Goal: Task Accomplishment & Management: Use online tool/utility

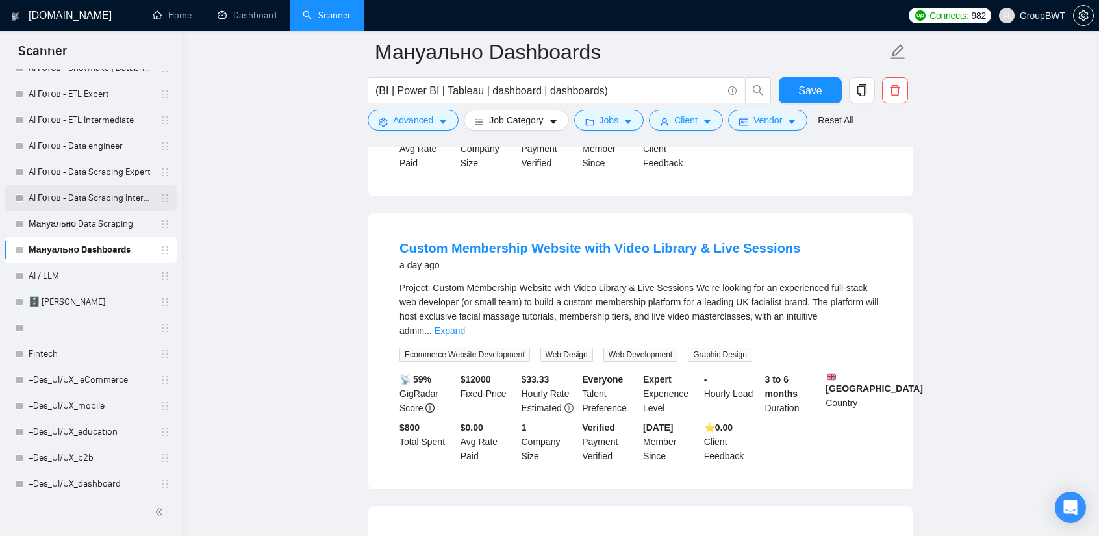
scroll to position [390, 0]
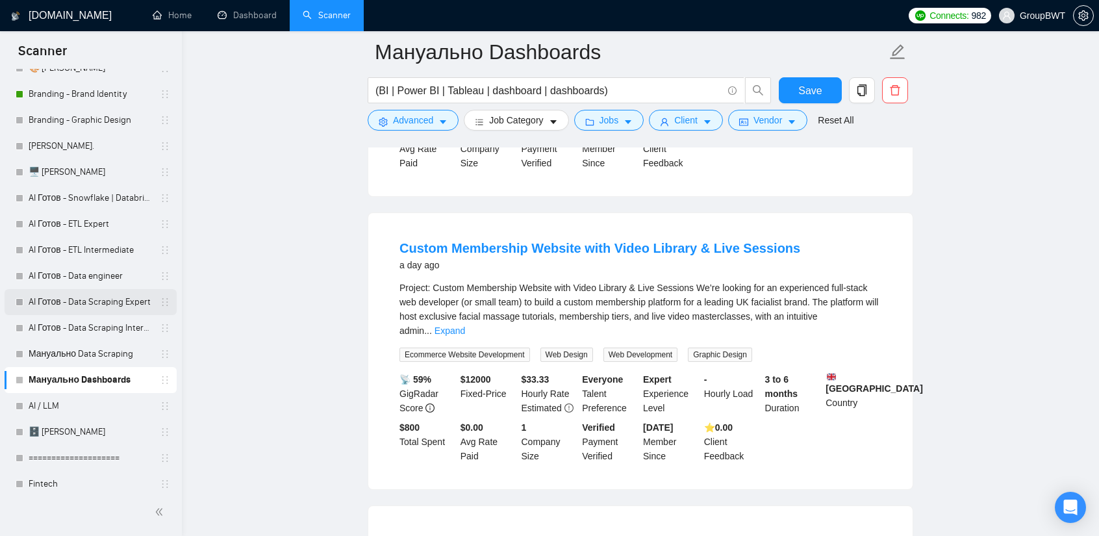
click at [89, 301] on link "AI Готов - Data Scraping Expert" at bounding box center [90, 302] width 123 height 26
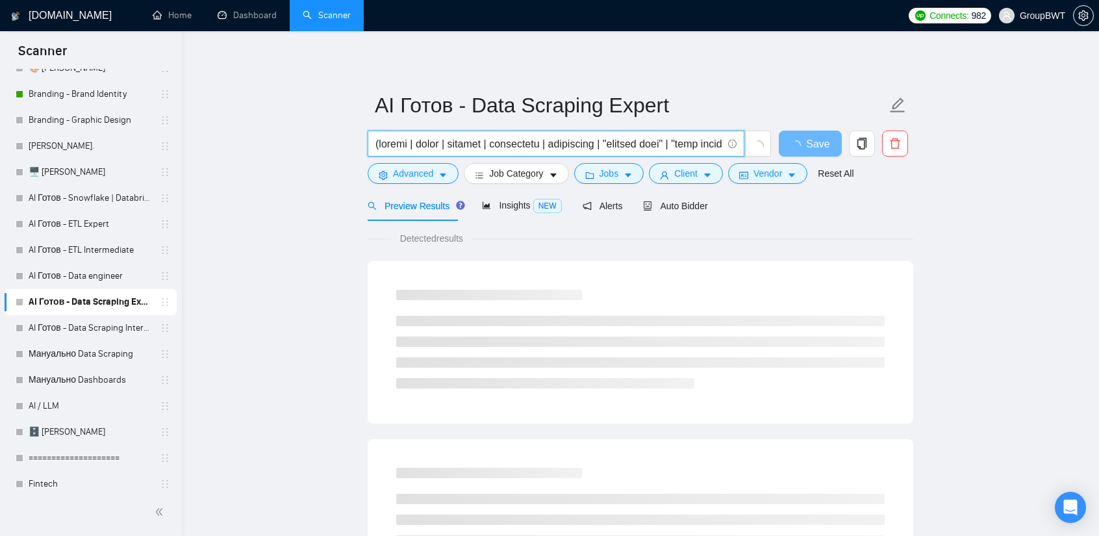
click at [582, 145] on input "text" at bounding box center [549, 144] width 347 height 16
click at [450, 167] on button "Advanced" at bounding box center [413, 173] width 91 height 21
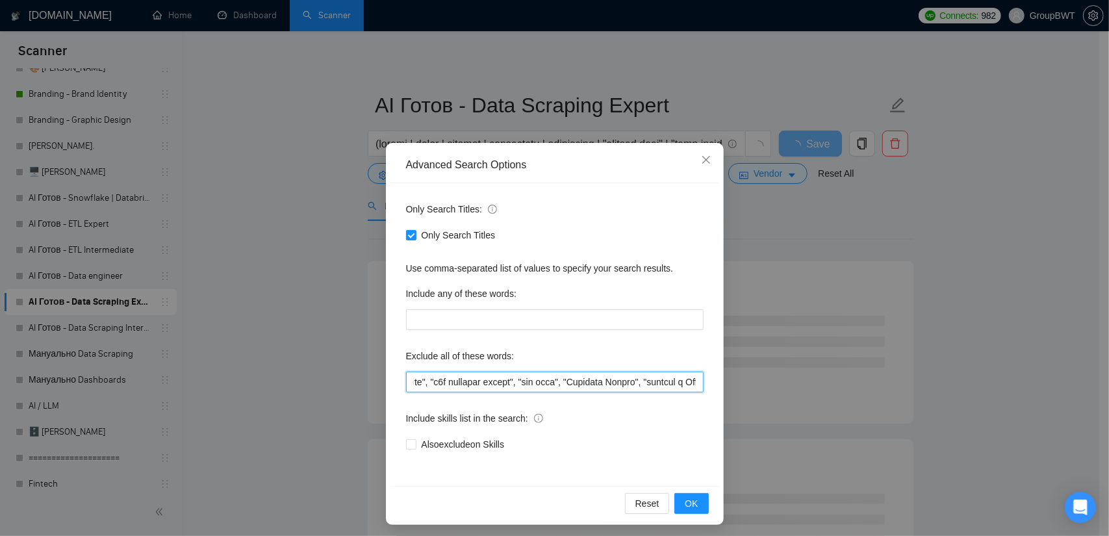
scroll to position [0, 18829]
drag, startPoint x: 640, startPoint y: 377, endPoint x: 845, endPoint y: 388, distance: 204.9
click at [845, 388] on div "Advanced Search Options Only Search Titles: Only Search Titles Use comma-separa…" at bounding box center [554, 268] width 1109 height 536
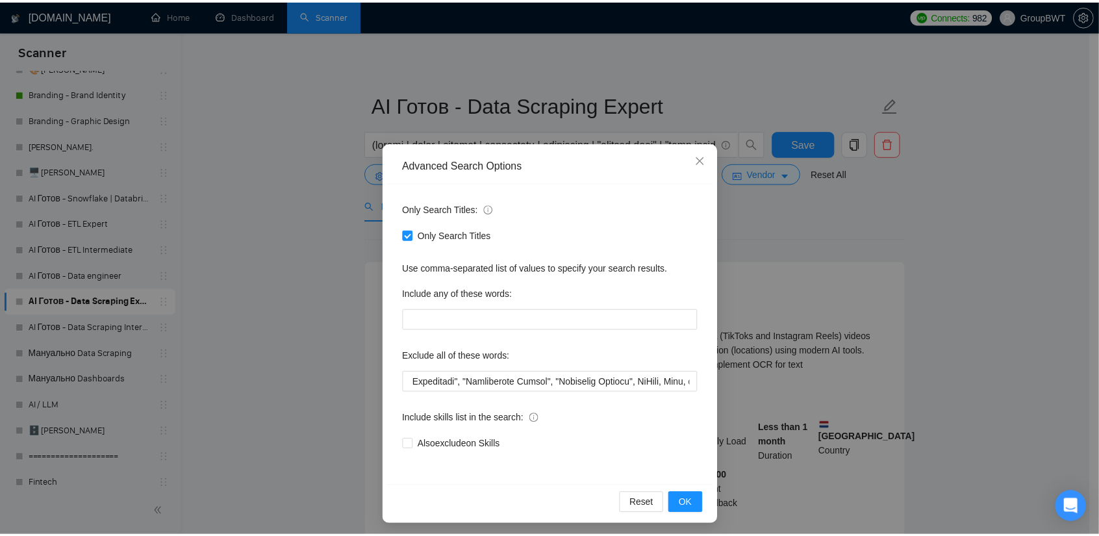
scroll to position [0, 0]
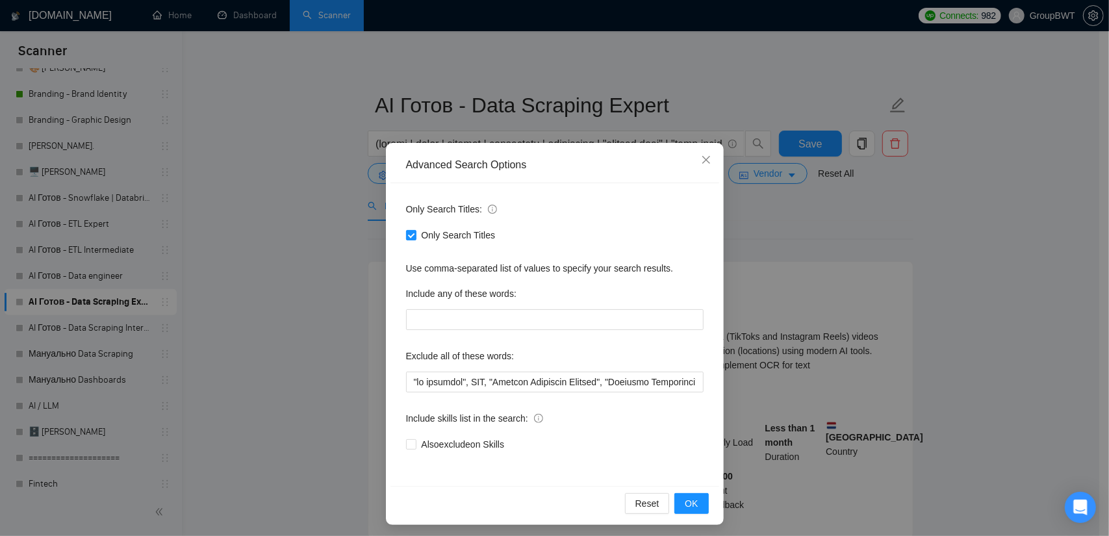
click at [961, 227] on div "Advanced Search Options Only Search Titles: Only Search Titles Use comma-separa…" at bounding box center [554, 268] width 1109 height 536
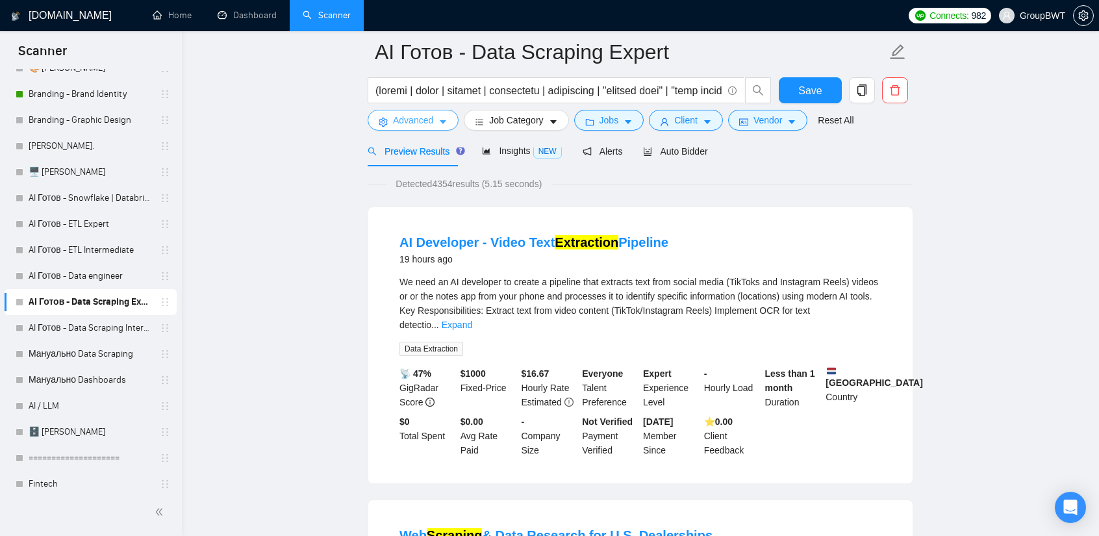
scroll to position [65, 0]
click at [406, 119] on span "Advanced" at bounding box center [413, 120] width 40 height 14
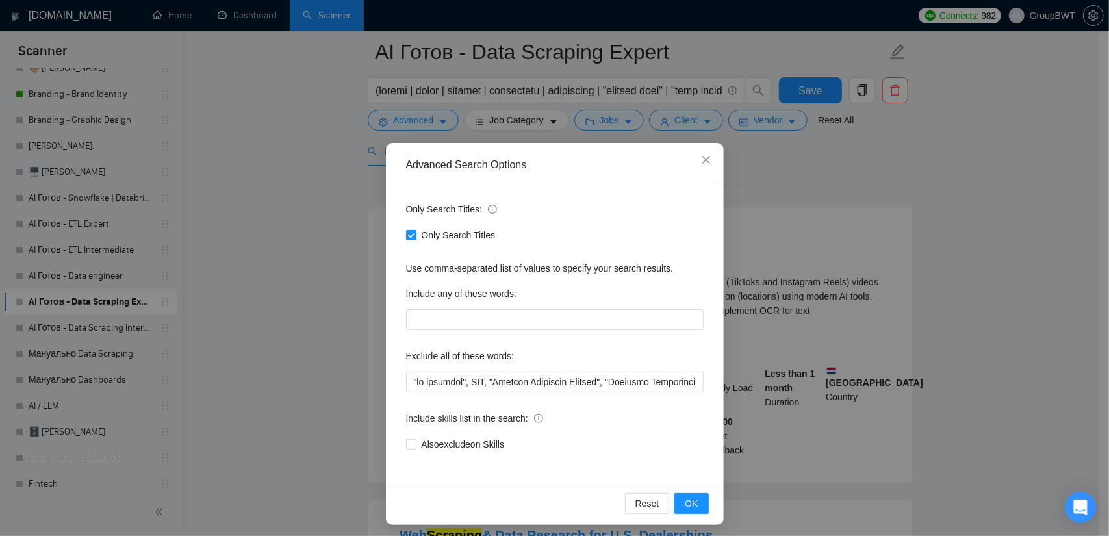
click at [260, 155] on div "Advanced Search Options Only Search Titles: Only Search Titles Use comma-separa…" at bounding box center [554, 268] width 1109 height 536
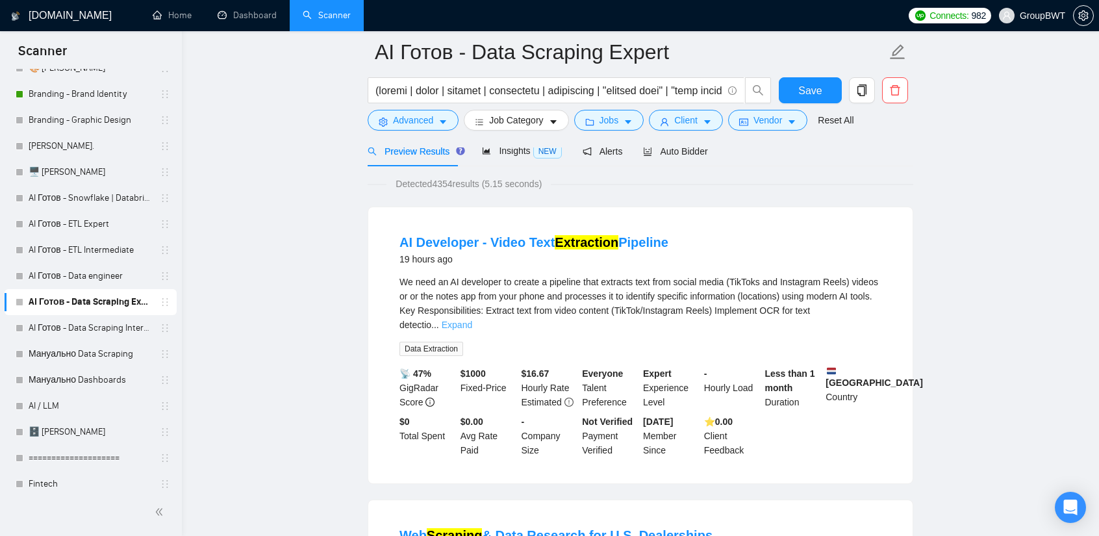
click at [472, 320] on link "Expand" at bounding box center [457, 325] width 31 height 10
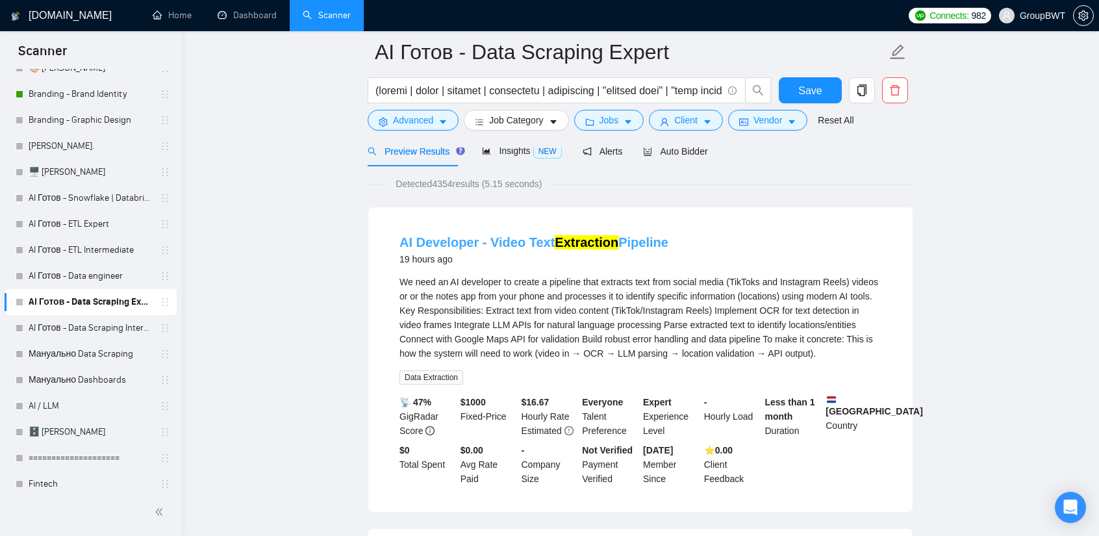
drag, startPoint x: 667, startPoint y: 241, endPoint x: 554, endPoint y: 242, distance: 113.1
click at [554, 242] on div "AI Developer - Video Text Extraction Pipeline 19 hours ago" at bounding box center [641, 250] width 482 height 34
copy link "Extraction Pipeline"
drag, startPoint x: 642, startPoint y: 91, endPoint x: 915, endPoint y: 110, distance: 274.2
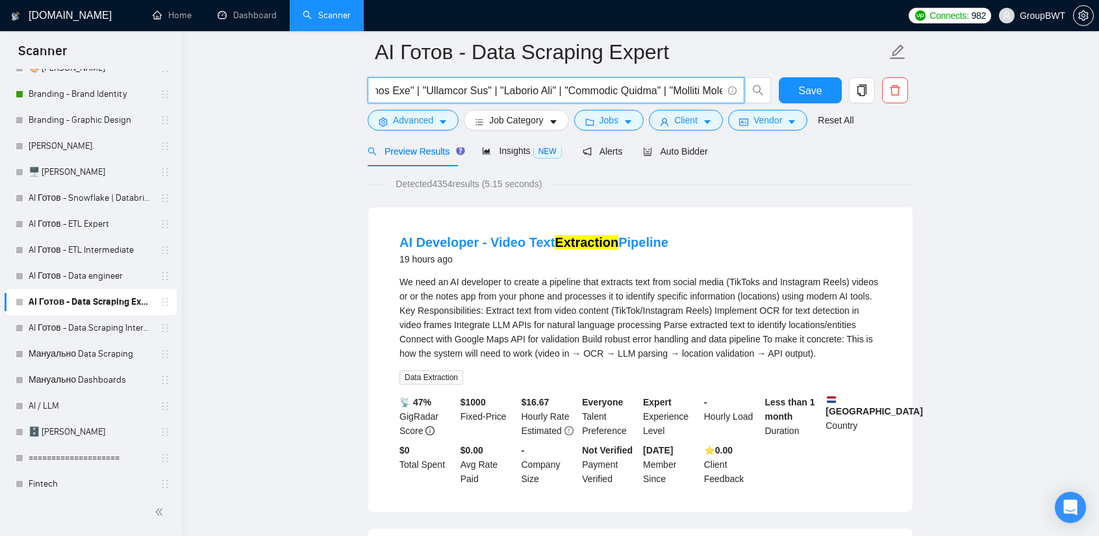
click at [519, 150] on span "Insights NEW" at bounding box center [521, 151] width 79 height 10
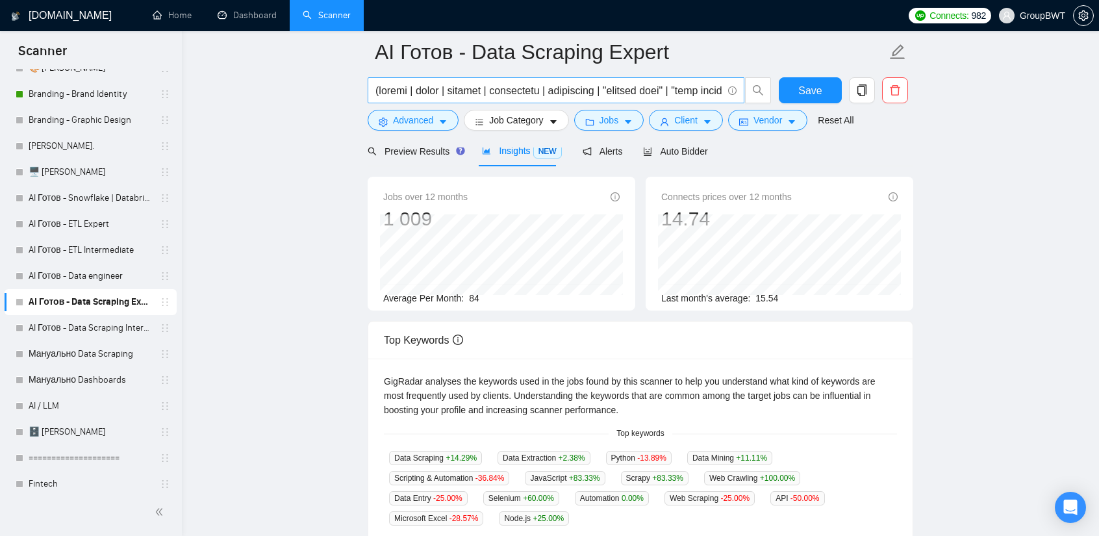
click at [708, 80] on span at bounding box center [556, 90] width 377 height 26
click at [693, 90] on input "text" at bounding box center [549, 91] width 347 height 16
drag, startPoint x: 675, startPoint y: 92, endPoint x: 1021, endPoint y: 107, distance: 346.7
click at [1021, 107] on main "AI Готов - Data Scraping Expert Save Advanced Job Category Jobs Client Vendor R…" at bounding box center [641, 438] width 876 height 902
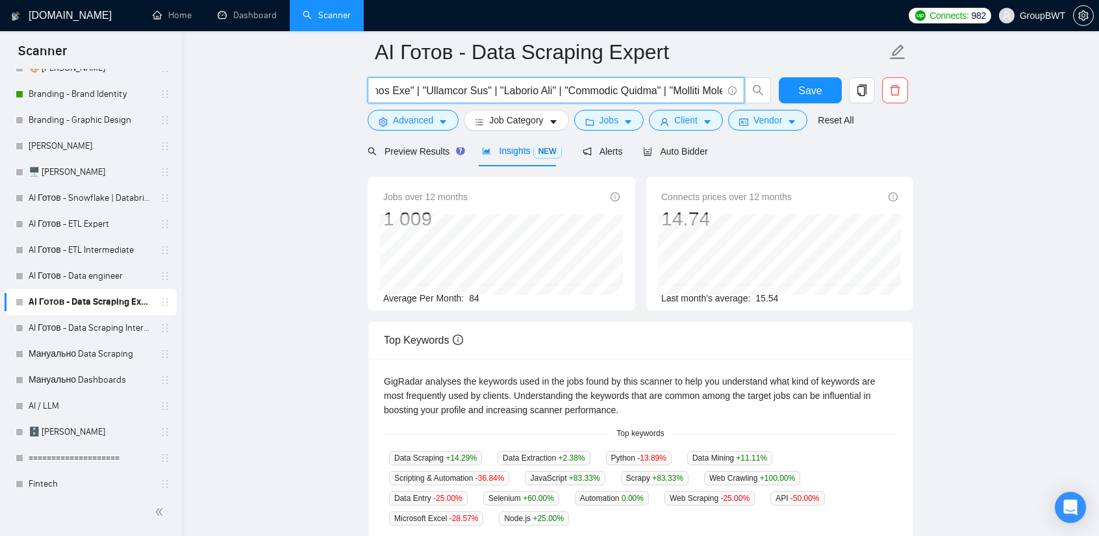
click at [705, 88] on input "text" at bounding box center [549, 91] width 347 height 16
click at [719, 86] on input "text" at bounding box center [549, 91] width 347 height 16
paste input "Extraction Pipeline"
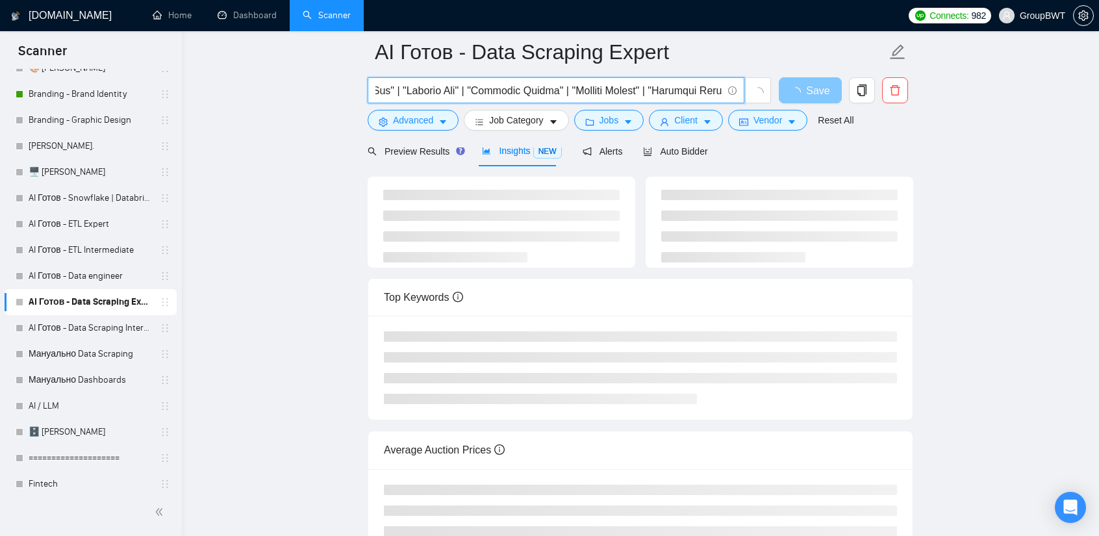
scroll to position [0, 4433]
drag, startPoint x: 697, startPoint y: 86, endPoint x: 807, endPoint y: 84, distance: 109.8
click at [836, 86] on div "Save" at bounding box center [638, 93] width 546 height 32
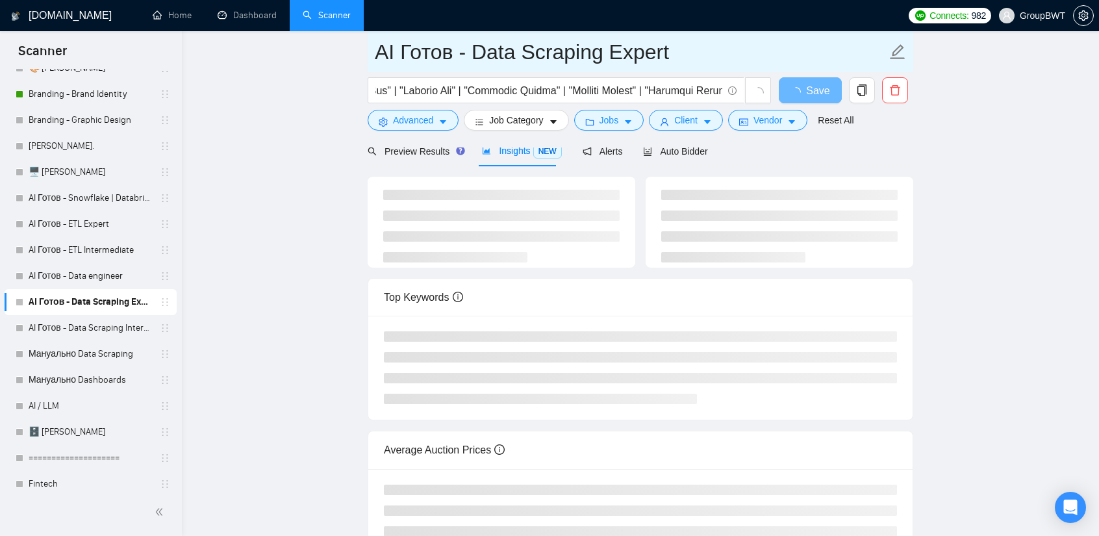
scroll to position [0, 0]
click at [739, 44] on input "AI Готов - Data Scraping Expert" at bounding box center [631, 52] width 512 height 32
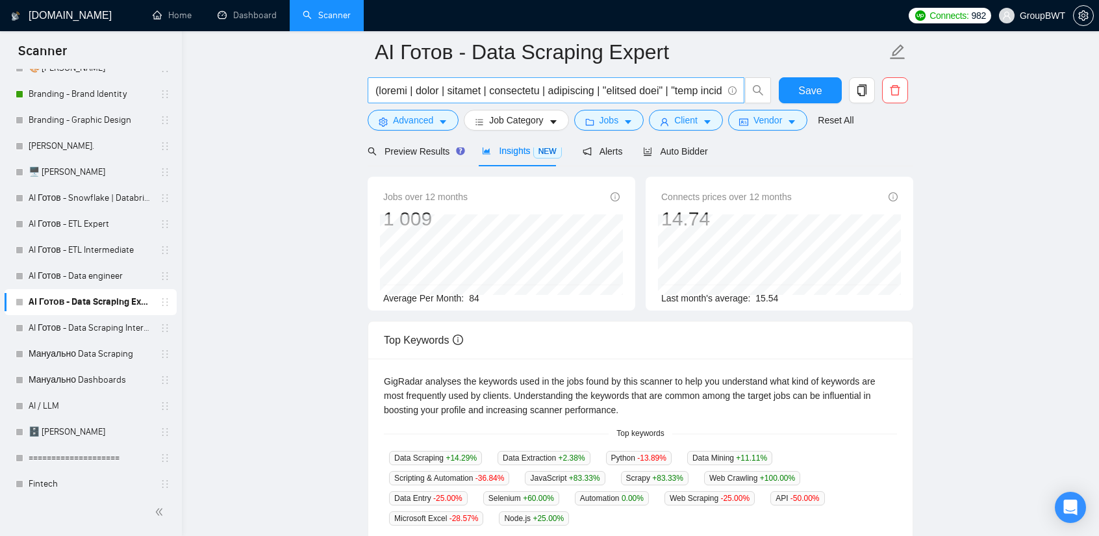
click at [662, 92] on input "text" at bounding box center [549, 91] width 347 height 16
click at [806, 79] on button "Save" at bounding box center [810, 90] width 63 height 26
click at [648, 97] on input "text" at bounding box center [549, 91] width 347 height 16
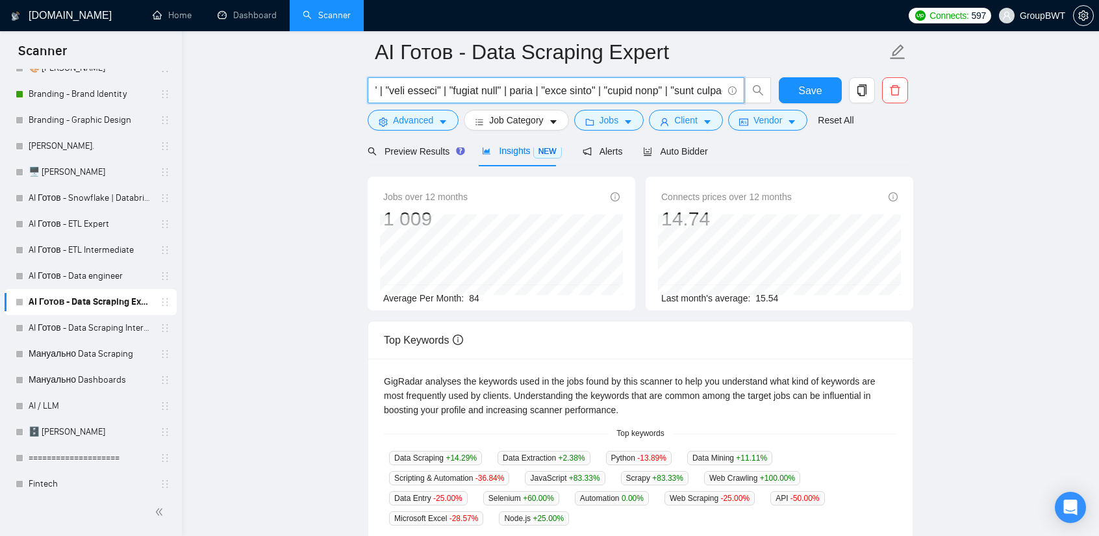
scroll to position [0, 4433]
drag, startPoint x: 632, startPoint y: 93, endPoint x: 968, endPoint y: 107, distance: 336.9
click at [968, 107] on main "AI Готов - Data Scraping Expert Save Advanced Job Category Jobs Client Vendor R…" at bounding box center [641, 438] width 876 height 902
click at [684, 90] on input "text" at bounding box center [549, 91] width 347 height 16
drag, startPoint x: 719, startPoint y: 88, endPoint x: 629, endPoint y: 90, distance: 89.7
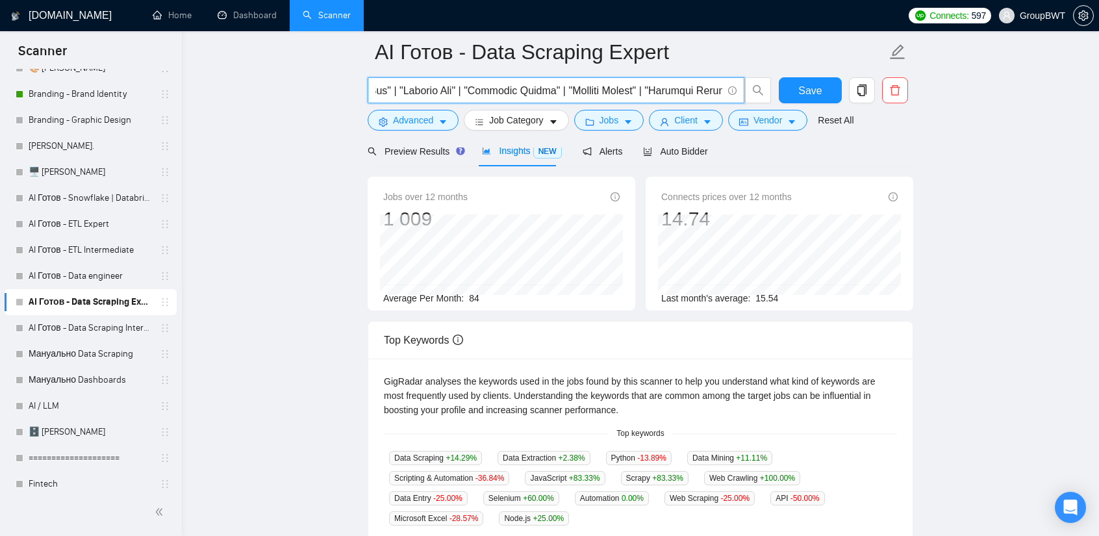
click at [629, 90] on input "text" at bounding box center [549, 91] width 347 height 16
type input "(scrape | crawl | extract | extracting | extraction | "monitor data" | "data mo…"
click at [822, 83] on button "Save" at bounding box center [810, 90] width 63 height 26
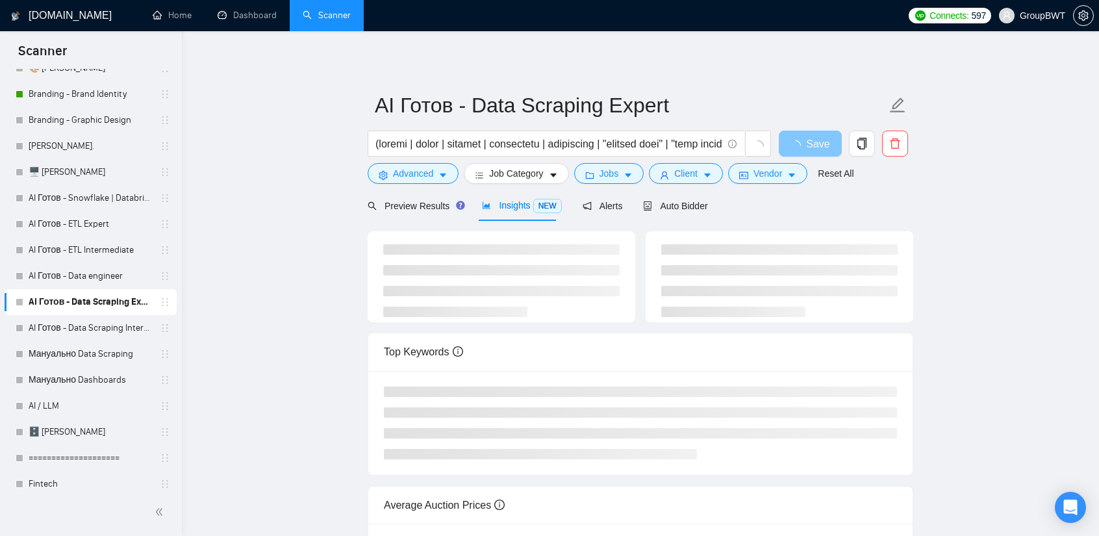
scroll to position [0, 0]
click at [415, 201] on span "Preview Results" at bounding box center [415, 206] width 94 height 10
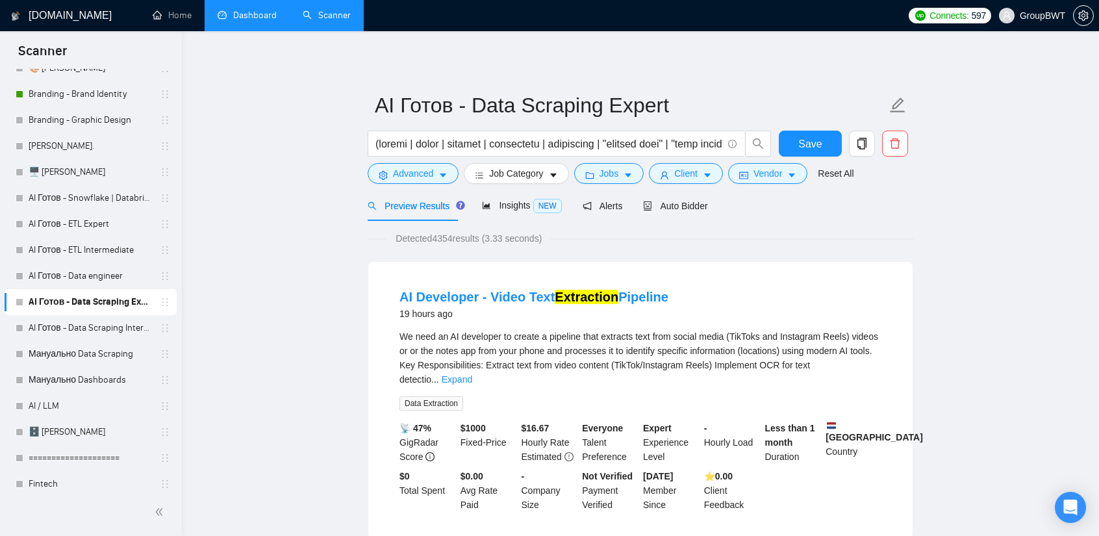
click at [242, 10] on link "Dashboard" at bounding box center [247, 15] width 59 height 11
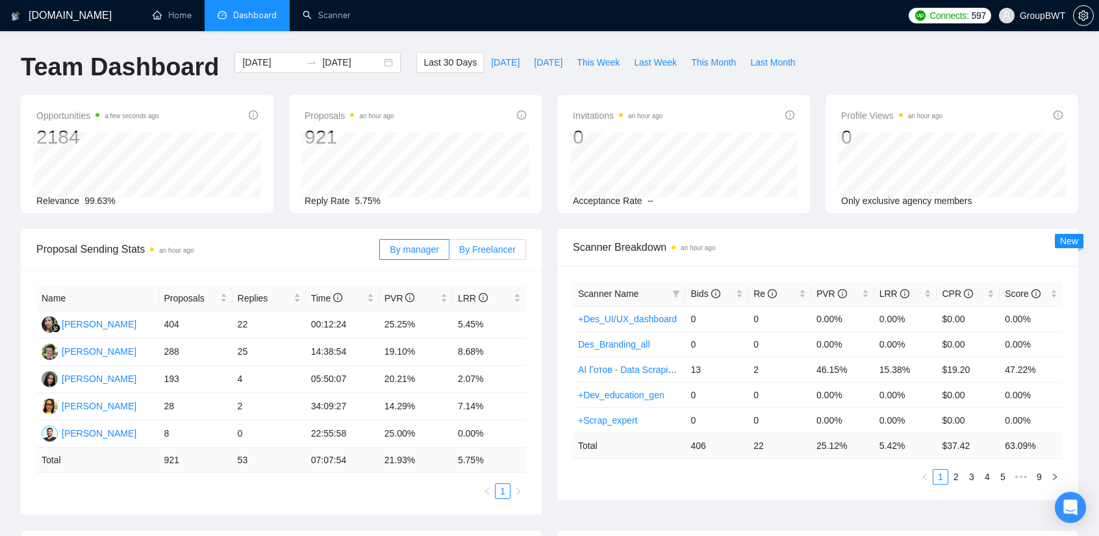
click at [504, 251] on span "By Freelancer" at bounding box center [487, 249] width 57 height 10
click at [450, 253] on input "By Freelancer" at bounding box center [450, 253] width 0 height 0
click at [581, 61] on span "This Week" at bounding box center [598, 62] width 43 height 14
type input "[DATE]"
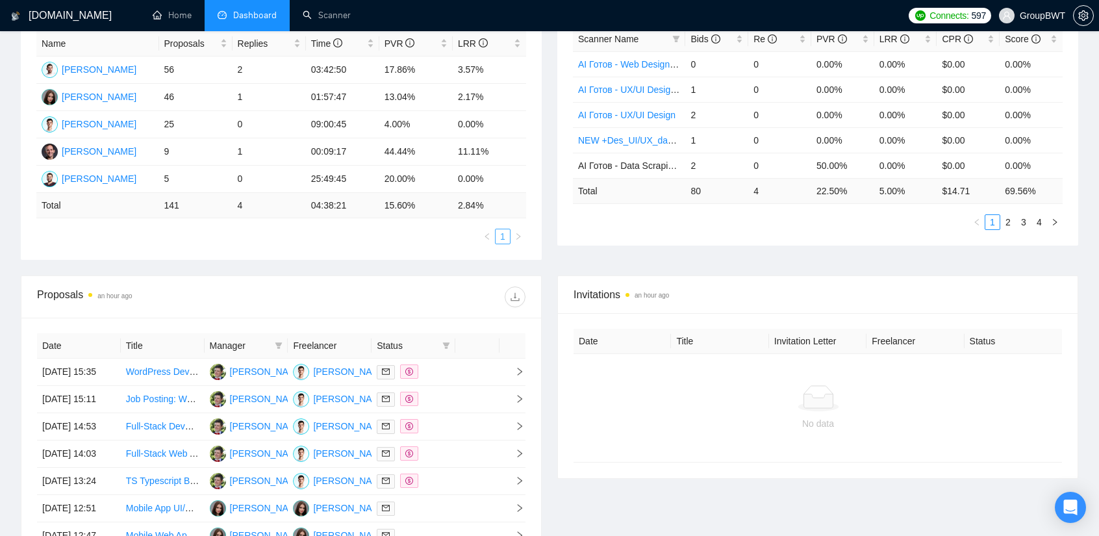
scroll to position [260, 0]
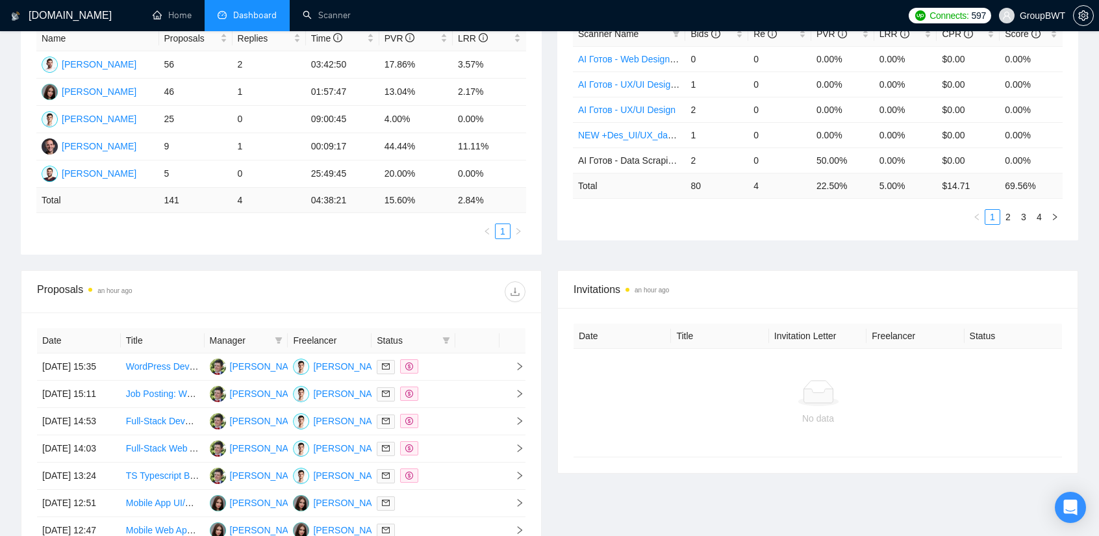
click at [440, 257] on div "Proposal Sending Stats an hour ago By manager By Freelancer Name Proposals Repl…" at bounding box center [549, 119] width 1073 height 301
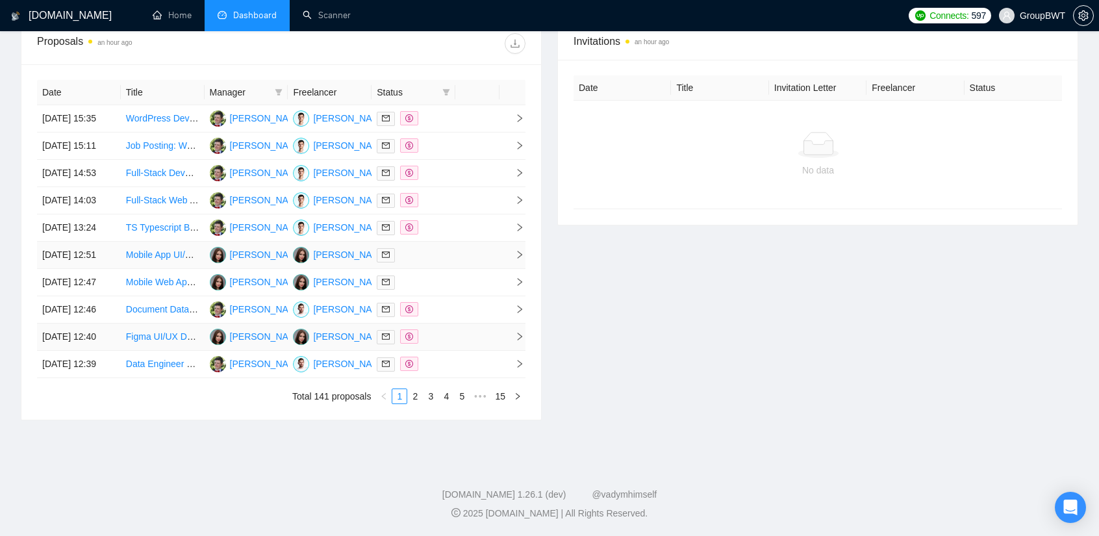
scroll to position [628, 0]
click at [425, 396] on link "3" at bounding box center [431, 396] width 14 height 14
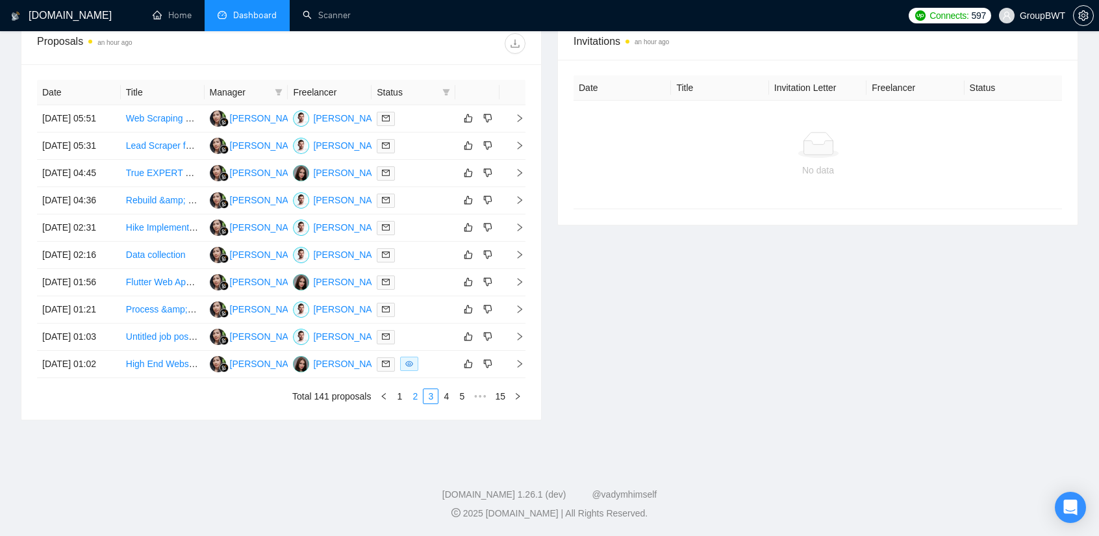
click at [415, 400] on link "2" at bounding box center [415, 396] width 14 height 14
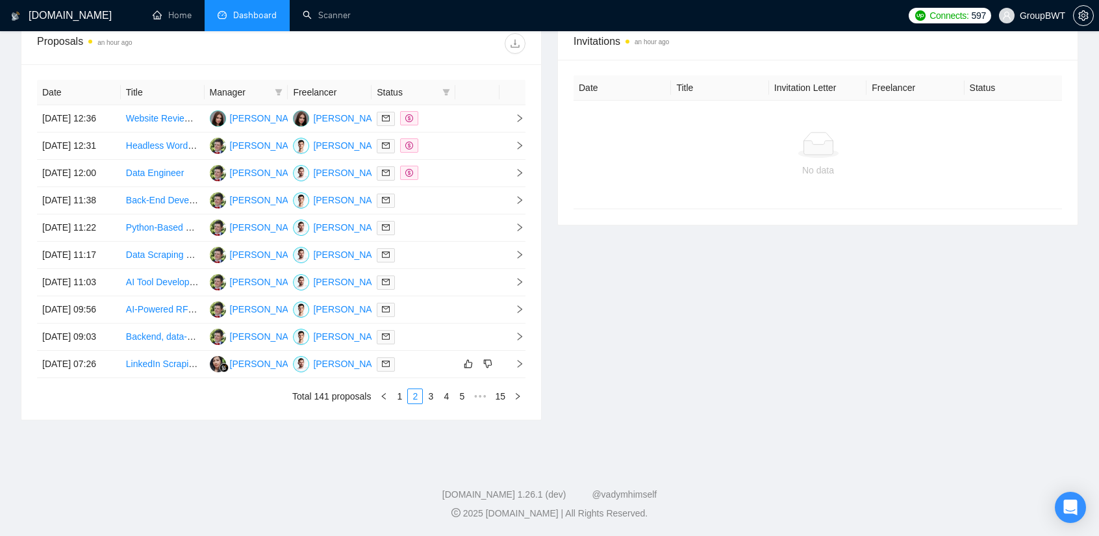
click at [446, 400] on link "4" at bounding box center [446, 396] width 14 height 14
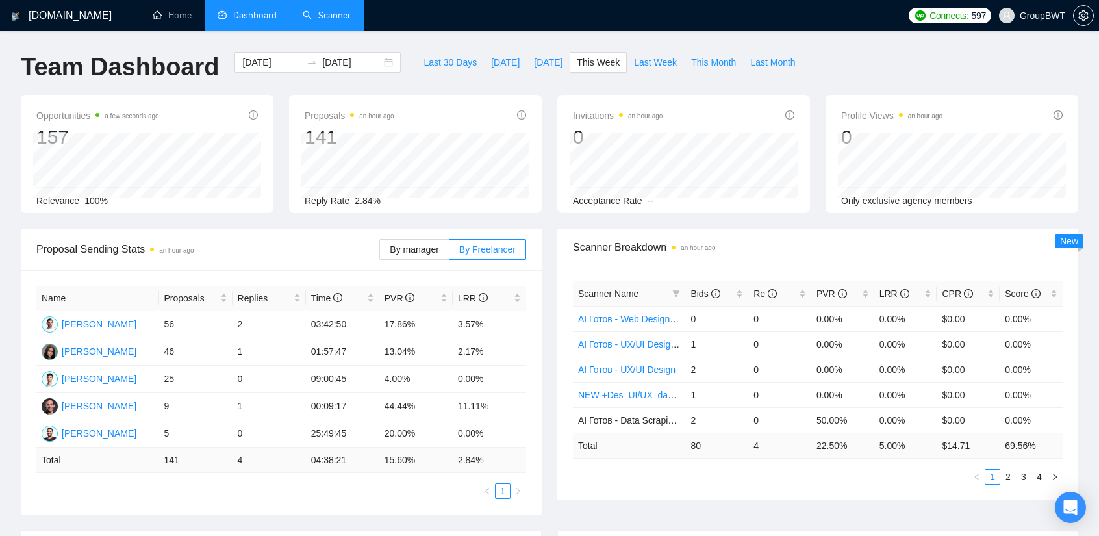
click at [311, 21] on link "Scanner" at bounding box center [327, 15] width 48 height 11
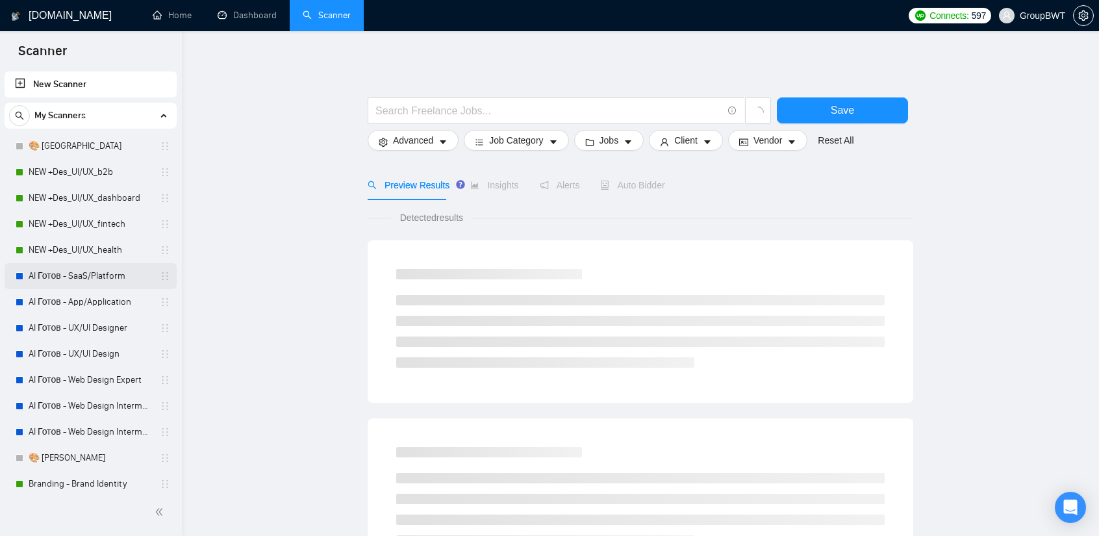
click at [92, 279] on link "AI Готов - SaaS/Platform" at bounding box center [90, 276] width 123 height 26
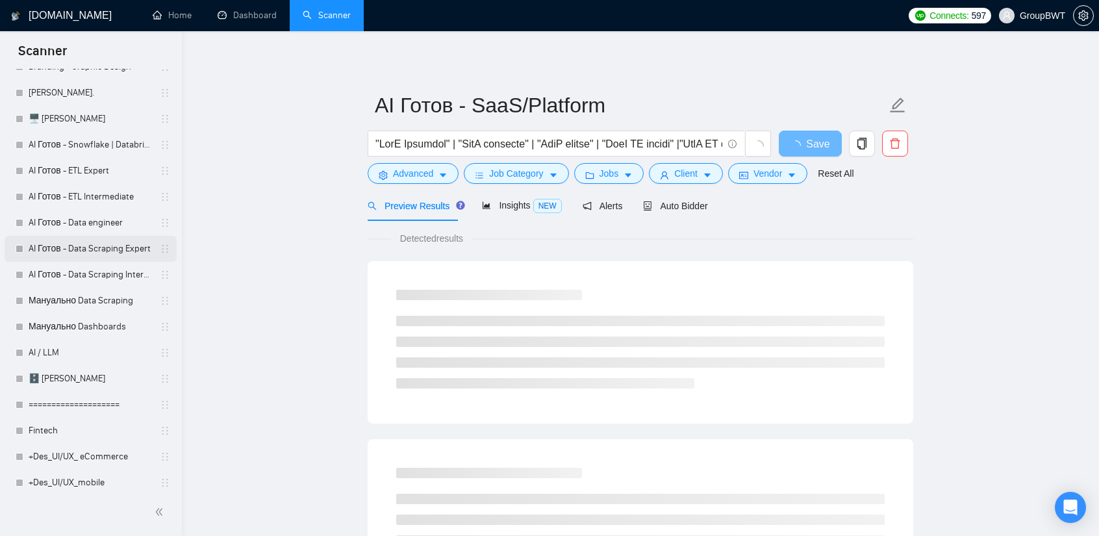
scroll to position [455, 0]
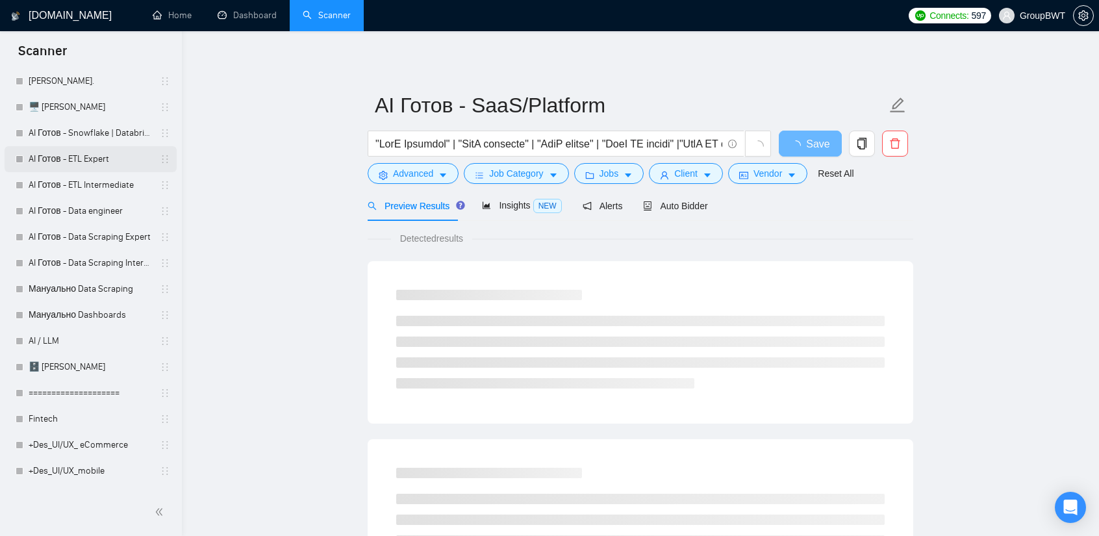
click at [89, 155] on link "AI Готов - ETL Expert" at bounding box center [90, 159] width 123 height 26
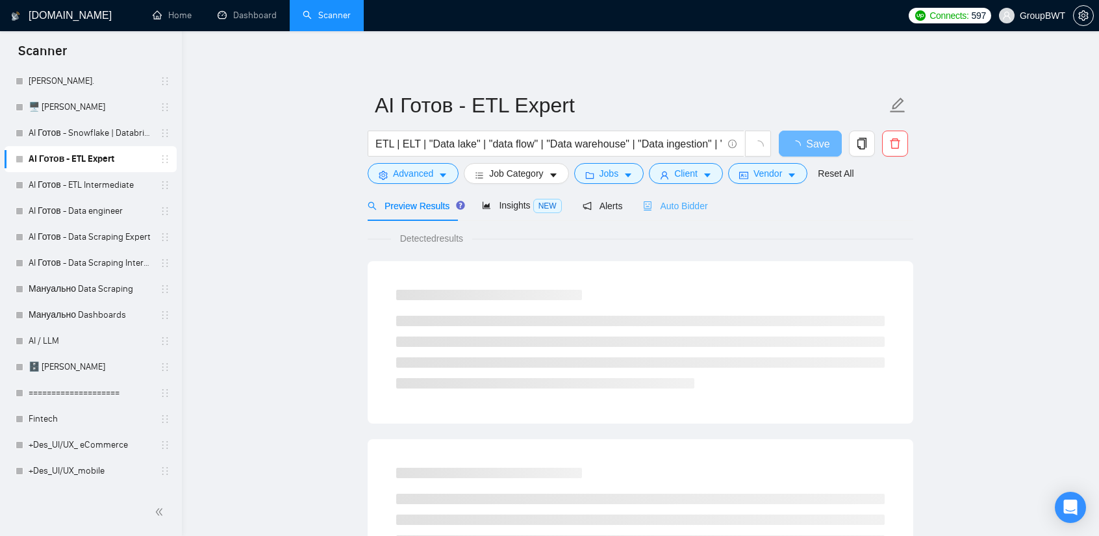
click at [677, 212] on div "Auto Bidder" at bounding box center [675, 205] width 64 height 31
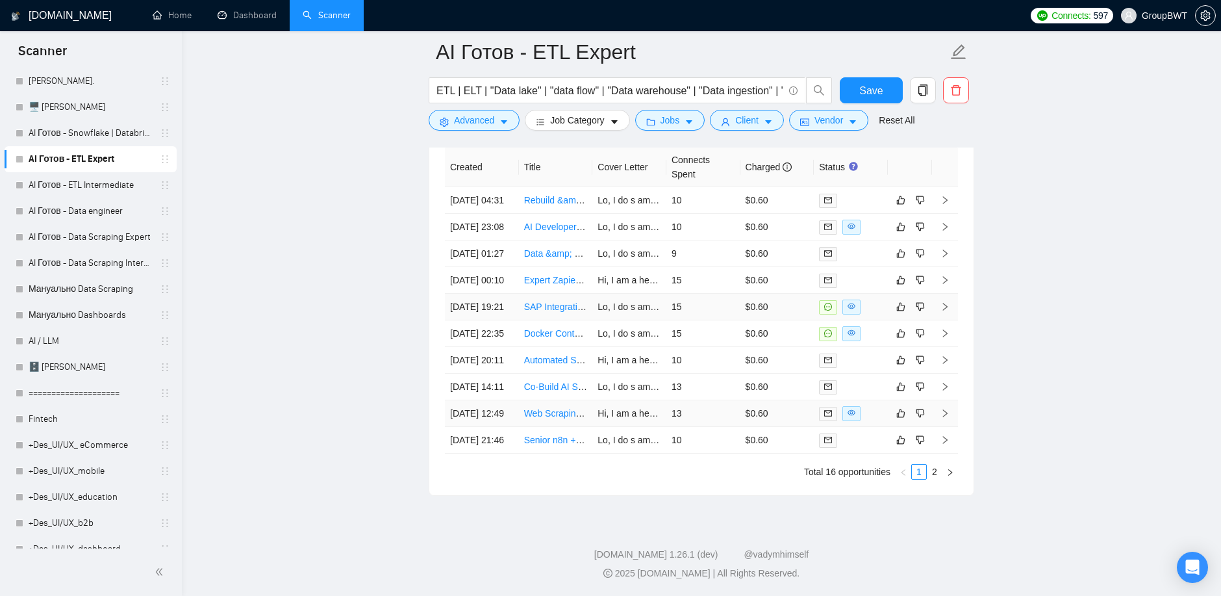
scroll to position [3407, 0]
click at [73, 176] on link "AI Готов - ETL Intermediate" at bounding box center [90, 185] width 123 height 26
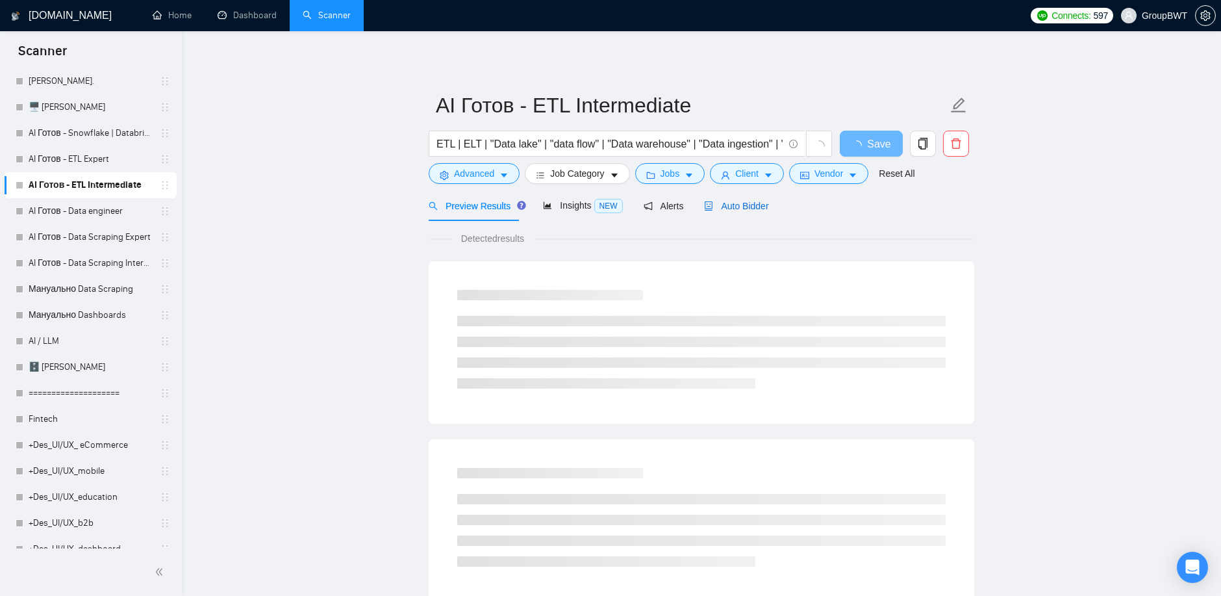
click at [759, 204] on span "Auto Bidder" at bounding box center [736, 206] width 64 height 10
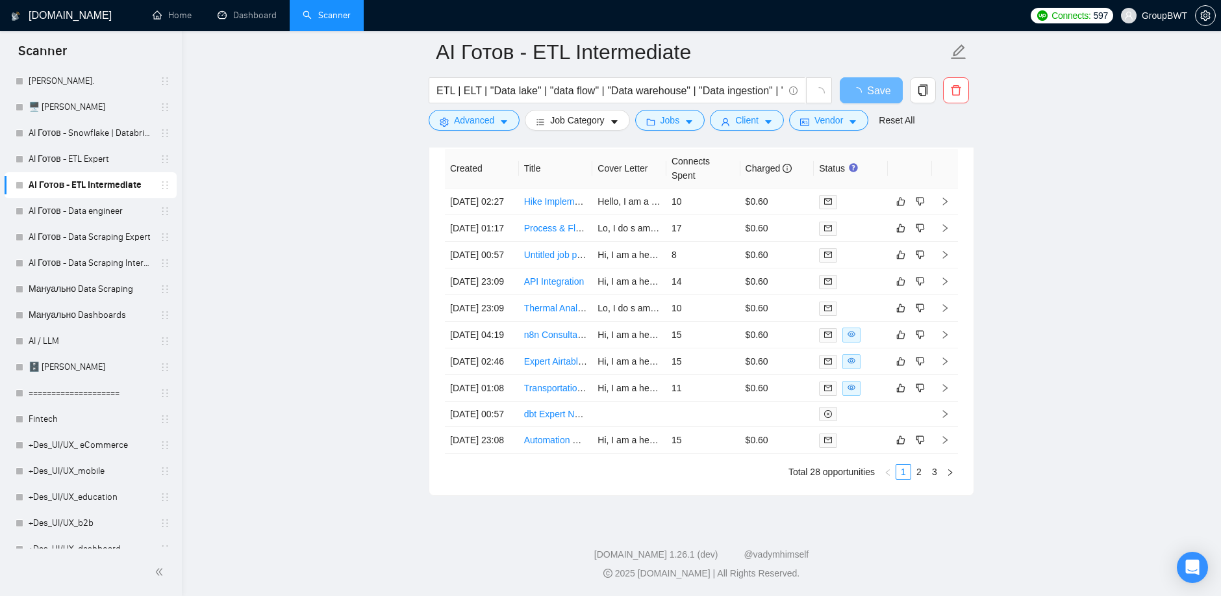
scroll to position [3249, 0]
click at [89, 207] on link "AI Готов - Data engineer" at bounding box center [90, 211] width 123 height 26
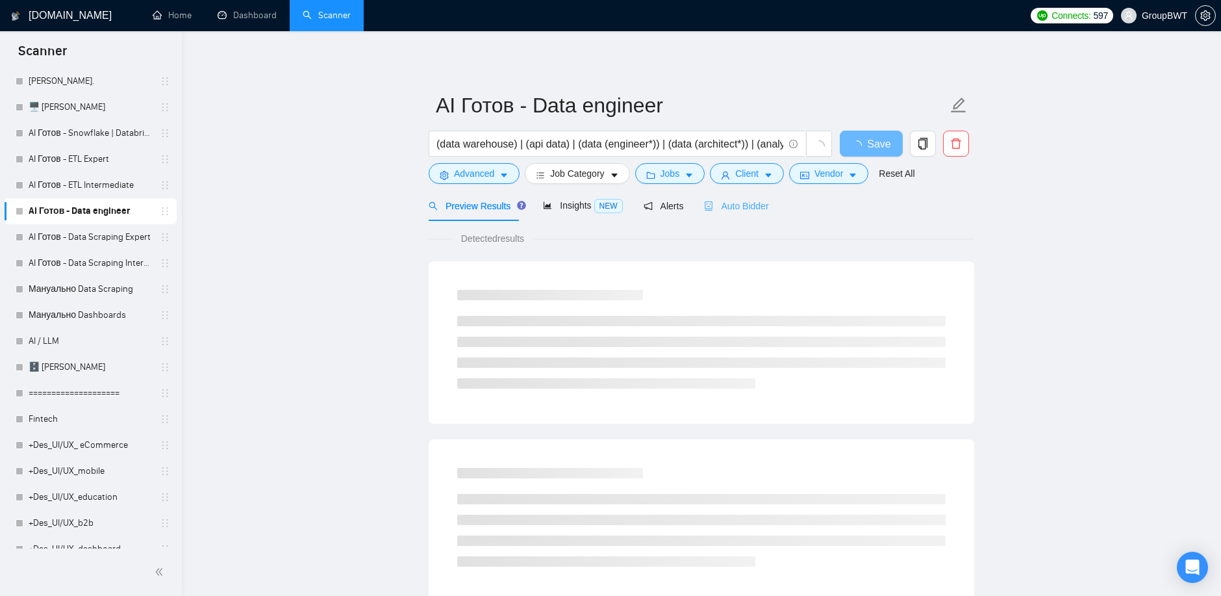
click at [747, 216] on div "Auto Bidder" at bounding box center [736, 205] width 64 height 31
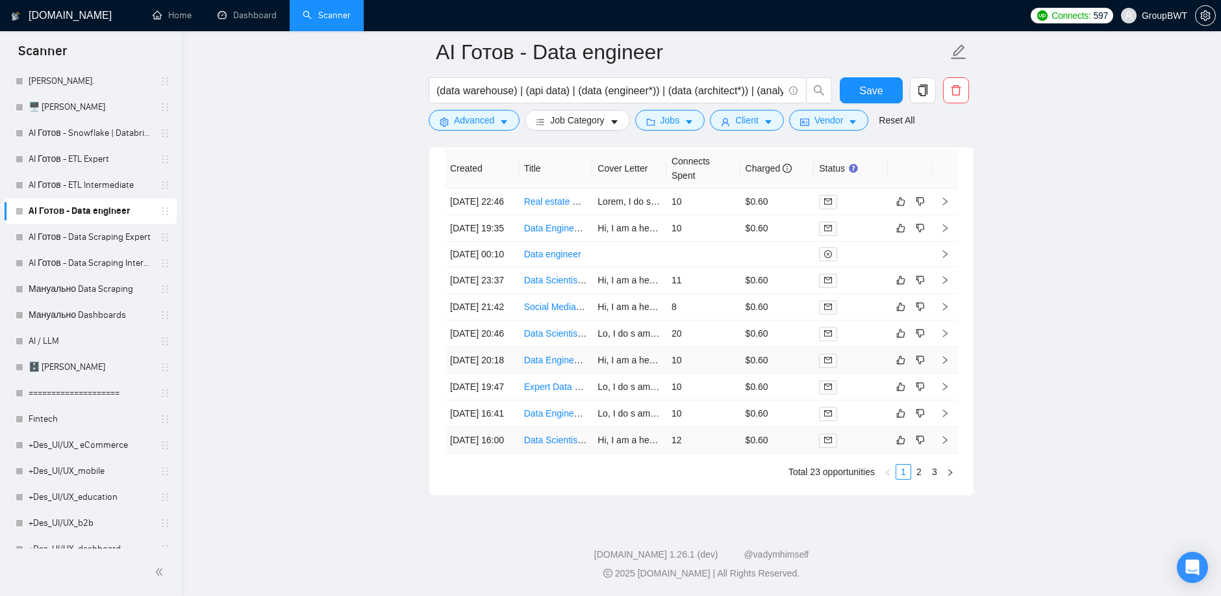
scroll to position [3410, 0]
click at [83, 237] on link "AI Готов - Data Scraping Expert" at bounding box center [90, 237] width 123 height 26
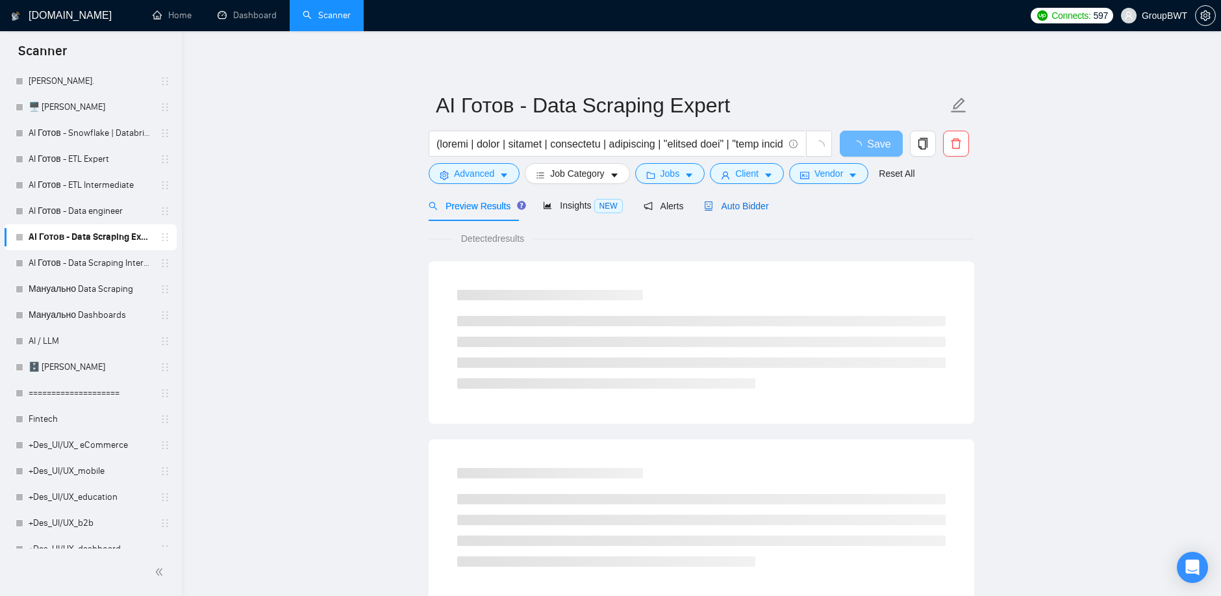
click at [736, 207] on span "Auto Bidder" at bounding box center [736, 206] width 64 height 10
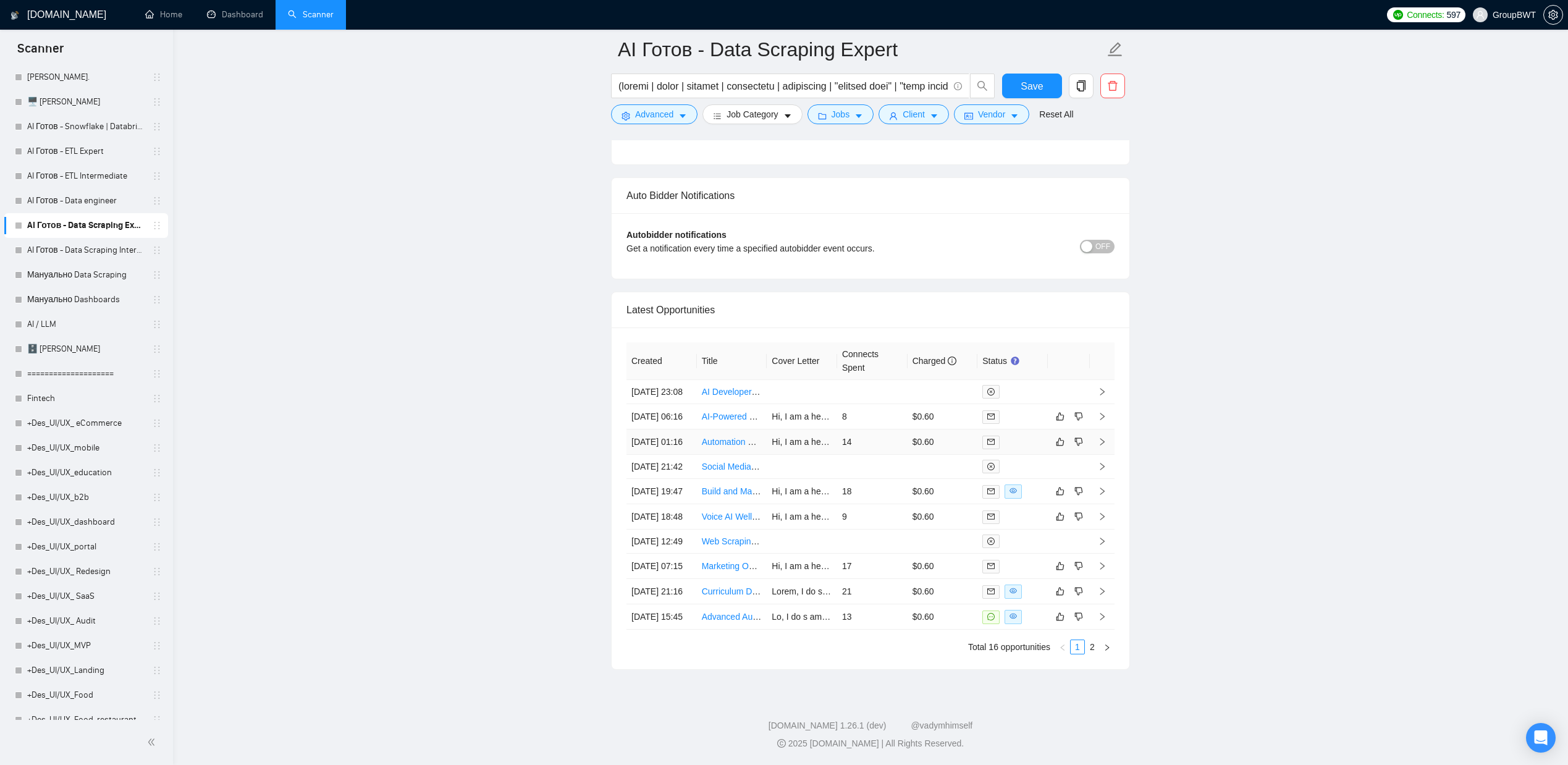
scroll to position [3054, 0]
click at [86, 257] on link "AI Готов - Data Scraping Intermediate" at bounding box center [86, 250] width 117 height 25
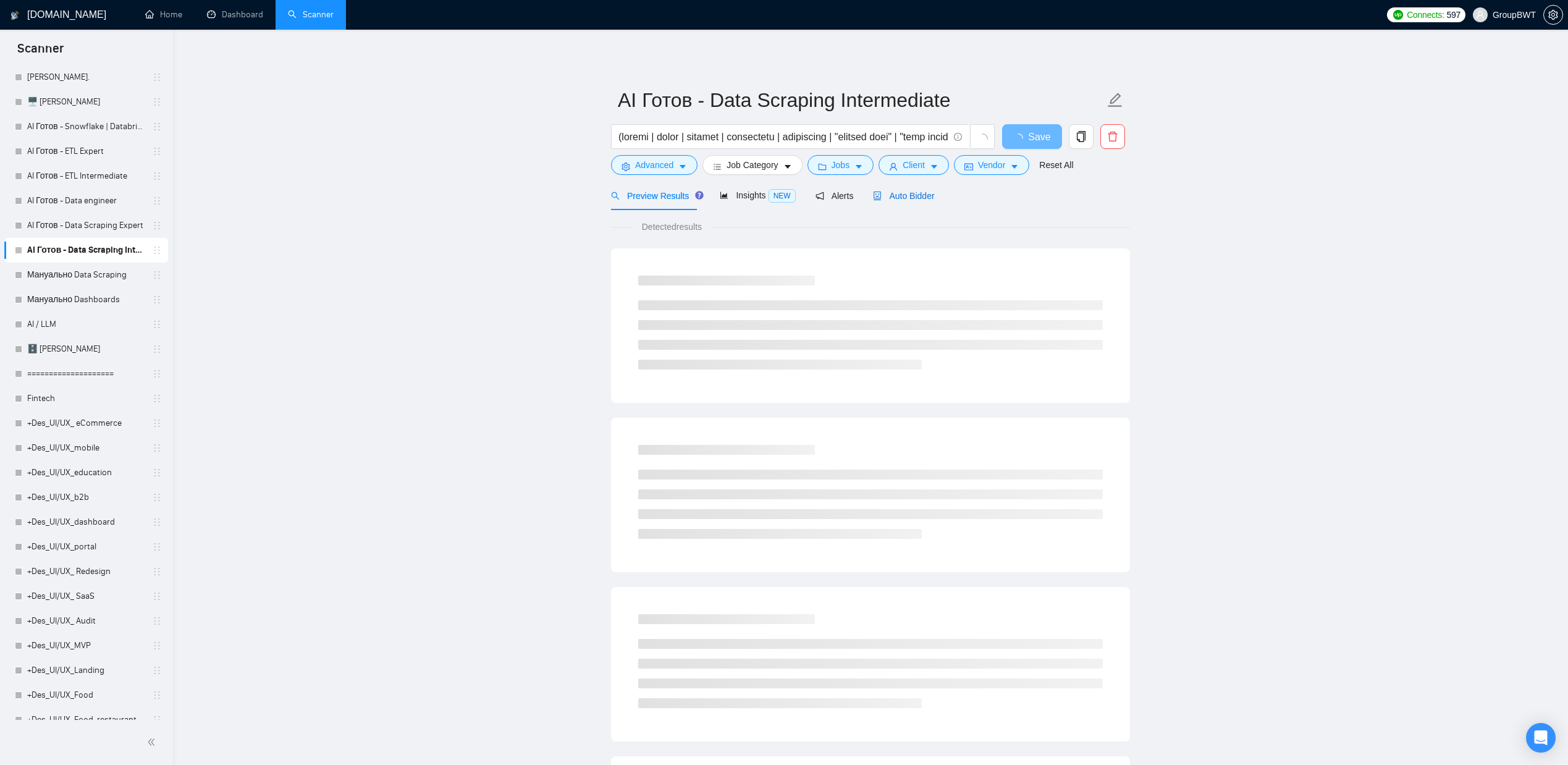
click at [899, 195] on span "Auto Bidder" at bounding box center [903, 196] width 61 height 10
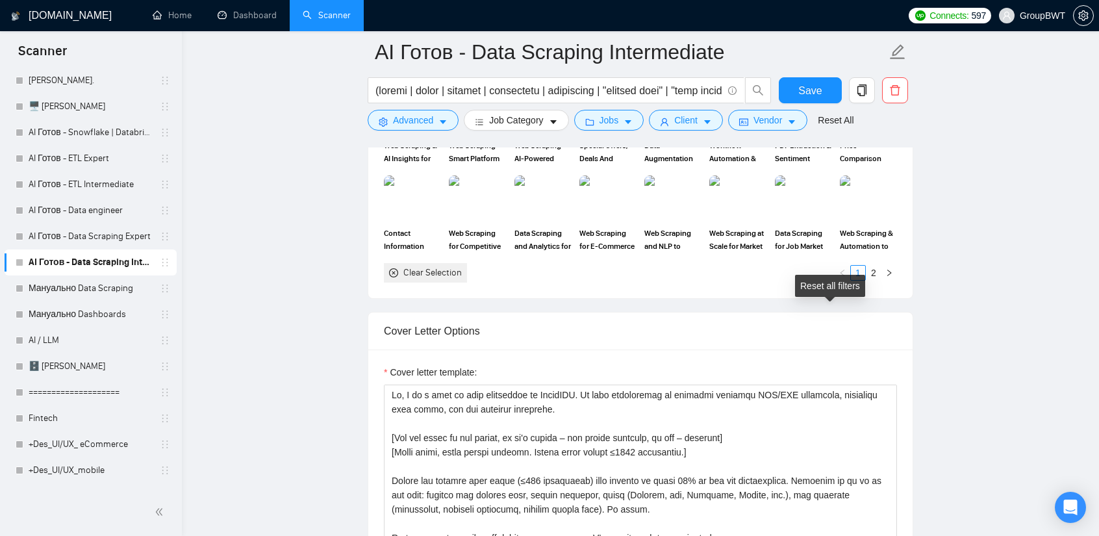
scroll to position [1278, 0]
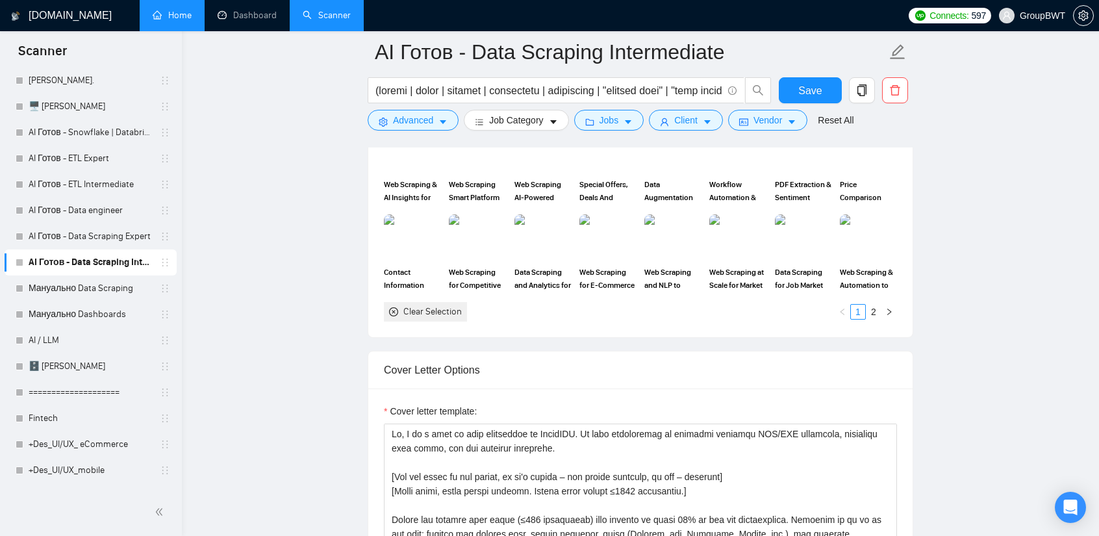
click at [192, 19] on link "Home" at bounding box center [172, 15] width 39 height 11
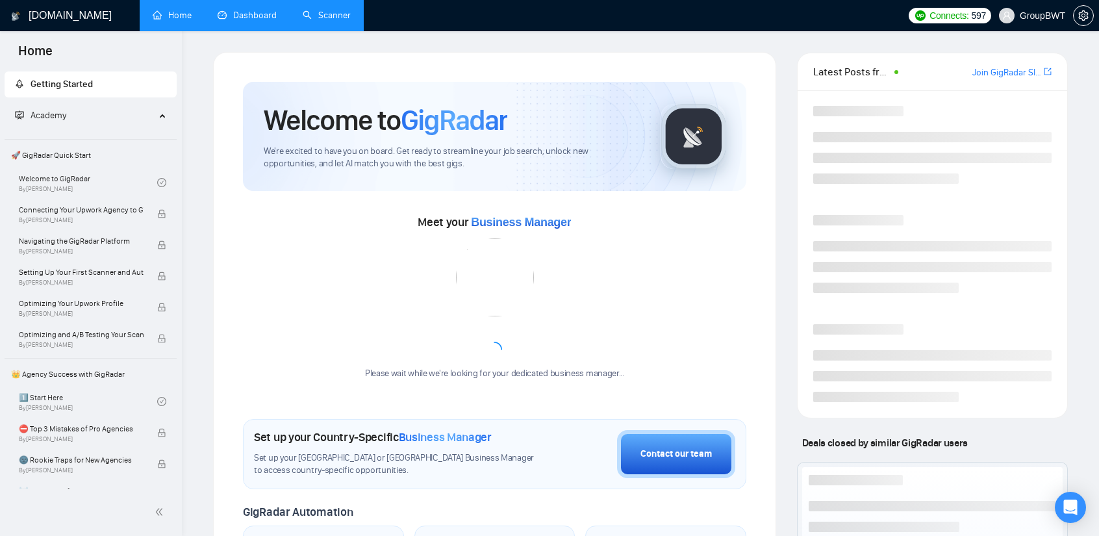
click at [220, 18] on link "Dashboard" at bounding box center [247, 15] width 59 height 11
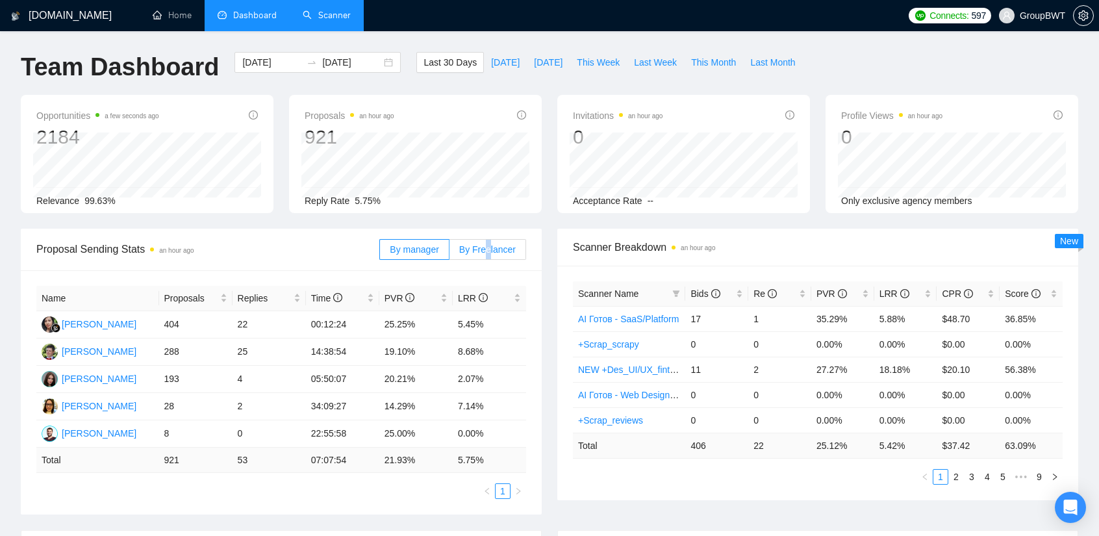
click at [489, 241] on label "By Freelancer" at bounding box center [488, 249] width 77 height 21
click at [483, 255] on label "By Freelancer" at bounding box center [488, 249] width 77 height 21
click at [450, 253] on input "By Freelancer" at bounding box center [450, 253] width 0 height 0
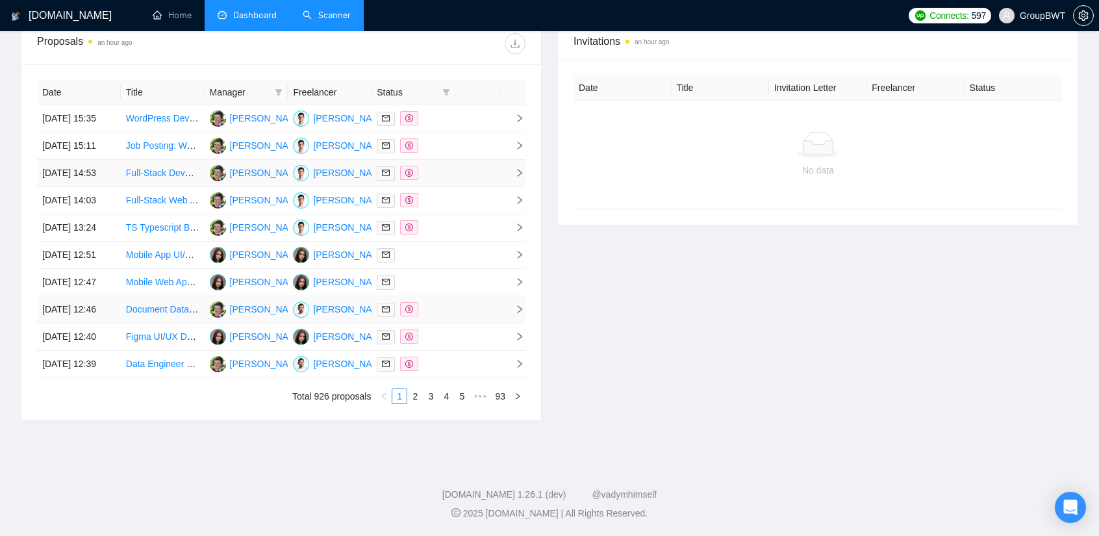
scroll to position [628, 0]
click at [422, 393] on link "2" at bounding box center [415, 396] width 14 height 14
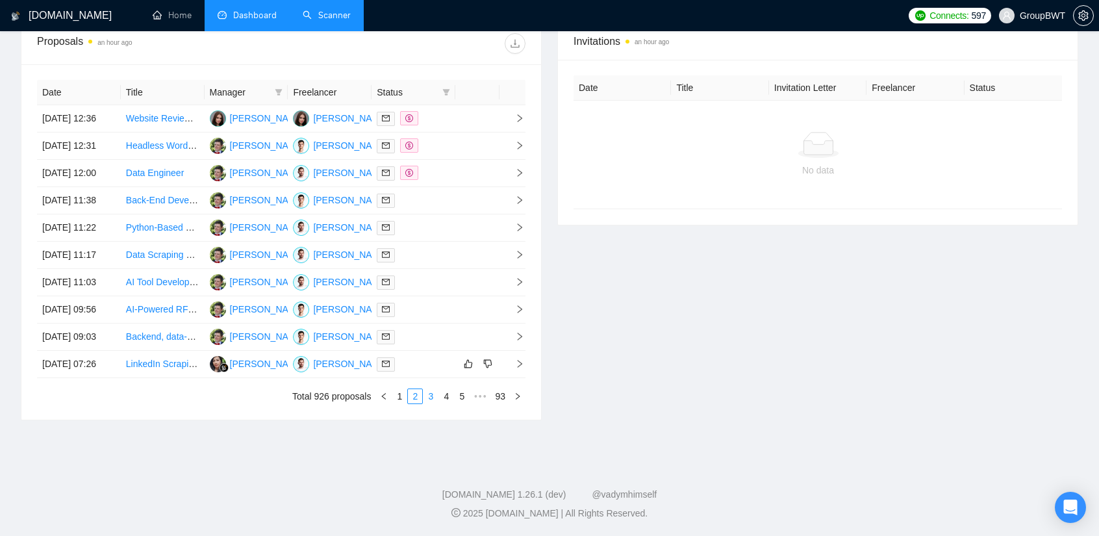
click at [433, 400] on link "3" at bounding box center [431, 396] width 14 height 14
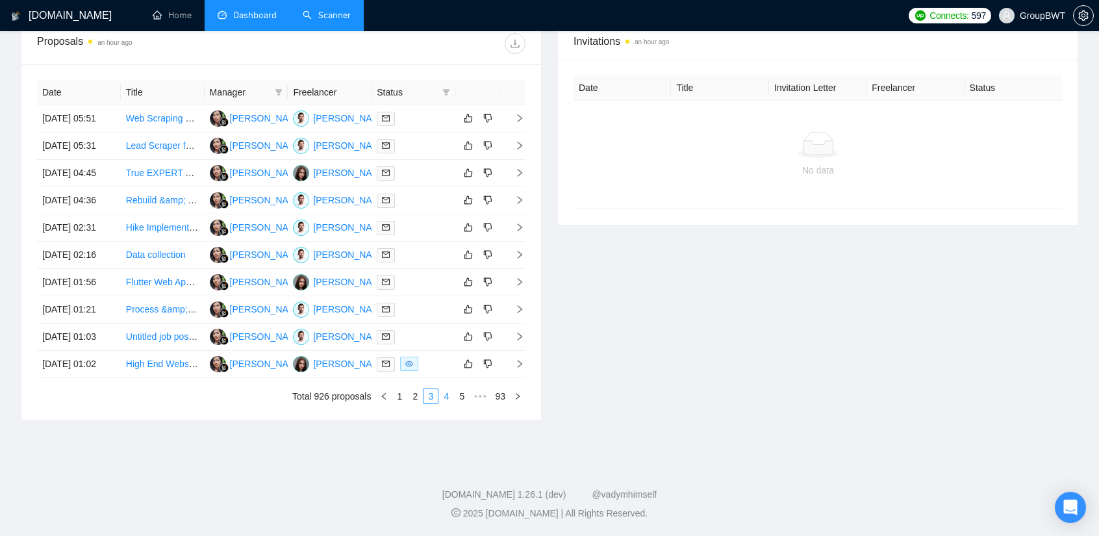
click at [452, 398] on link "4" at bounding box center [446, 396] width 14 height 14
click at [447, 398] on link "5" at bounding box center [446, 396] width 14 height 14
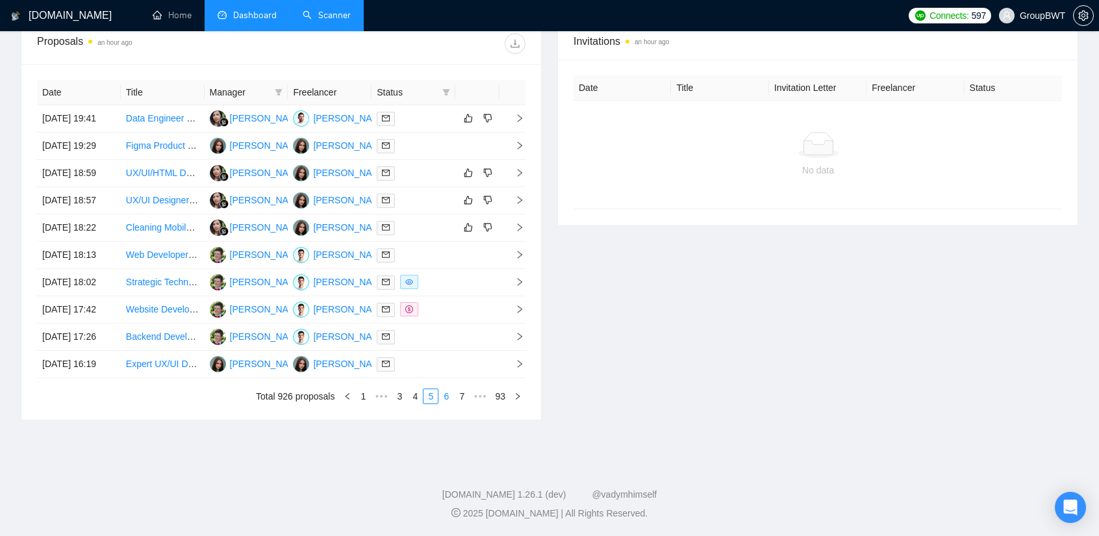
click at [450, 397] on link "6" at bounding box center [446, 396] width 14 height 14
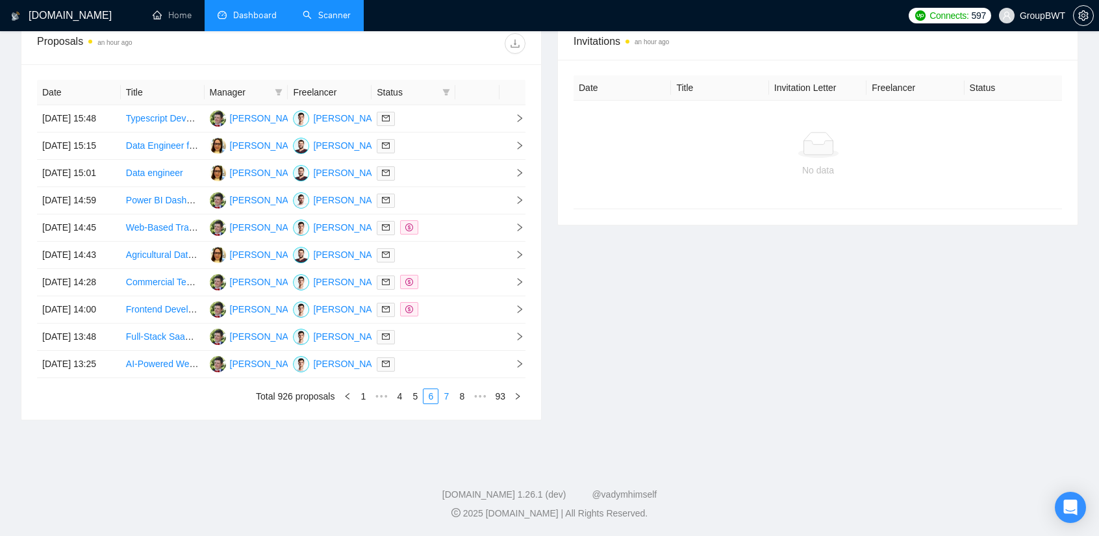
click at [448, 398] on link "7" at bounding box center [446, 396] width 14 height 14
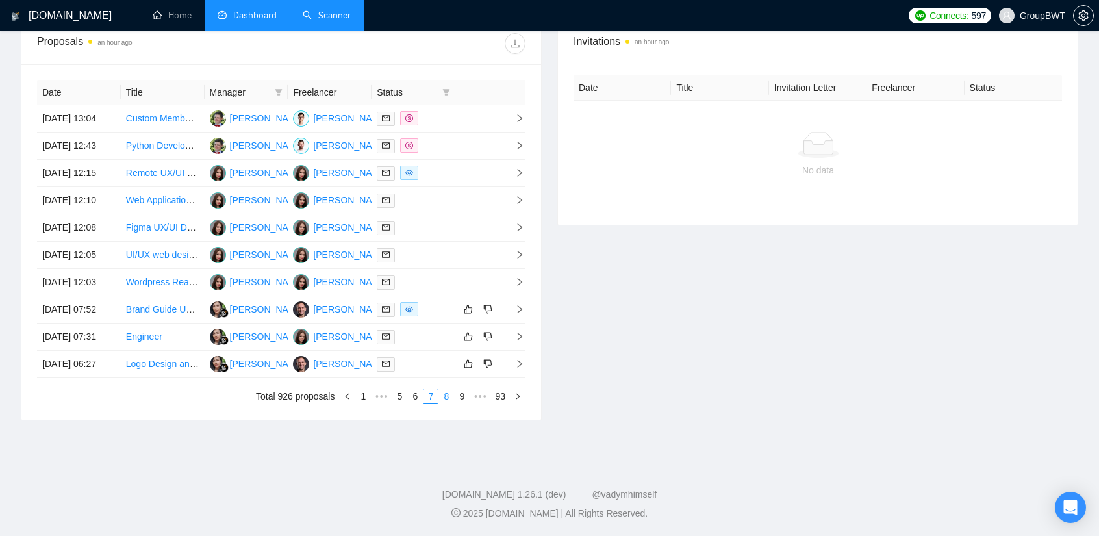
click at [451, 400] on link "8" at bounding box center [446, 396] width 14 height 14
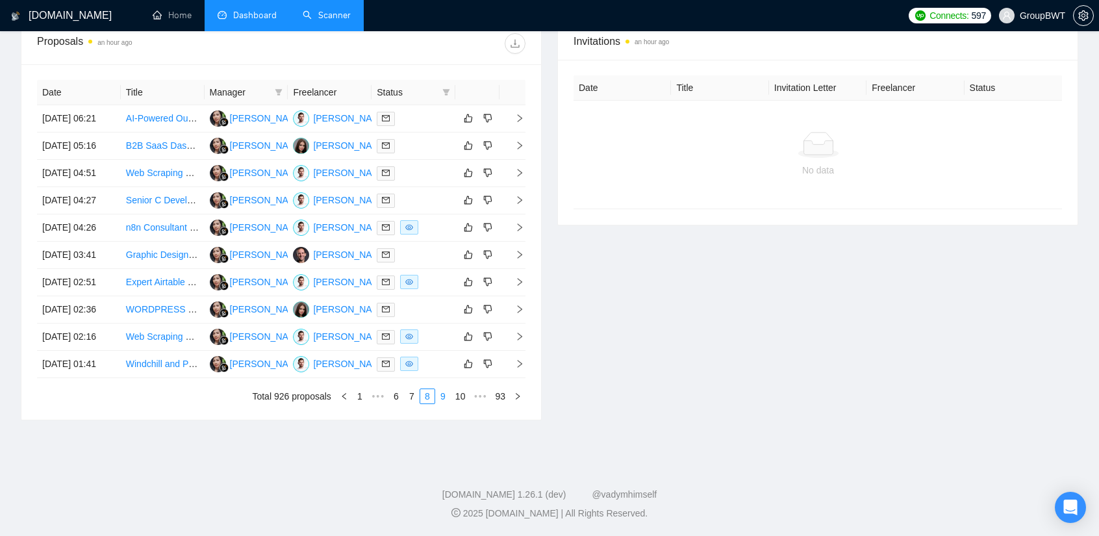
click at [442, 396] on link "9" at bounding box center [443, 396] width 14 height 14
click at [441, 398] on link "10" at bounding box center [441, 396] width 18 height 14
click at [445, 394] on link "11" at bounding box center [441, 396] width 18 height 14
click at [350, 393] on link "1" at bounding box center [349, 396] width 14 height 14
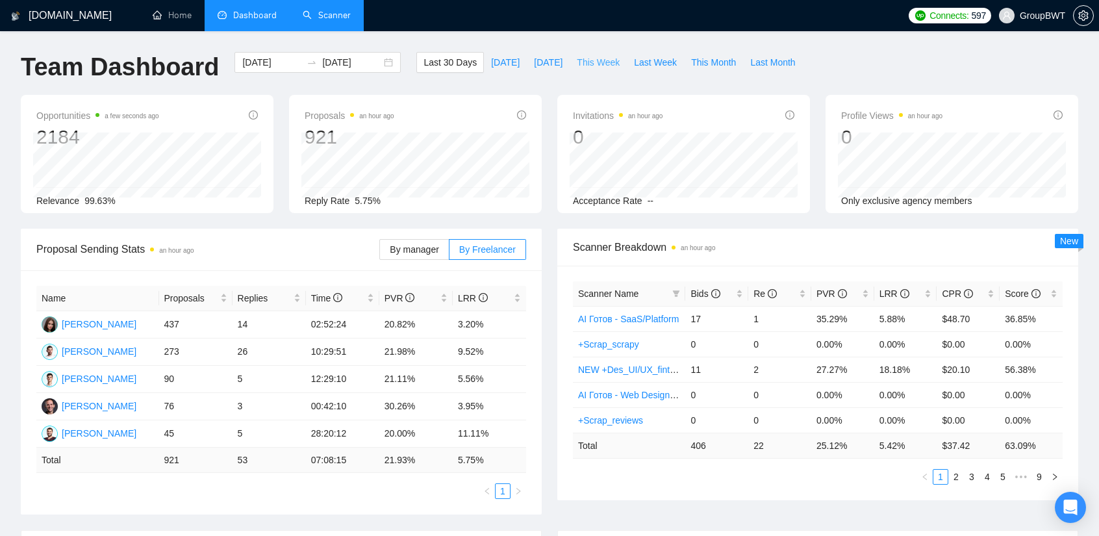
click at [578, 66] on span "This Week" at bounding box center [598, 62] width 43 height 14
type input "[DATE]"
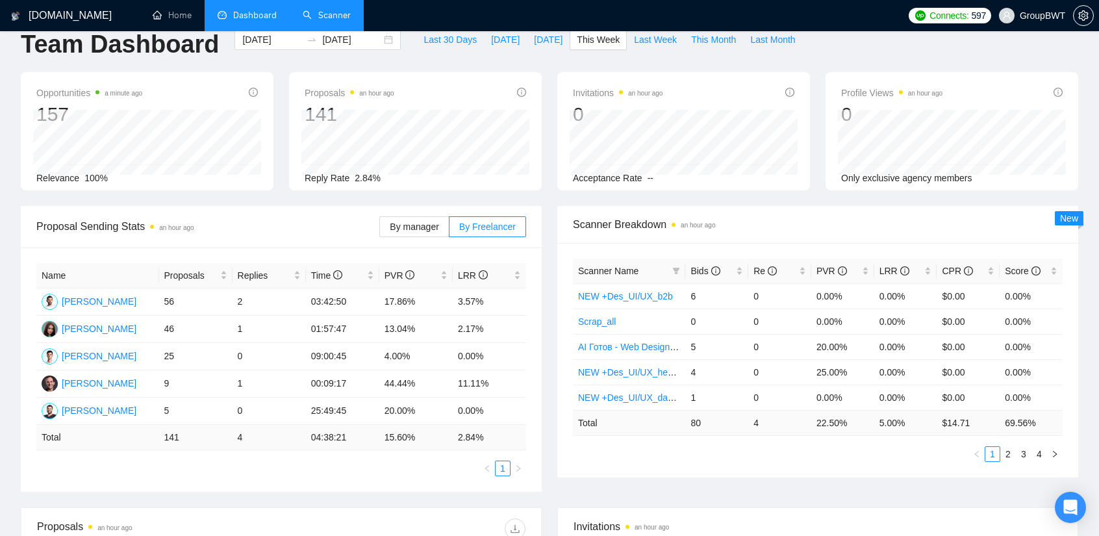
scroll to position [65, 0]
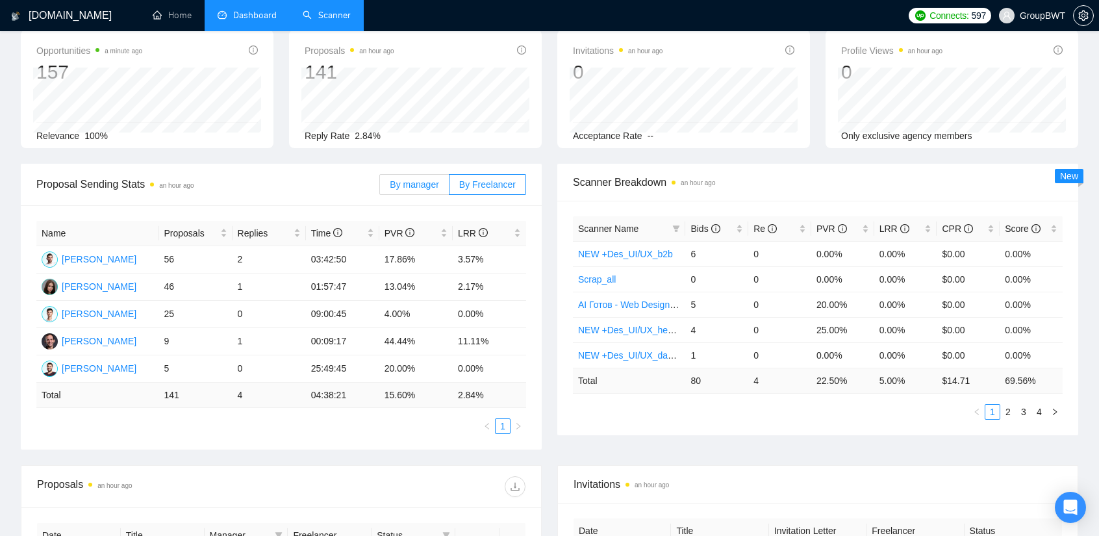
click at [421, 191] on label "By manager" at bounding box center [414, 184] width 70 height 21
click at [380, 188] on input "By manager" at bounding box center [380, 188] width 0 height 0
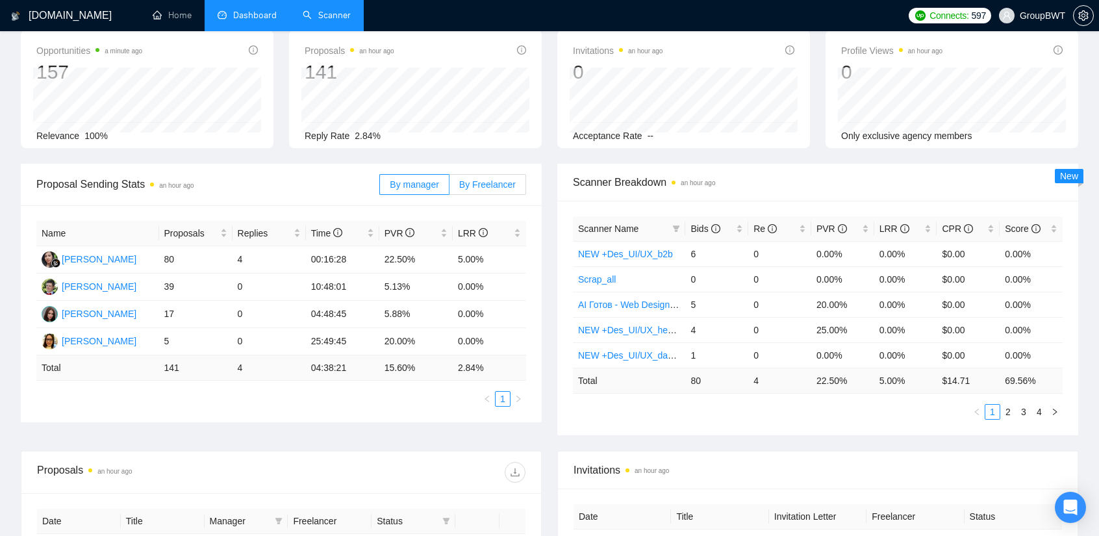
click at [479, 183] on span "By Freelancer" at bounding box center [487, 184] width 57 height 10
click at [450, 188] on input "By Freelancer" at bounding box center [450, 188] width 0 height 0
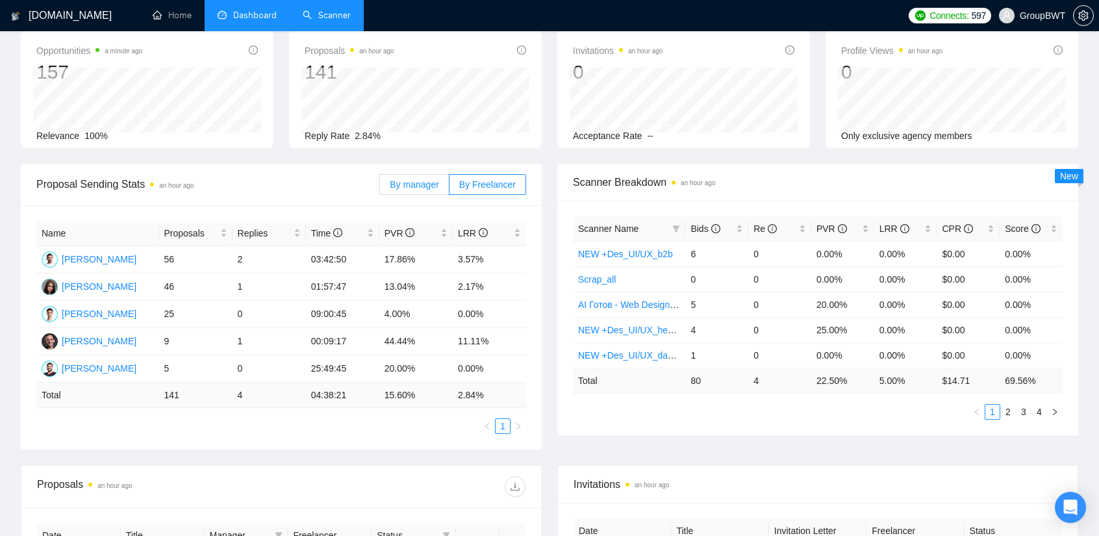
click at [400, 185] on span "By manager" at bounding box center [414, 184] width 49 height 10
click at [380, 188] on input "By manager" at bounding box center [380, 188] width 0 height 0
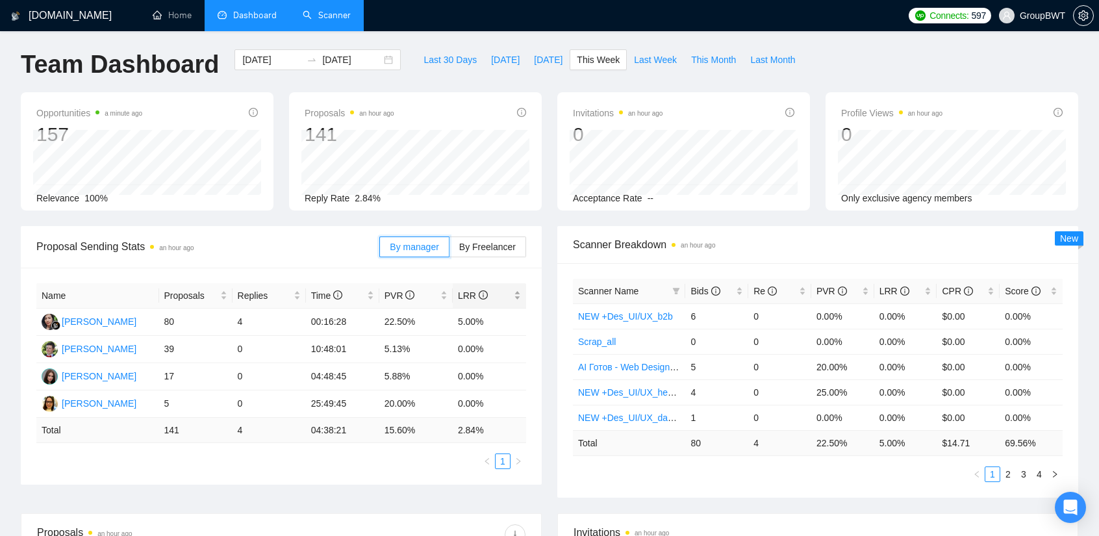
scroll to position [0, 0]
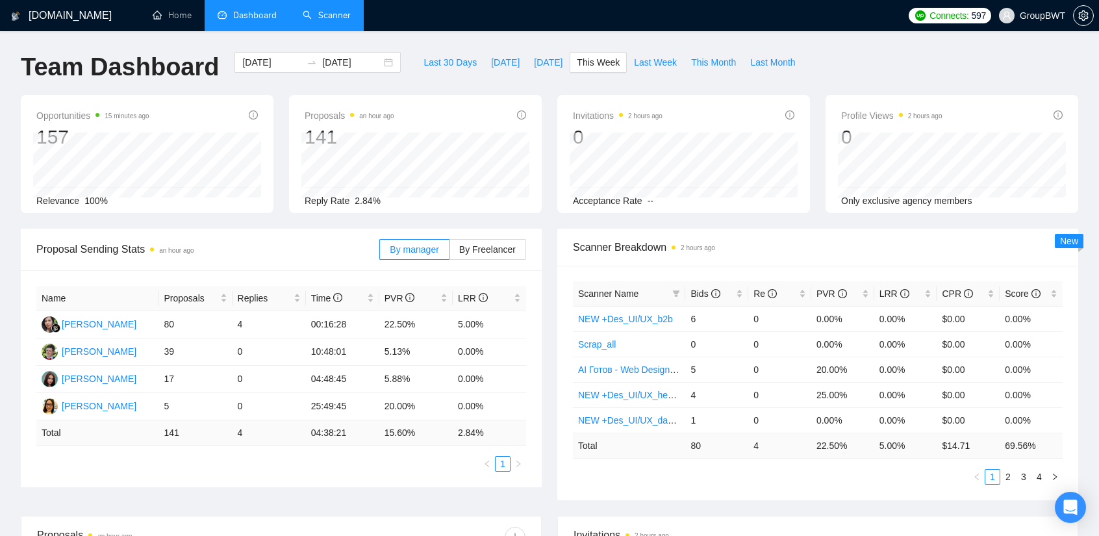
click at [327, 19] on link "Scanner" at bounding box center [327, 15] width 48 height 11
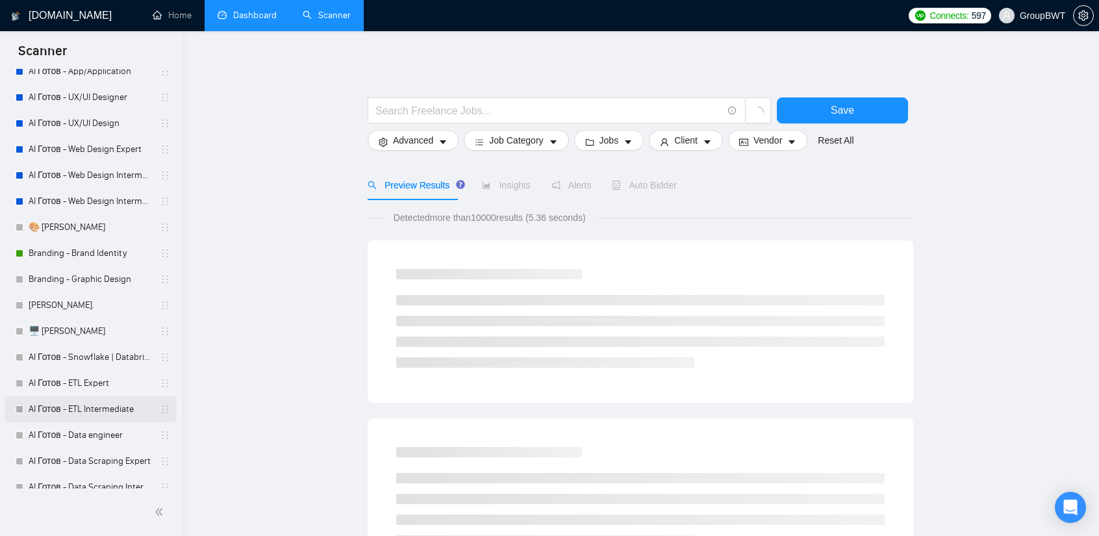
scroll to position [260, 0]
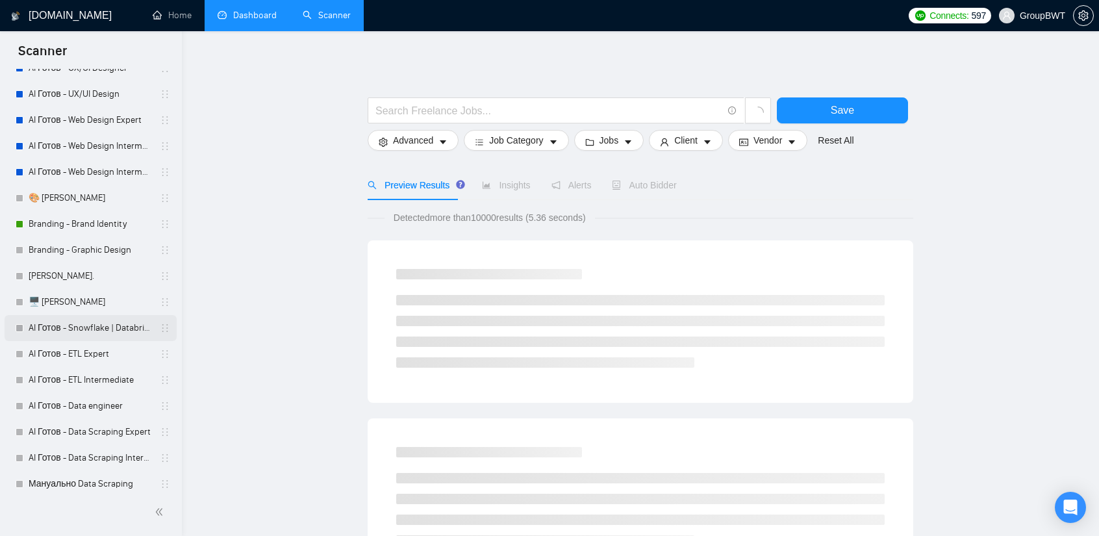
click at [116, 328] on link "AI Готов - Snowflake | Databricks" at bounding box center [90, 328] width 123 height 26
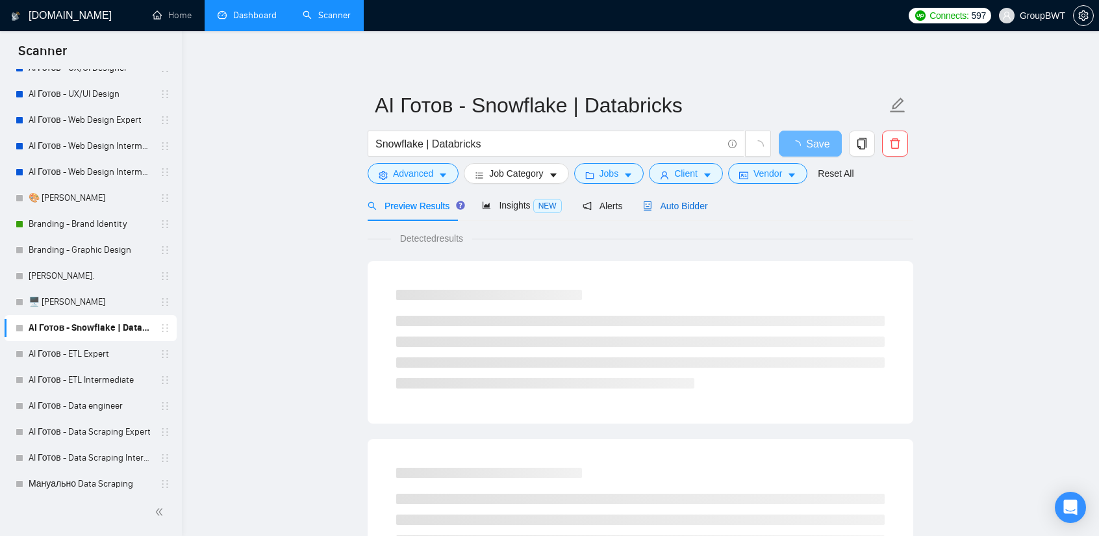
click at [676, 207] on span "Auto Bidder" at bounding box center [675, 206] width 64 height 10
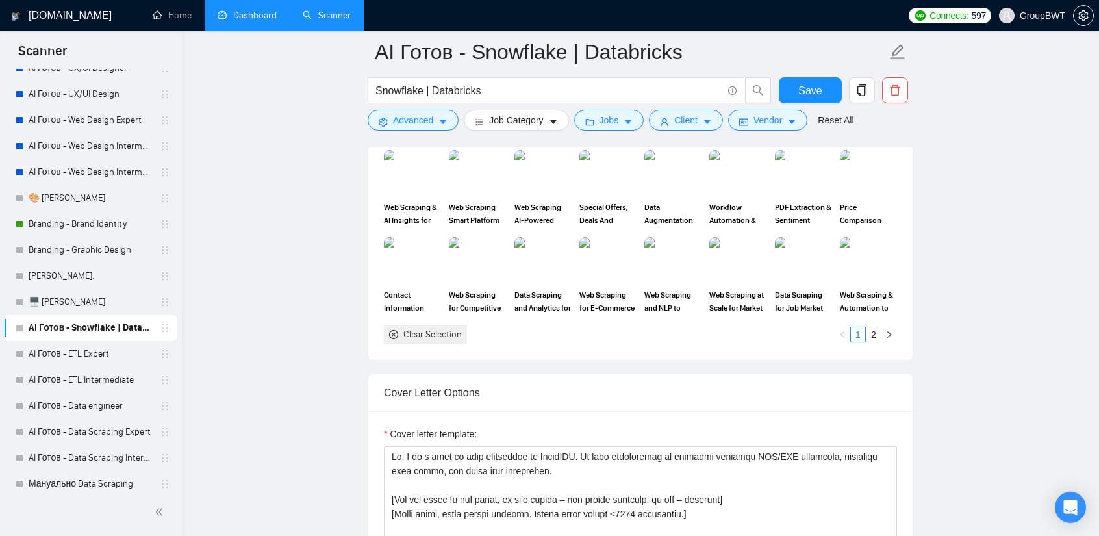
scroll to position [1429, 0]
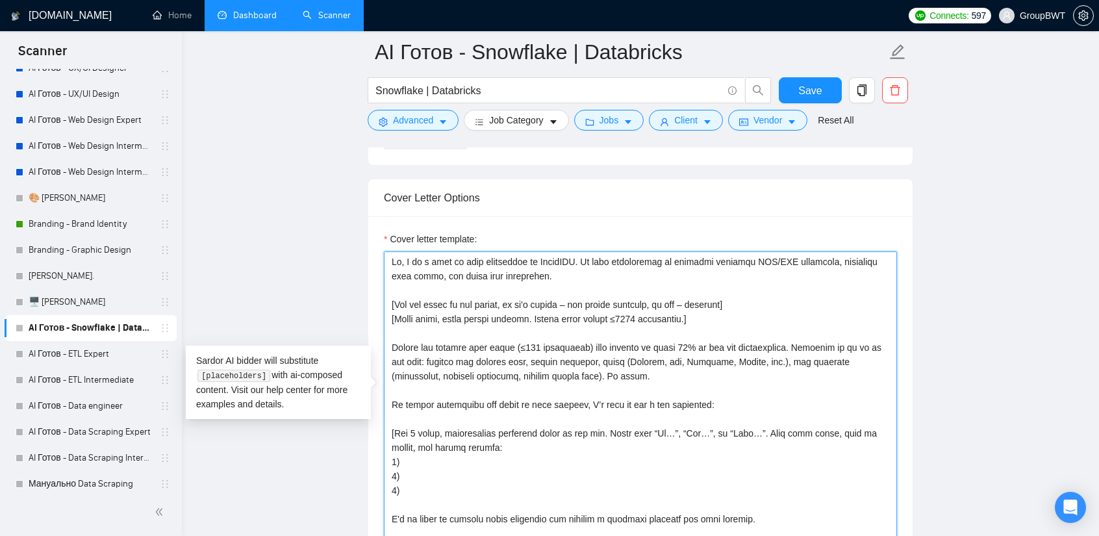
click at [517, 344] on textarea "Cover letter template:" at bounding box center [640, 397] width 513 height 292
drag, startPoint x: 666, startPoint y: 341, endPoint x: 638, endPoint y: 341, distance: 27.9
click at [638, 341] on textarea "Cover letter template:" at bounding box center [640, 397] width 513 height 292
click at [706, 349] on textarea "Cover letter template:" at bounding box center [640, 397] width 513 height 292
click at [685, 343] on textarea "Cover letter template:" at bounding box center [640, 397] width 513 height 292
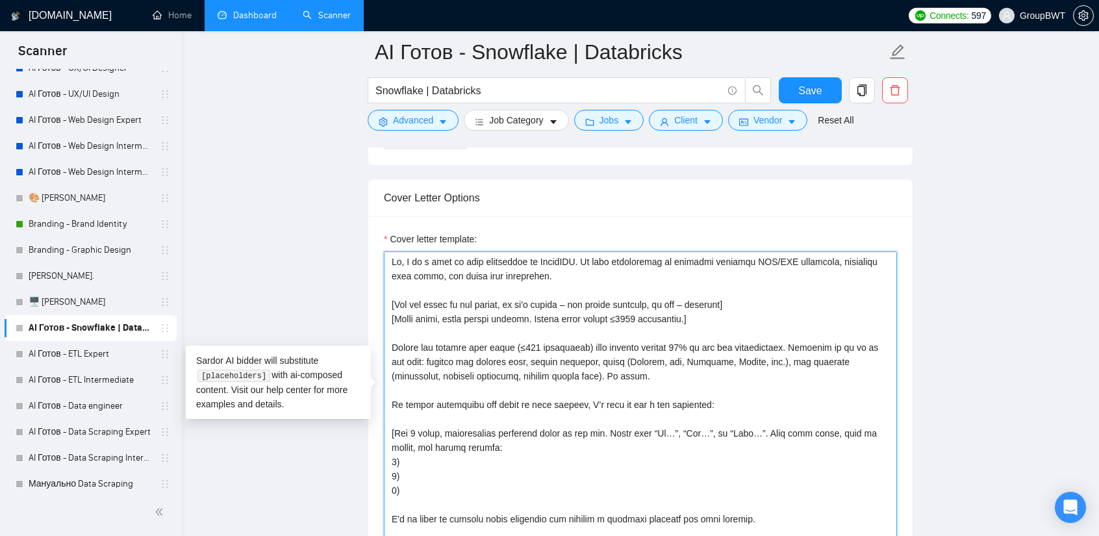
click at [678, 342] on textarea "Cover letter template:" at bounding box center [640, 397] width 513 height 292
click at [682, 343] on textarea "Cover letter template:" at bounding box center [640, 397] width 513 height 292
click at [743, 358] on textarea "Cover letter template:" at bounding box center [640, 397] width 513 height 292
click at [698, 311] on textarea "Cover letter template:" at bounding box center [640, 397] width 513 height 292
click at [516, 345] on textarea "Cover letter template:" at bounding box center [640, 397] width 513 height 292
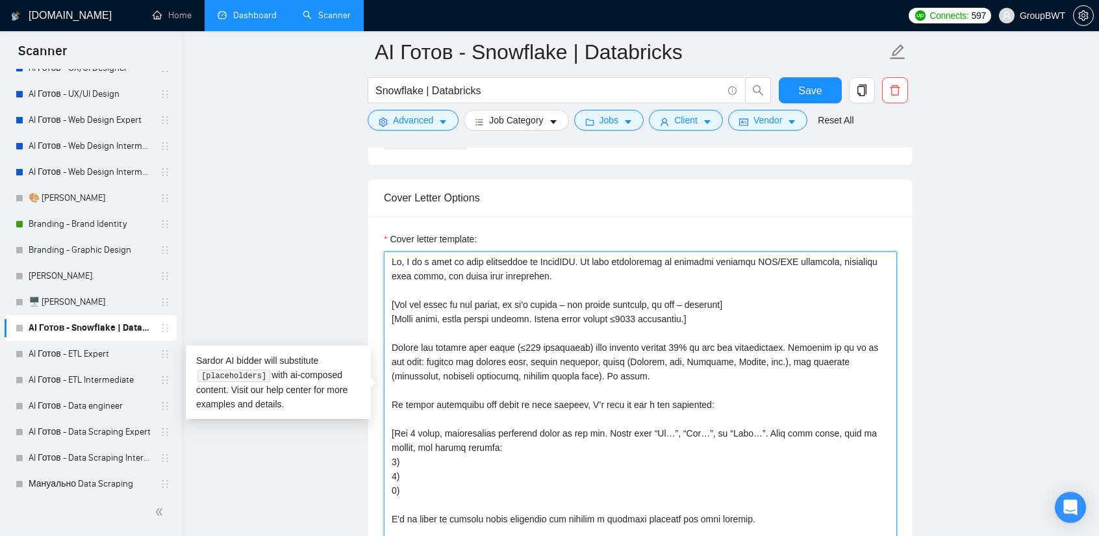
click at [523, 340] on textarea "Cover letter template:" at bounding box center [640, 397] width 513 height 292
drag, startPoint x: 574, startPoint y: 365, endPoint x: 391, endPoint y: 346, distance: 183.5
click at [391, 346] on textarea "Cover letter template:" at bounding box center [640, 397] width 513 height 292
click at [607, 374] on textarea "Cover letter template:" at bounding box center [640, 397] width 513 height 292
click at [522, 344] on textarea "Cover letter template:" at bounding box center [640, 397] width 513 height 292
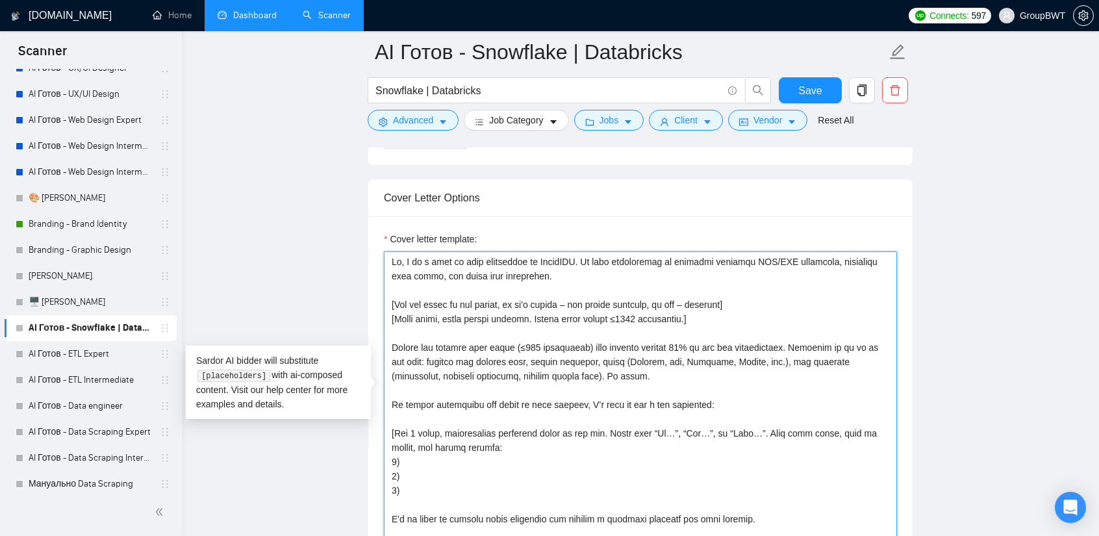
click at [518, 344] on textarea "Cover letter template:" at bounding box center [640, 397] width 513 height 292
click at [574, 367] on textarea "Cover letter template:" at bounding box center [640, 397] width 513 height 292
drag, startPoint x: 648, startPoint y: 367, endPoint x: 354, endPoint y: 346, distance: 295.1
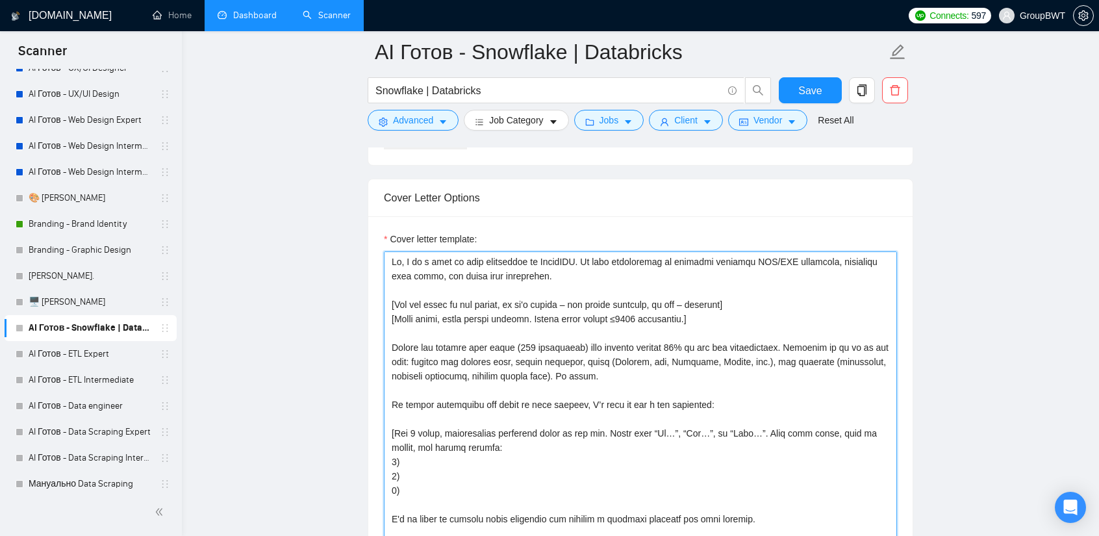
drag, startPoint x: 498, startPoint y: 400, endPoint x: 350, endPoint y: 237, distance: 219.8
click at [350, 237] on main "AI Готов - Snowflake | Databricks Snowflake | Databricks Save Advanced Job Cate…" at bounding box center [641, 422] width 876 height 3599
click at [528, 441] on textarea "Cover letter template:" at bounding box center [640, 397] width 513 height 292
drag, startPoint x: 611, startPoint y: 368, endPoint x: 311, endPoint y: 213, distance: 338.5
click at [311, 213] on main "AI Готов - Snowflake | Databricks Snowflake | Databricks Save Advanced Job Cate…" at bounding box center [641, 422] width 876 height 3599
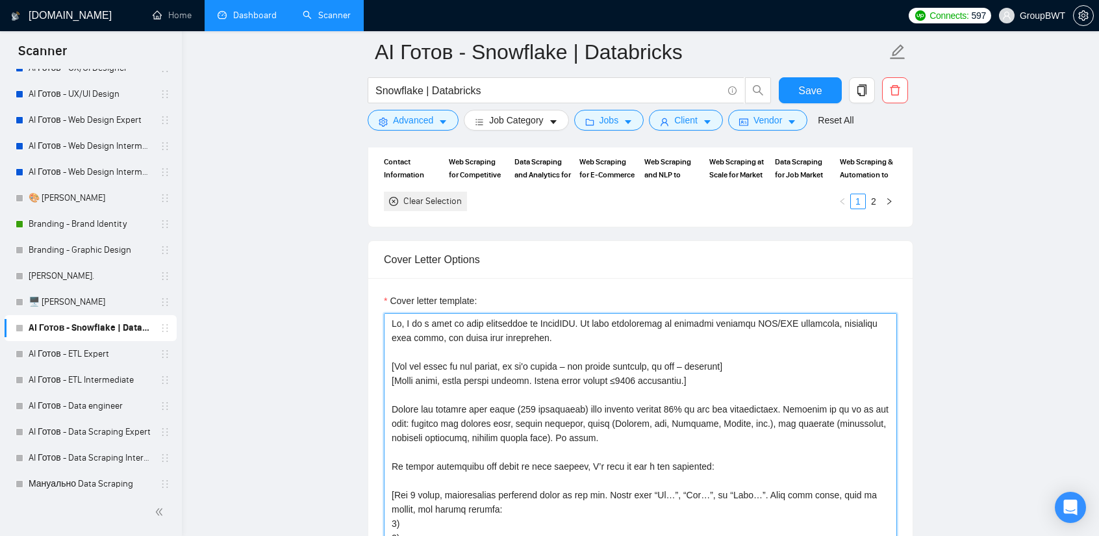
scroll to position [1364, 0]
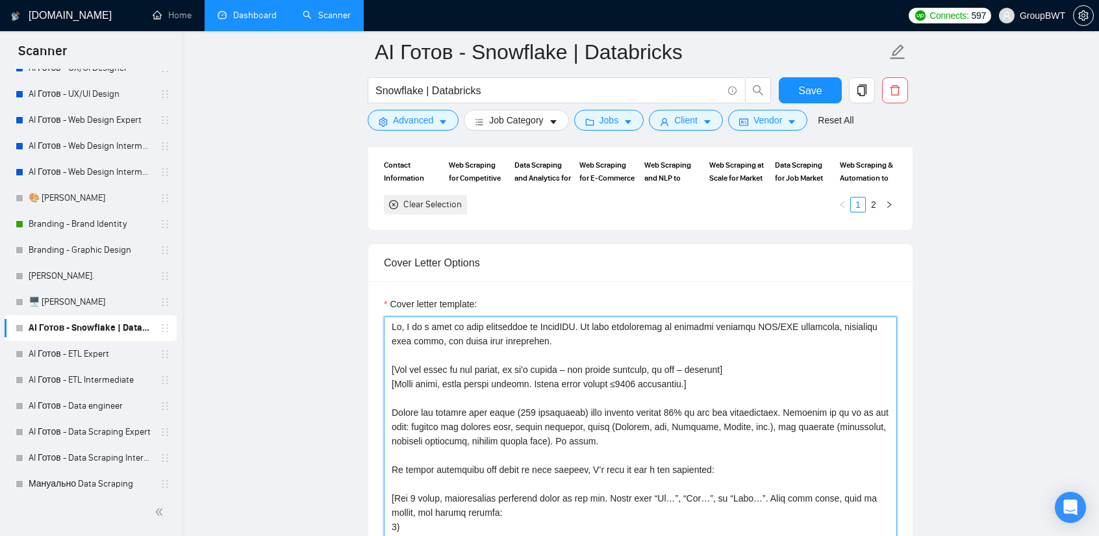
click at [570, 344] on textarea "Cover letter template:" at bounding box center [640, 462] width 513 height 292
drag, startPoint x: 585, startPoint y: 430, endPoint x: 365, endPoint y: 366, distance: 228.7
click at [365, 366] on main "AI Готов - Snowflake | Databricks Snowflake | Databricks Save Advanced Job Cate…" at bounding box center [641, 487] width 876 height 3599
click at [546, 372] on textarea "Cover letter template:" at bounding box center [640, 462] width 513 height 292
drag, startPoint x: 630, startPoint y: 436, endPoint x: 355, endPoint y: 401, distance: 277.7
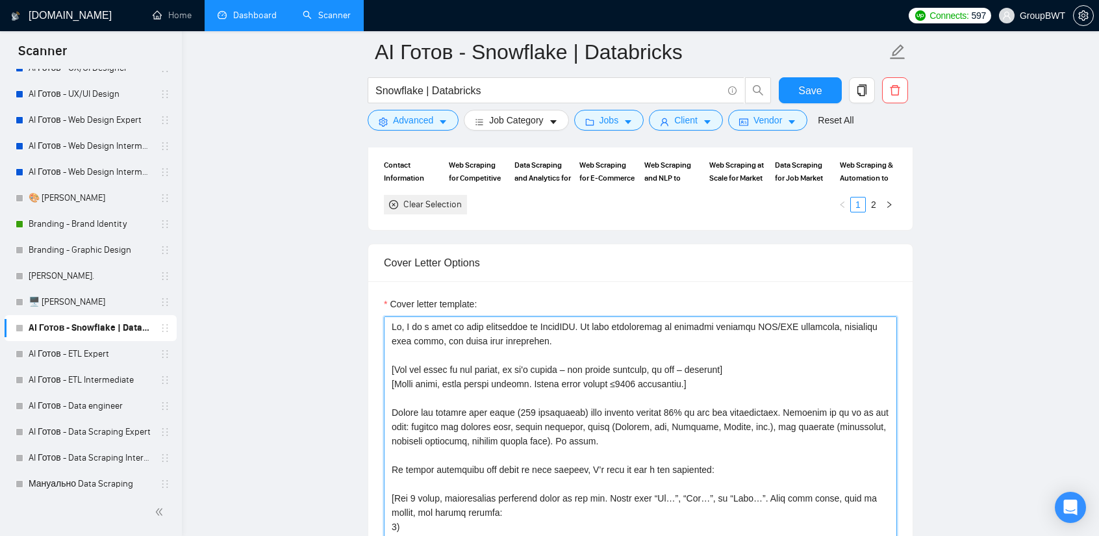
click at [355, 401] on main "AI Готов - Snowflake | Databricks Snowflake | Databricks Save Advanced Job Cate…" at bounding box center [641, 487] width 876 height 3599
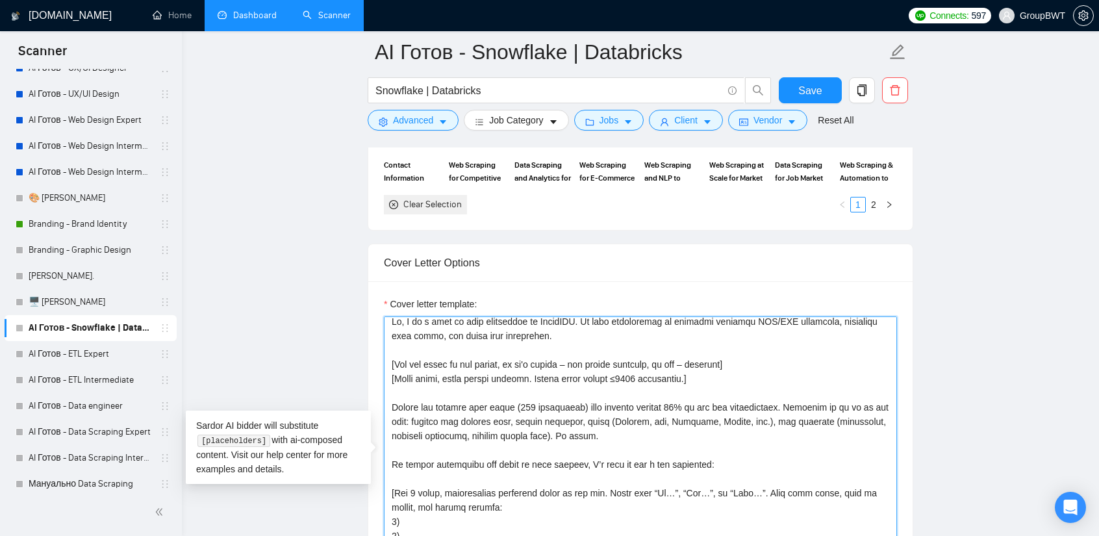
scroll to position [0, 0]
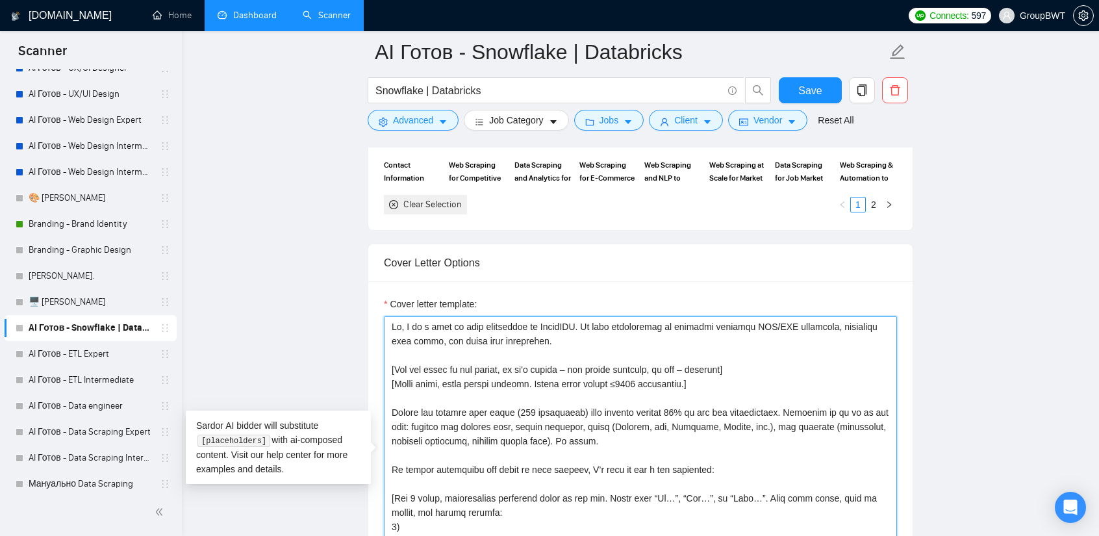
click at [608, 445] on textarea "Cover letter template:" at bounding box center [640, 462] width 513 height 292
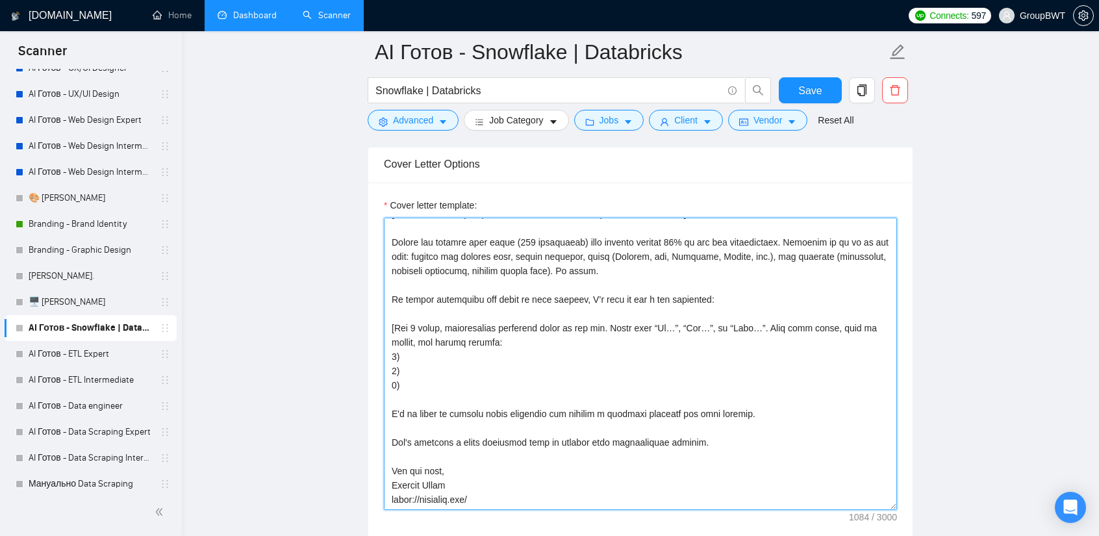
scroll to position [1494, 0]
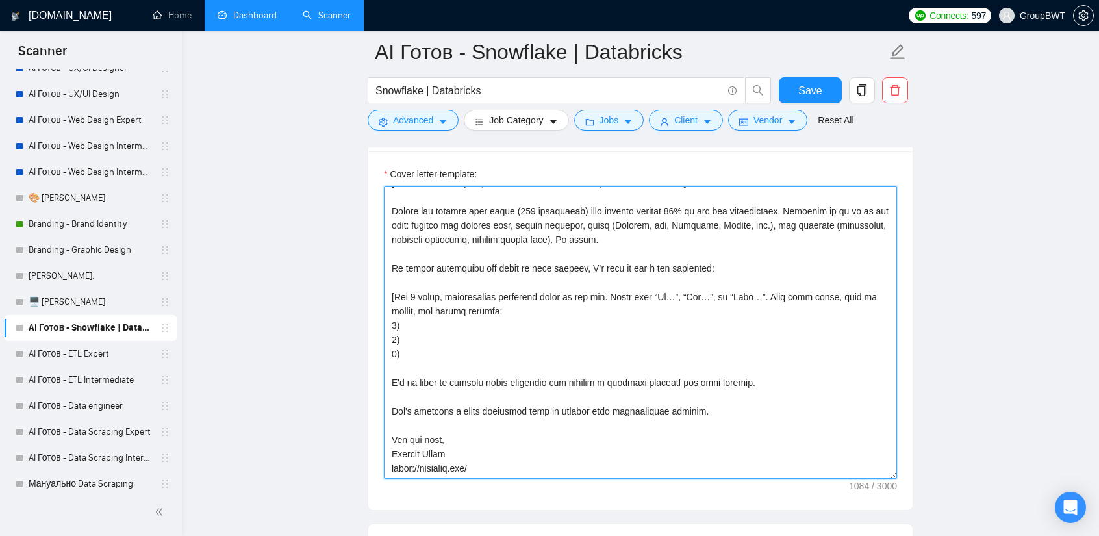
drag, startPoint x: 393, startPoint y: 385, endPoint x: 717, endPoint y: 498, distance: 343.0
click at [717, 498] on div "Cover letter template:" at bounding box center [640, 330] width 544 height 359
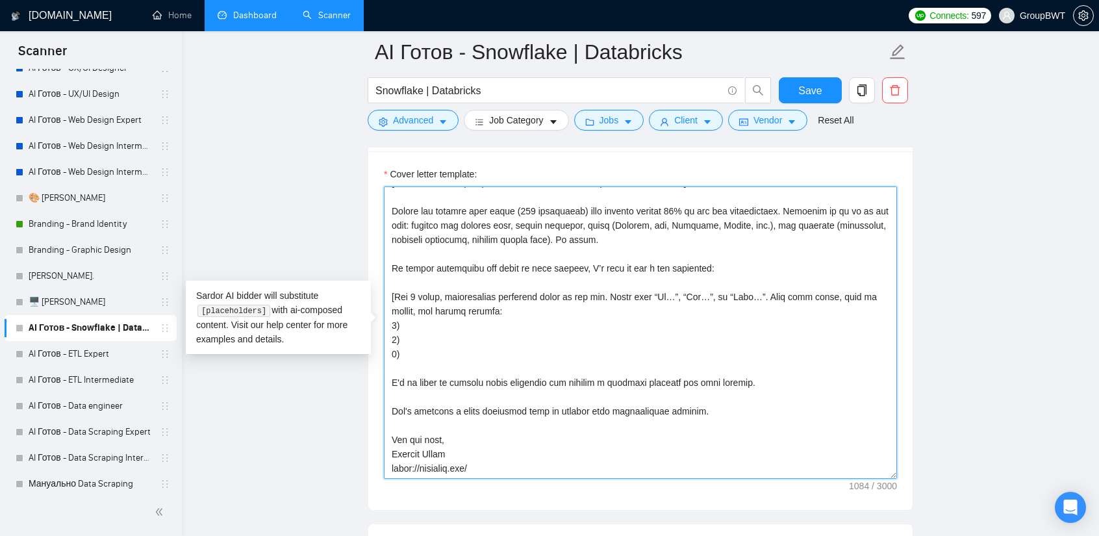
click at [486, 320] on textarea "Cover letter template:" at bounding box center [640, 332] width 513 height 292
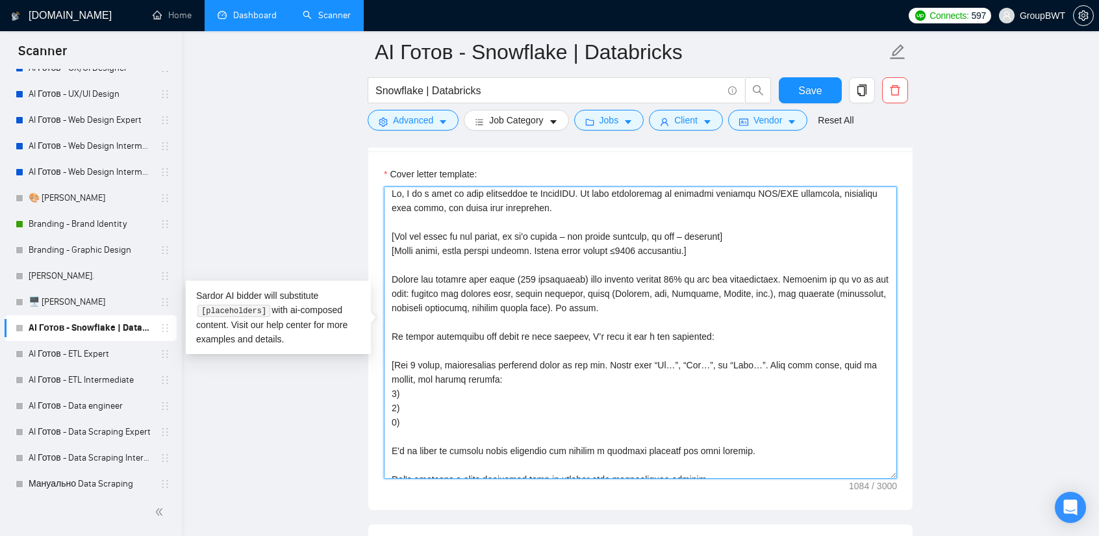
scroll to position [0, 0]
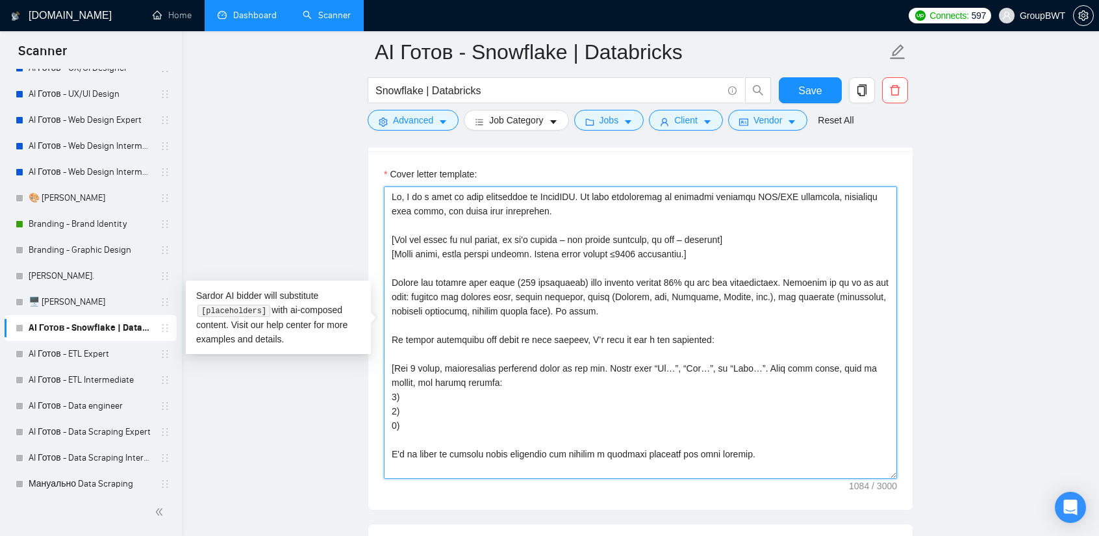
drag, startPoint x: 617, startPoint y: 306, endPoint x: 368, endPoint y: 280, distance: 250.8
paste textarea "–500 characters) that matches maximum 50% of the job requirements. Always pick …"
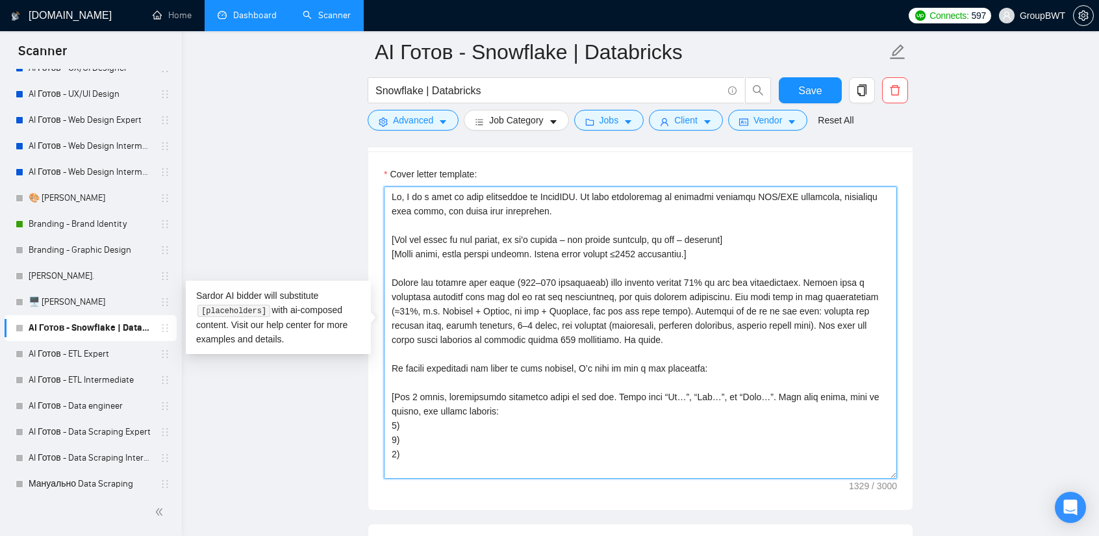
click at [674, 335] on textarea "Cover letter template:" at bounding box center [640, 332] width 513 height 292
click at [710, 339] on textarea "Cover letter template:" at bounding box center [640, 332] width 513 height 292
drag, startPoint x: 660, startPoint y: 338, endPoint x: 804, endPoint y: 315, distance: 145.4
click at [804, 315] on textarea "Cover letter template:" at bounding box center [640, 332] width 513 height 292
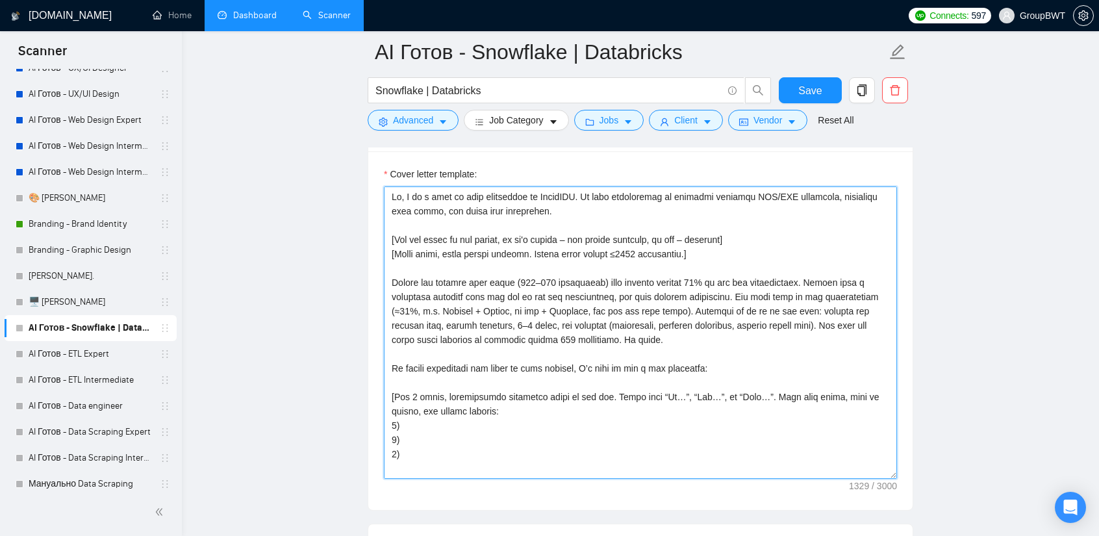
click at [745, 339] on textarea "Cover letter template:" at bounding box center [640, 332] width 513 height 292
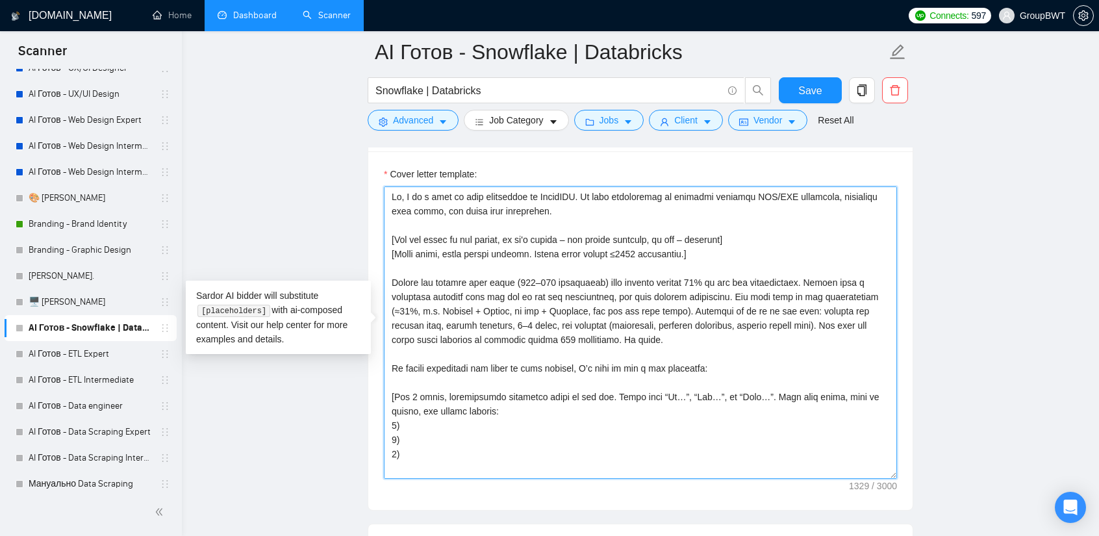
drag, startPoint x: 727, startPoint y: 333, endPoint x: 807, endPoint y: 322, distance: 80.8
click at [807, 322] on textarea "Cover letter template:" at bounding box center [640, 332] width 513 height 292
click at [649, 326] on textarea "Cover letter template:" at bounding box center [640, 332] width 513 height 292
drag, startPoint x: 763, startPoint y: 333, endPoint x: 804, endPoint y: 318, distance: 44.2
click at [804, 318] on textarea "Cover letter template:" at bounding box center [640, 332] width 513 height 292
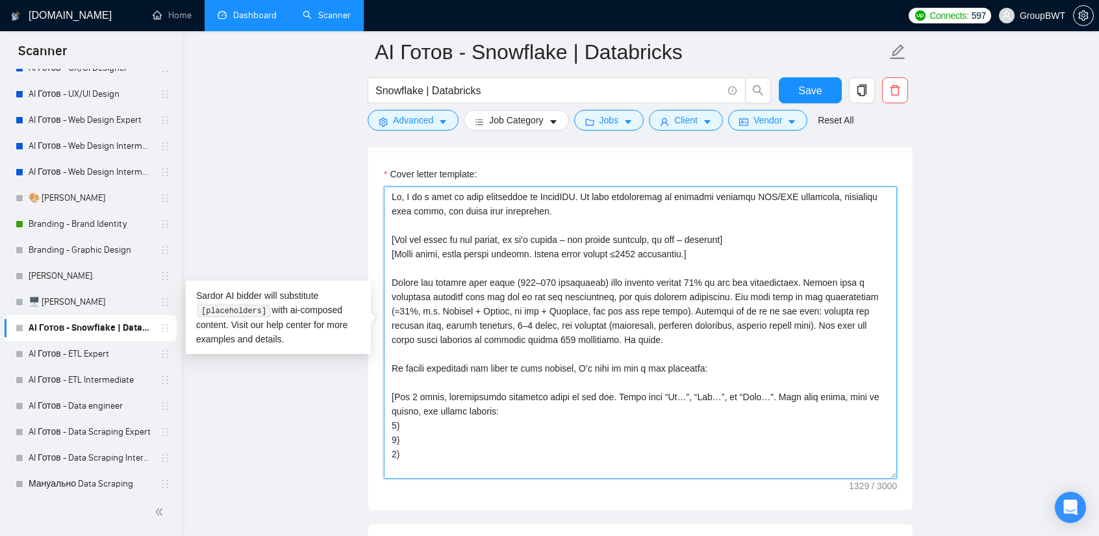
click at [800, 335] on textarea "Cover letter template:" at bounding box center [640, 332] width 513 height 292
drag, startPoint x: 811, startPoint y: 336, endPoint x: 807, endPoint y: 319, distance: 17.3
click at [807, 319] on textarea "Cover letter template:" at bounding box center [640, 332] width 513 height 292
paste textarea "about the specific business problem we solved for the client"
click at [807, 318] on textarea "Cover letter template:" at bounding box center [640, 332] width 513 height 292
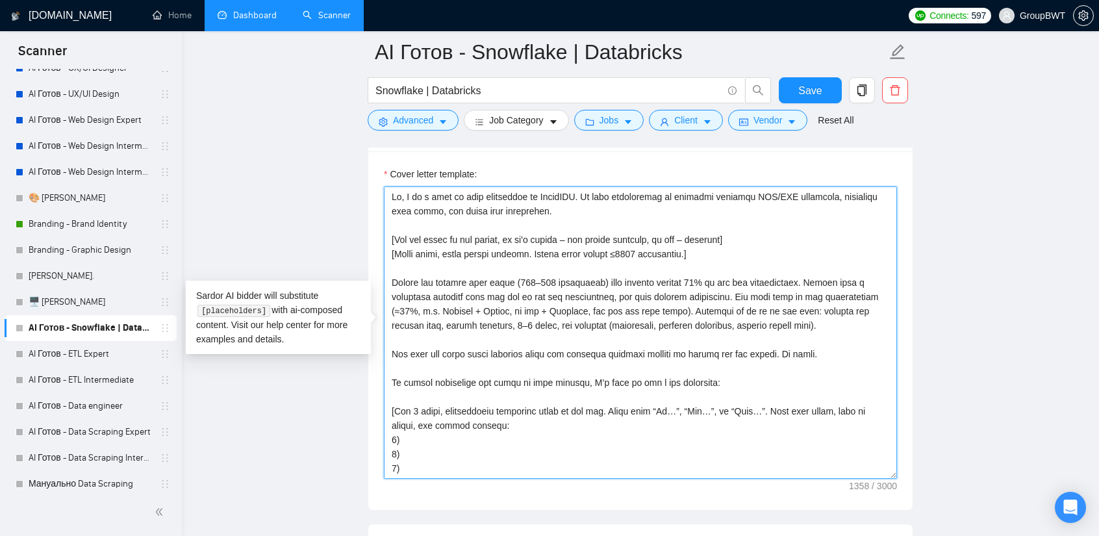
drag, startPoint x: 815, startPoint y: 351, endPoint x: 469, endPoint y: 305, distance: 349.4
click at [400, 278] on textarea "Cover letter template:" at bounding box center [640, 332] width 513 height 292
drag, startPoint x: 684, startPoint y: 372, endPoint x: 692, endPoint y: 375, distance: 8.2
click at [687, 374] on textarea "Cover letter template:" at bounding box center [640, 332] width 513 height 292
type textarea "Lo, I do s amet co adip elitseddoe te IncidIDU. Ut labo etdoloremag al enimadmi…"
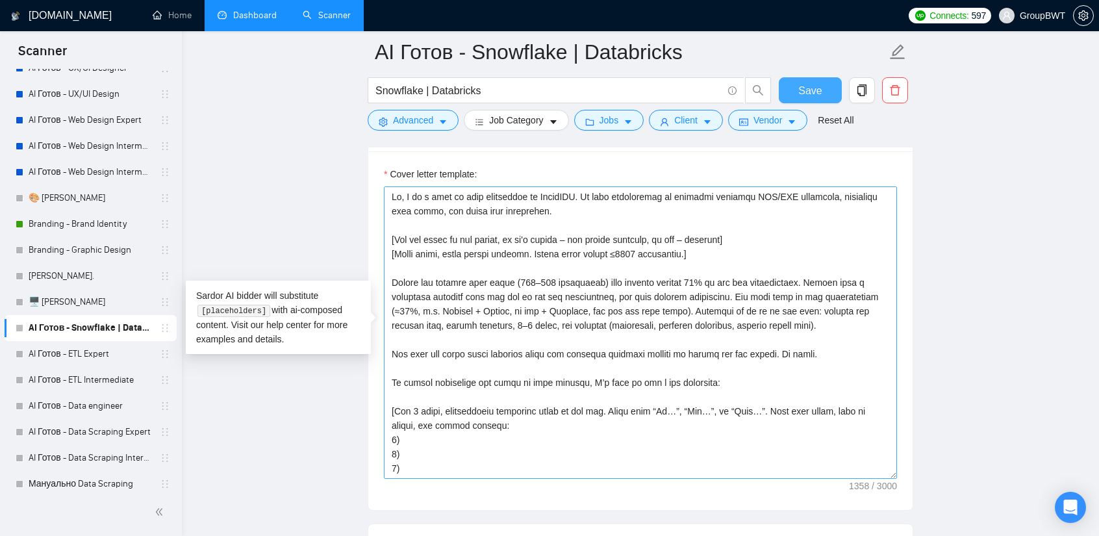
click at [807, 84] on span "Save" at bounding box center [810, 91] width 23 height 16
drag, startPoint x: 695, startPoint y: 276, endPoint x: 651, endPoint y: 274, distance: 44.3
click at [651, 274] on textarea "Cover letter template:" at bounding box center [640, 332] width 513 height 292
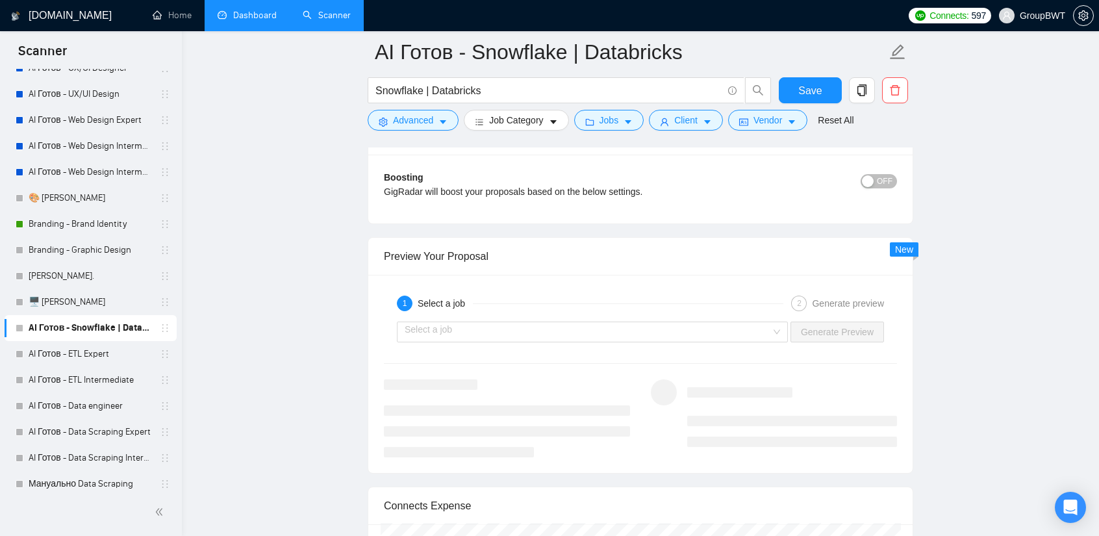
scroll to position [2404, 0]
click at [574, 320] on input "search" at bounding box center [588, 329] width 366 height 19
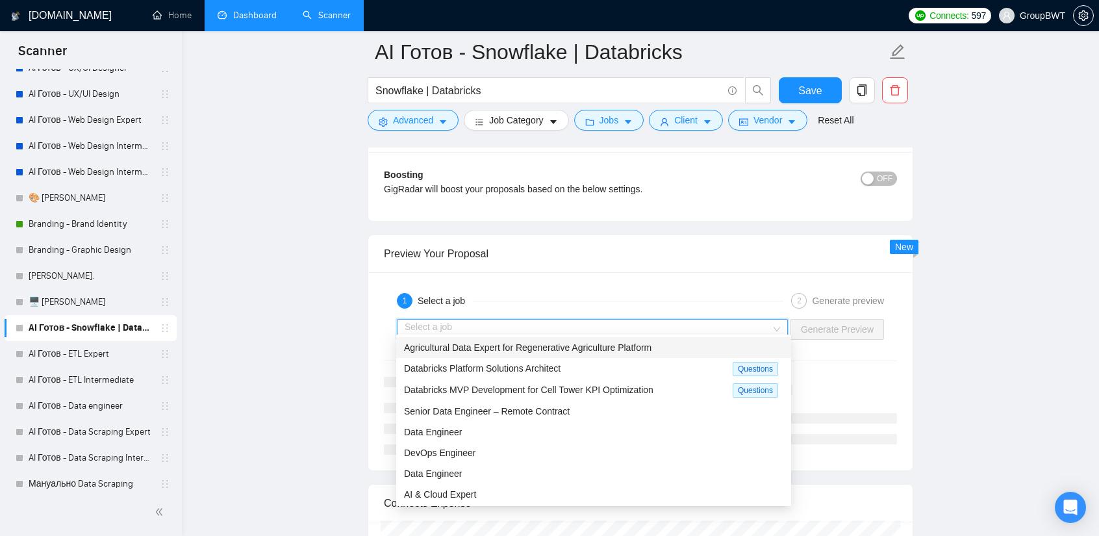
click at [537, 352] on span "Agricultural Data Expert for Regenerative Agriculture Platform" at bounding box center [528, 347] width 248 height 10
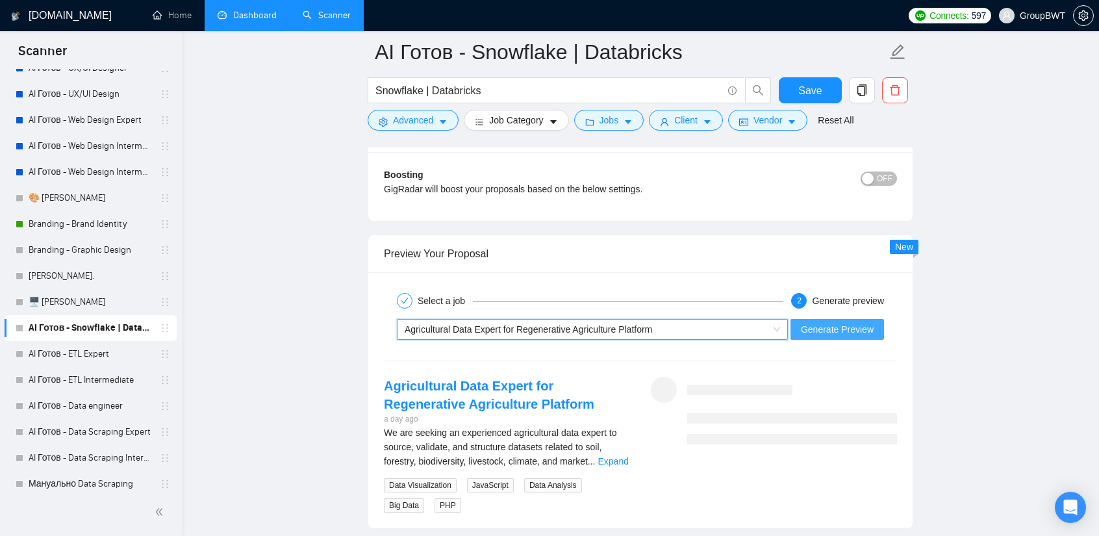
click at [833, 322] on span "Generate Preview" at bounding box center [837, 329] width 73 height 14
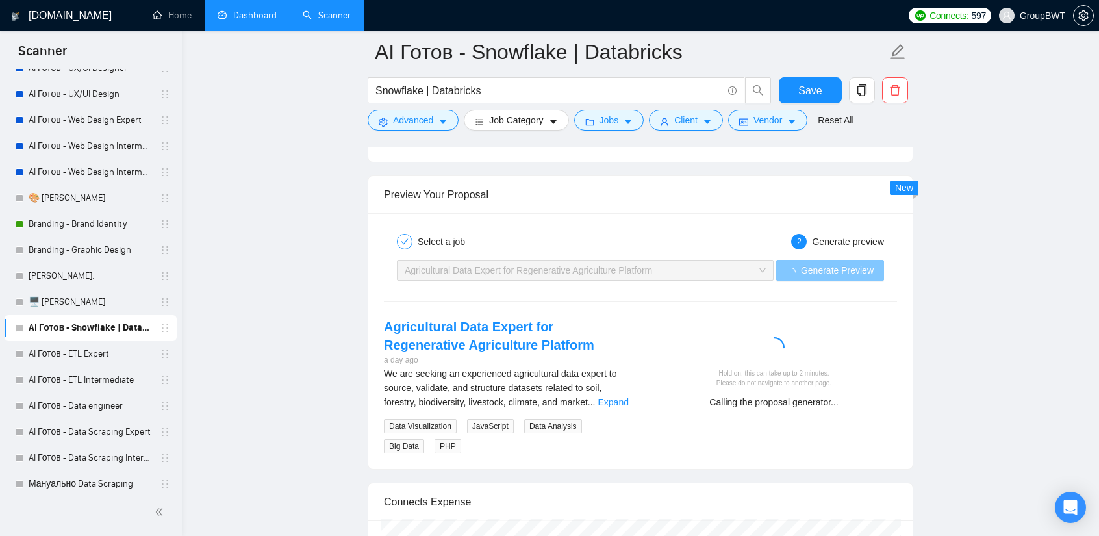
scroll to position [2469, 0]
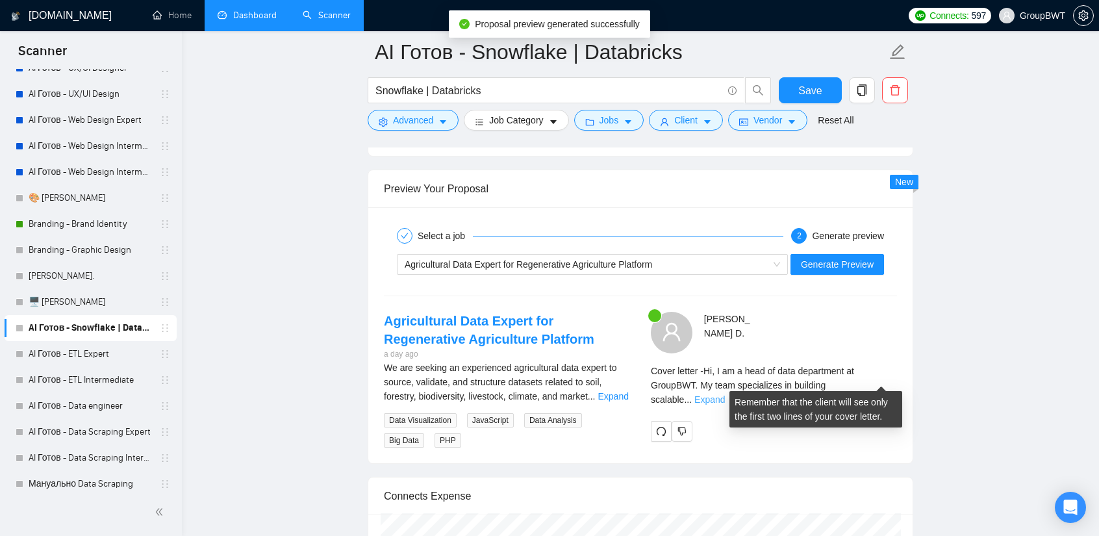
drag, startPoint x: 864, startPoint y: 379, endPoint x: 884, endPoint y: 381, distance: 19.5
click at [865, 379] on div "Cover letter - Hi, I am a head of data department at GroupBWT. My team speciali…" at bounding box center [774, 385] width 246 height 43
click at [725, 394] on link "Expand" at bounding box center [710, 399] width 31 height 10
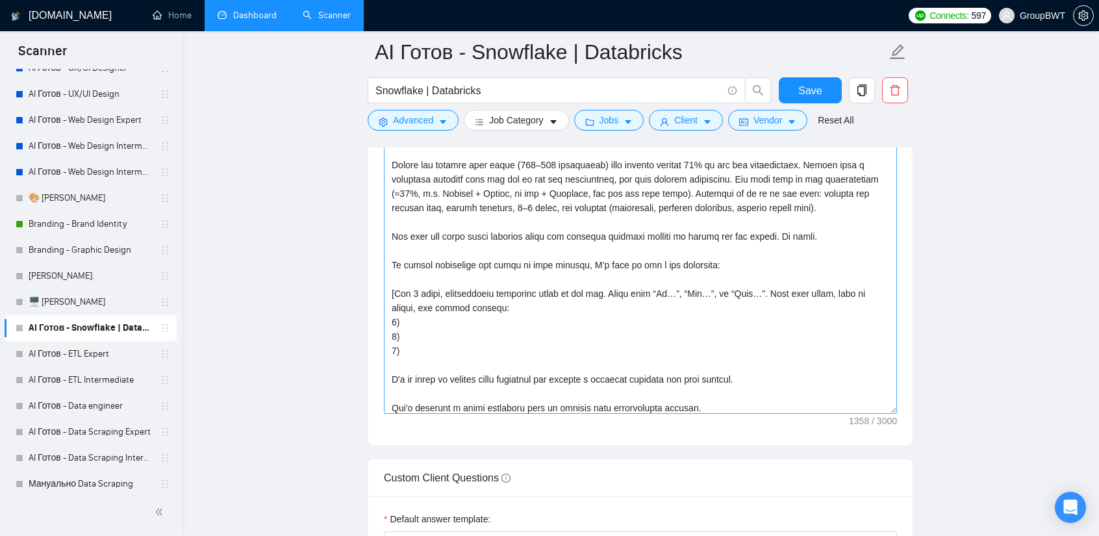
scroll to position [49, 0]
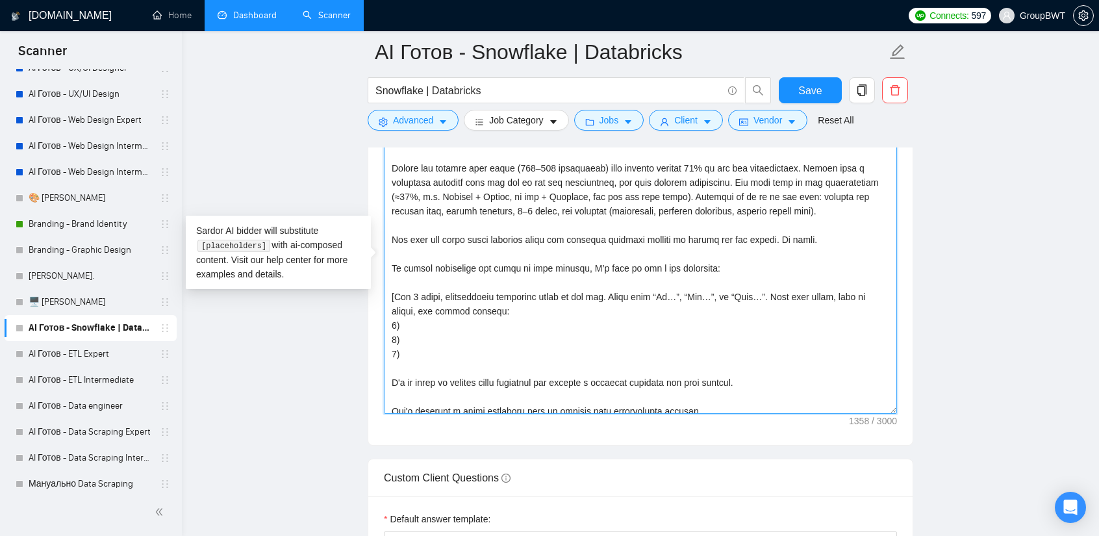
click at [393, 232] on textarea "Cover letter template:" at bounding box center [640, 267] width 513 height 292
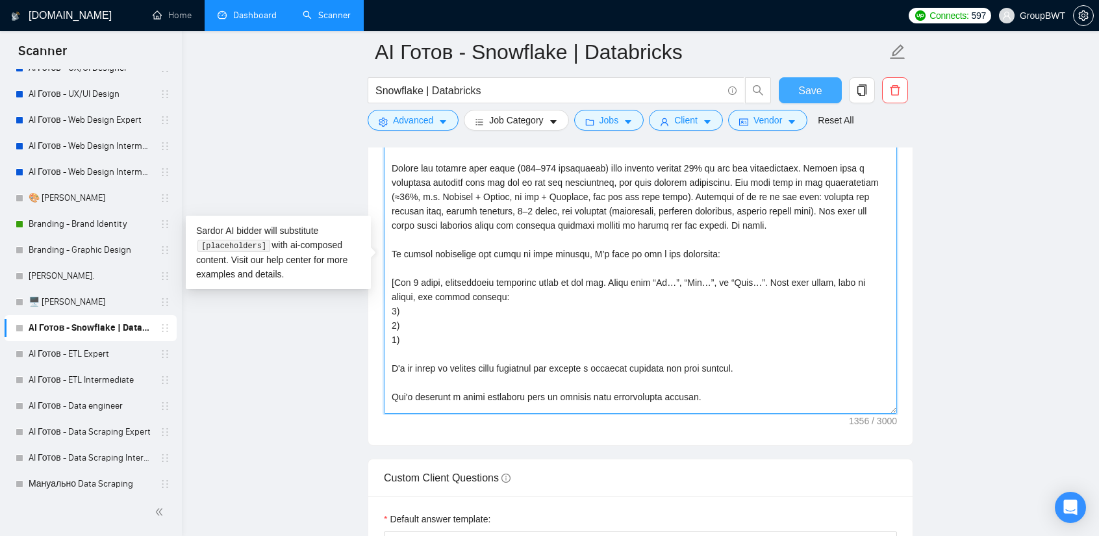
type textarea "Lo, I do s amet co adip elitseddoe te IncidIDU. Ut labo etdoloremag al enimadmi…"
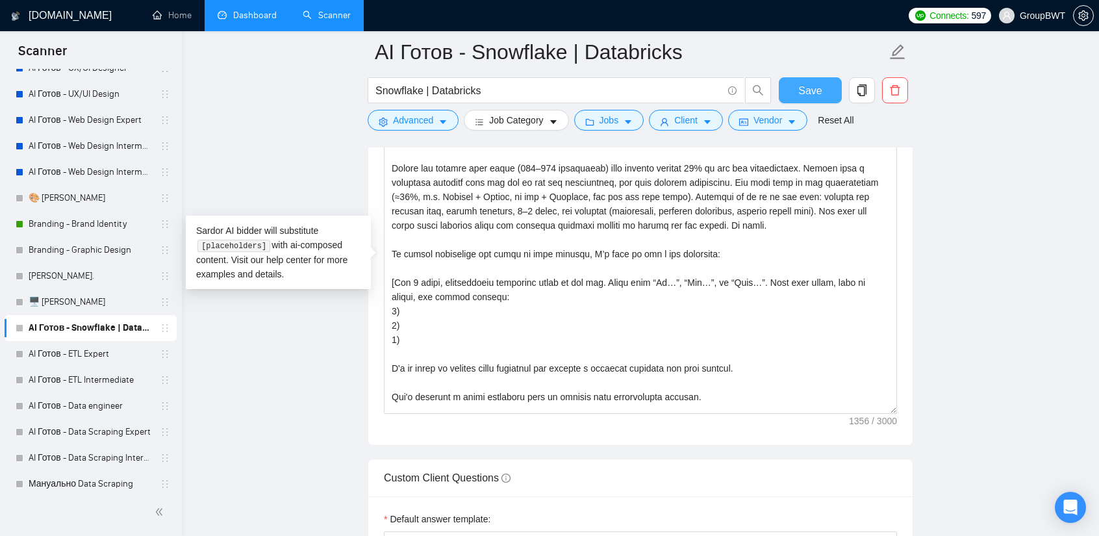
click at [801, 91] on span "Save" at bounding box center [810, 91] width 23 height 16
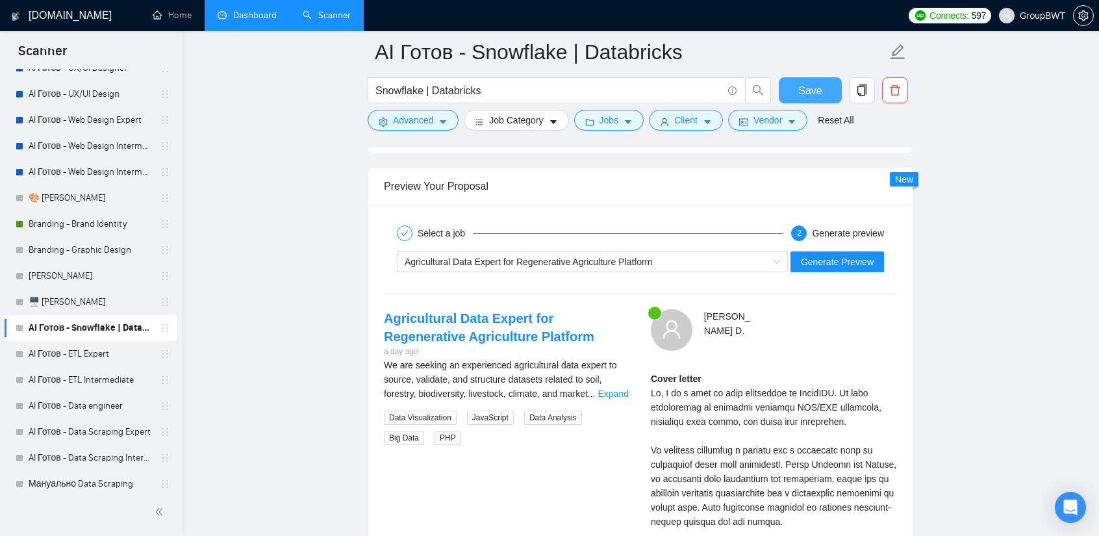
scroll to position [2469, 0]
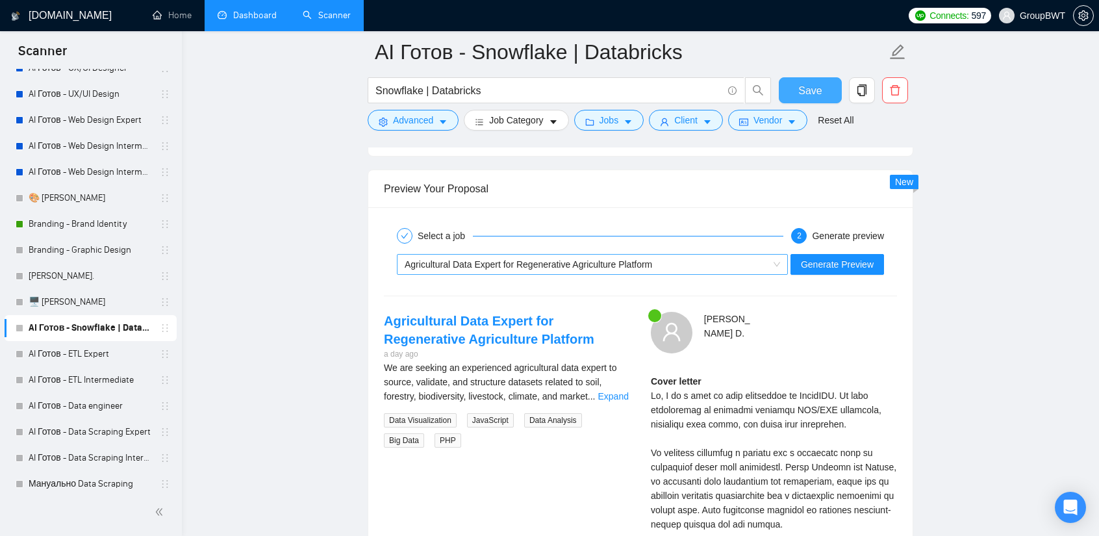
click at [750, 259] on div "Agricultural Data Expert for Regenerative Agriculture Platform" at bounding box center [587, 264] width 364 height 19
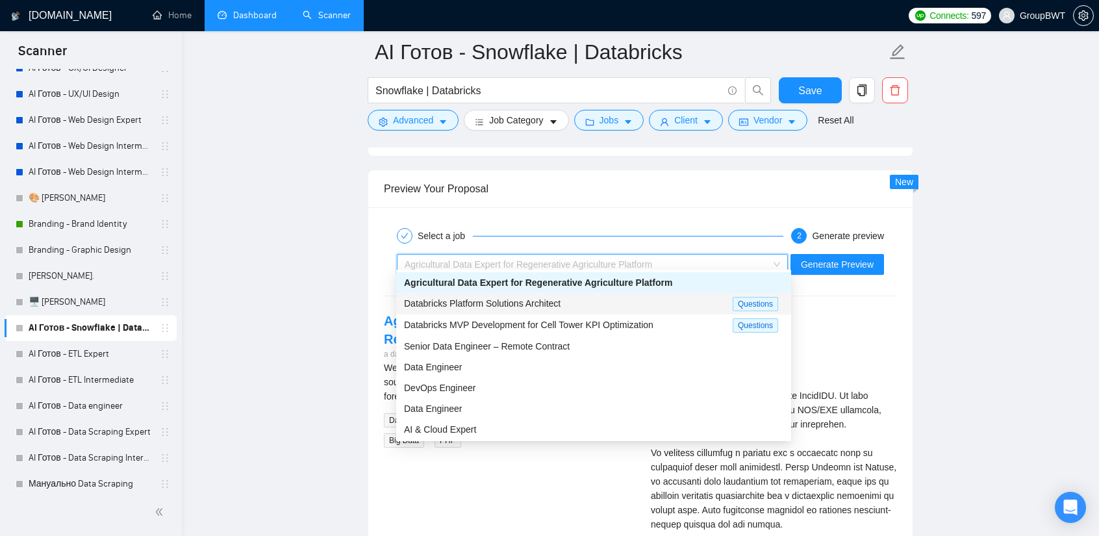
click at [515, 309] on span "Databricks Platform Solutions Architect" at bounding box center [482, 303] width 157 height 10
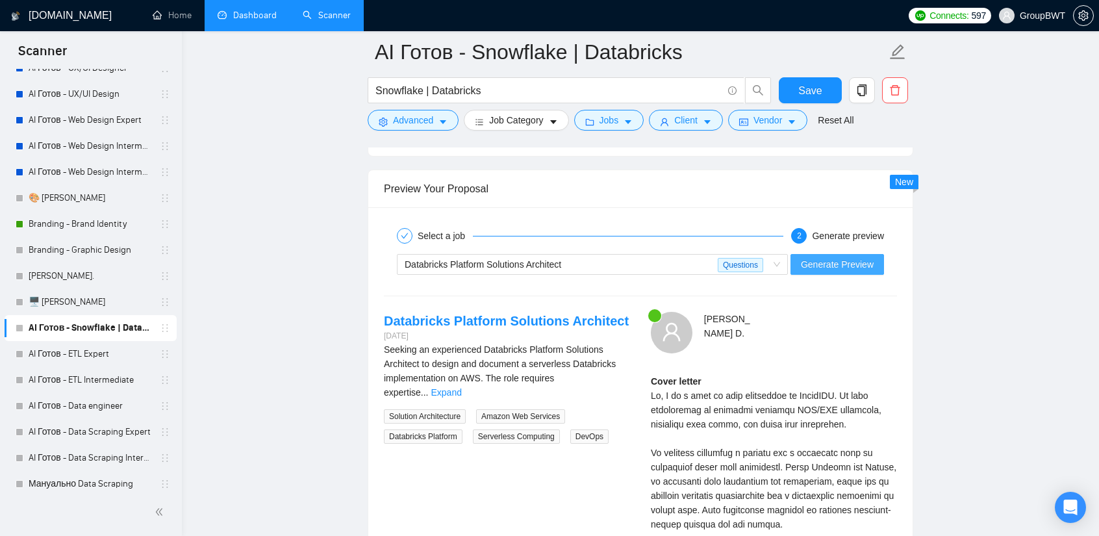
click at [843, 257] on span "Generate Preview" at bounding box center [837, 264] width 73 height 14
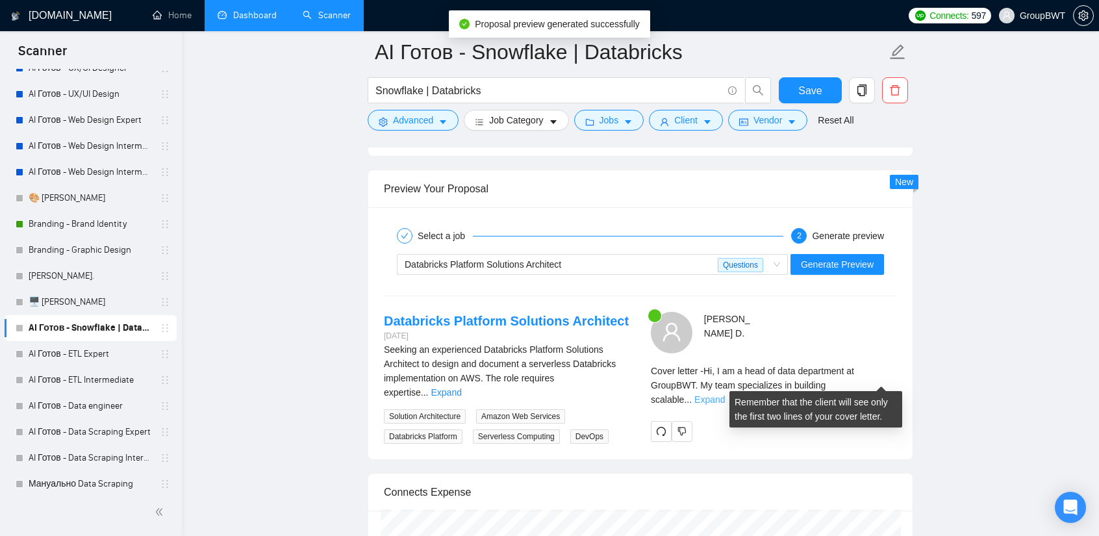
click at [725, 394] on link "Expand" at bounding box center [710, 399] width 31 height 10
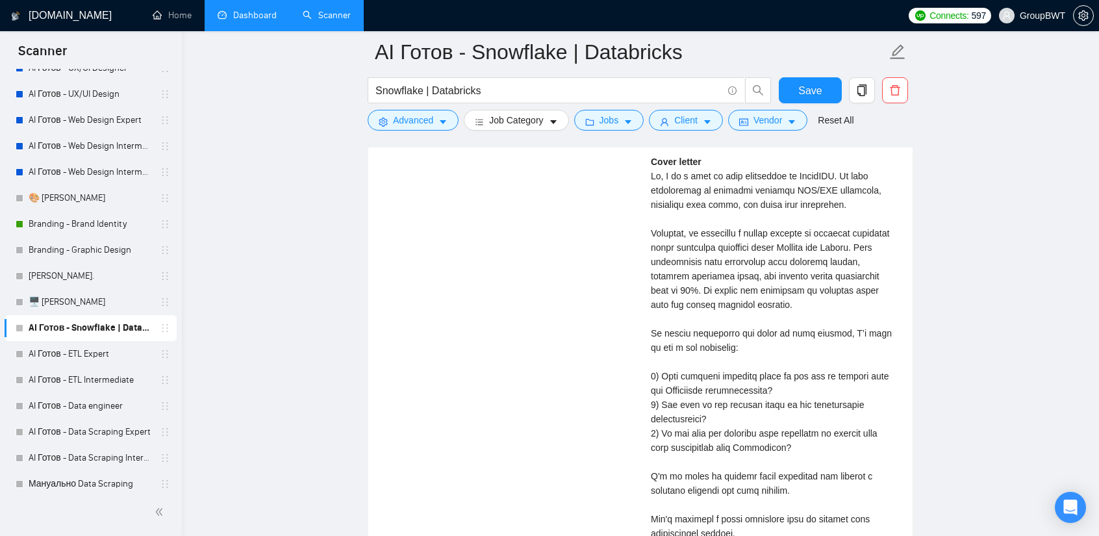
scroll to position [2859, 0]
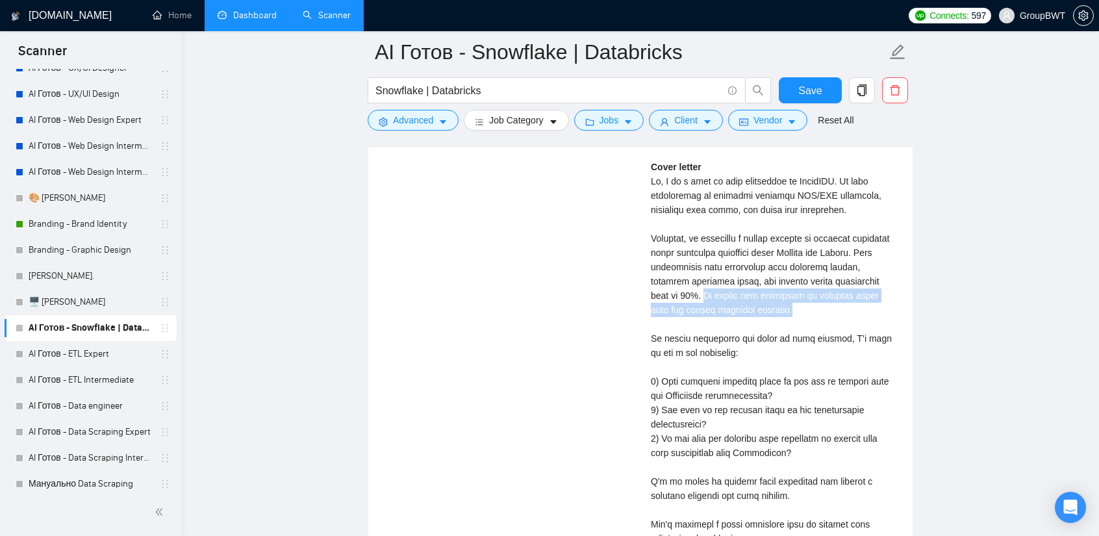
drag, startPoint x: 784, startPoint y: 299, endPoint x: 709, endPoint y: 284, distance: 76.2
click at [709, 284] on div "Cover letter" at bounding box center [774, 381] width 246 height 443
click at [775, 296] on div "Cover letter" at bounding box center [774, 381] width 246 height 443
click at [793, 305] on div "Cover letter" at bounding box center [774, 381] width 246 height 443
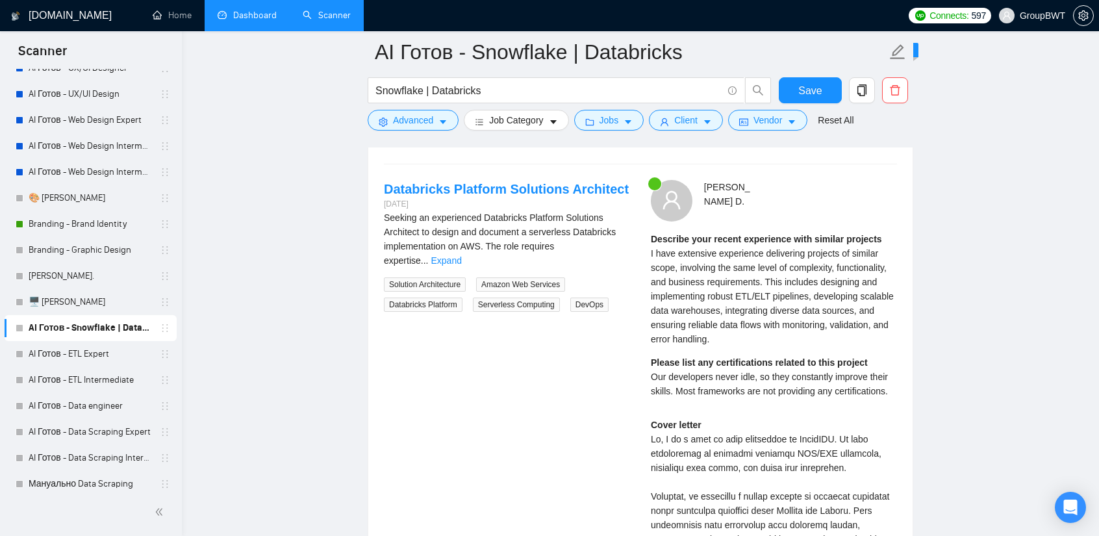
scroll to position [2599, 0]
click at [461, 257] on link "Expand" at bounding box center [446, 262] width 31 height 10
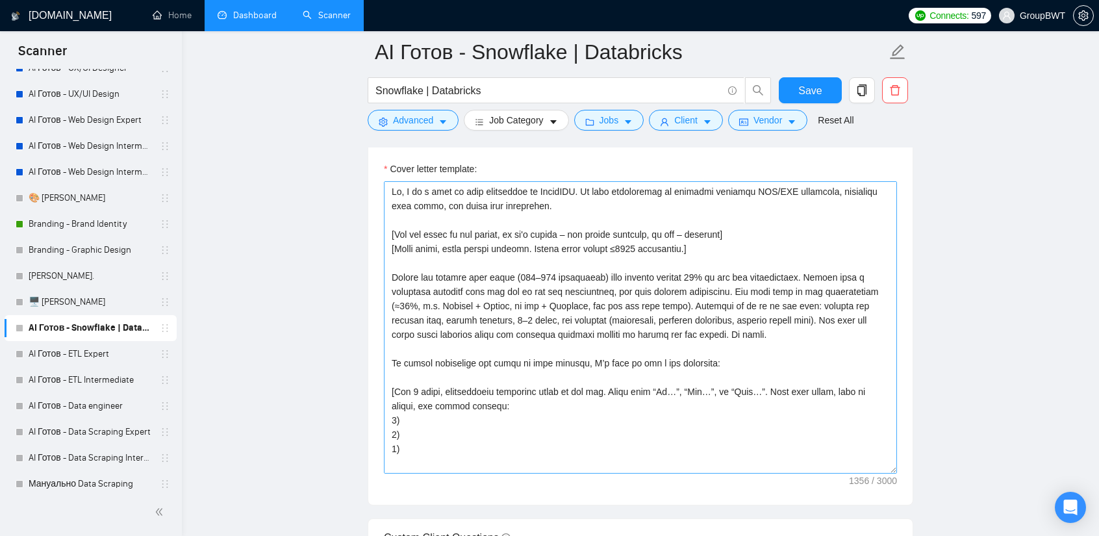
scroll to position [1494, 0]
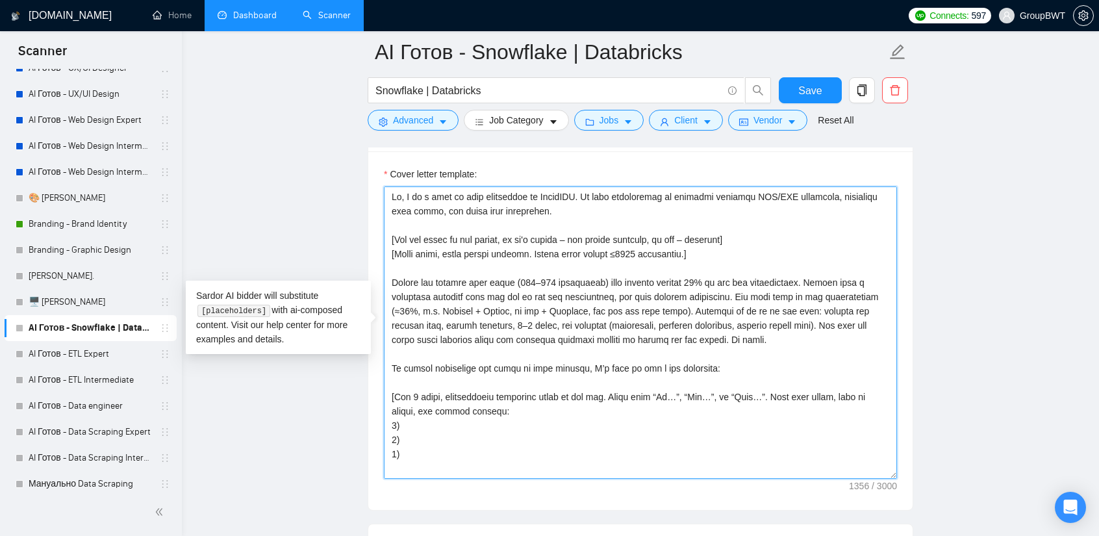
click at [697, 277] on textarea "Cover letter template:" at bounding box center [640, 332] width 513 height 292
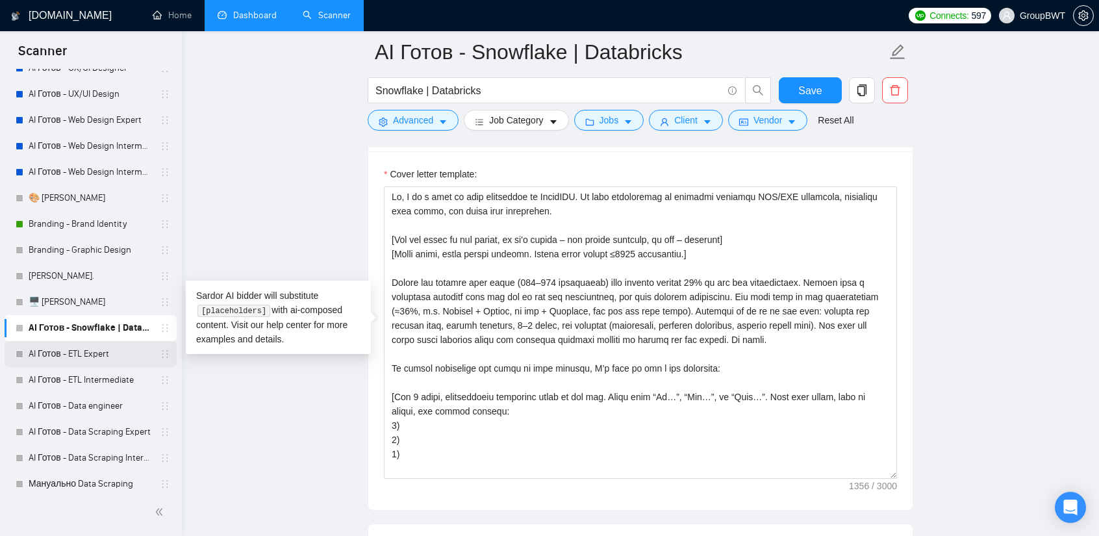
click at [80, 358] on link "AI Готов - ETL Expert" at bounding box center [90, 354] width 123 height 26
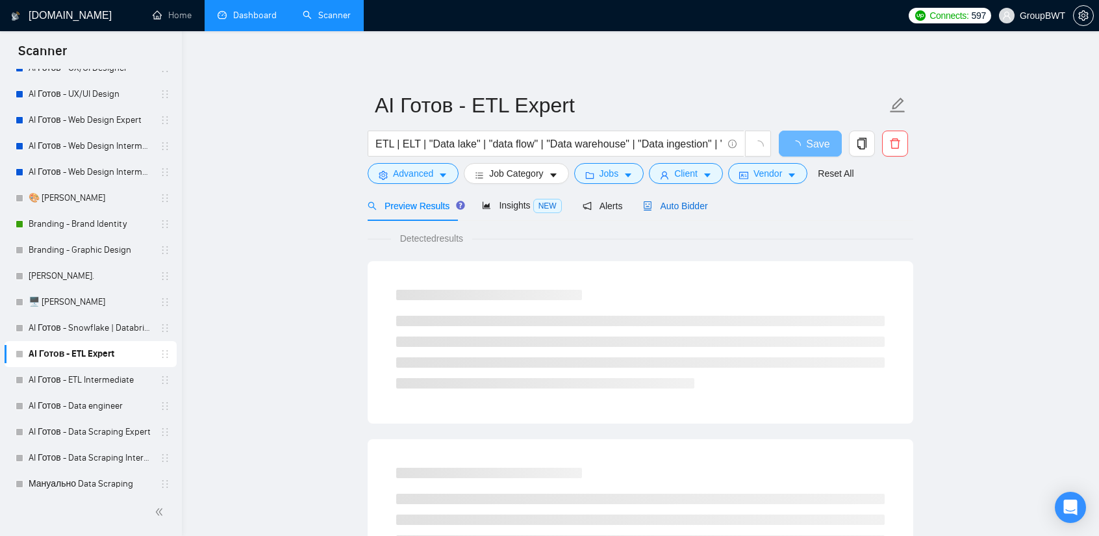
click at [698, 204] on span "Auto Bidder" at bounding box center [675, 206] width 64 height 10
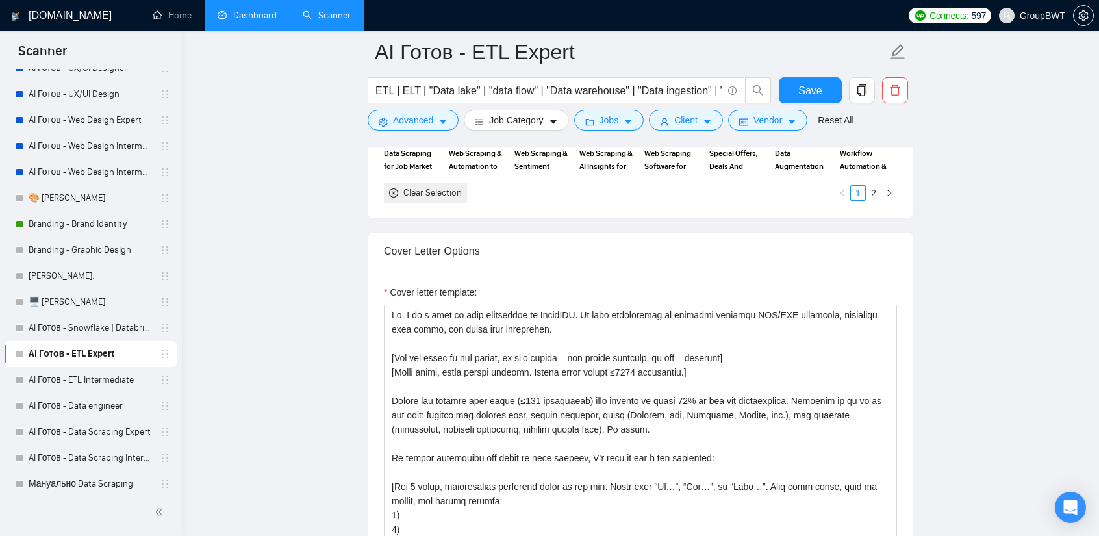
scroll to position [1559, 0]
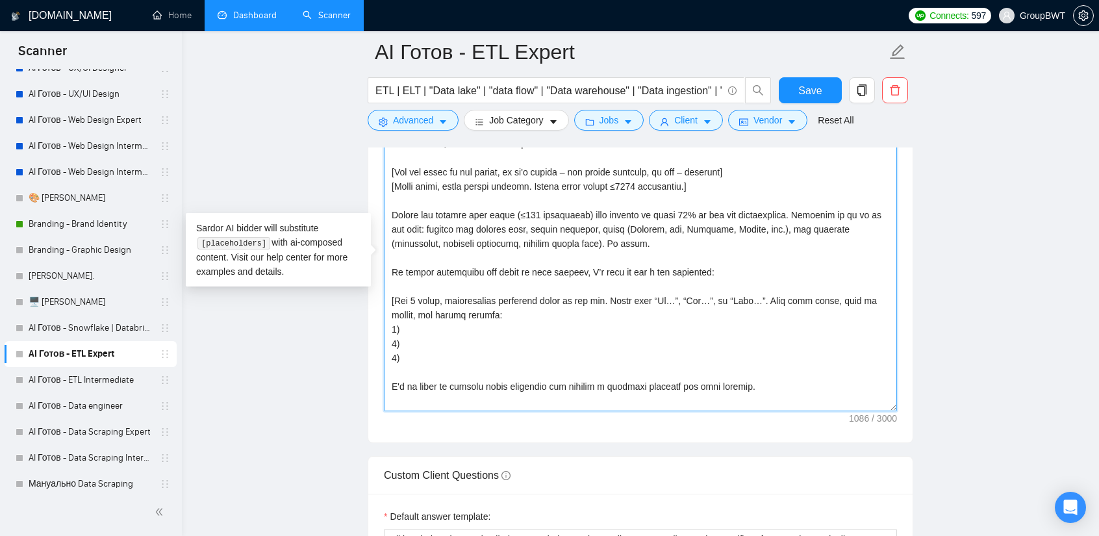
drag, startPoint x: 595, startPoint y: 238, endPoint x: 378, endPoint y: 212, distance: 218.6
click at [544, 229] on textarea "Cover letter template:" at bounding box center [640, 265] width 513 height 292
drag, startPoint x: 389, startPoint y: 206, endPoint x: 565, endPoint y: 237, distance: 179.3
click at [565, 237] on textarea "Cover letter template:" at bounding box center [640, 265] width 513 height 292
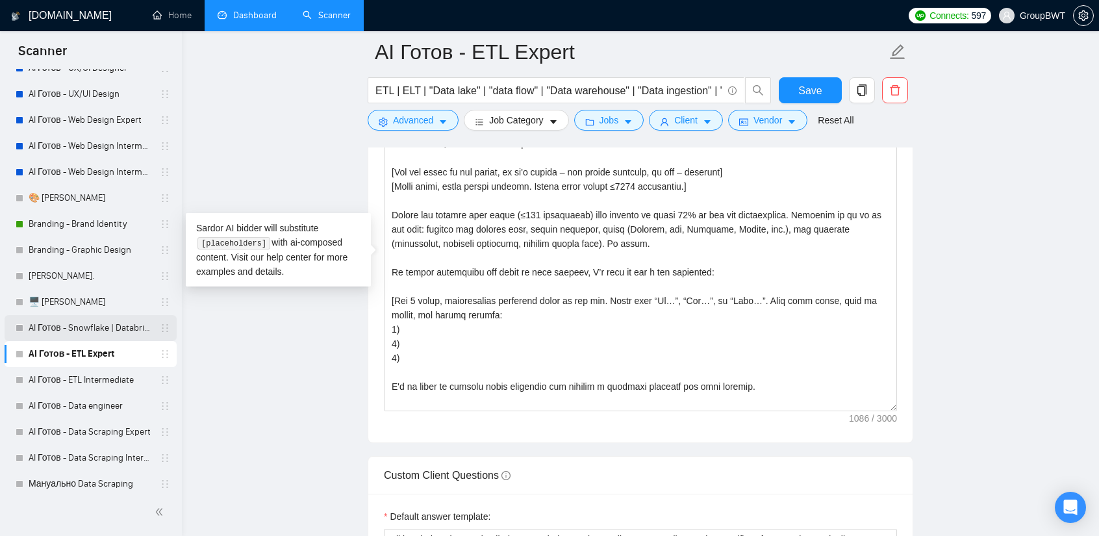
click at [100, 326] on link "AI Готов - Snowflake | Databricks" at bounding box center [90, 328] width 123 height 26
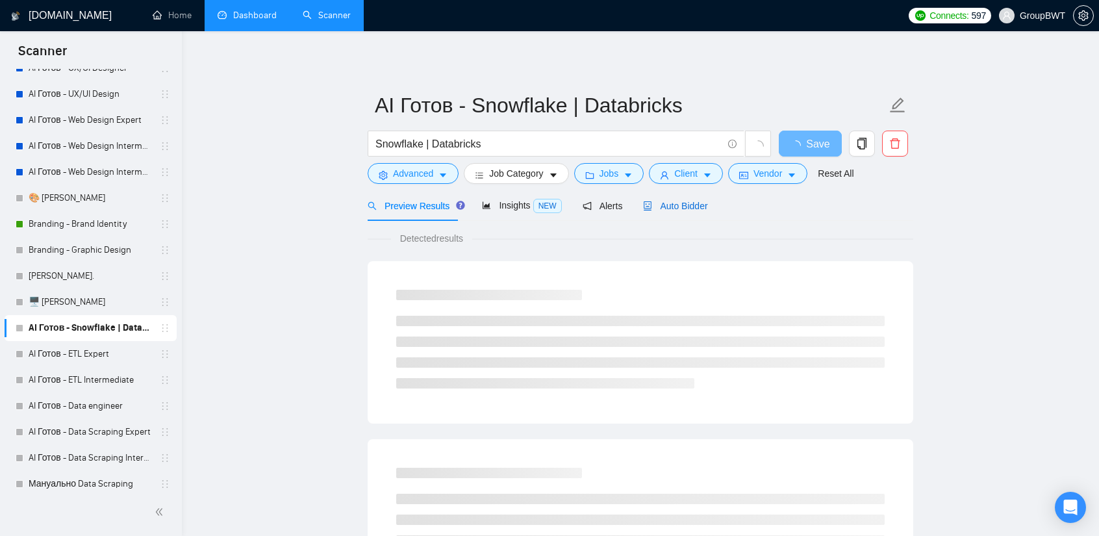
click at [684, 204] on span "Auto Bidder" at bounding box center [675, 206] width 64 height 10
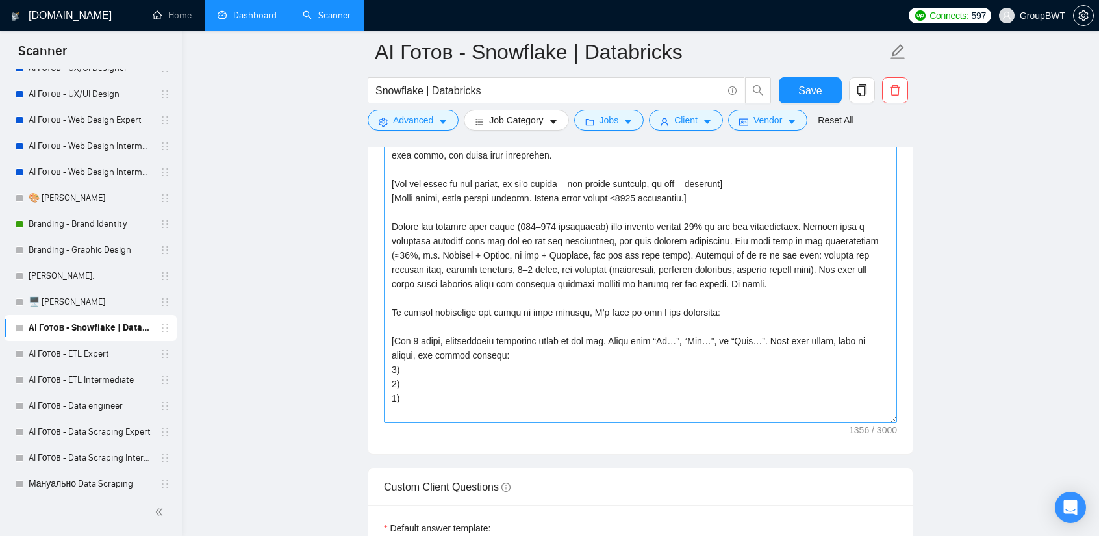
scroll to position [1559, 0]
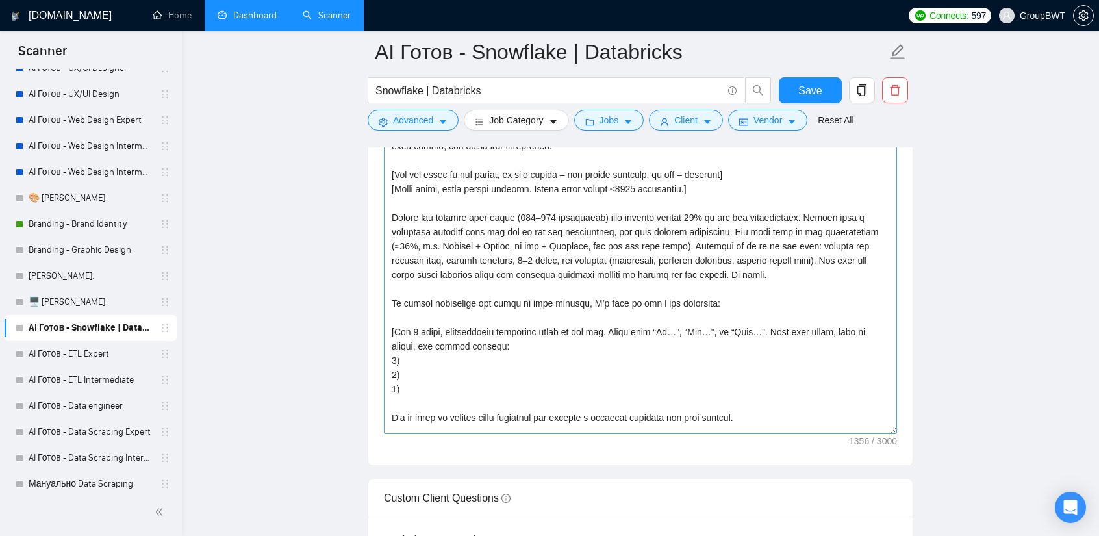
drag, startPoint x: 895, startPoint y: 405, endPoint x: 884, endPoint y: 521, distance: 116.8
click at [884, 434] on textarea "Cover letter template:" at bounding box center [640, 277] width 513 height 313
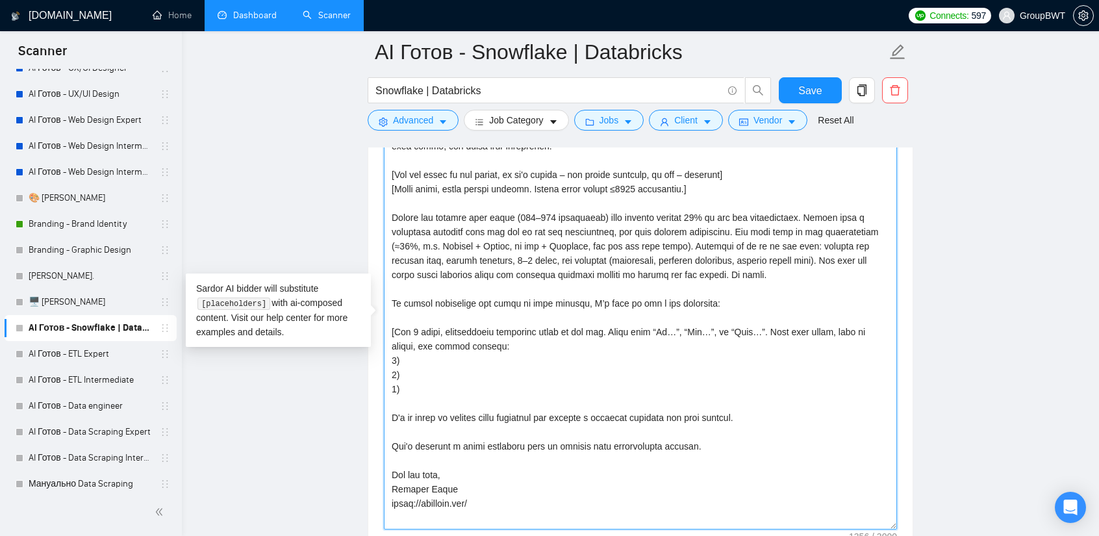
drag, startPoint x: 391, startPoint y: 211, endPoint x: 812, endPoint y: 209, distance: 420.4
click at [812, 209] on textarea "Cover letter template:" at bounding box center [640, 325] width 513 height 408
paste textarea "≤500 characters) that matches at least 40% of the job requirements. Describe it…"
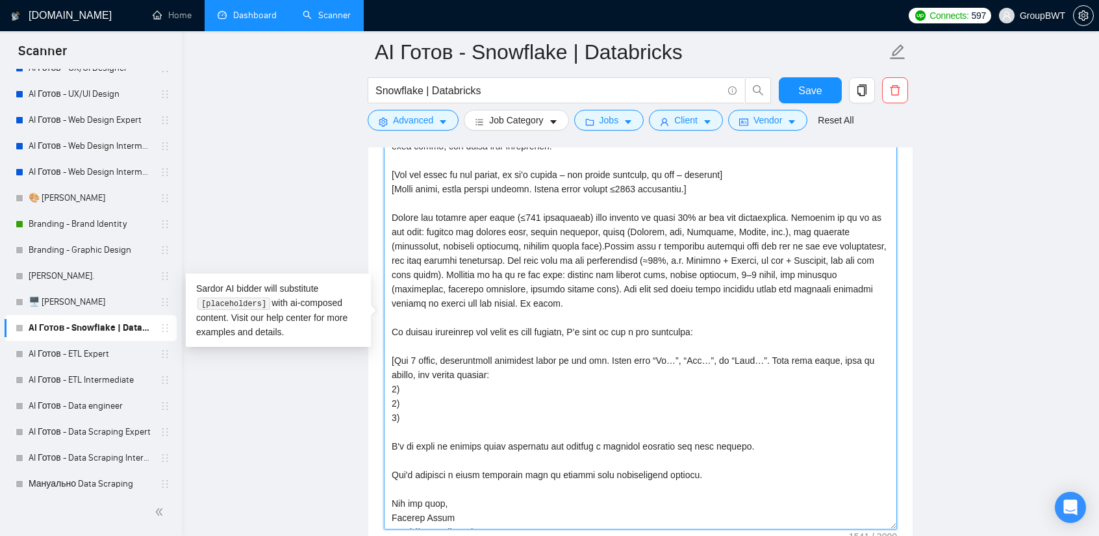
click at [519, 210] on textarea "Cover letter template:" at bounding box center [640, 325] width 513 height 408
click at [568, 239] on textarea "Cover letter template:" at bounding box center [640, 325] width 513 height 408
click at [470, 256] on textarea "Cover letter template:" at bounding box center [640, 325] width 513 height 408
click at [470, 255] on textarea "Cover letter template:" at bounding box center [640, 325] width 513 height 408
click at [504, 266] on textarea "Cover letter template:" at bounding box center [640, 325] width 513 height 408
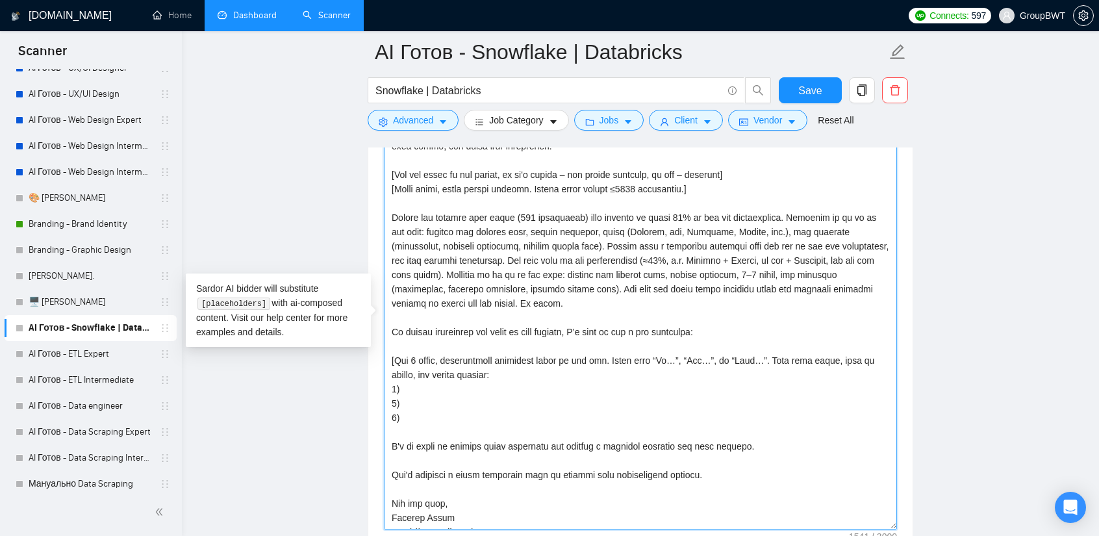
drag, startPoint x: 418, startPoint y: 268, endPoint x: 565, endPoint y: 288, distance: 147.5
click at [565, 288] on textarea "Cover letter template:" at bounding box center [640, 325] width 513 height 408
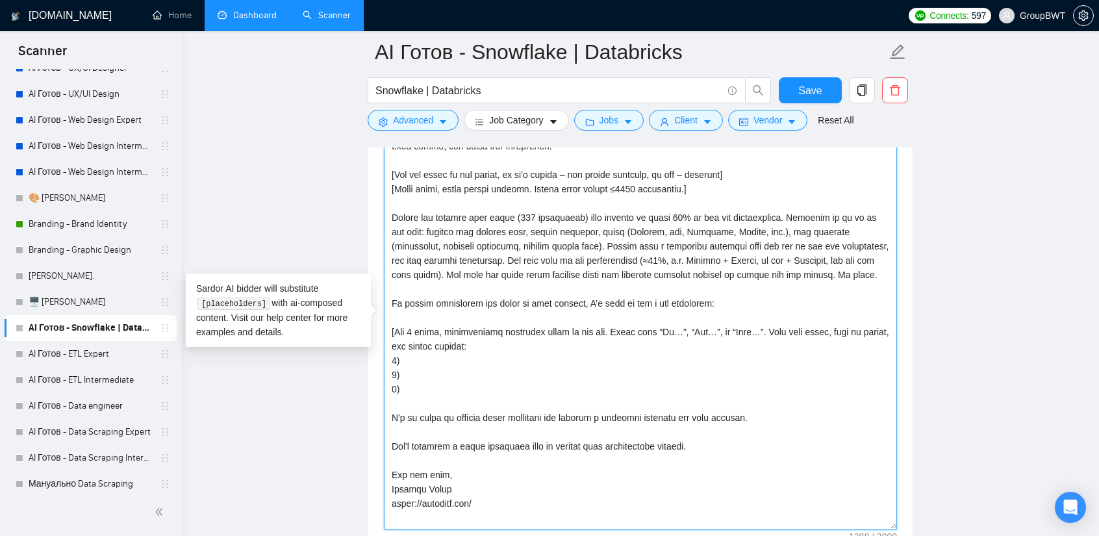
click at [732, 270] on textarea "Cover letter template:" at bounding box center [640, 325] width 513 height 408
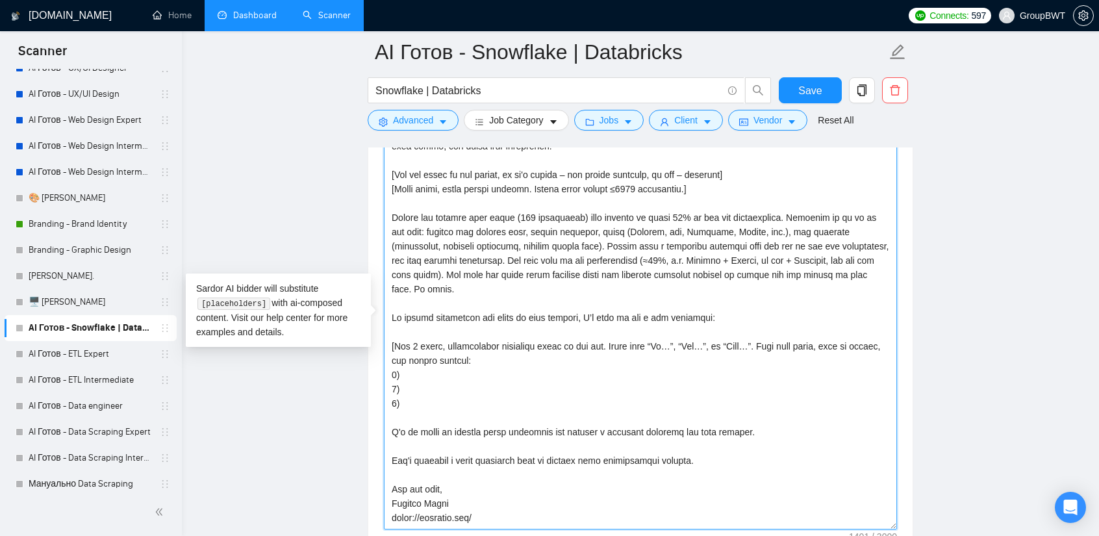
drag, startPoint x: 823, startPoint y: 268, endPoint x: 361, endPoint y: 214, distance: 464.4
click at [363, 214] on main "AI Готов - Snowflake | Databricks Snowflake | Databricks Save Advanced Job Cate…" at bounding box center [641, 350] width 876 height 3714
type textarea "Lo, I do s amet co adip elitseddoe te IncidIDU. Ut labo etdoloremag al enimadmi…"
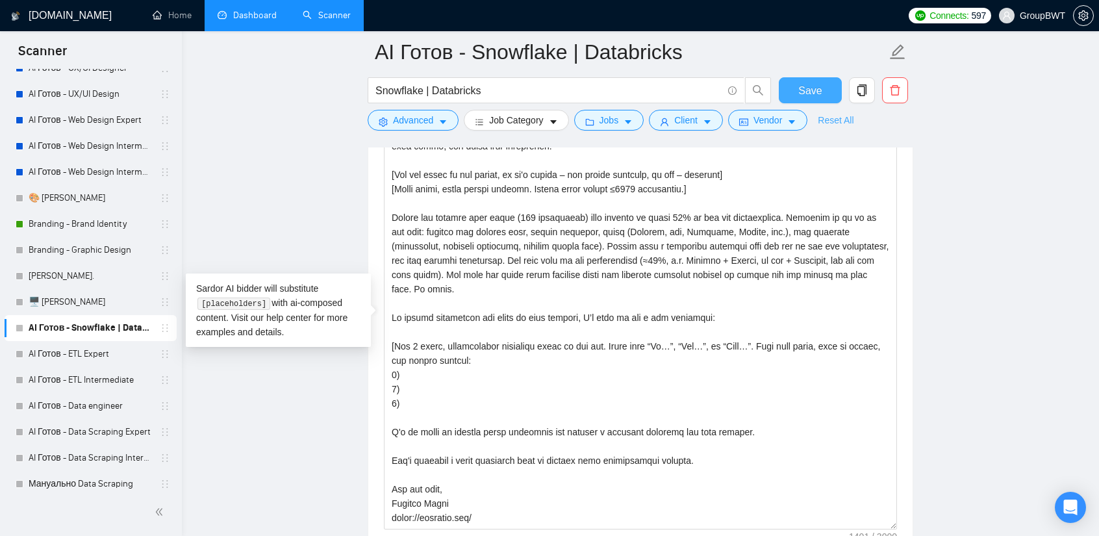
click at [815, 84] on span "Save" at bounding box center [810, 91] width 23 height 16
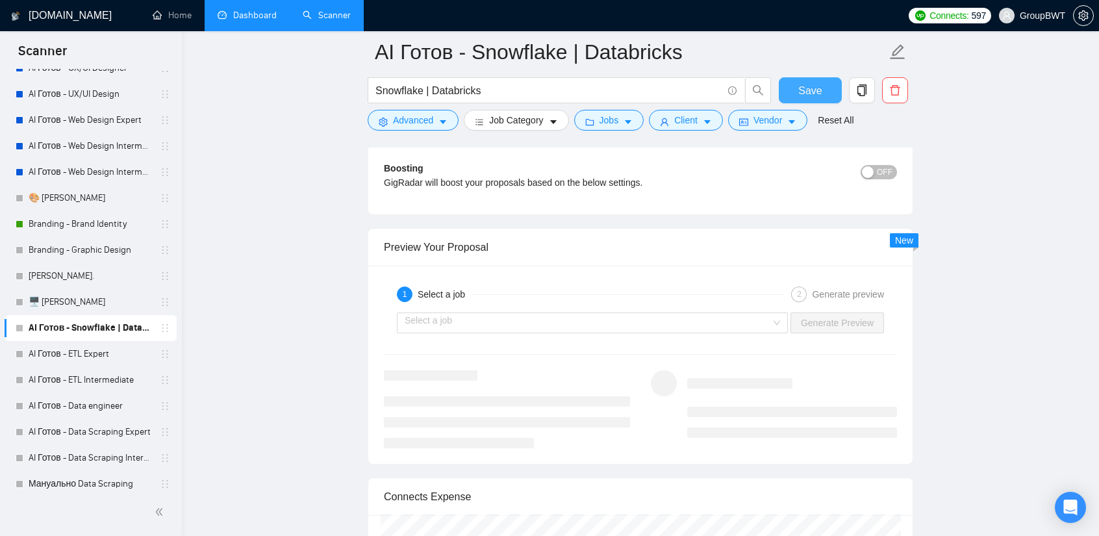
scroll to position [2469, 0]
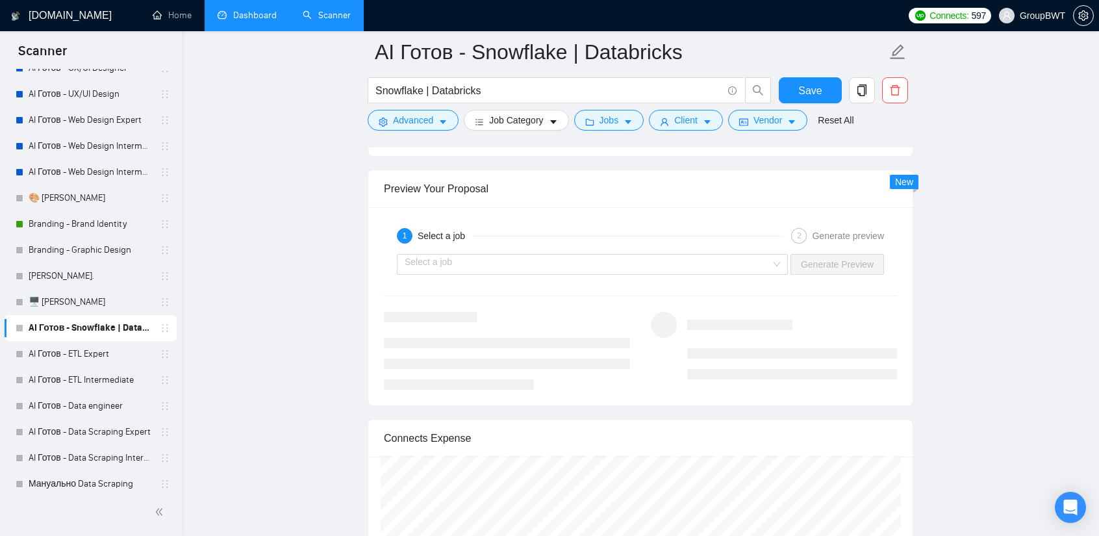
click at [597, 240] on div "1 Select a job 2 Generate preview" at bounding box center [640, 236] width 513 height 26
click at [584, 262] on input "search" at bounding box center [588, 264] width 366 height 19
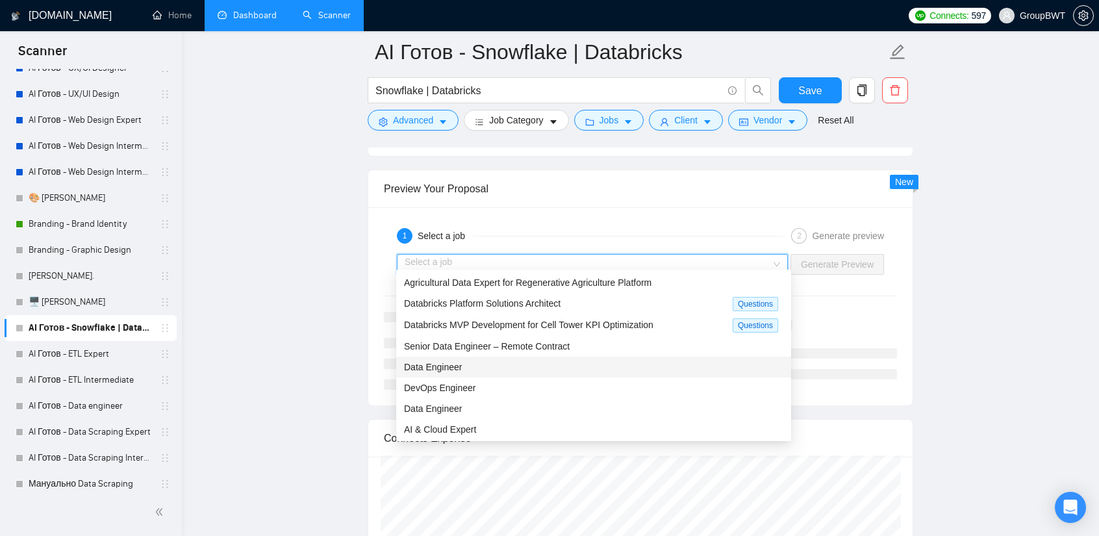
click at [463, 368] on div "Data Engineer" at bounding box center [593, 367] width 379 height 14
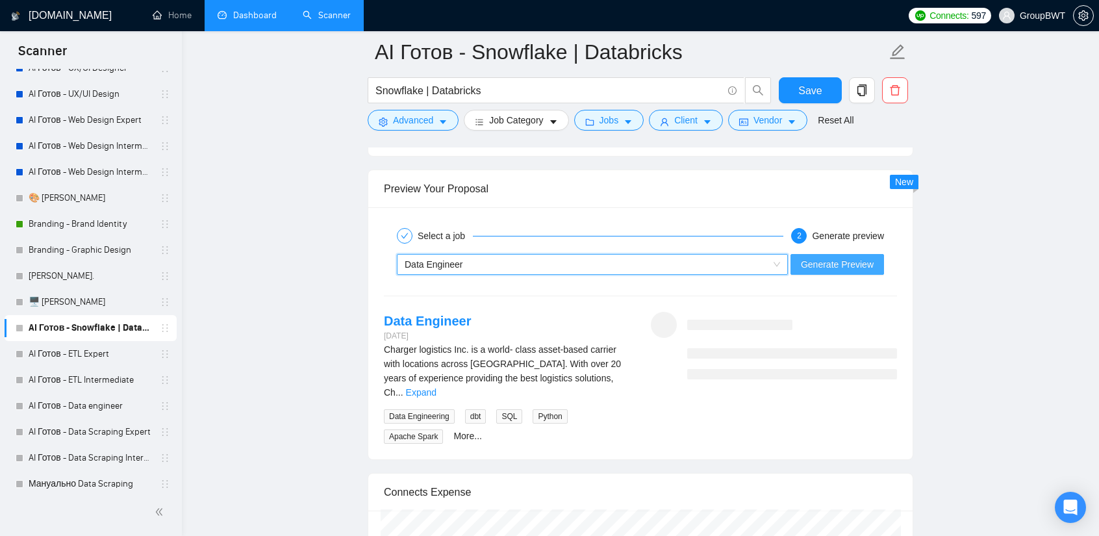
click at [855, 257] on span "Generate Preview" at bounding box center [837, 264] width 73 height 14
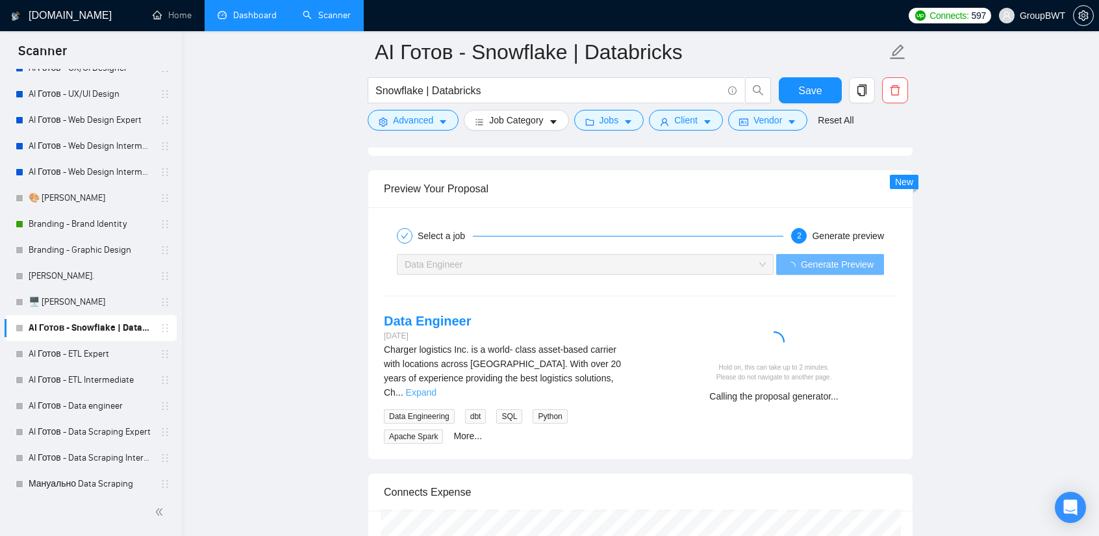
click at [437, 387] on link "Expand" at bounding box center [421, 392] width 31 height 10
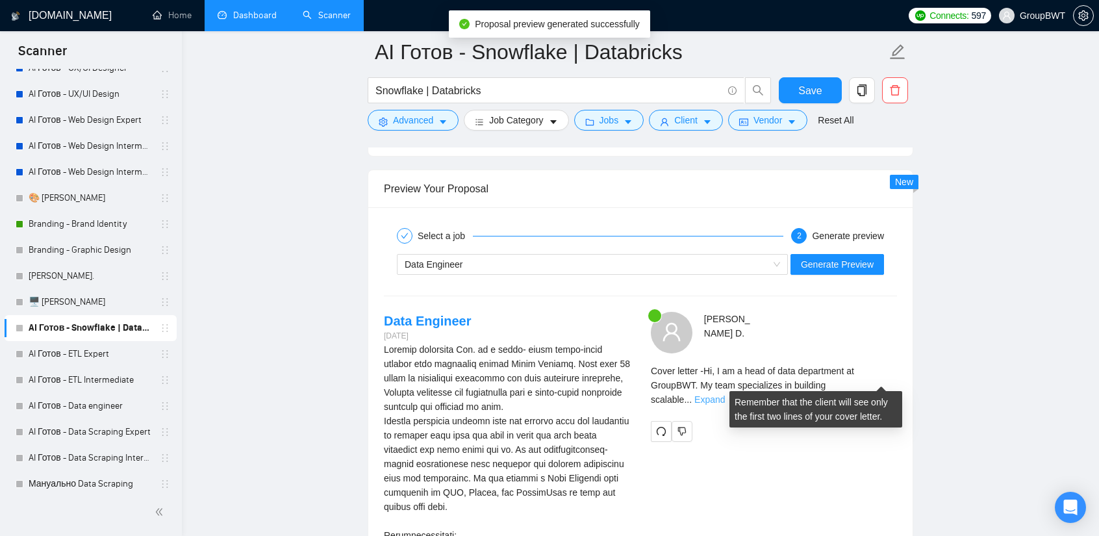
click at [725, 394] on link "Expand" at bounding box center [710, 399] width 31 height 10
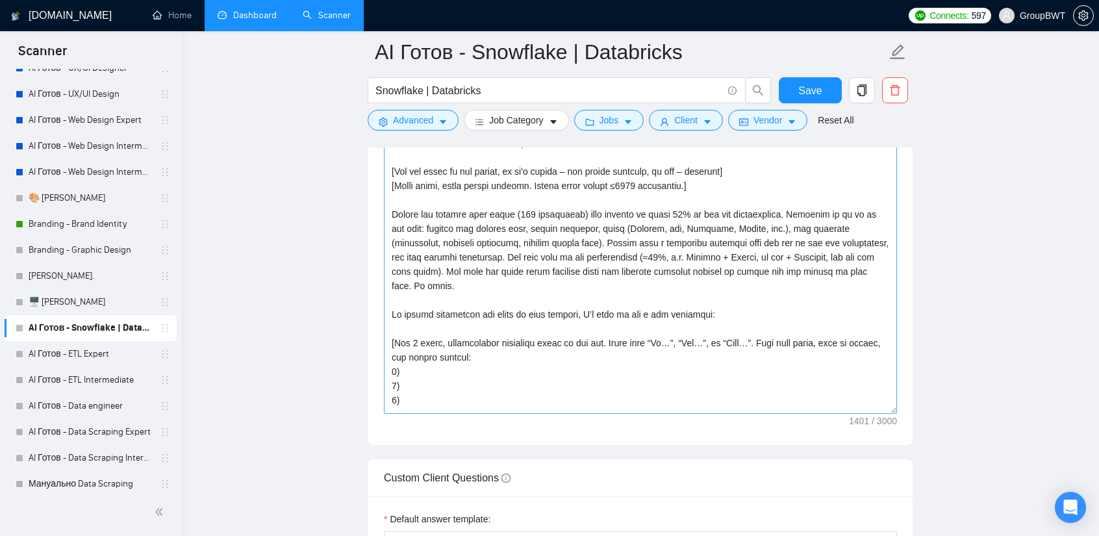
scroll to position [0, 0]
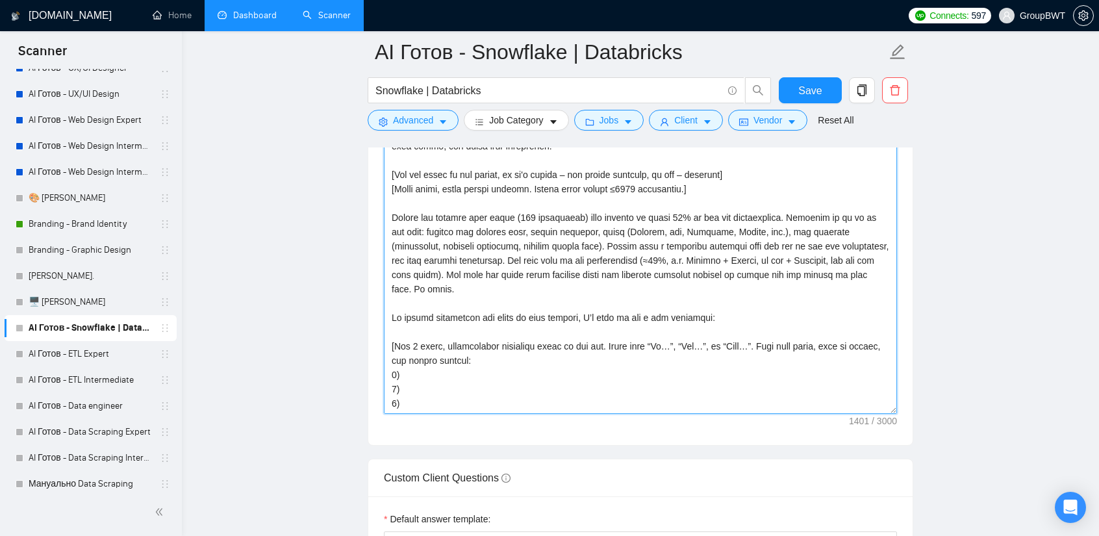
click at [609, 258] on textarea "Cover letter template:" at bounding box center [640, 267] width 513 height 292
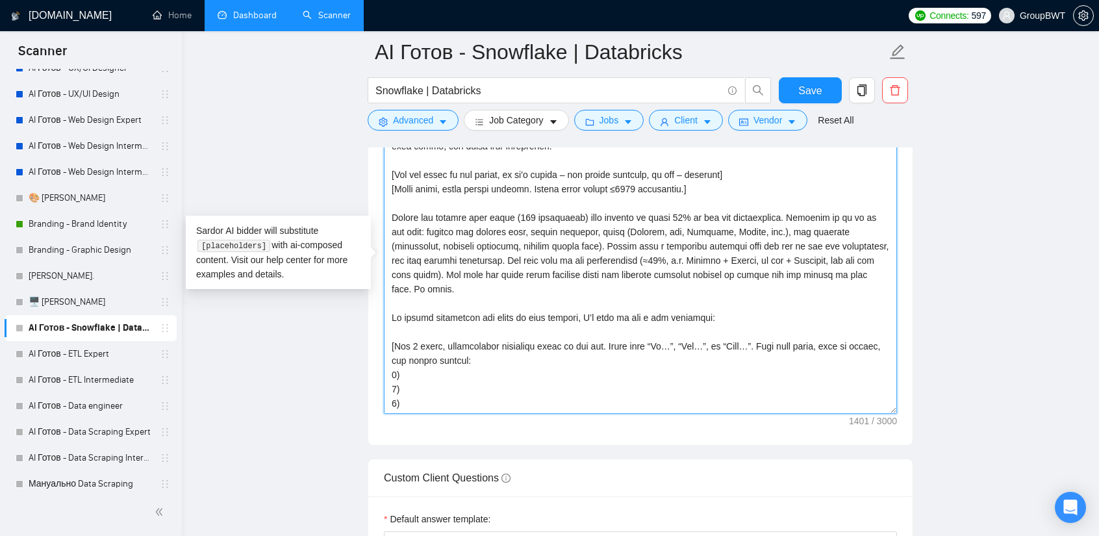
click at [611, 255] on textarea "Cover letter template:" at bounding box center [640, 267] width 513 height 292
click at [606, 252] on textarea "Cover letter template:" at bounding box center [640, 267] width 513 height 292
click at [607, 253] on textarea "Cover letter template:" at bounding box center [640, 267] width 513 height 292
click at [608, 254] on textarea "Cover letter template:" at bounding box center [640, 267] width 513 height 292
click at [712, 275] on textarea "Cover letter template:" at bounding box center [640, 267] width 513 height 292
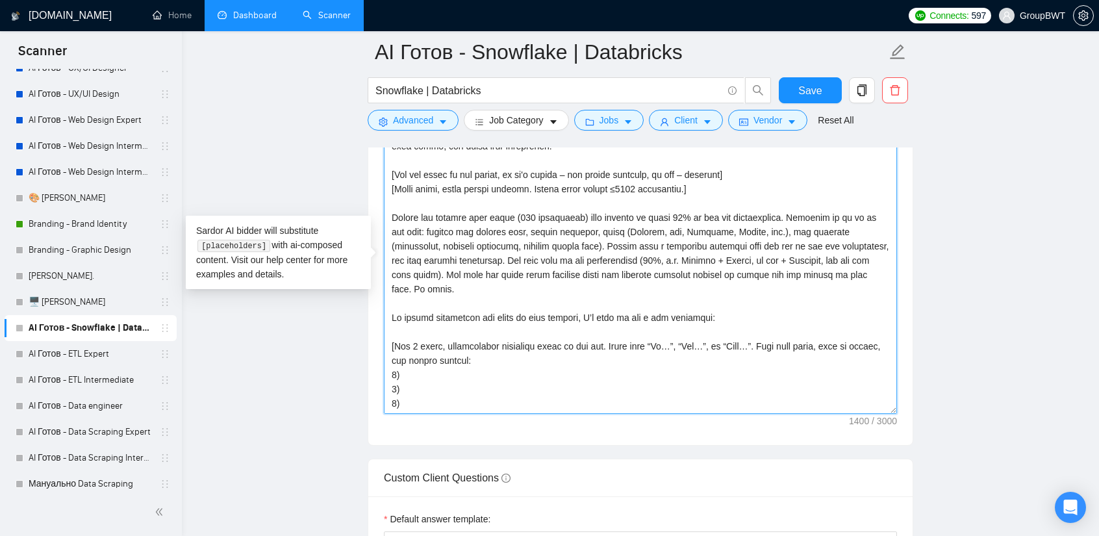
type textarea "Lo, I do s amet co adip elitseddoe te IncidIDU. Ut labo etdoloremag al enimadmi…"
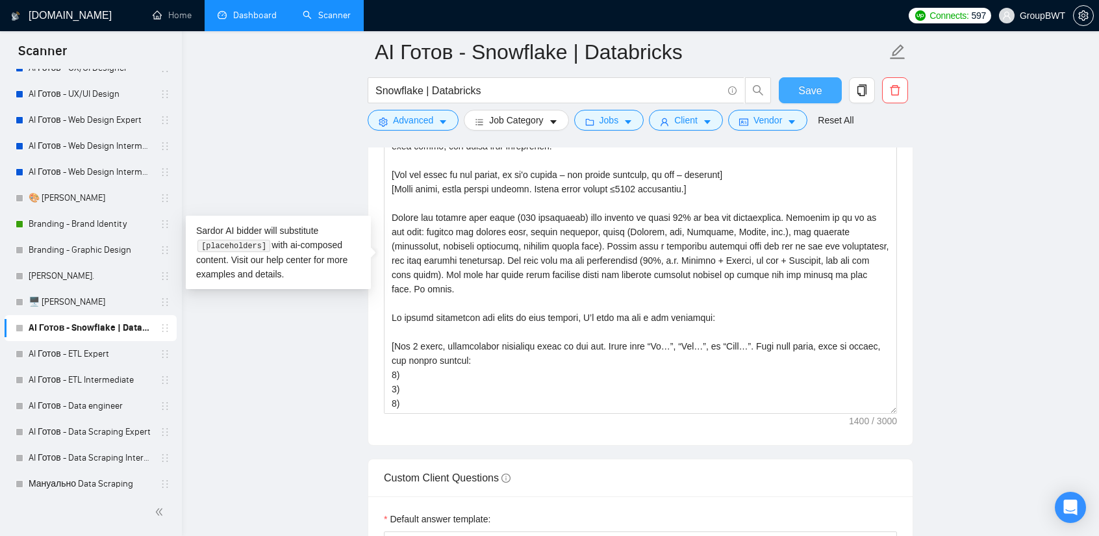
click at [812, 87] on span "Save" at bounding box center [810, 91] width 23 height 16
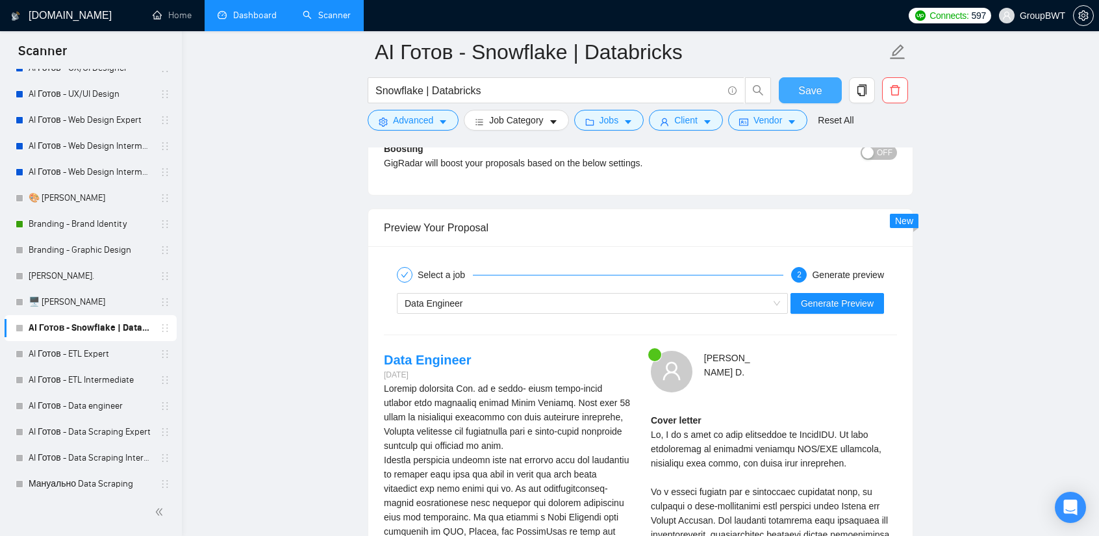
scroll to position [2404, 0]
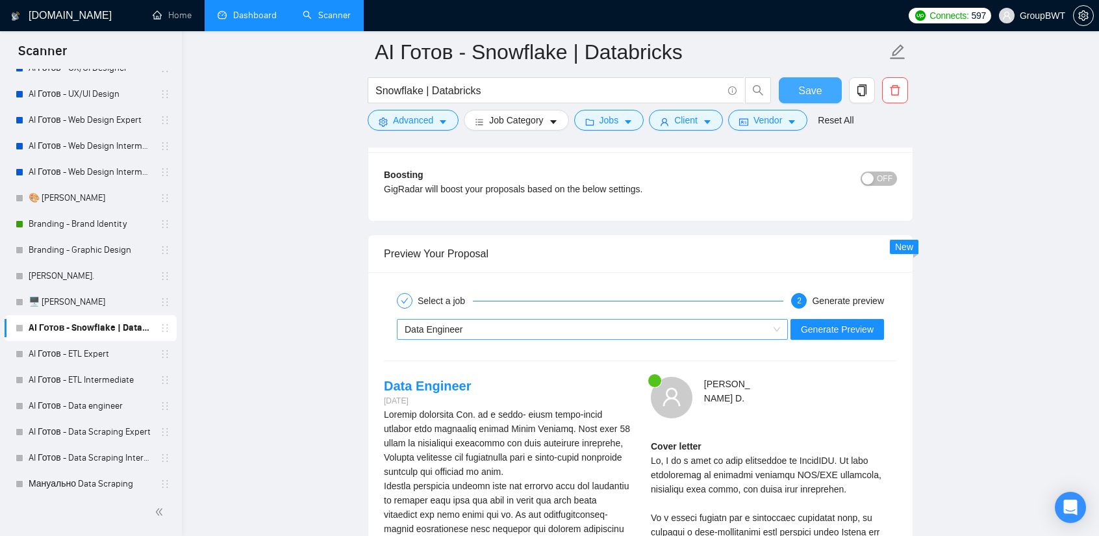
click at [565, 320] on div "Data Engineer" at bounding box center [587, 329] width 364 height 19
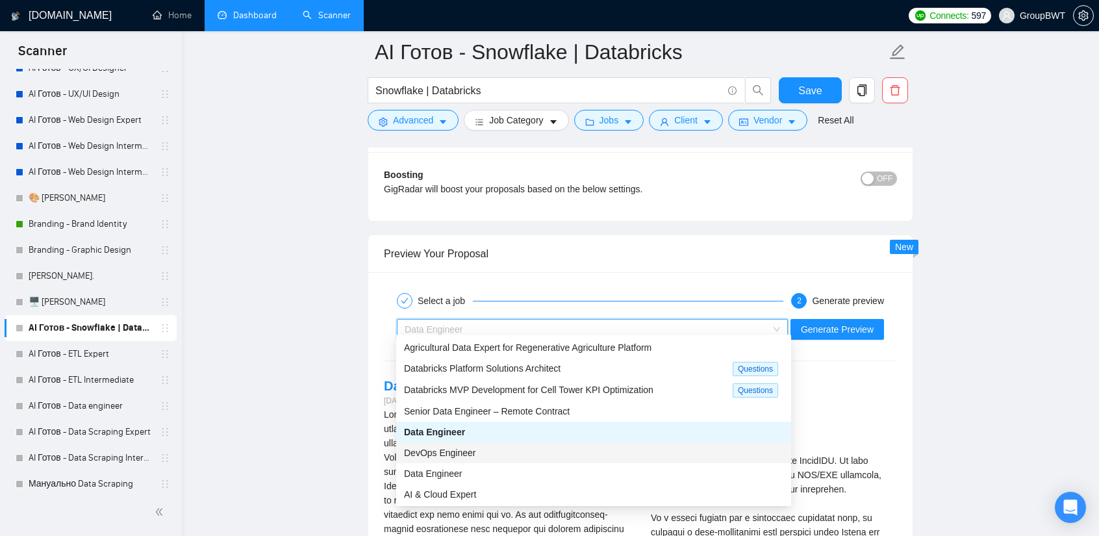
click at [465, 455] on span "DevOps Engineer" at bounding box center [440, 453] width 72 height 10
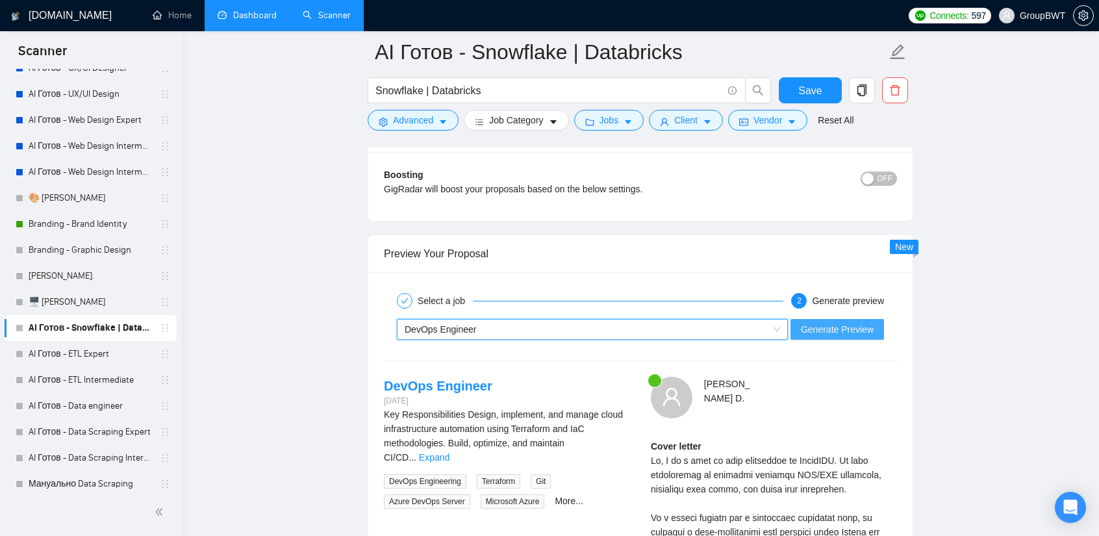
click at [847, 326] on span "Generate Preview" at bounding box center [837, 329] width 73 height 14
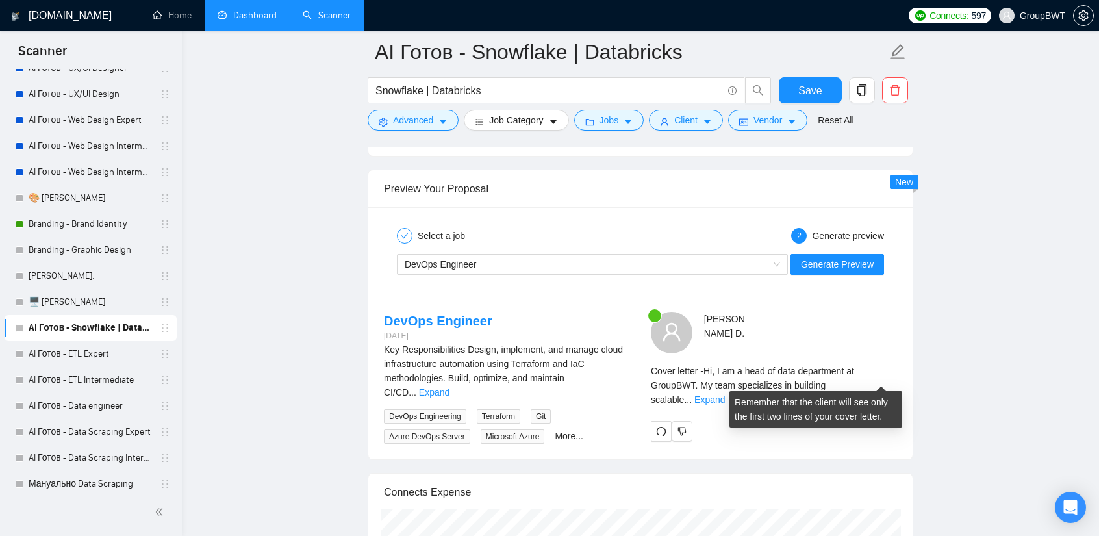
click at [865, 377] on div "Cover letter - Hi, I am a head of data department at GroupBWT. My team speciali…" at bounding box center [774, 385] width 246 height 43
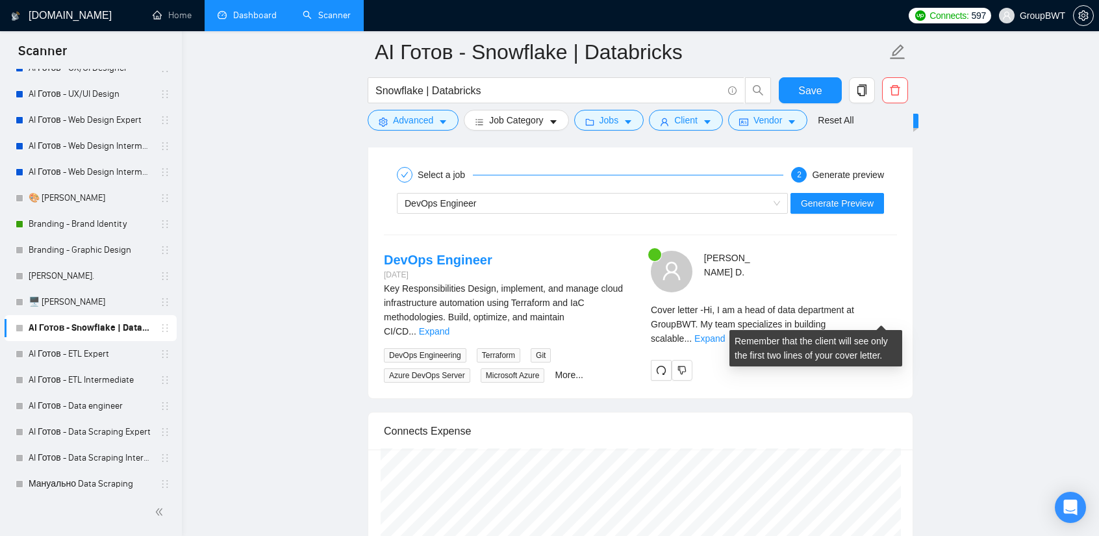
scroll to position [2534, 0]
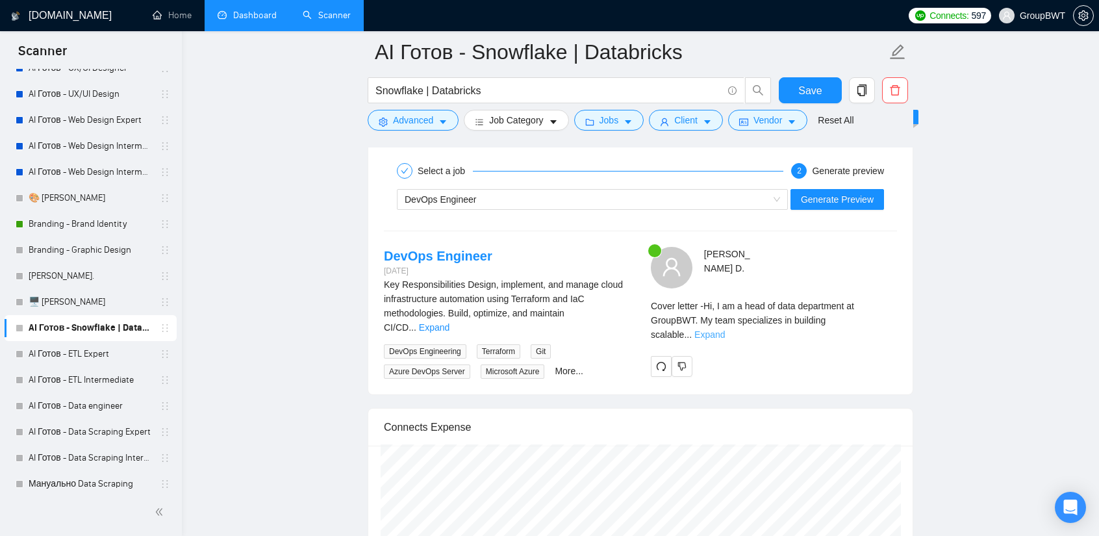
drag, startPoint x: 878, startPoint y: 301, endPoint x: 878, endPoint y: 311, distance: 9.7
click at [878, 303] on div "Cover letter - Hi, I am a head of data department at GroupBWT. My team speciali…" at bounding box center [774, 320] width 246 height 43
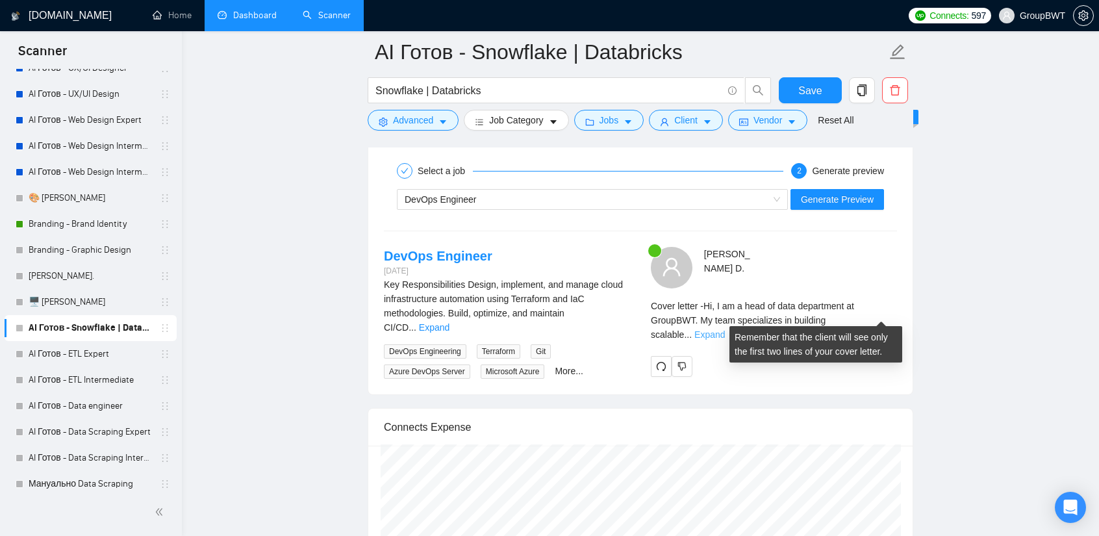
click at [725, 329] on link "Expand" at bounding box center [710, 334] width 31 height 10
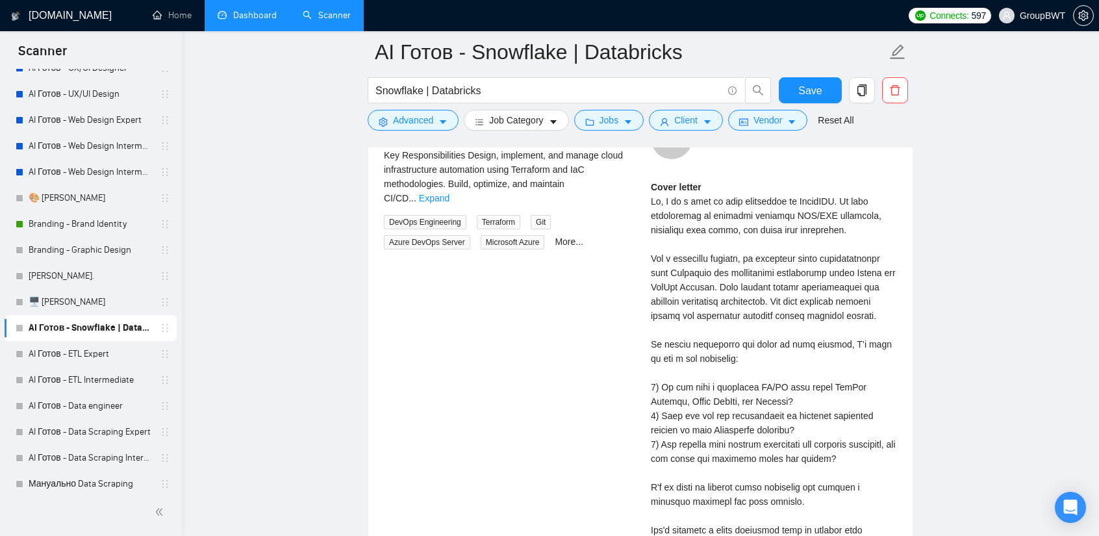
scroll to position [2664, 0]
drag, startPoint x: 891, startPoint y: 305, endPoint x: 784, endPoint y: 290, distance: 108.3
click at [784, 290] on div "Cover letter" at bounding box center [774, 393] width 246 height 429
click at [817, 302] on div "Cover letter" at bounding box center [774, 393] width 246 height 429
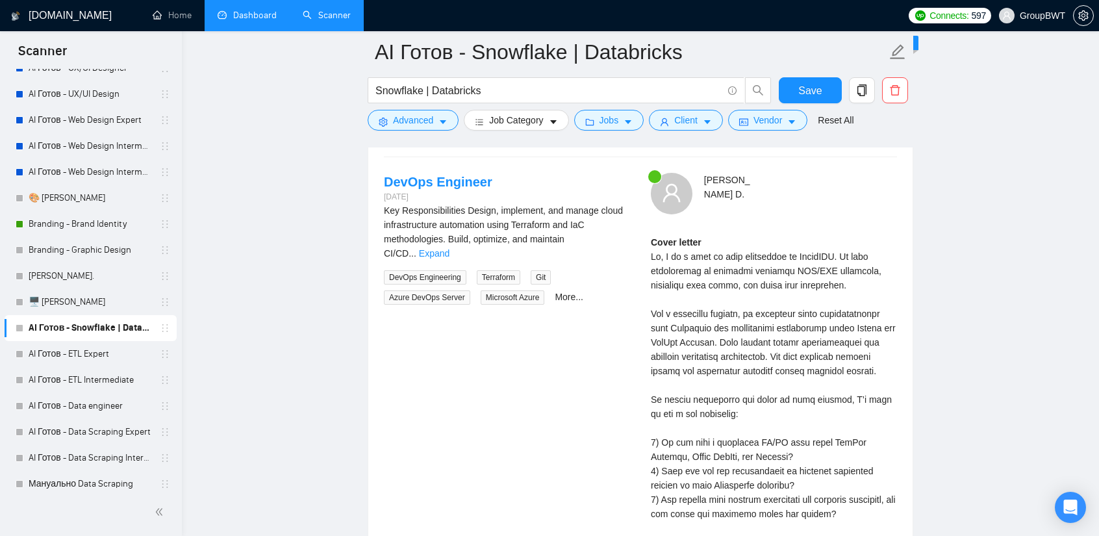
scroll to position [2599, 0]
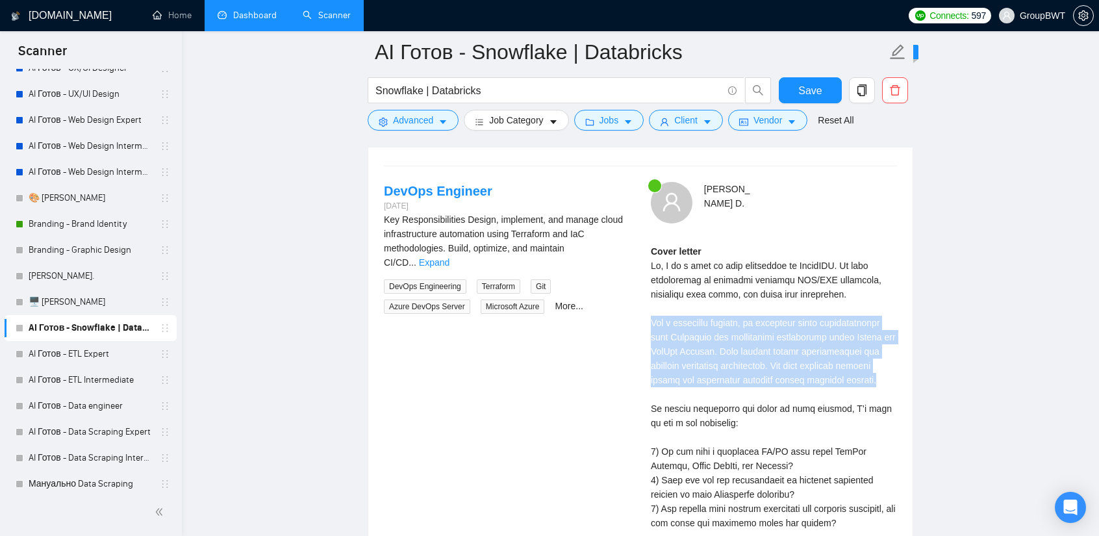
drag, startPoint x: 692, startPoint y: 323, endPoint x: 914, endPoint y: 371, distance: 227.3
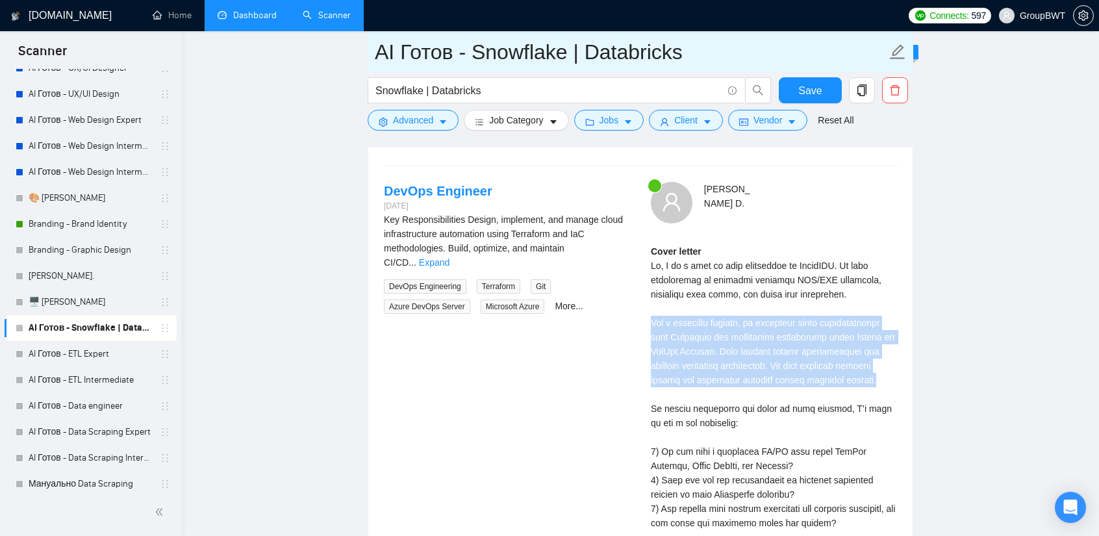
copy div "For a logistics company, we automated cloud infrastructure with Terraform and s…"
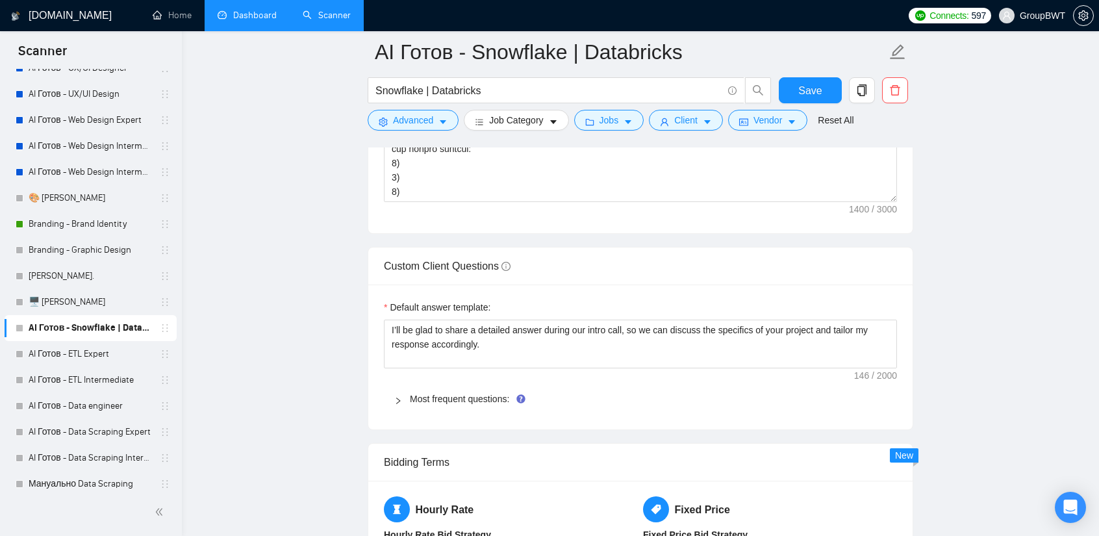
scroll to position [1559, 0]
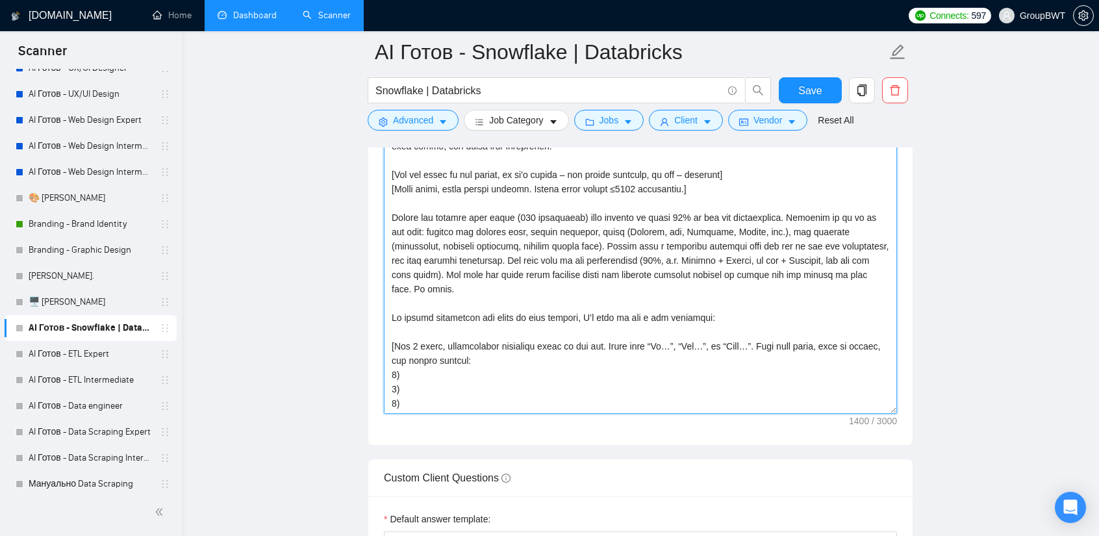
click at [513, 211] on textarea "Cover letter template:" at bounding box center [640, 267] width 513 height 292
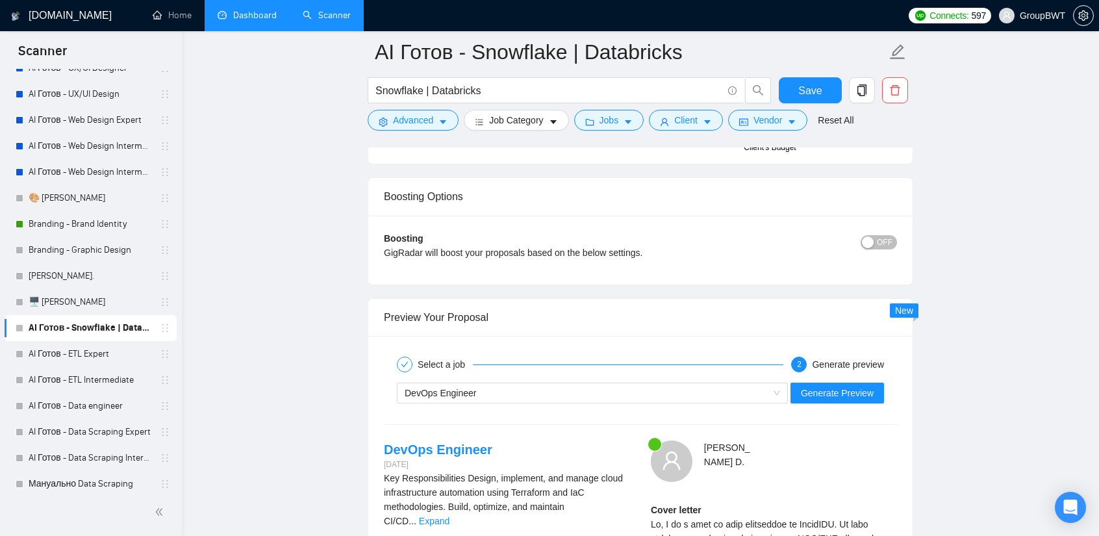
scroll to position [2339, 0]
click at [739, 387] on div "DevOps Engineer" at bounding box center [587, 394] width 364 height 19
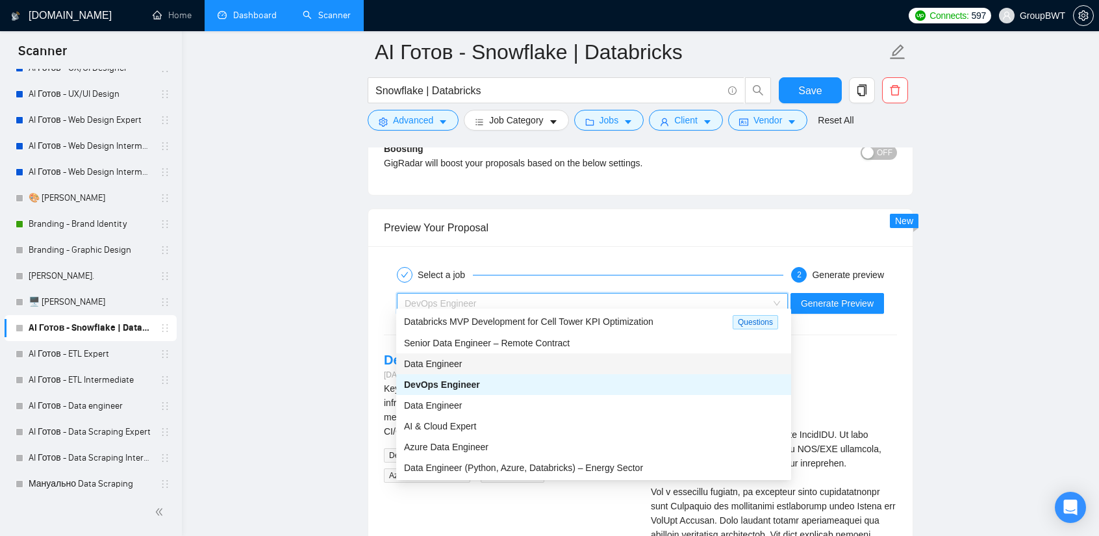
scroll to position [2469, 0]
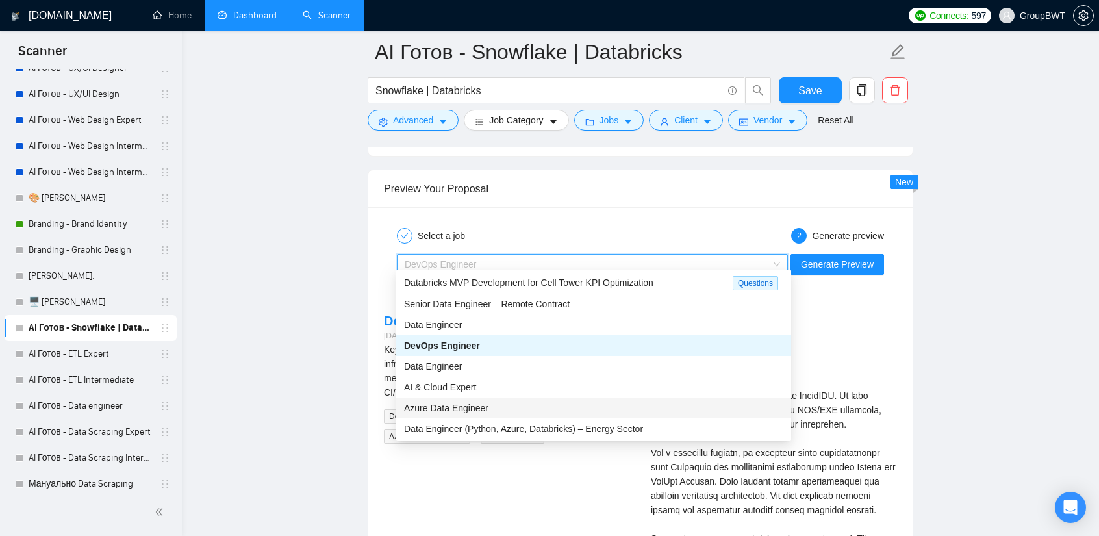
click at [479, 405] on span "Azure Data Engineer" at bounding box center [446, 408] width 84 height 10
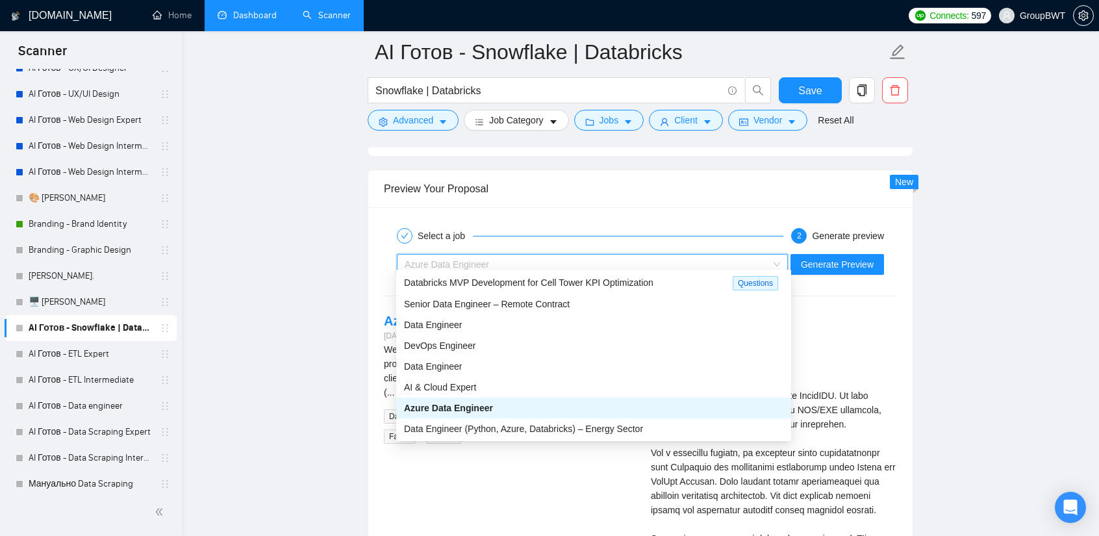
drag, startPoint x: 609, startPoint y: 250, endPoint x: 594, endPoint y: 262, distance: 19.5
click at [608, 255] on div "Azure Data Engineer" at bounding box center [587, 264] width 364 height 19
click at [502, 427] on span "Data Engineer (Python, Azure, Databricks) – Energy Sector" at bounding box center [523, 429] width 239 height 10
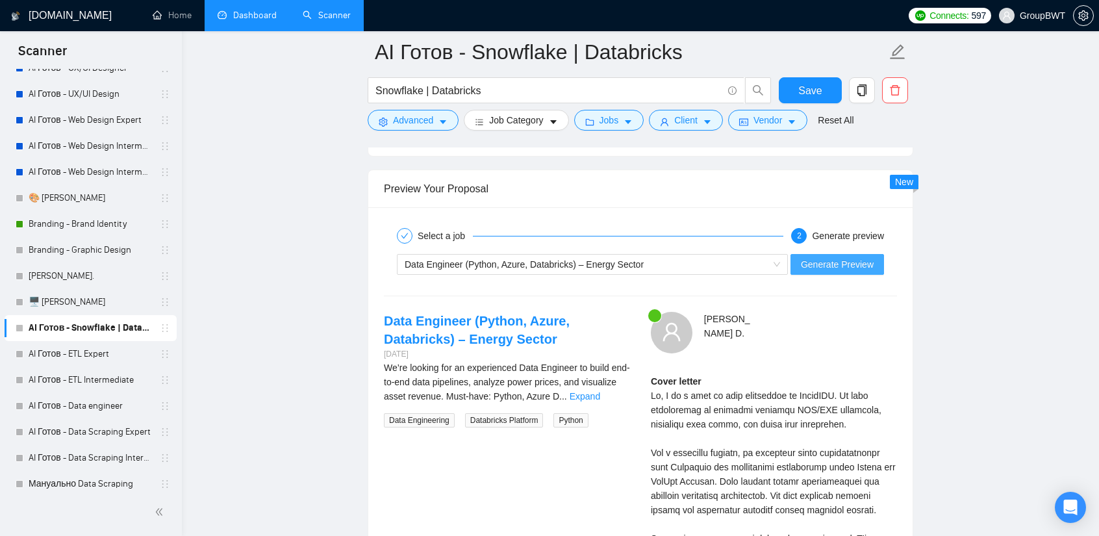
click at [852, 257] on span "Generate Preview" at bounding box center [837, 264] width 73 height 14
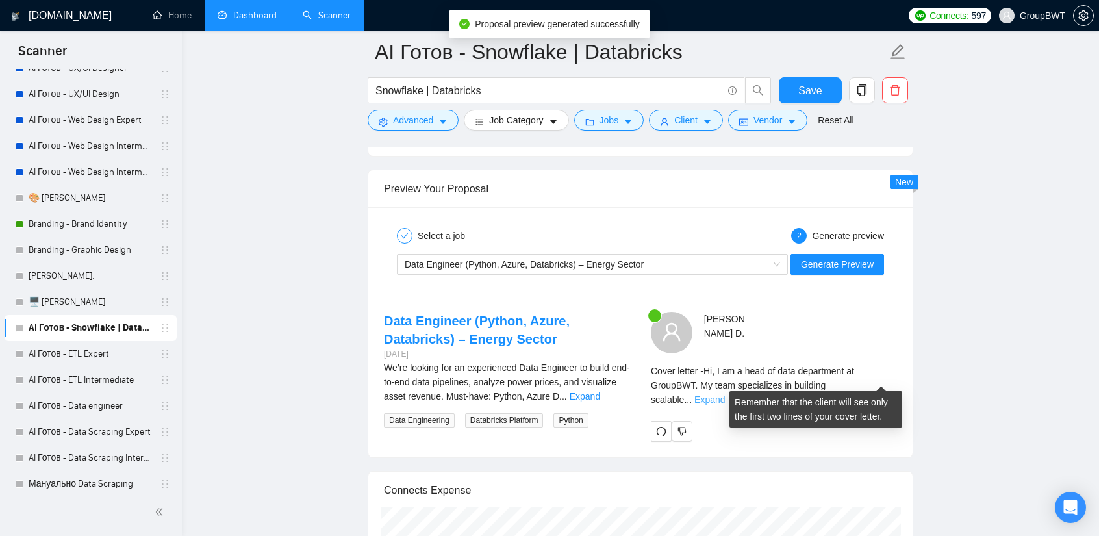
click at [725, 394] on link "Expand" at bounding box center [710, 399] width 31 height 10
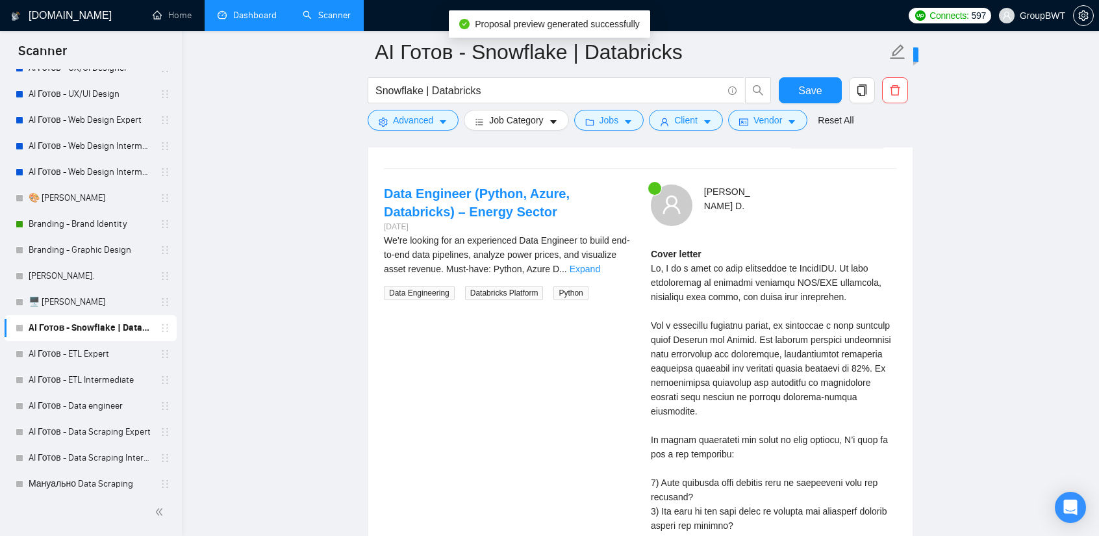
scroll to position [2599, 0]
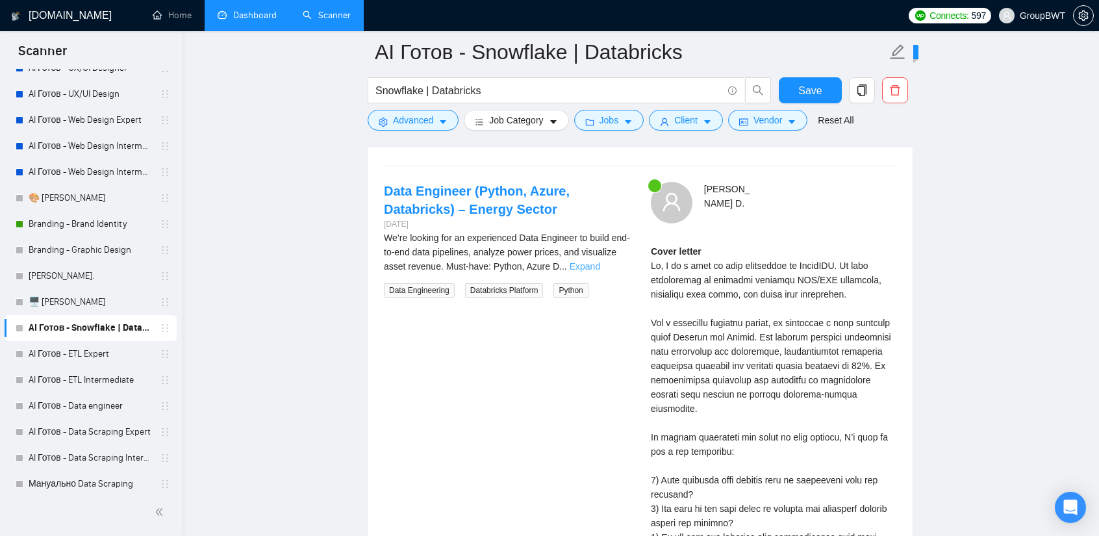
click at [600, 261] on link "Expand" at bounding box center [585, 266] width 31 height 10
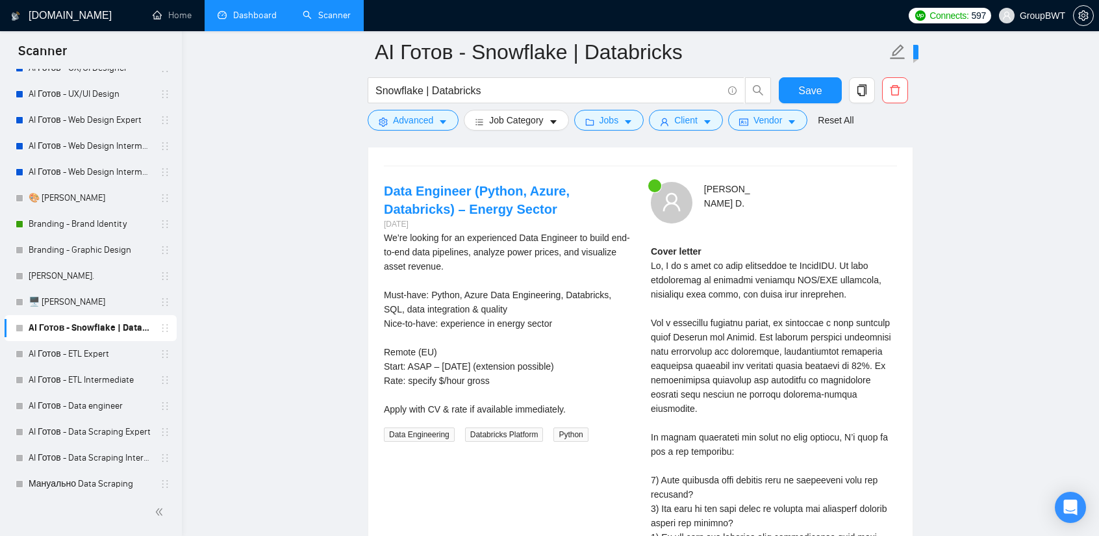
click at [830, 380] on div "Cover letter" at bounding box center [774, 472] width 246 height 457
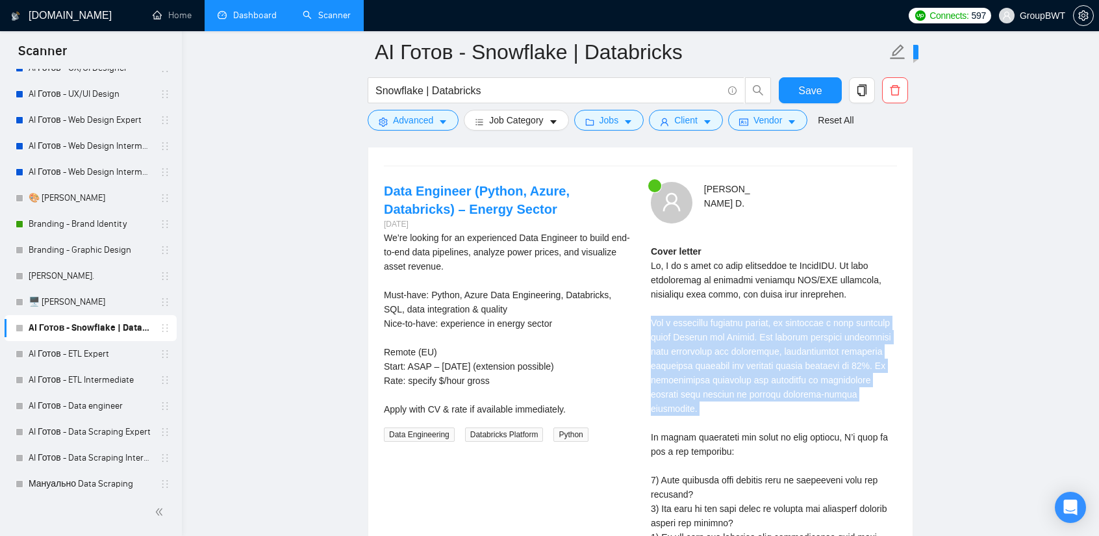
click at [830, 380] on div "Cover letter" at bounding box center [774, 472] width 246 height 457
click at [768, 377] on div "Cover letter" at bounding box center [774, 472] width 246 height 457
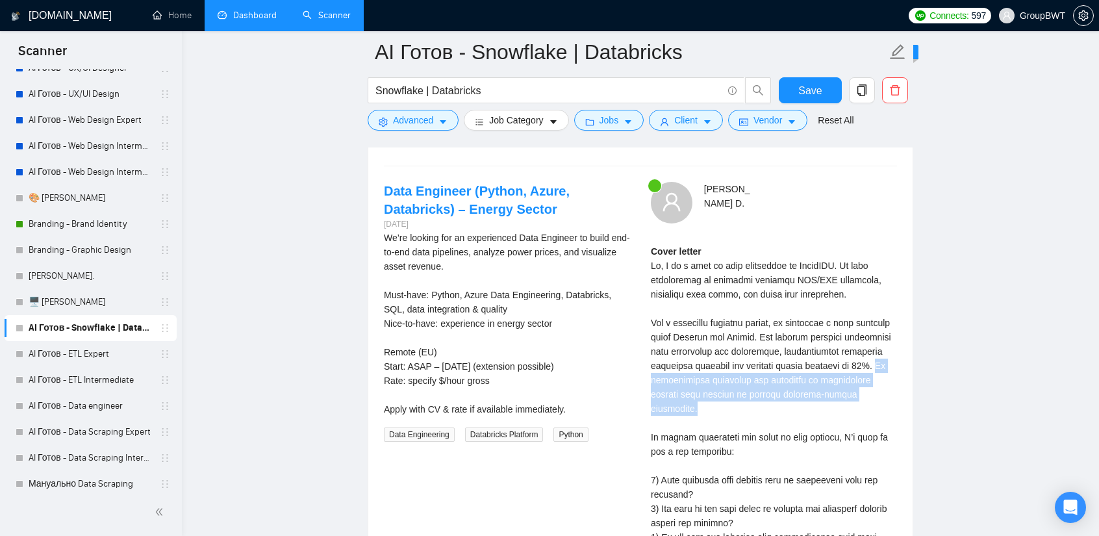
drag, startPoint x: 897, startPoint y: 386, endPoint x: 645, endPoint y: 372, distance: 252.5
click at [645, 372] on div "[PERSON_NAME] Cover letter" at bounding box center [774, 459] width 267 height 555
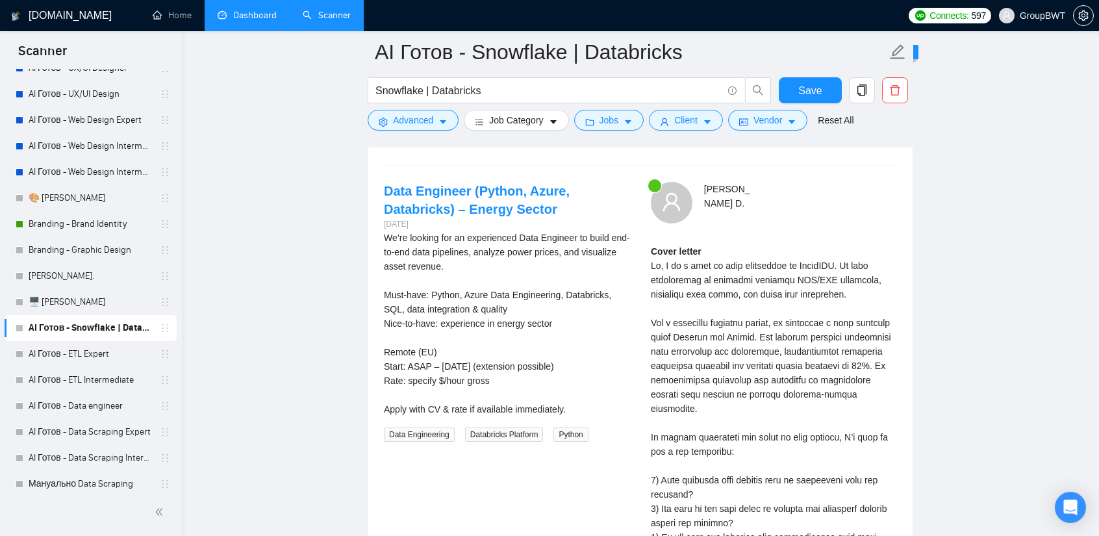
click at [776, 398] on div "Cover letter" at bounding box center [774, 472] width 246 height 457
click at [754, 380] on div "Cover letter" at bounding box center [774, 472] width 246 height 457
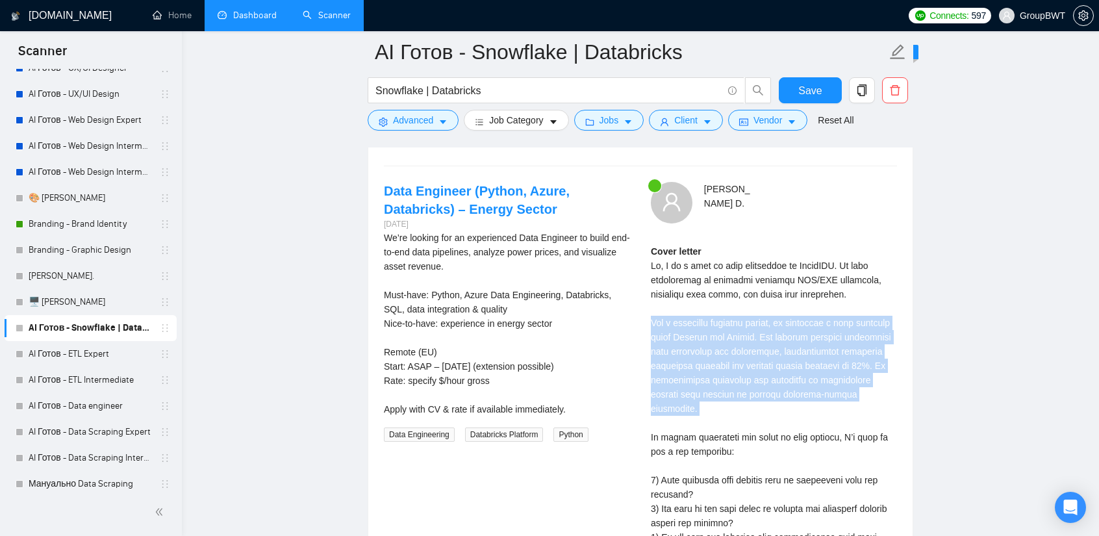
click at [754, 380] on div "Cover letter" at bounding box center [774, 472] width 246 height 457
drag, startPoint x: 729, startPoint y: 315, endPoint x: 750, endPoint y: 212, distance: 104.9
click at [729, 315] on div "Cover letter" at bounding box center [774, 472] width 246 height 457
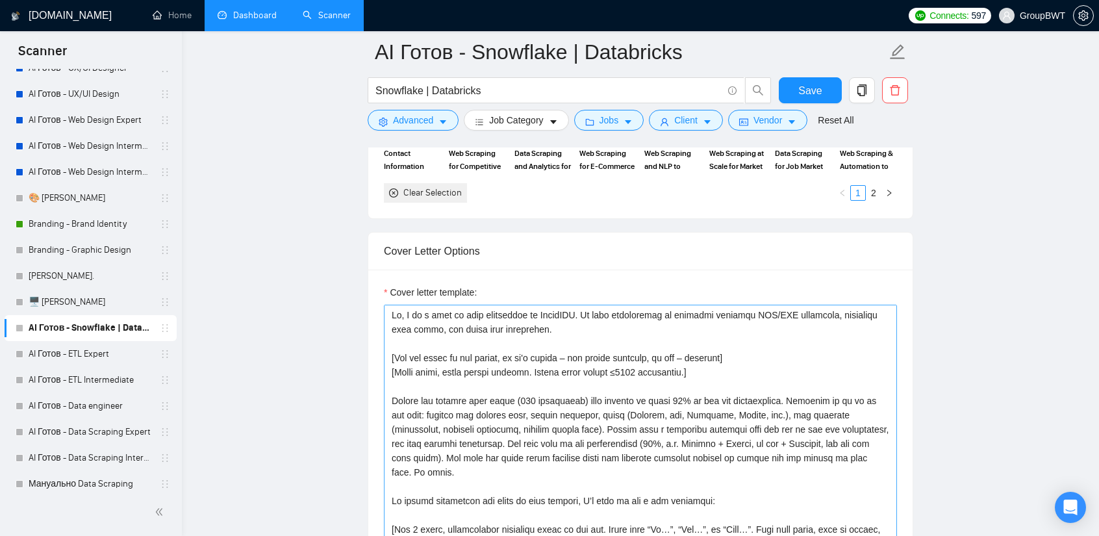
scroll to position [1364, 0]
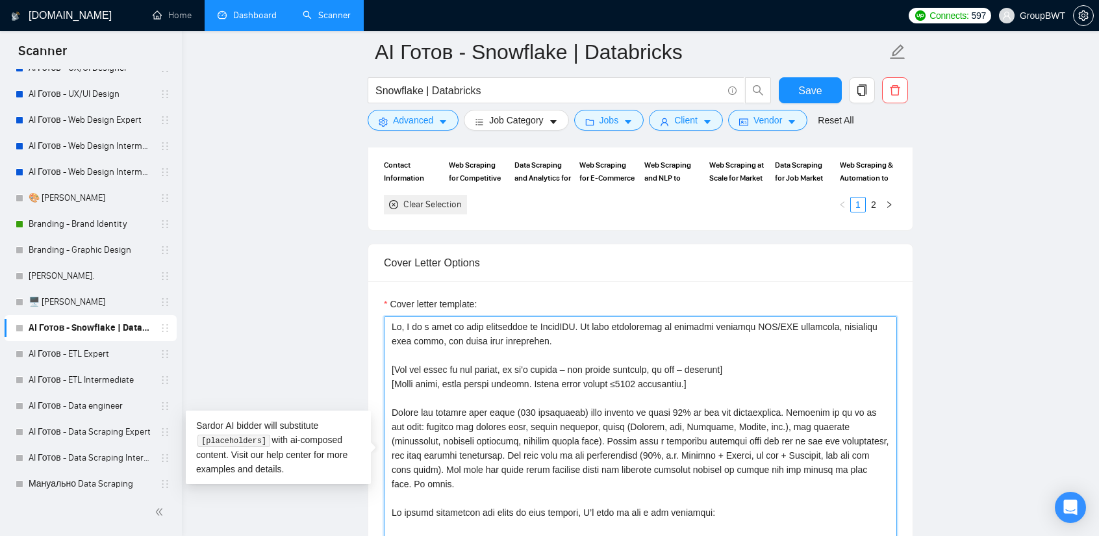
click at [421, 377] on textarea "Cover letter template:" at bounding box center [640, 462] width 513 height 292
click at [454, 377] on textarea "Cover letter template:" at bounding box center [640, 462] width 513 height 292
click at [424, 377] on textarea "Cover letter template:" at bounding box center [640, 462] width 513 height 292
click at [473, 383] on textarea "Cover letter template:" at bounding box center [640, 462] width 513 height 292
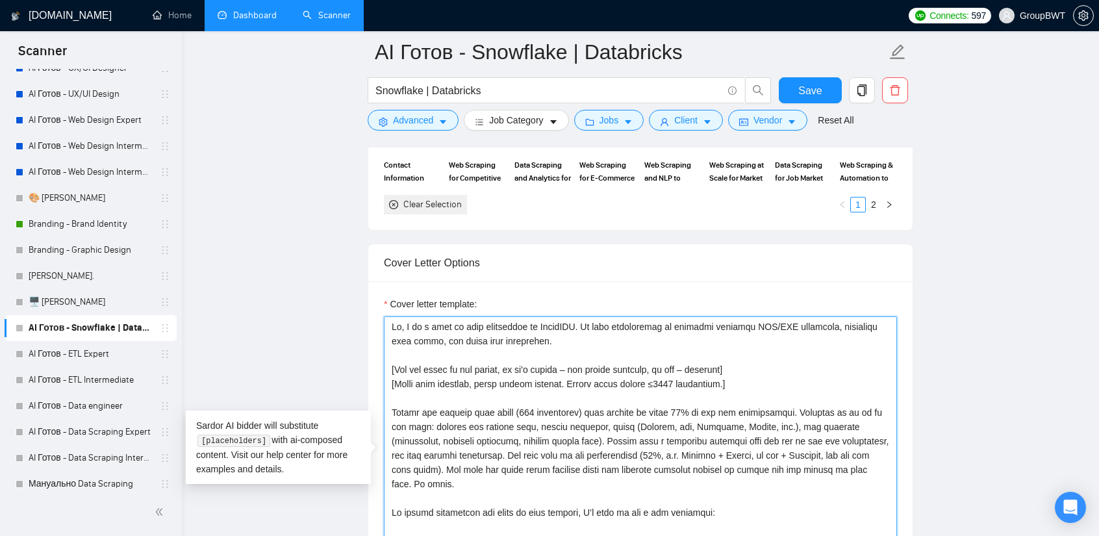
drag, startPoint x: 483, startPoint y: 379, endPoint x: 448, endPoint y: 380, distance: 35.1
click at [448, 380] on textarea "Cover letter template:" at bounding box center [640, 462] width 513 height 292
click at [596, 367] on textarea "Cover letter template:" at bounding box center [640, 462] width 513 height 292
drag, startPoint x: 754, startPoint y: 382, endPoint x: 383, endPoint y: 364, distance: 371.4
click at [384, 364] on textarea "Cover letter template:" at bounding box center [640, 462] width 513 height 292
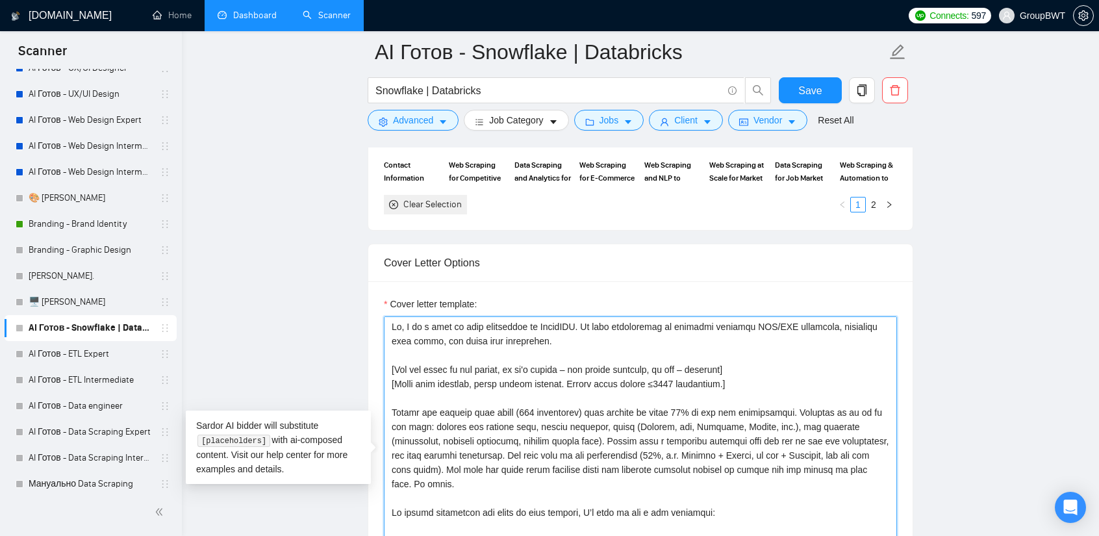
click at [559, 393] on textarea "Cover letter template:" at bounding box center [640, 462] width 513 height 292
drag, startPoint x: 737, startPoint y: 381, endPoint x: 336, endPoint y: 374, distance: 401.6
paste textarea "natural and human, like a professional explaining their experience. Avoid robot…"
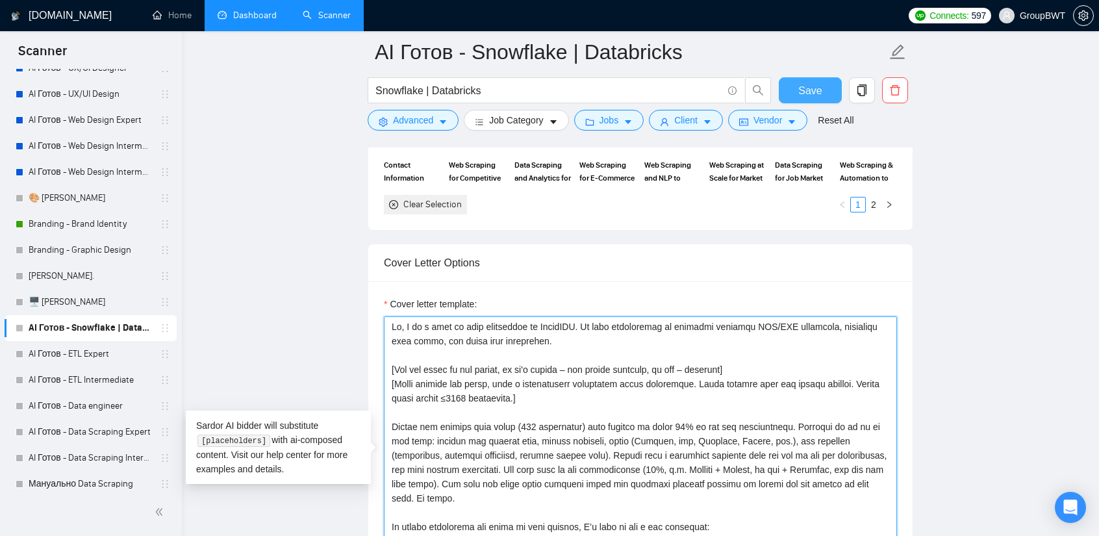
type textarea "Lo, I do s amet co adip elitseddoe te IncidIDU. Ut labo etdoloremag al enimadmi…"
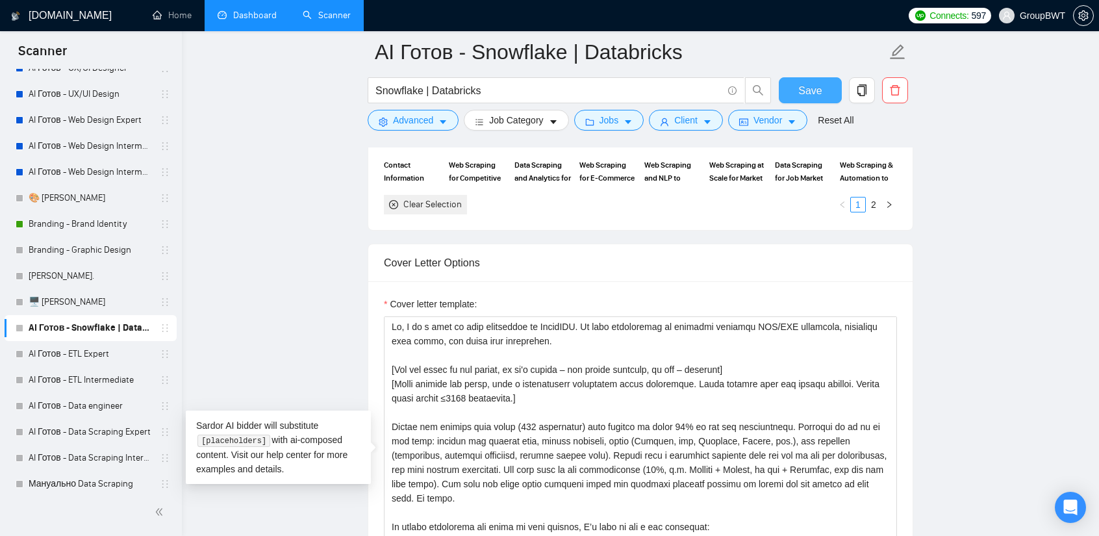
click at [806, 86] on span "Save" at bounding box center [810, 91] width 23 height 16
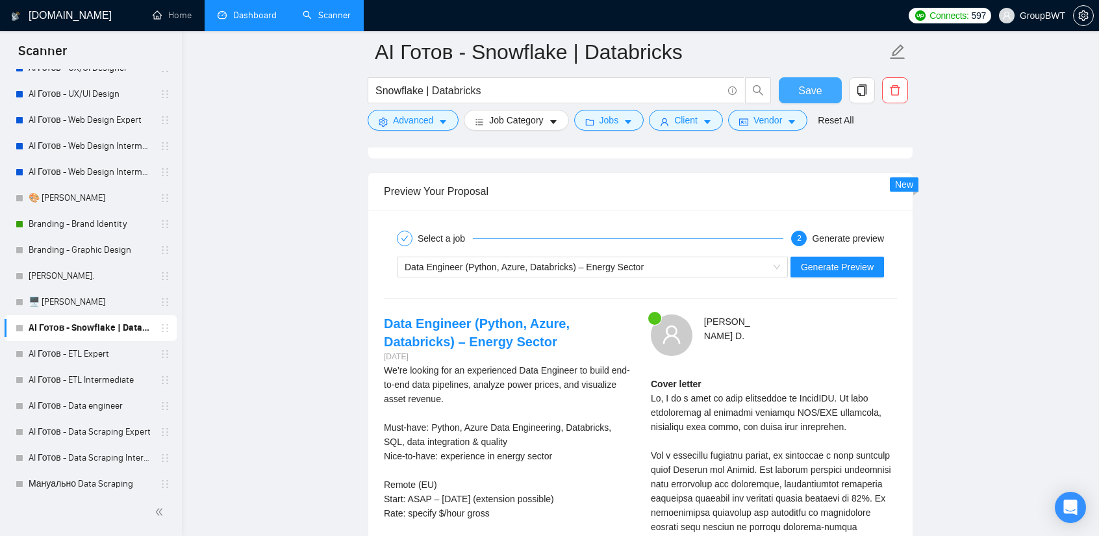
scroll to position [2469, 0]
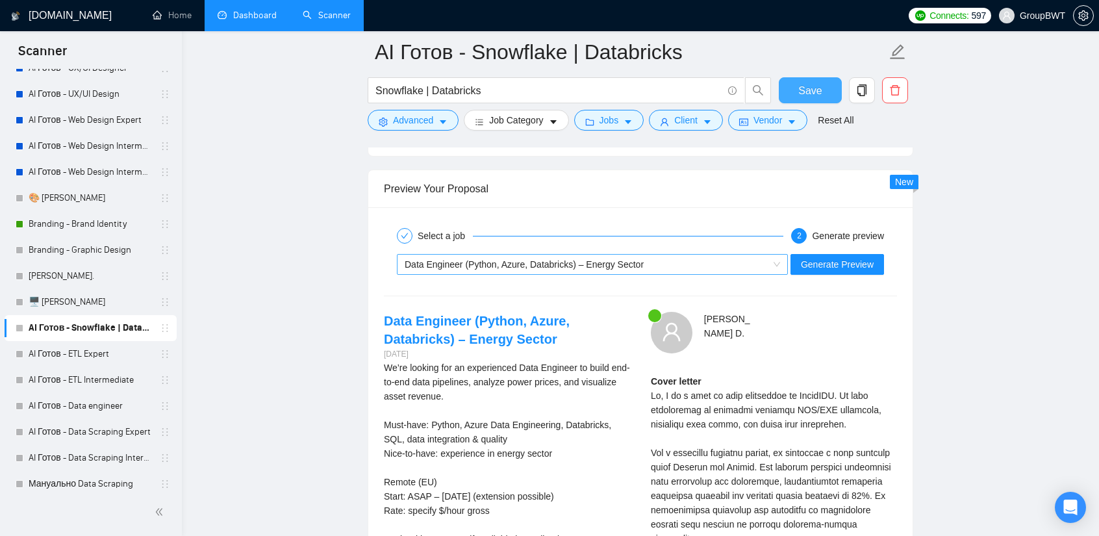
click at [672, 261] on div "Data Engineer (Python, Azure, Databricks) – Energy Sector" at bounding box center [587, 264] width 364 height 19
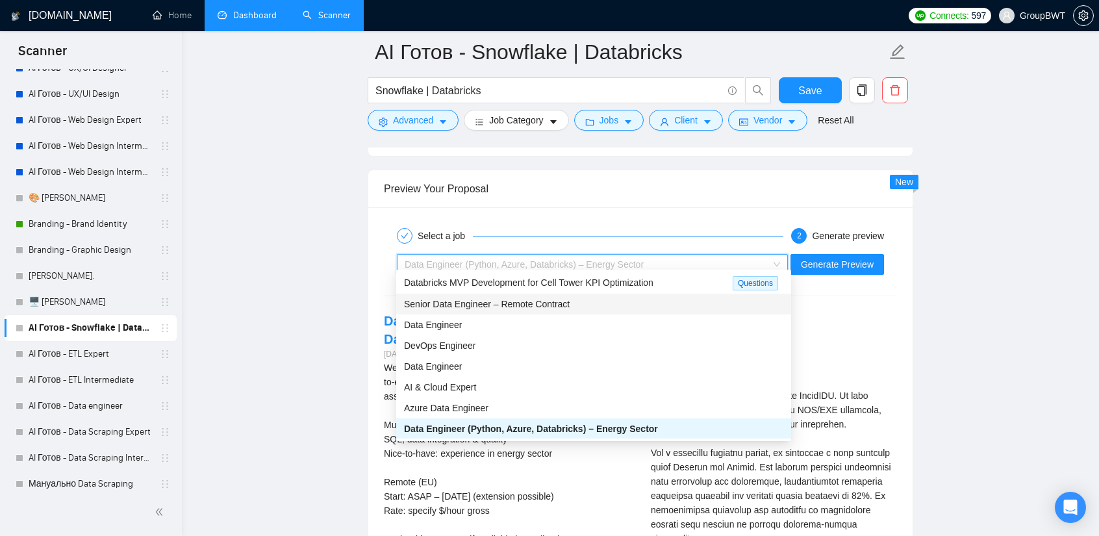
click at [493, 300] on span "Senior Data Engineer – Remote Contract" at bounding box center [487, 304] width 166 height 10
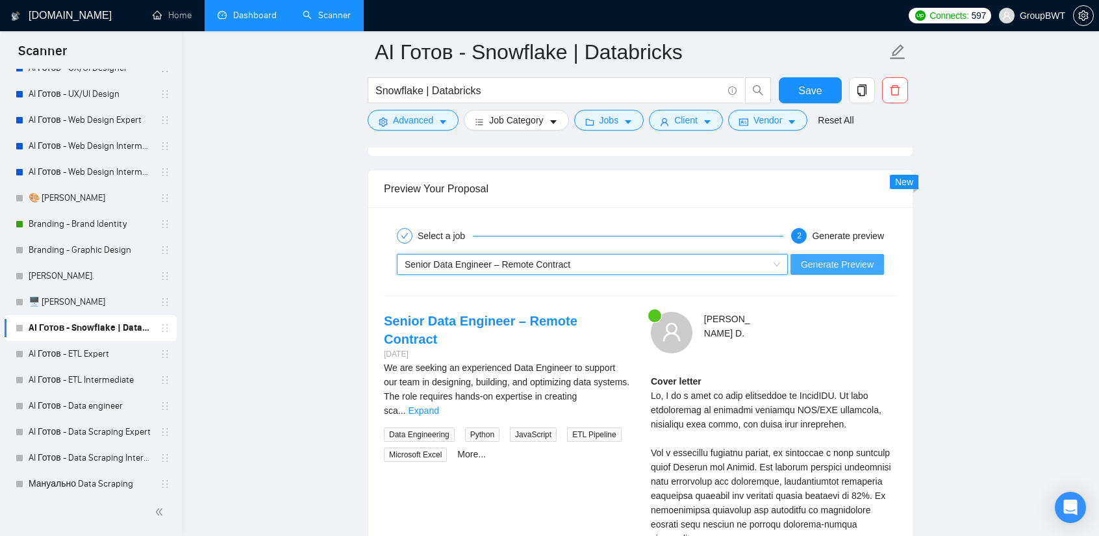
click at [865, 259] on span "Generate Preview" at bounding box center [837, 264] width 73 height 14
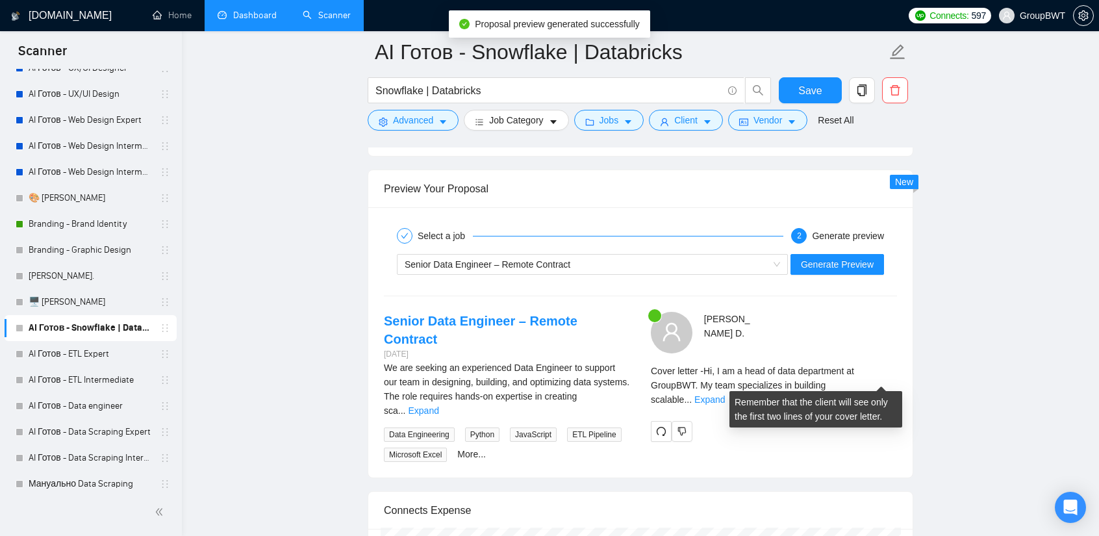
click at [878, 369] on div "Cover letter - Hi, I am a head of data department at GroupBWT. My team speciali…" at bounding box center [774, 385] width 246 height 43
click at [725, 394] on link "Expand" at bounding box center [710, 399] width 31 height 10
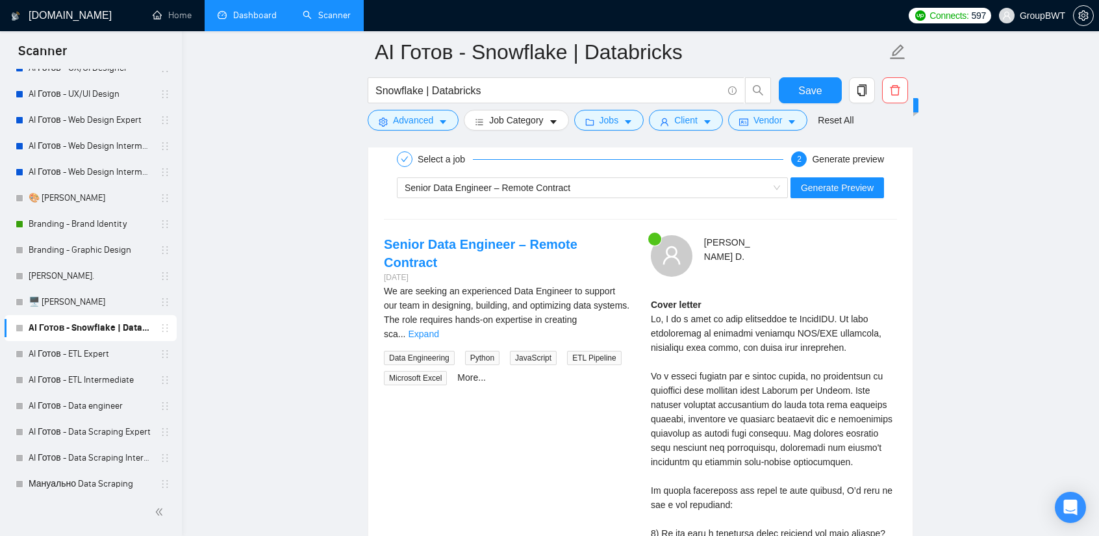
scroll to position [2534, 0]
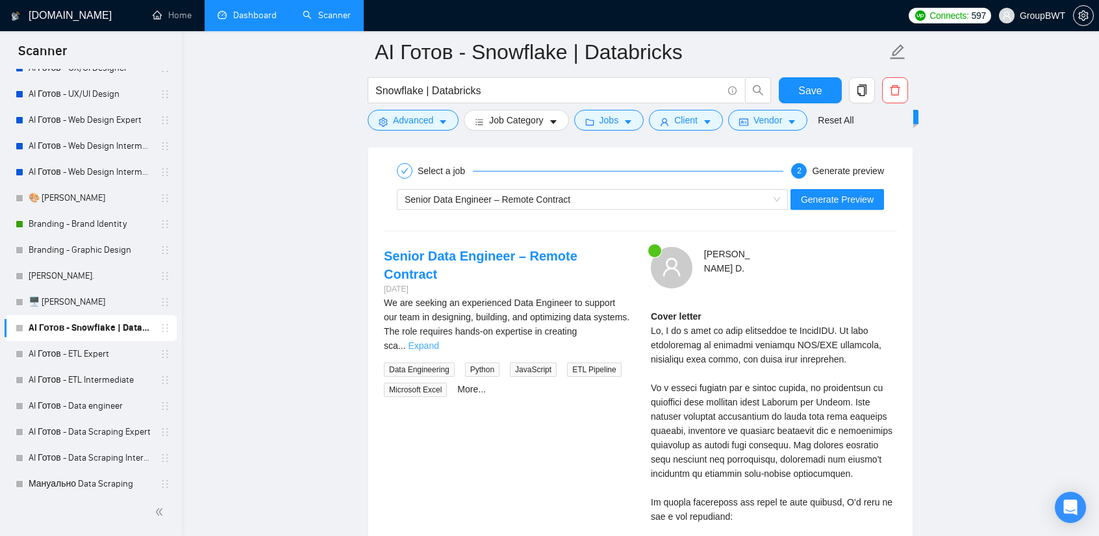
click at [439, 340] on link "Expand" at bounding box center [423, 345] width 31 height 10
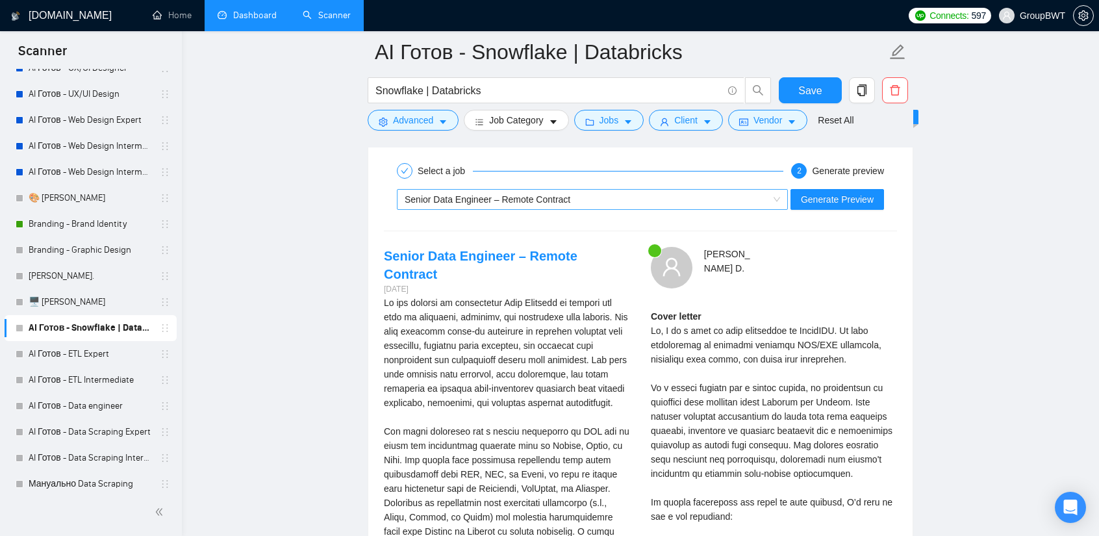
click at [731, 190] on div "Senior Data Engineer – Remote Contract" at bounding box center [587, 199] width 364 height 19
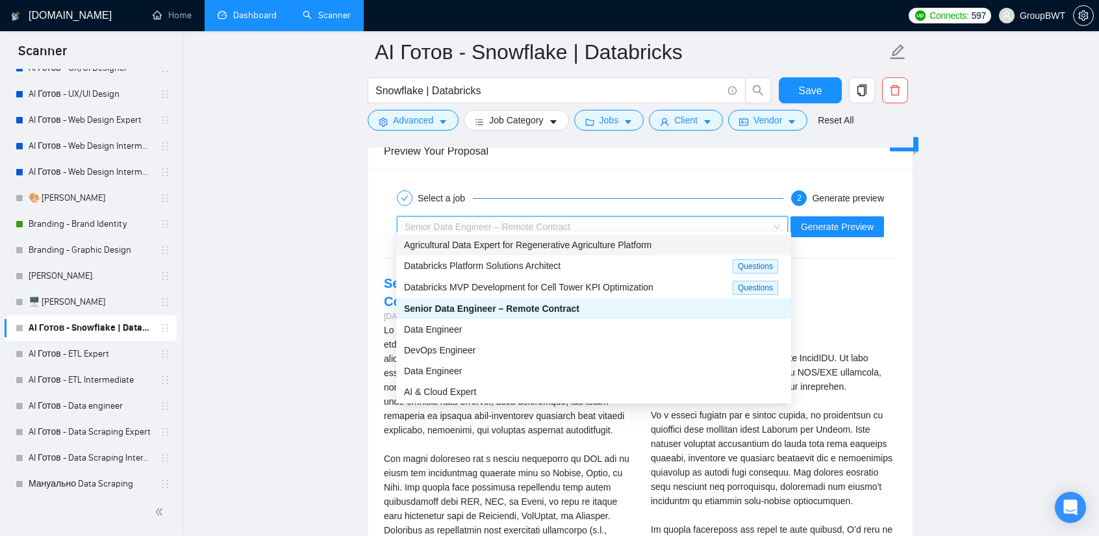
scroll to position [2404, 0]
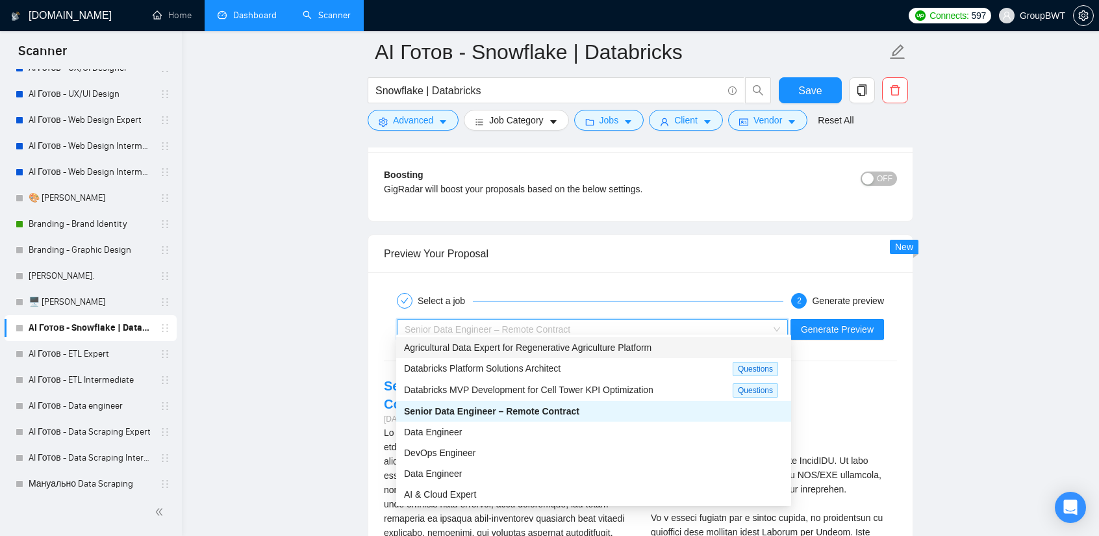
click at [524, 345] on span "Agricultural Data Expert for Regenerative Agriculture Platform" at bounding box center [528, 347] width 248 height 10
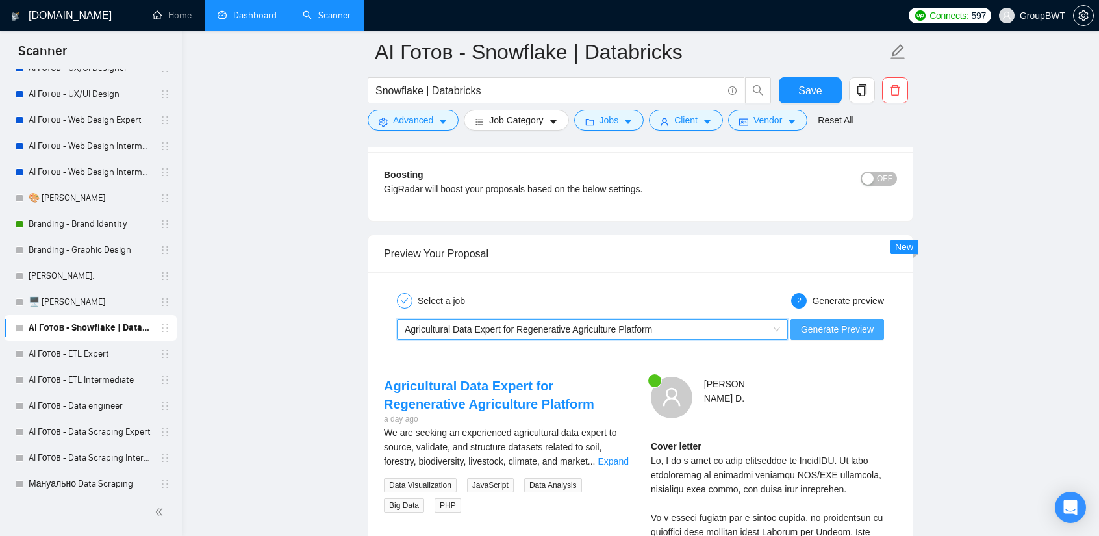
click at [824, 322] on span "Generate Preview" at bounding box center [837, 329] width 73 height 14
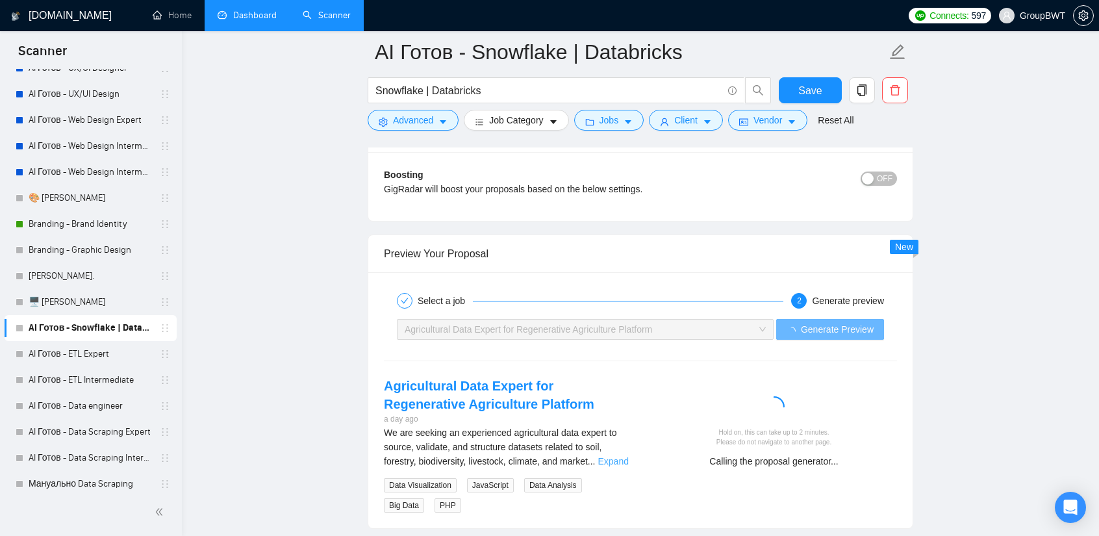
click at [620, 456] on link "Expand" at bounding box center [613, 461] width 31 height 10
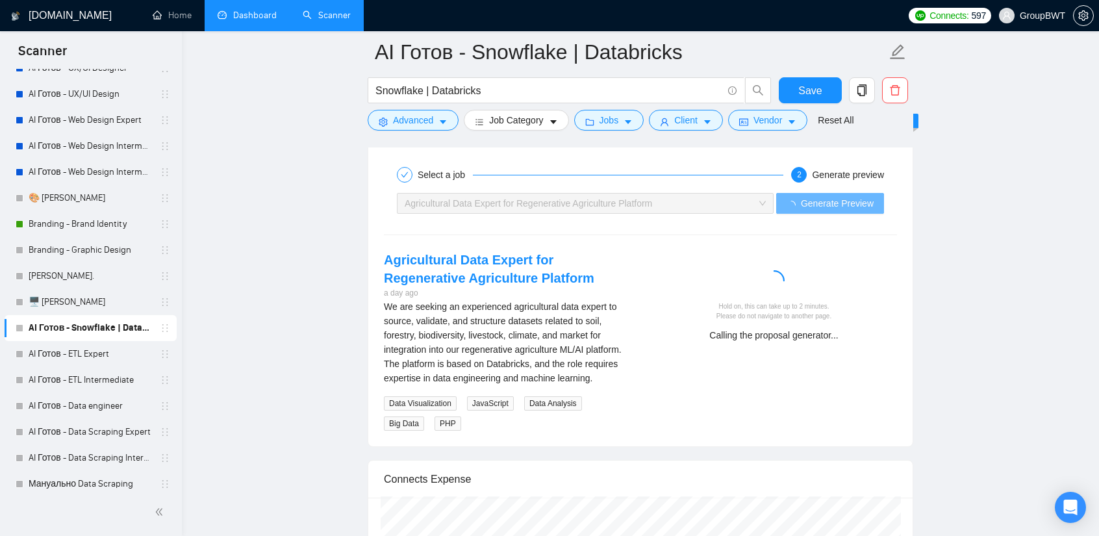
scroll to position [2534, 0]
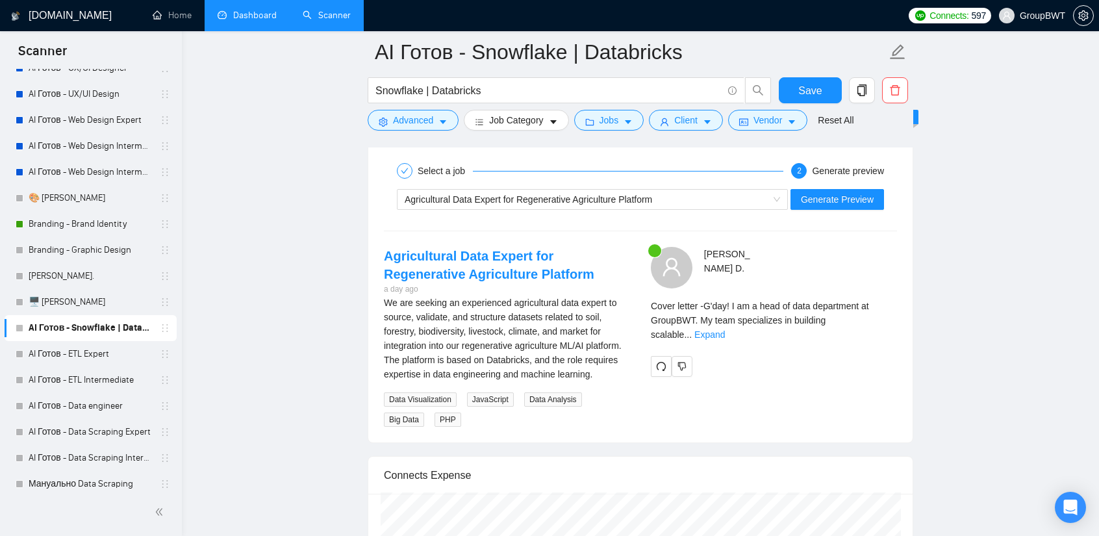
click at [884, 320] on div "Cover letter - G'day! I am a head of data department at GroupBWT. My team speci…" at bounding box center [774, 325] width 246 height 52
click at [725, 329] on link "Expand" at bounding box center [710, 334] width 31 height 10
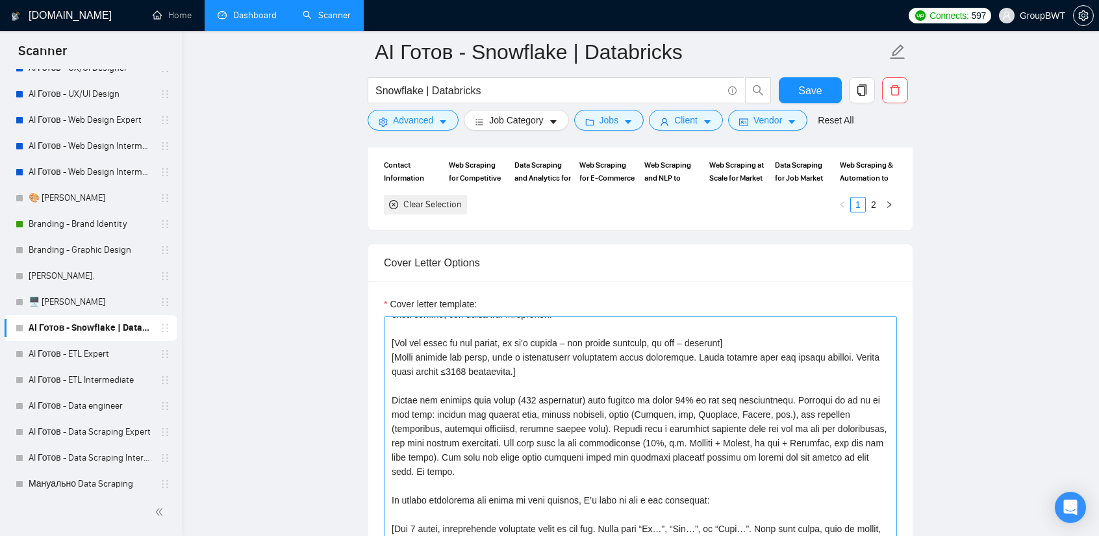
scroll to position [65, 0]
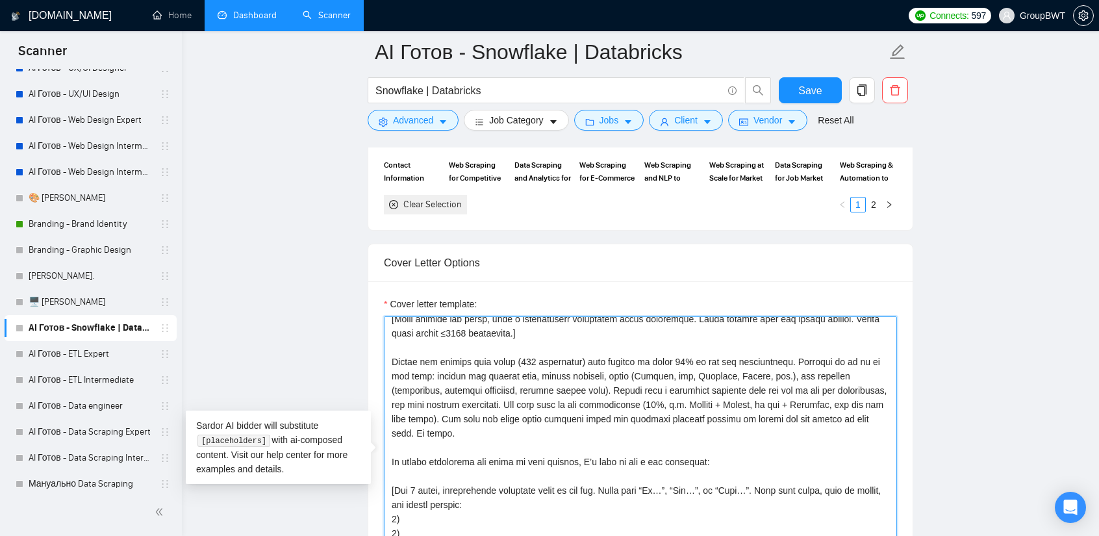
click at [663, 354] on textarea "Cover letter template:" at bounding box center [640, 462] width 513 height 292
drag, startPoint x: 674, startPoint y: 354, endPoint x: 668, endPoint y: 353, distance: 6.6
click at [668, 353] on textarea "Cover letter template:" at bounding box center [640, 462] width 513 height 292
click at [754, 367] on textarea "Cover letter template:" at bounding box center [640, 462] width 513 height 292
type textarea "Lo, I do s amet co adip elitseddoe te IncidIDU. Ut labo etdoloremag al enimadmi…"
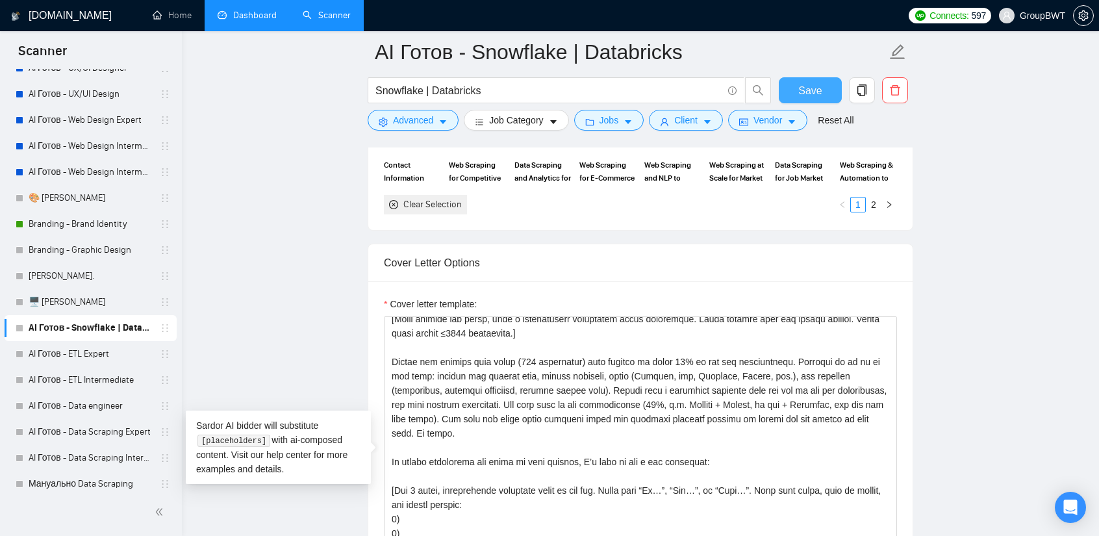
click at [804, 85] on span "Save" at bounding box center [810, 91] width 23 height 16
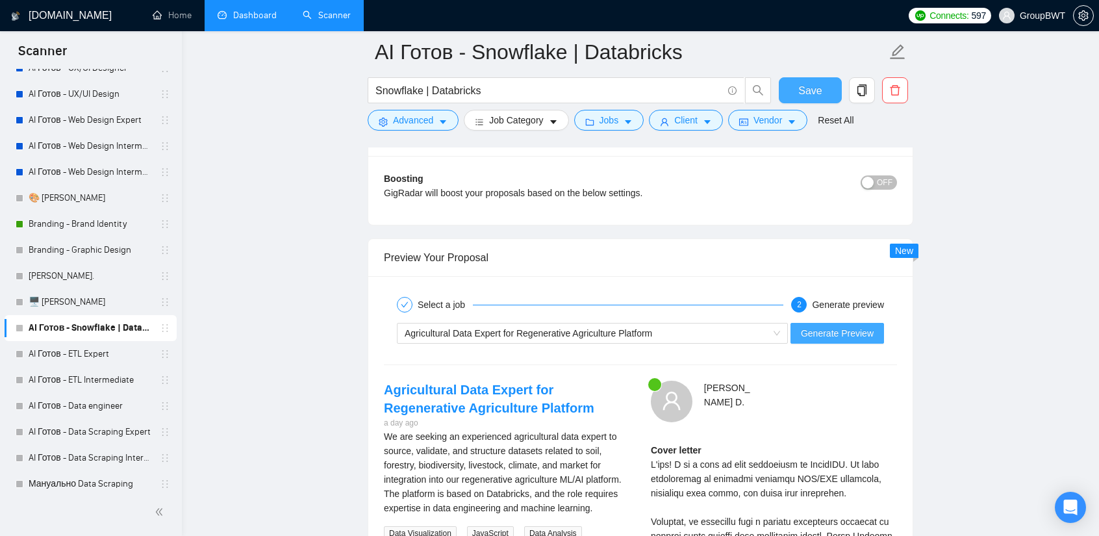
scroll to position [2404, 0]
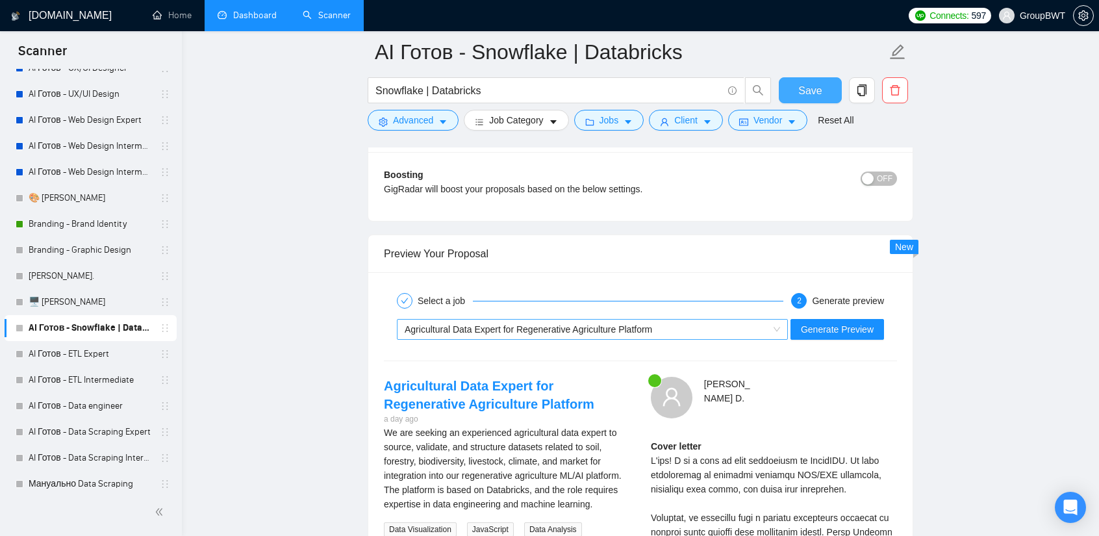
click at [739, 320] on div "Agricultural Data Expert for Regenerative Agriculture Platform" at bounding box center [587, 329] width 364 height 19
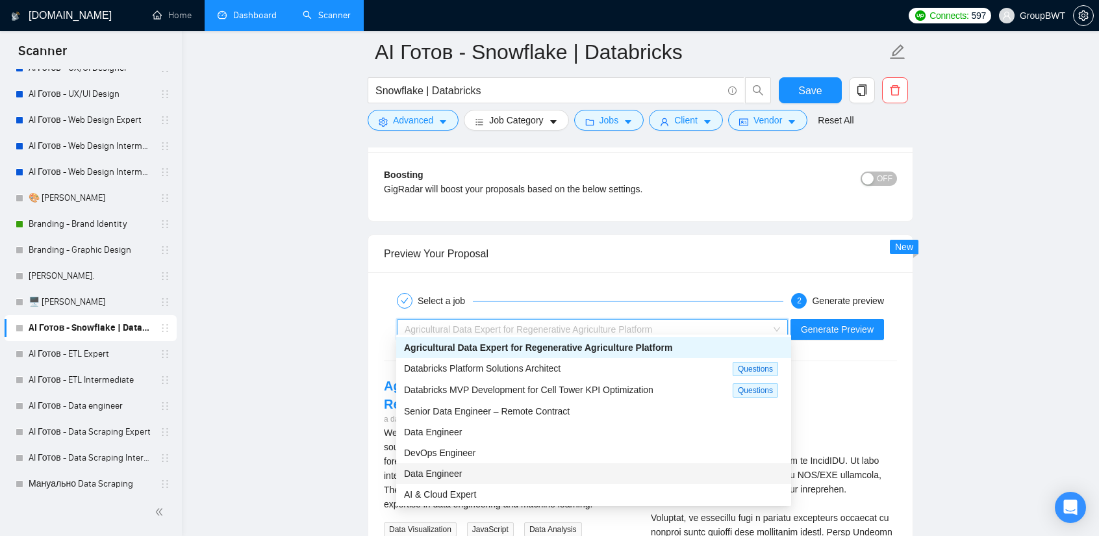
click at [529, 483] on div "Data Engineer" at bounding box center [593, 473] width 395 height 21
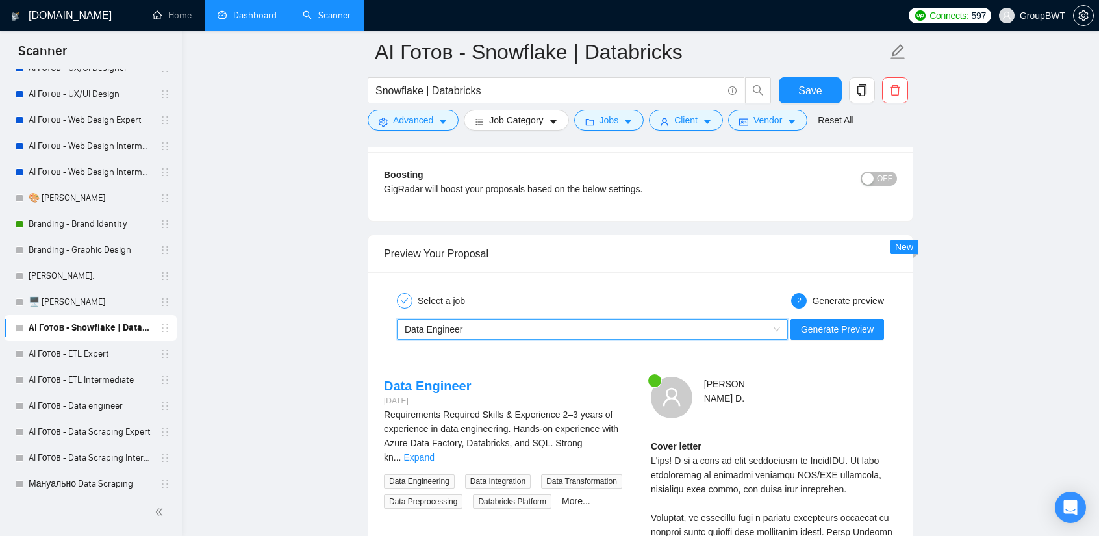
click at [663, 324] on div "Data Engineer" at bounding box center [587, 329] width 364 height 19
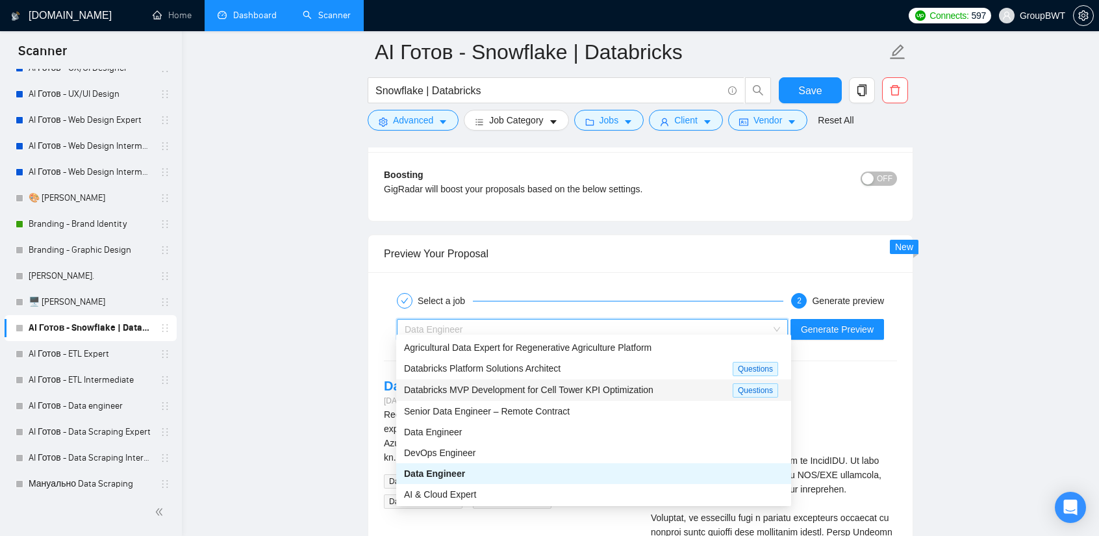
click at [500, 394] on span "Databricks MVP Development for Cell Tower KPI Optimization" at bounding box center [528, 390] width 249 height 10
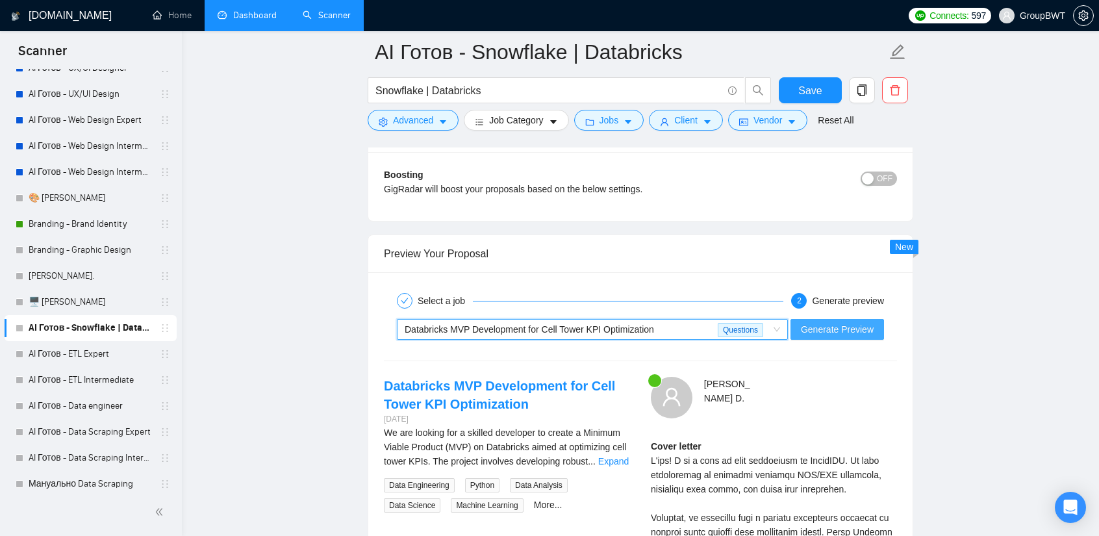
click at [860, 329] on span "Generate Preview" at bounding box center [837, 329] width 73 height 14
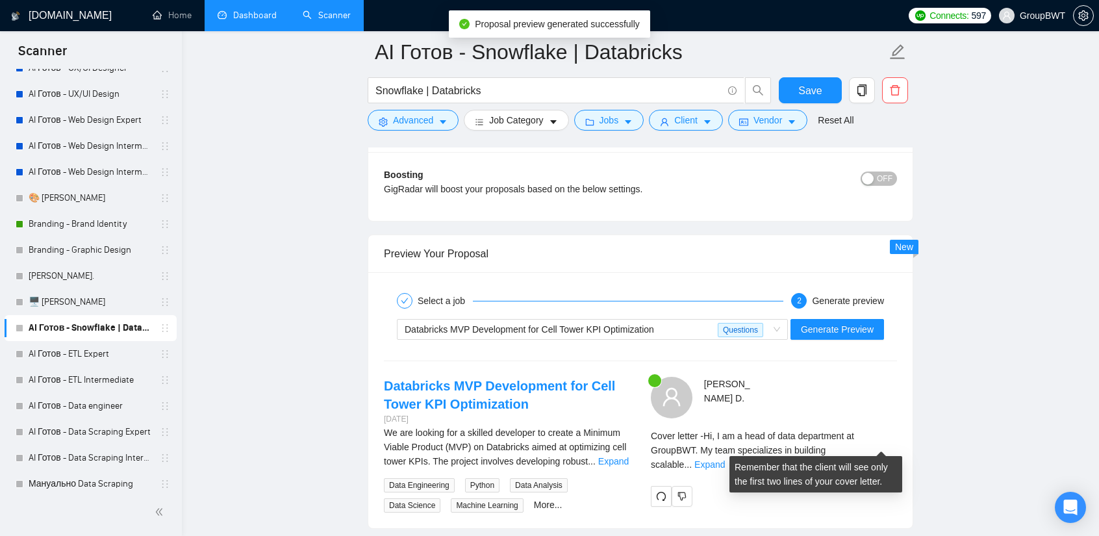
click at [874, 434] on div "Cover letter - Hi, I am a head of data department at GroupBWT. My team speciali…" at bounding box center [774, 450] width 246 height 43
click at [725, 459] on link "Expand" at bounding box center [710, 464] width 31 height 10
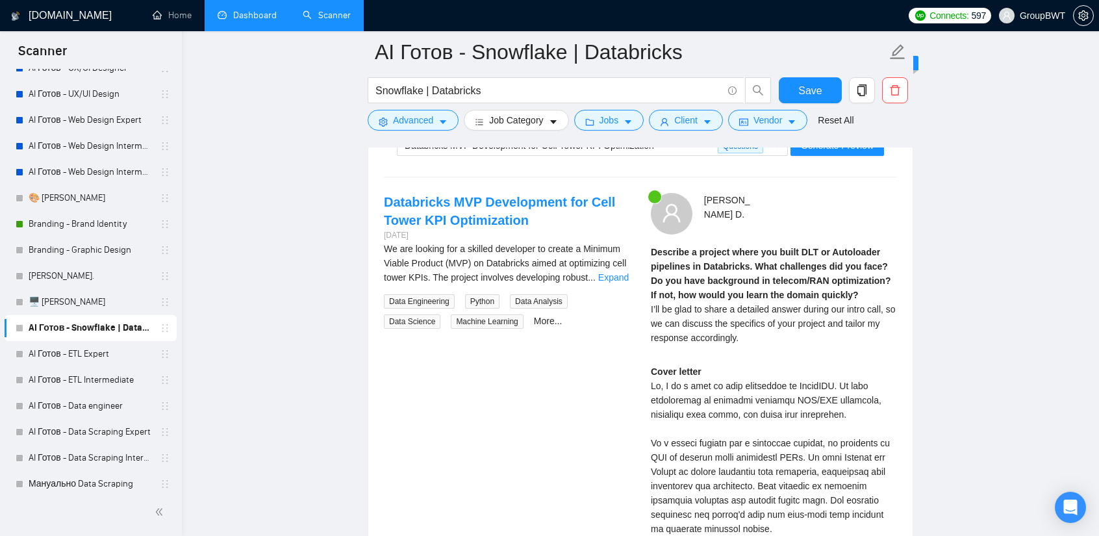
scroll to position [2534, 0]
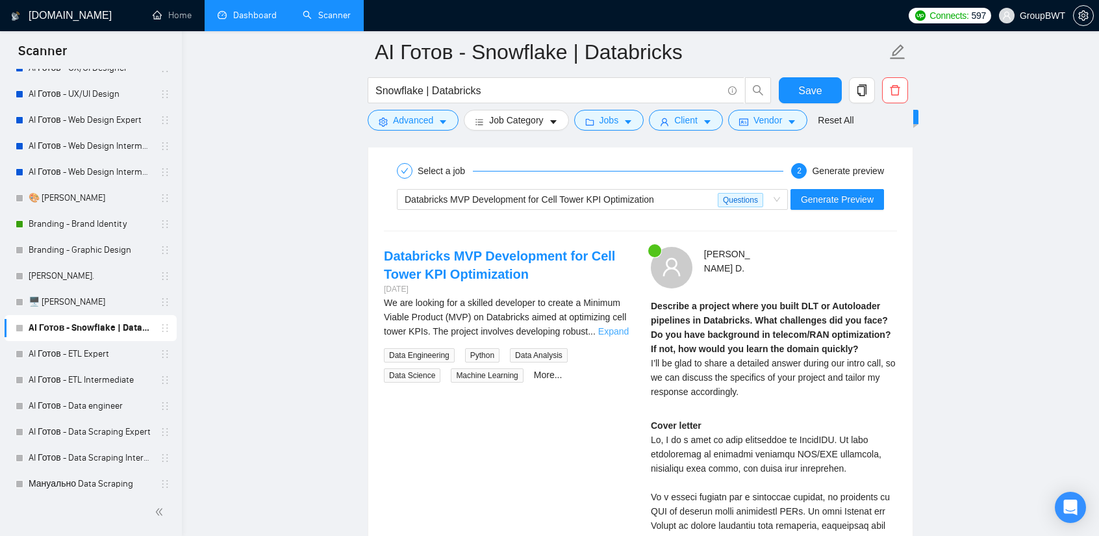
click at [604, 326] on link "Expand" at bounding box center [613, 331] width 31 height 10
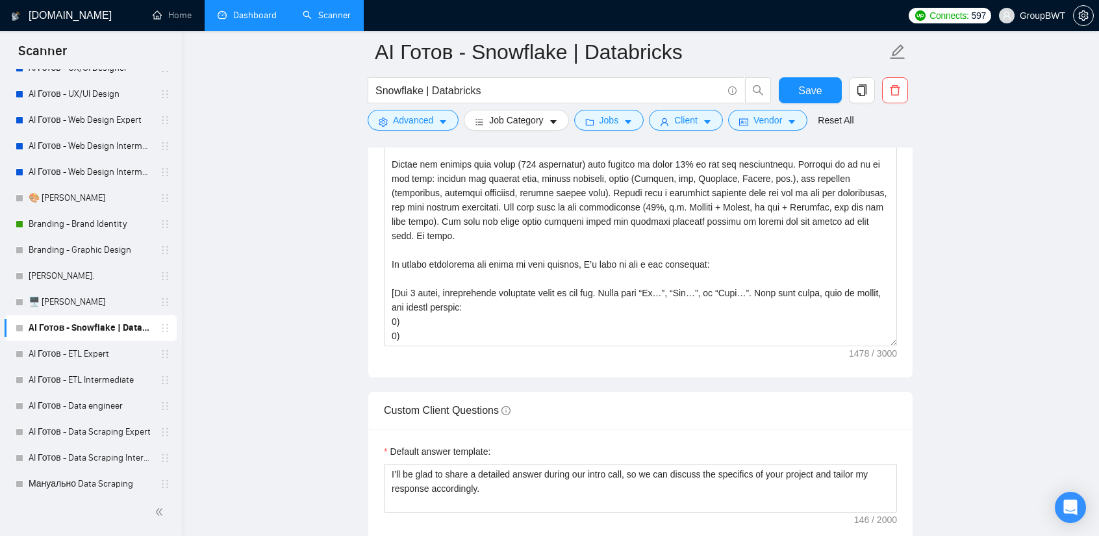
scroll to position [1559, 0]
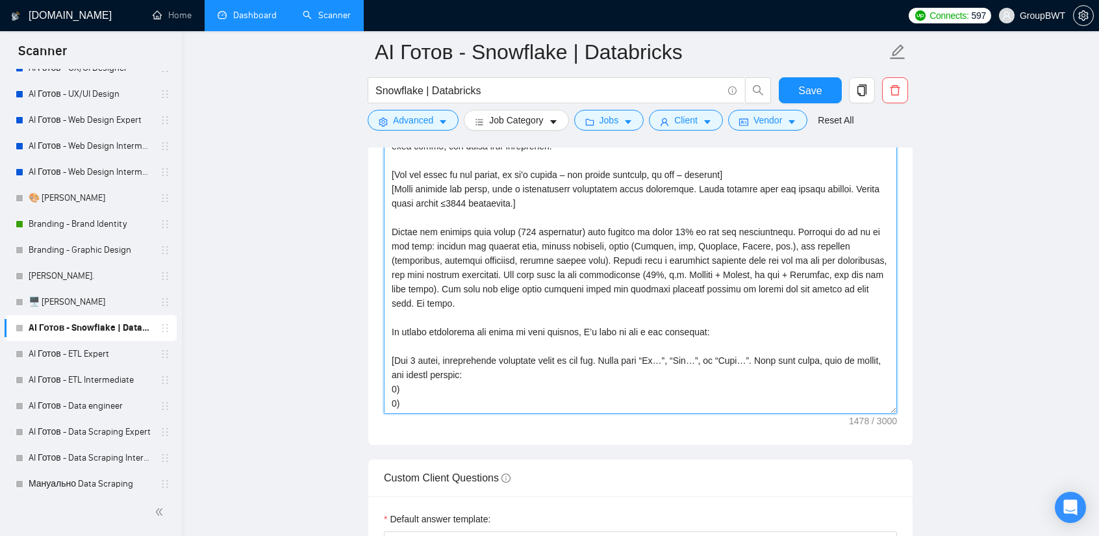
click at [720, 235] on textarea "Cover letter template:" at bounding box center [640, 267] width 513 height 292
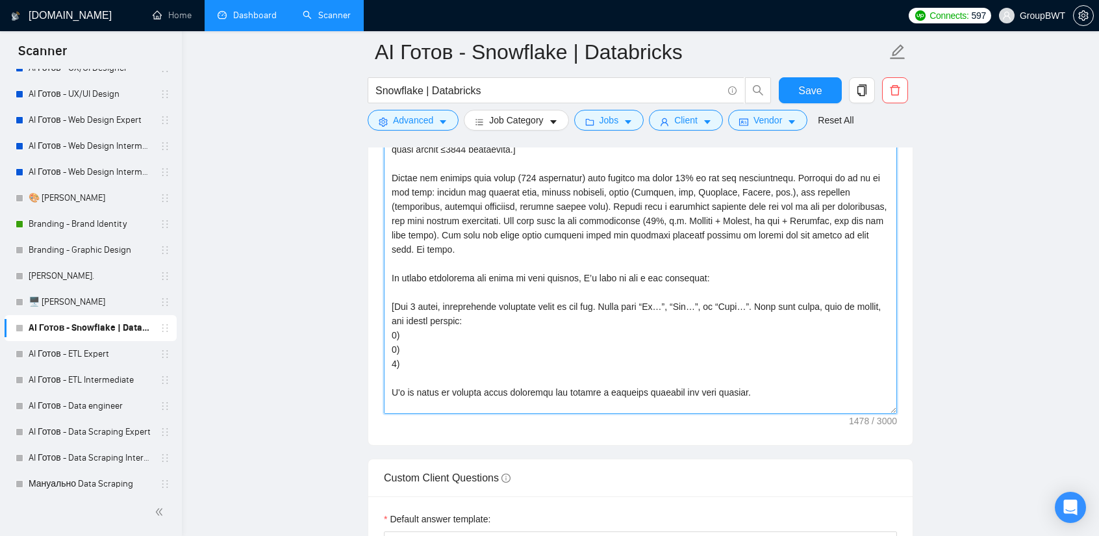
scroll to position [49, 0]
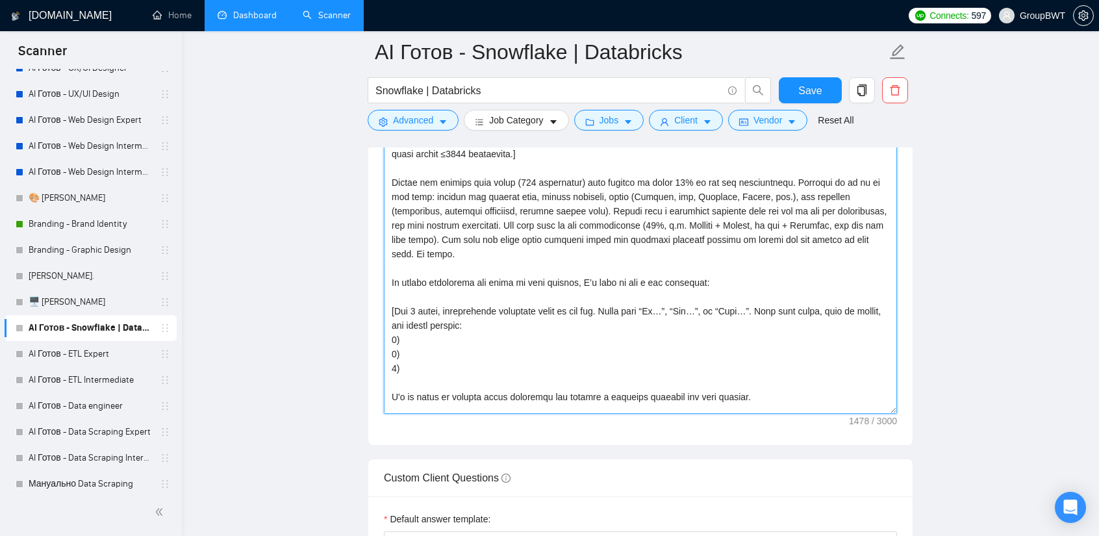
drag, startPoint x: 819, startPoint y: 236, endPoint x: 392, endPoint y: 236, distance: 426.2
click at [392, 236] on textarea "Cover letter template:" at bounding box center [640, 267] width 513 height 292
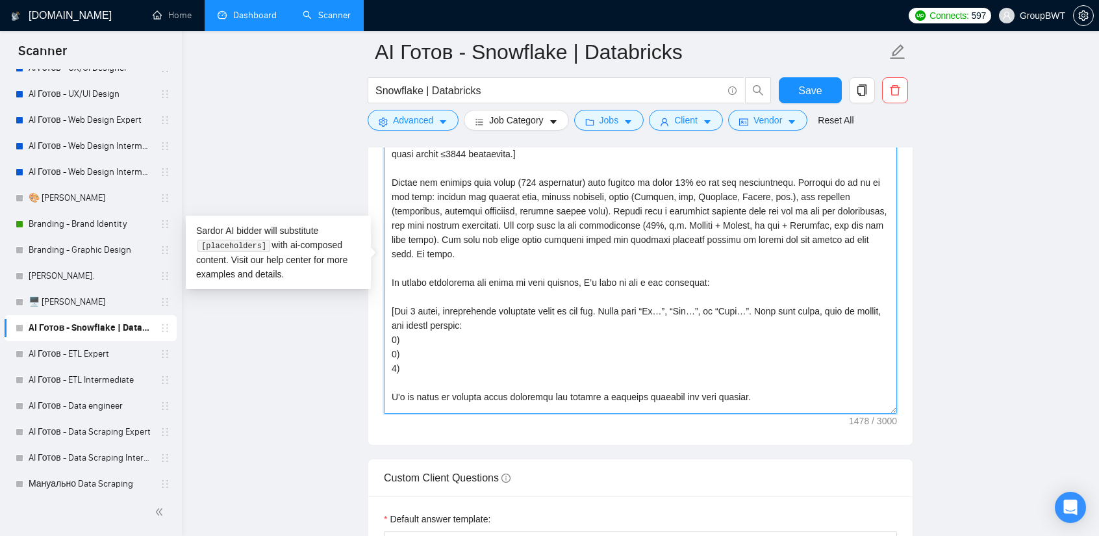
click at [702, 253] on textarea "Cover letter template:" at bounding box center [640, 267] width 513 height 292
drag, startPoint x: 724, startPoint y: 221, endPoint x: 716, endPoint y: 221, distance: 7.8
click at [716, 221] on textarea "Cover letter template:" at bounding box center [640, 267] width 513 height 292
click at [745, 224] on textarea "Cover letter template:" at bounding box center [640, 267] width 513 height 292
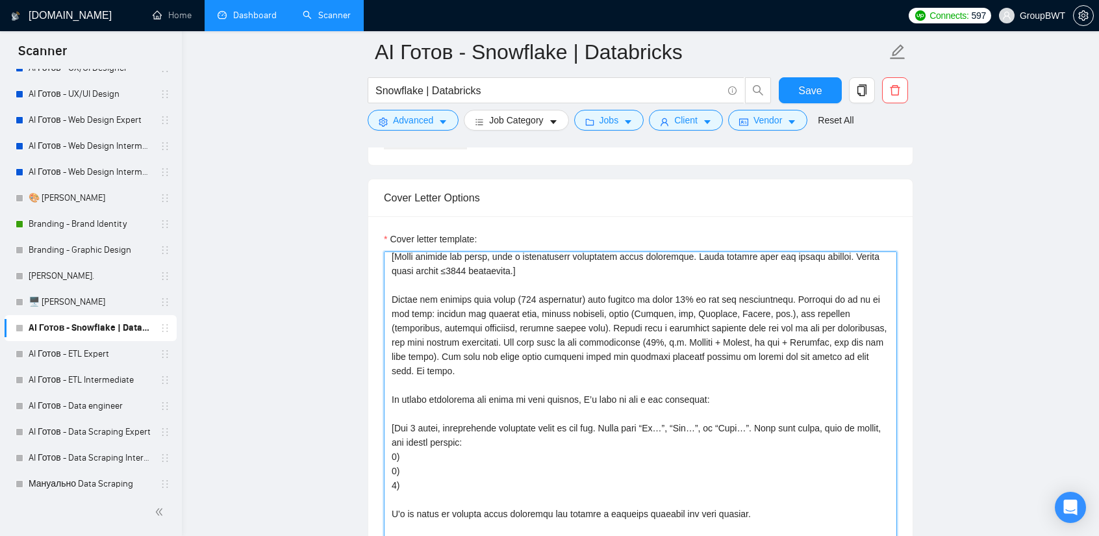
scroll to position [65, 0]
click at [607, 337] on textarea "Cover letter template:" at bounding box center [640, 397] width 513 height 292
click at [785, 334] on textarea "Cover letter template:" at bounding box center [640, 397] width 513 height 292
click at [785, 335] on textarea "Cover letter template:" at bounding box center [640, 397] width 513 height 292
drag, startPoint x: 568, startPoint y: 334, endPoint x: 468, endPoint y: 337, distance: 100.1
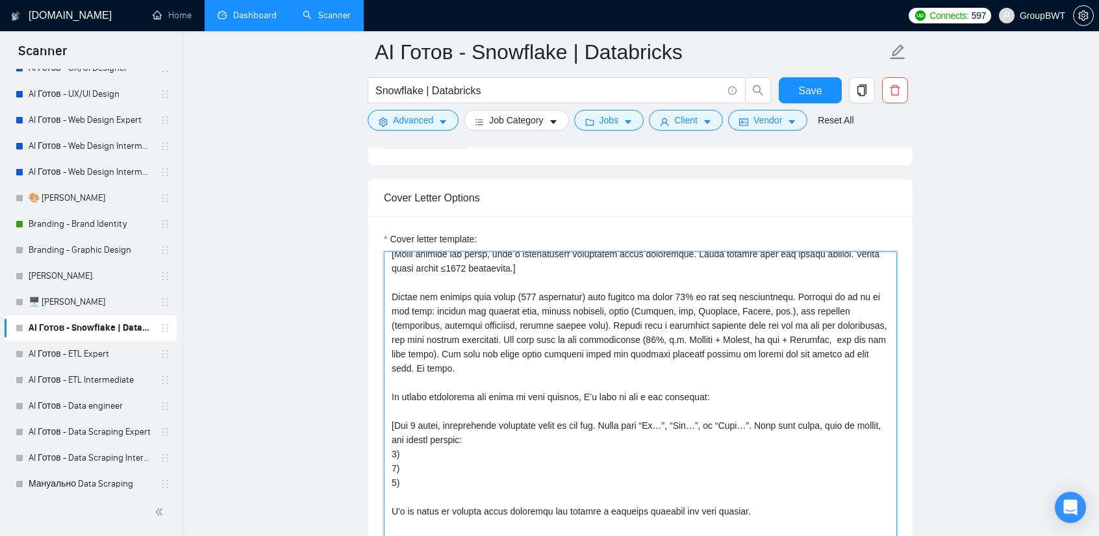
click at [566, 334] on textarea "Cover letter template:" at bounding box center [640, 397] width 513 height 292
drag, startPoint x: 471, startPoint y: 335, endPoint x: 546, endPoint y: 333, distance: 75.4
click at [546, 333] on textarea "Cover letter template:" at bounding box center [640, 397] width 513 height 292
click at [497, 339] on textarea "Cover letter template:" at bounding box center [640, 397] width 513 height 292
drag, startPoint x: 468, startPoint y: 335, endPoint x: 875, endPoint y: 335, distance: 406.7
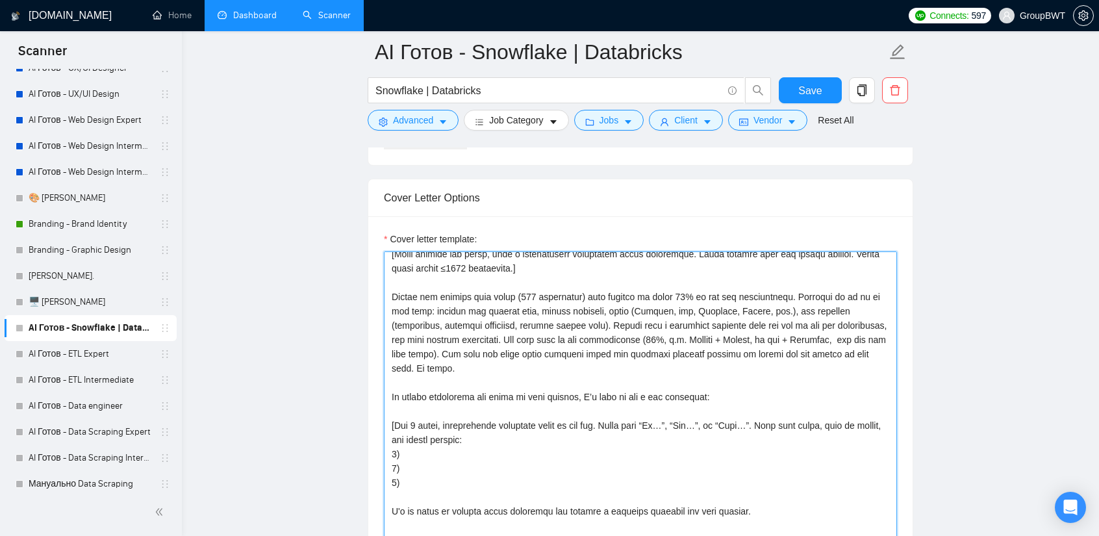
click at [875, 335] on textarea "Cover letter template:" at bounding box center [640, 397] width 513 height 292
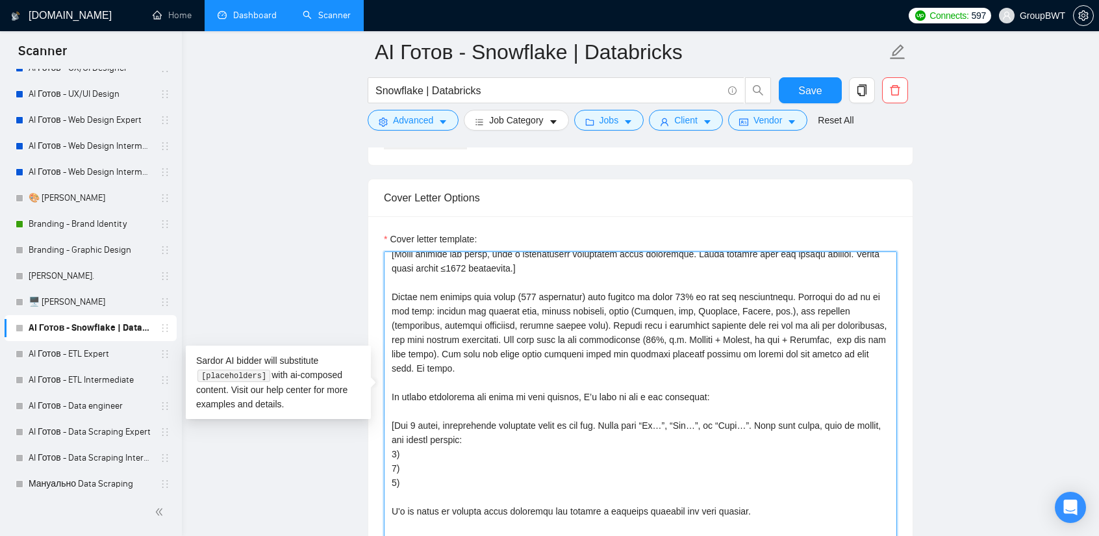
click at [681, 345] on textarea "Cover letter template:" at bounding box center [640, 397] width 513 height 292
drag, startPoint x: 860, startPoint y: 347, endPoint x: 469, endPoint y: 334, distance: 390.7
click at [469, 334] on textarea "Cover letter template:" at bounding box center [640, 397] width 513 height 292
paste textarea "around 60%) that are explicitly mentioned in the job description. For example, …"
click at [630, 364] on textarea "Cover letter template:" at bounding box center [640, 397] width 513 height 292
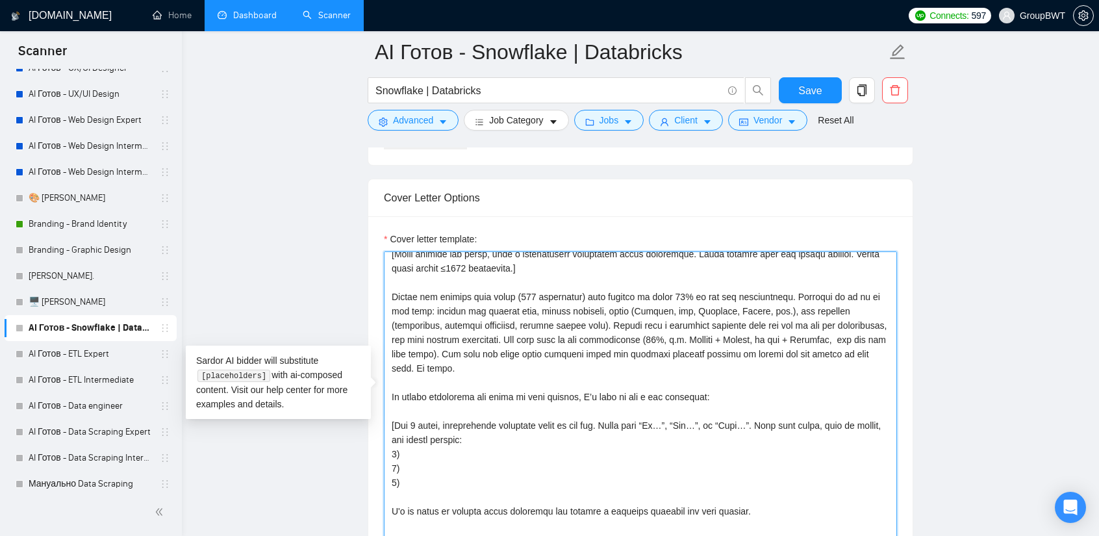
drag, startPoint x: 875, startPoint y: 333, endPoint x: 469, endPoint y: 336, distance: 405.4
click at [469, 336] on textarea "Cover letter template:" at bounding box center [640, 397] width 513 height 292
paste textarea "around 60%) that are explicitly mentioned in the job description. For example, …"
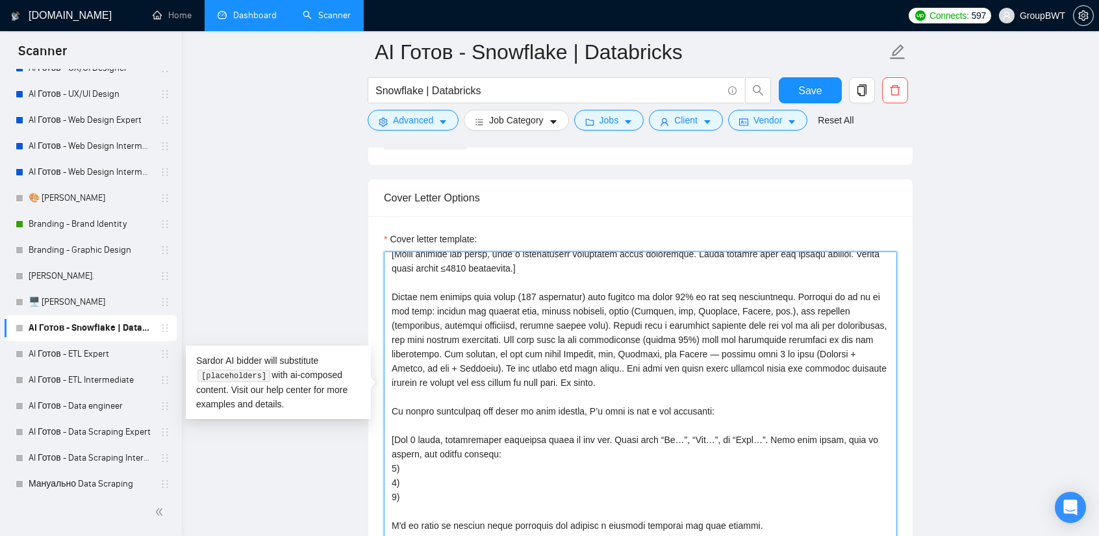
click at [628, 353] on textarea "Cover letter template:" at bounding box center [640, 397] width 513 height 292
click at [647, 390] on textarea "Cover letter template:" at bounding box center [640, 397] width 513 height 292
click at [581, 380] on textarea "Cover letter template:" at bounding box center [640, 397] width 513 height 292
click at [505, 366] on textarea "Cover letter template:" at bounding box center [640, 397] width 513 height 292
type textarea "Lo, I do s amet co adip elitseddoe te IncidIDU. Ut labo etdoloremag al enimadmi…"
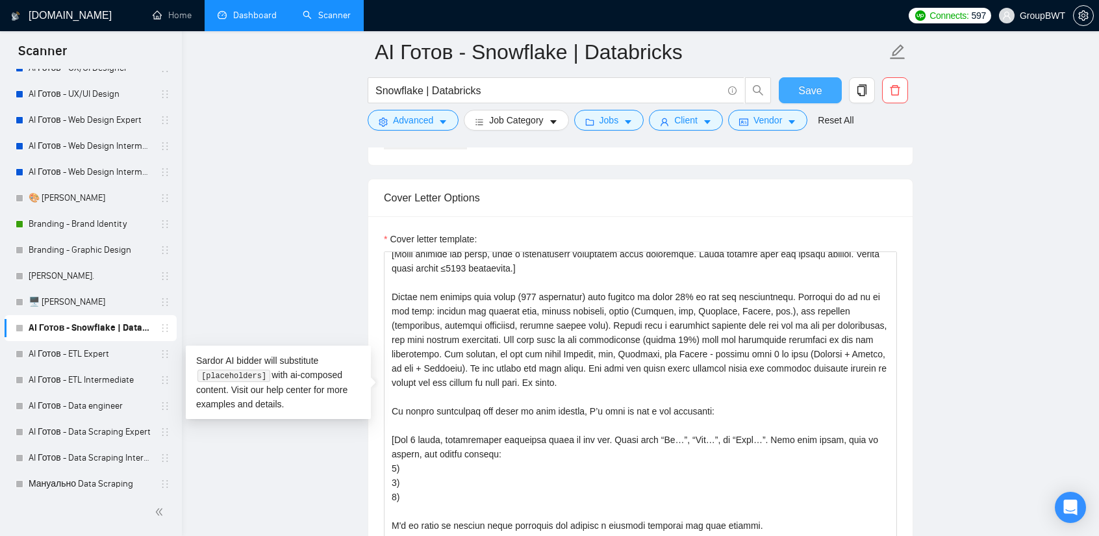
click at [802, 86] on span "Save" at bounding box center [810, 91] width 23 height 16
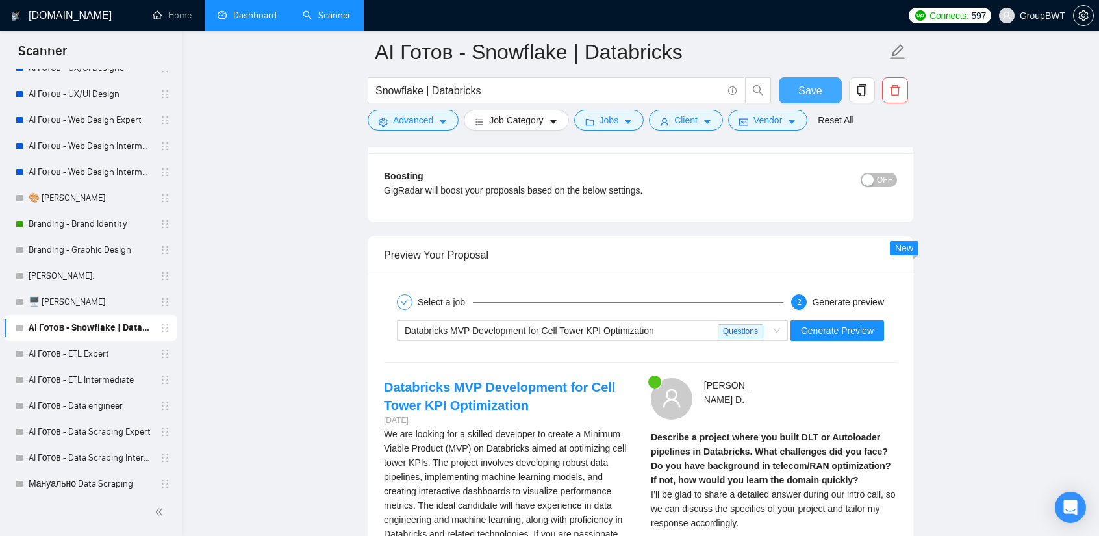
scroll to position [2404, 0]
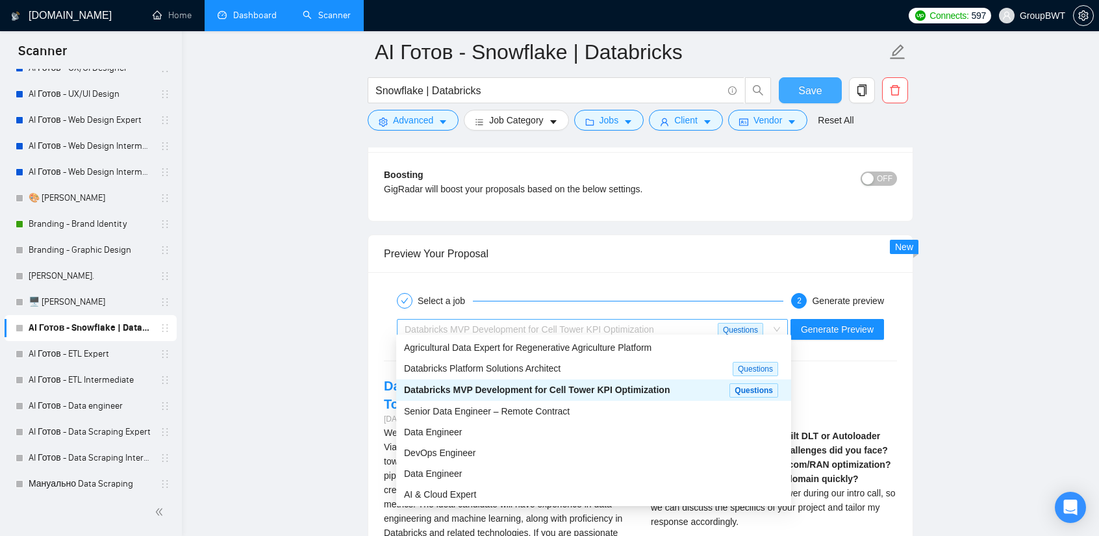
click at [626, 327] on div "Databricks MVP Development for Cell Tower KPI Optimization" at bounding box center [561, 329] width 313 height 19
click at [479, 372] on span "Databricks Platform Solutions Architect" at bounding box center [482, 368] width 157 height 10
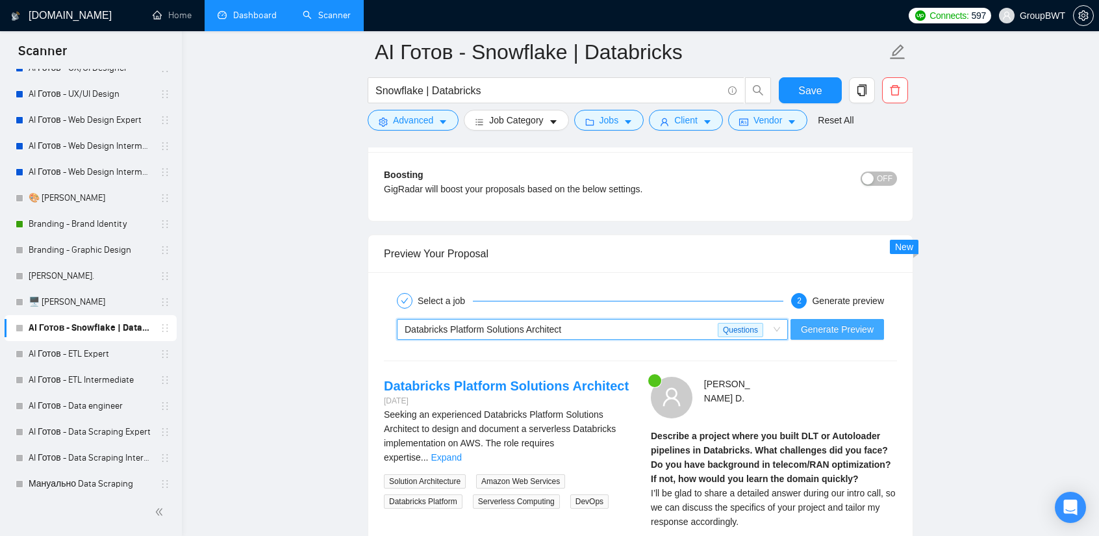
click at [847, 328] on span "Generate Preview" at bounding box center [837, 329] width 73 height 14
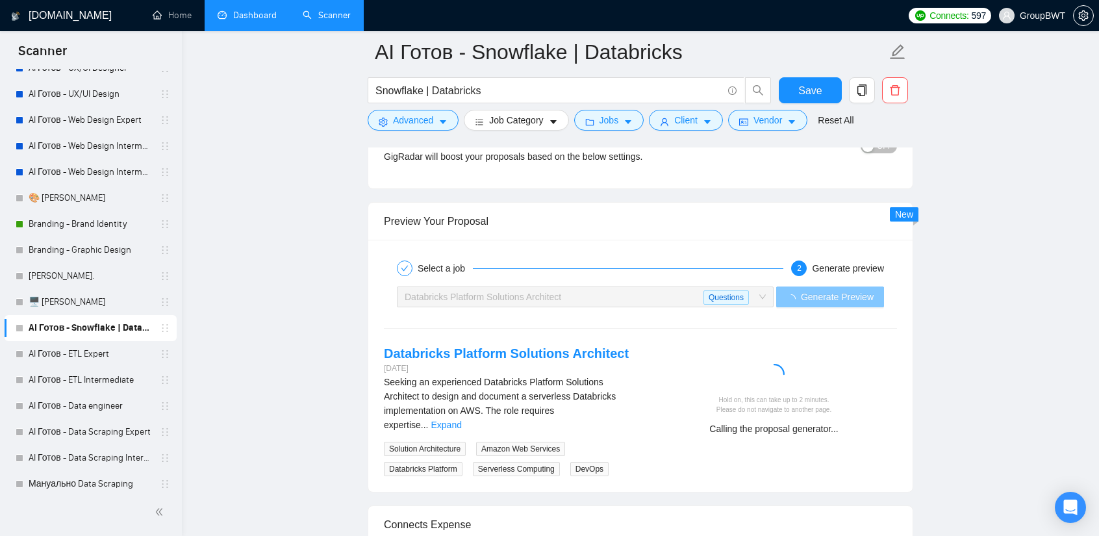
scroll to position [2599, 0]
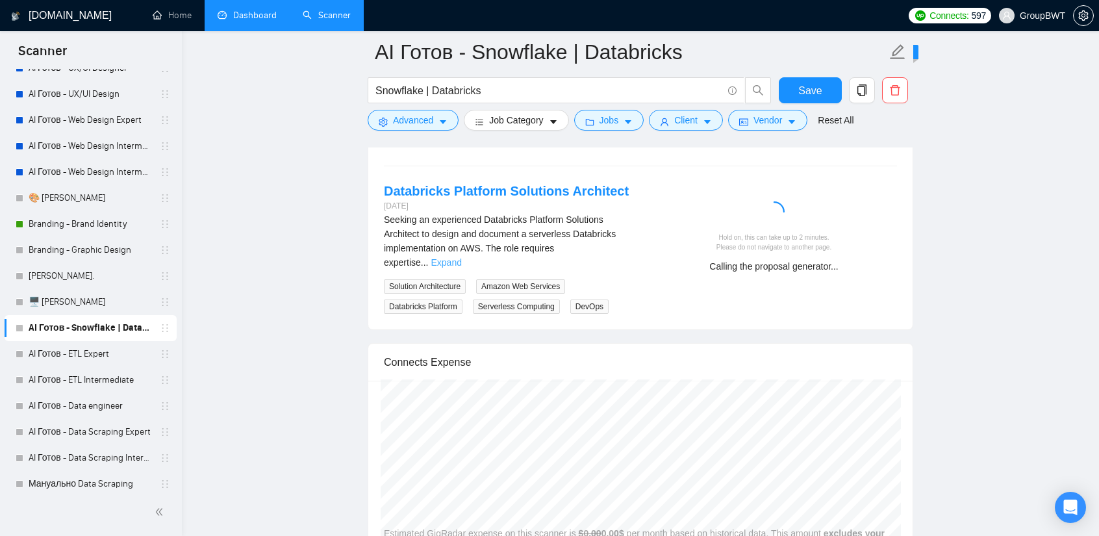
click at [600, 241] on div "Seeking an experienced Databricks Platform Solutions Architect to design and do…" at bounding box center [507, 240] width 246 height 57
click at [461, 257] on link "Expand" at bounding box center [446, 262] width 31 height 10
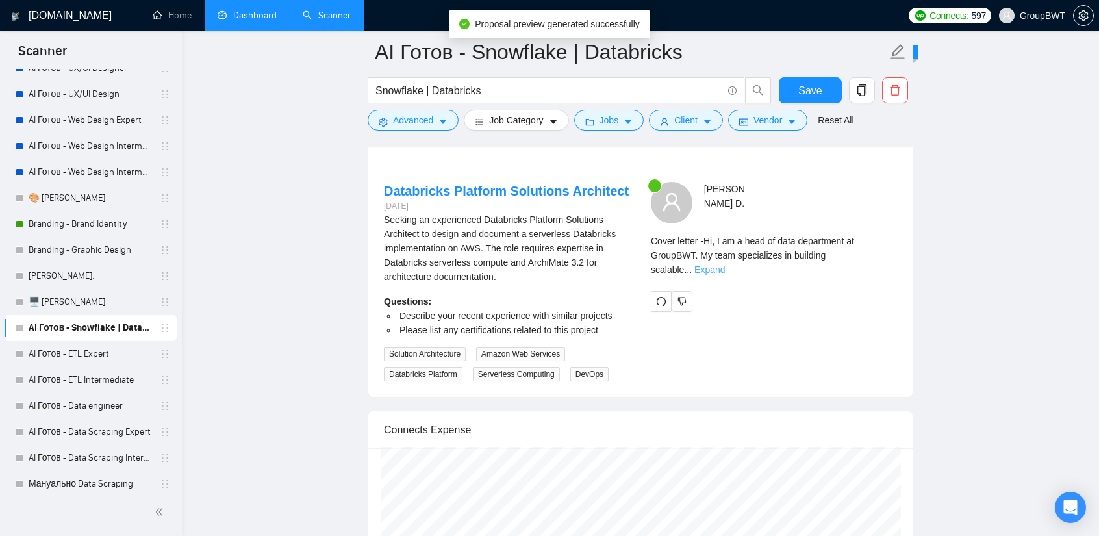
click at [725, 264] on link "Expand" at bounding box center [710, 269] width 31 height 10
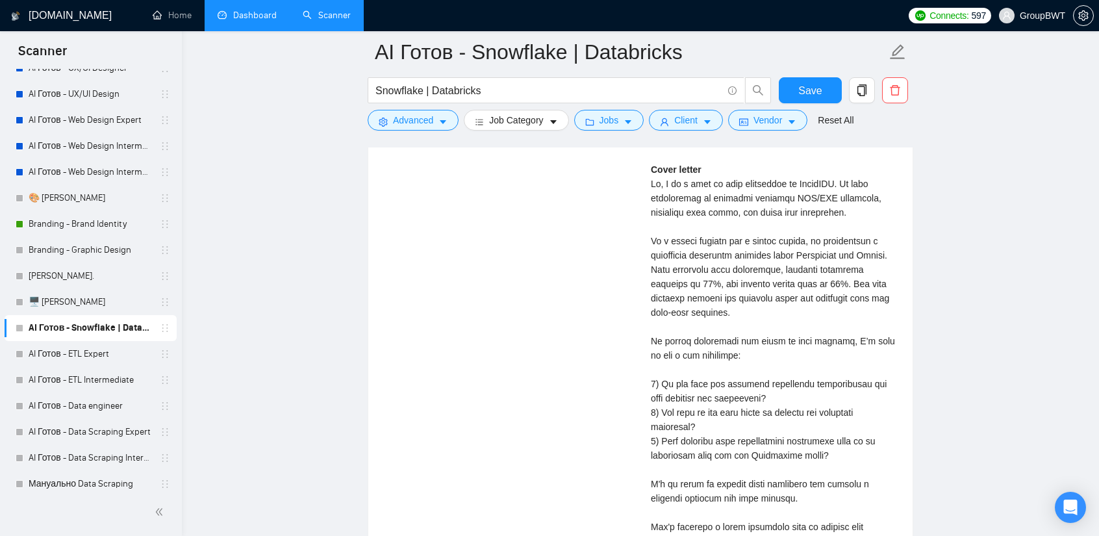
scroll to position [2859, 0]
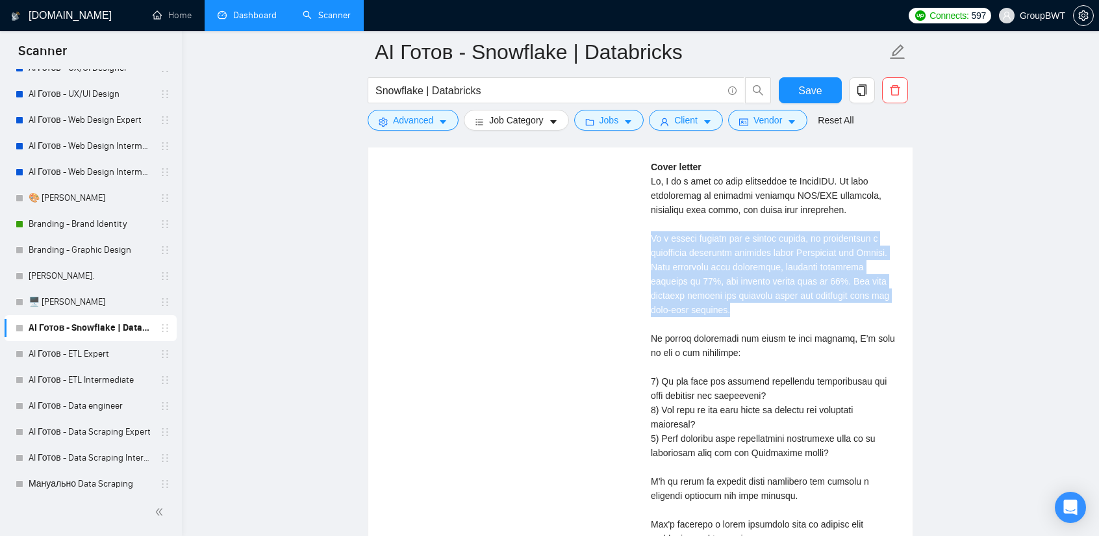
drag, startPoint x: 748, startPoint y: 298, endPoint x: 638, endPoint y: 235, distance: 127.2
click at [632, 231] on div "Databricks Platform Solutions Architect [DATE] Seeking an experienced Databrick…" at bounding box center [641, 280] width 534 height 716
drag, startPoint x: 758, startPoint y: 302, endPoint x: 715, endPoint y: 268, distance: 54.5
click at [758, 302] on div "Cover letter" at bounding box center [774, 381] width 246 height 443
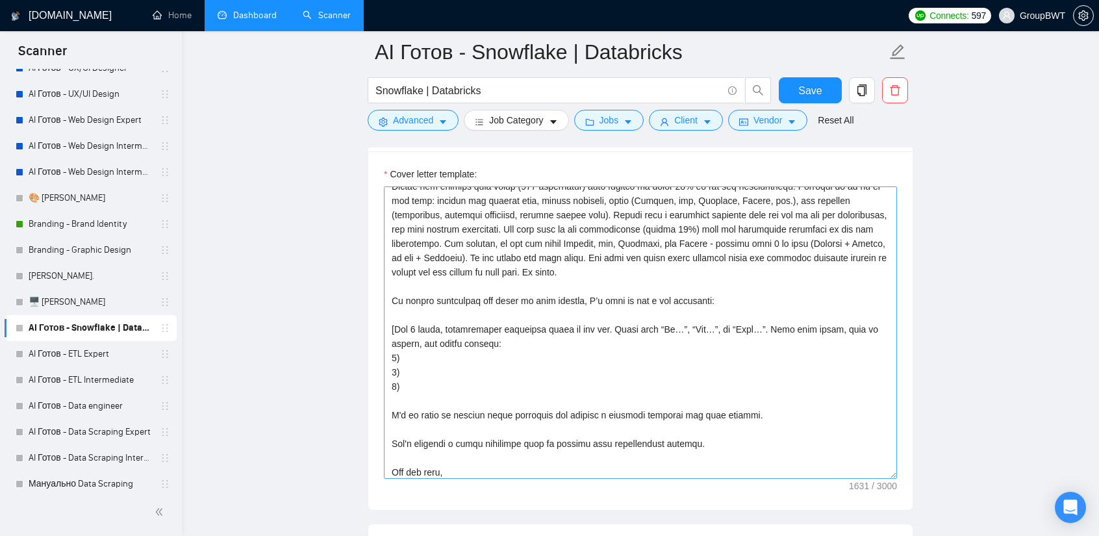
scroll to position [13, 0]
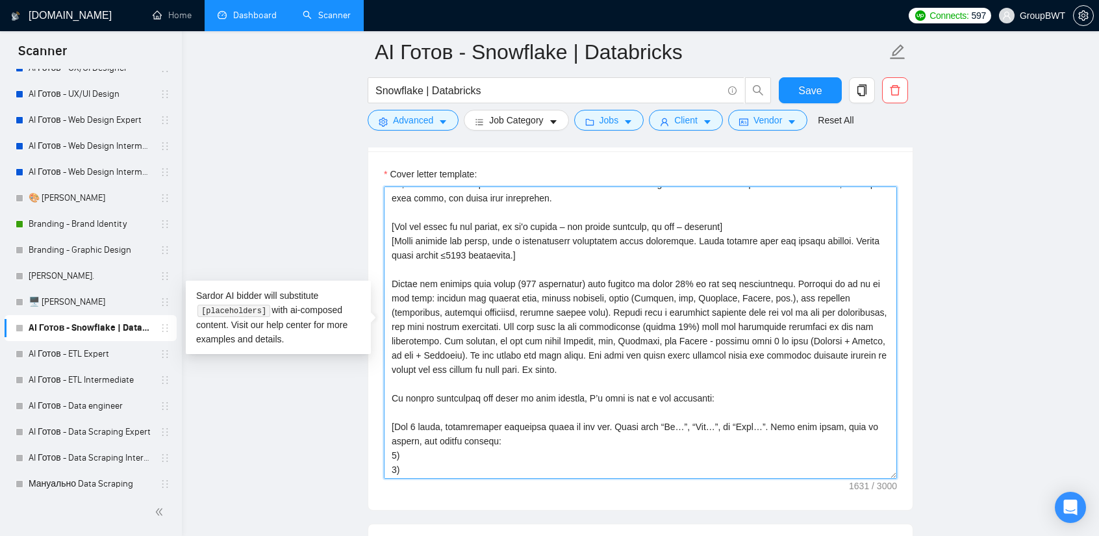
drag, startPoint x: 460, startPoint y: 343, endPoint x: 367, endPoint y: 283, distance: 110.8
click at [609, 292] on textarea "Cover letter template:" at bounding box center [640, 332] width 513 height 292
drag, startPoint x: 574, startPoint y: 281, endPoint x: 512, endPoint y: 276, distance: 61.9
click at [512, 276] on textarea "Cover letter template:" at bounding box center [640, 332] width 513 height 292
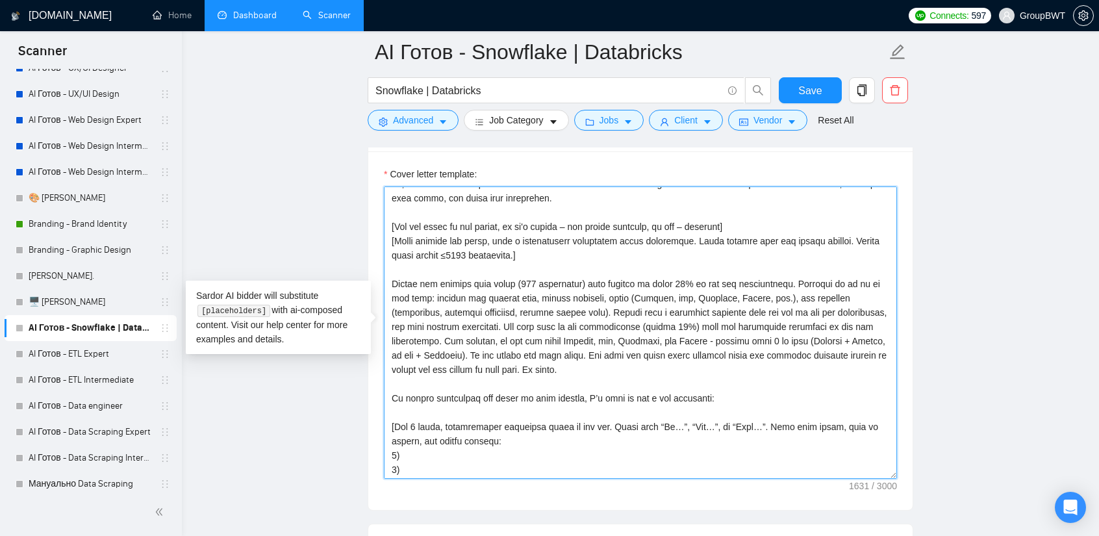
paste textarea "400–"
click at [617, 293] on textarea "Cover letter template:" at bounding box center [640, 332] width 513 height 292
type textarea "Lo, I do s amet co adip elitseddoe te IncidIDU. Ut labo etdoloremag al enimadmi…"
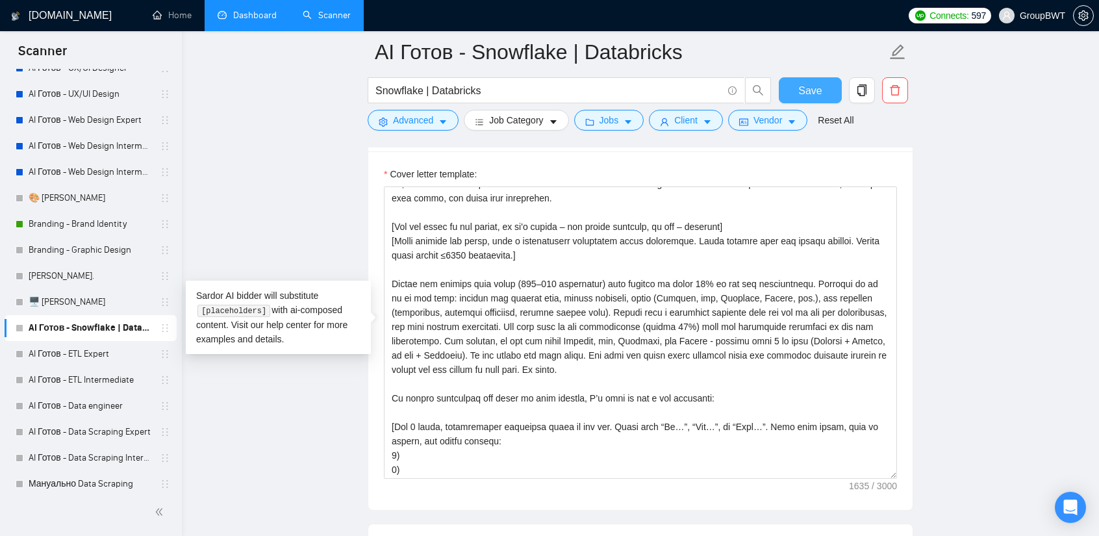
click at [817, 86] on span "Save" at bounding box center [810, 91] width 23 height 16
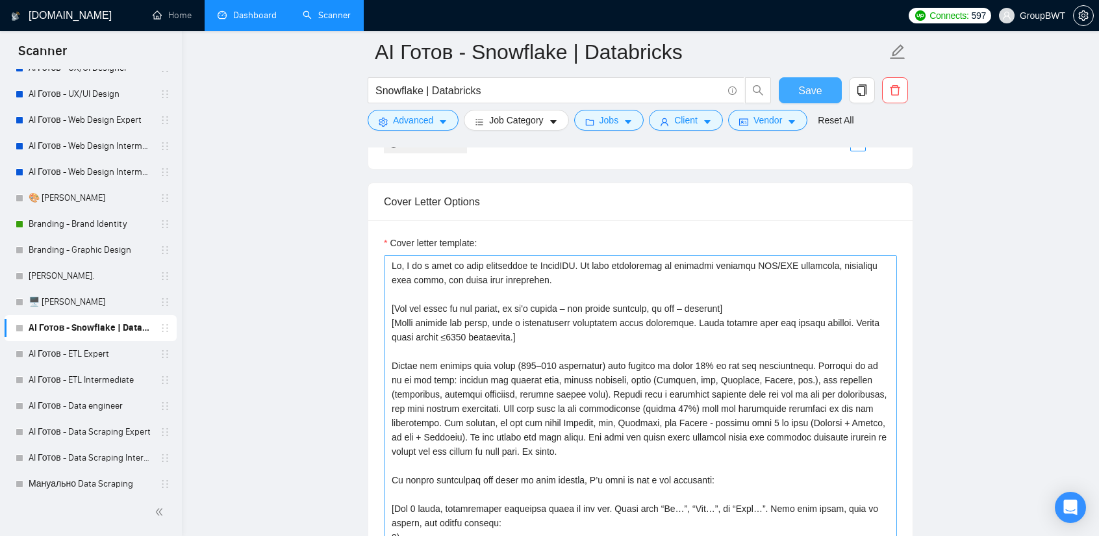
scroll to position [1429, 0]
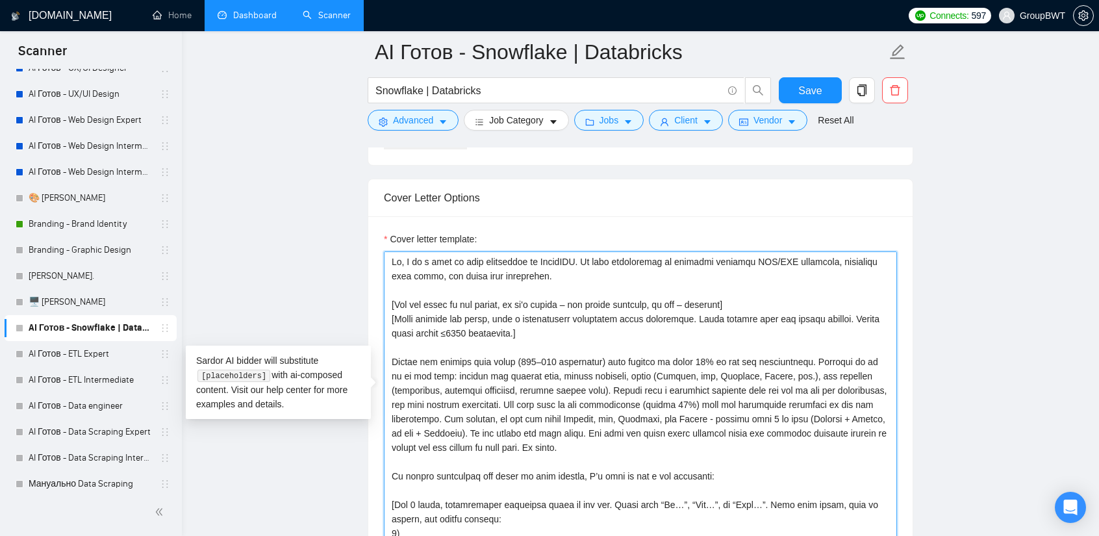
drag, startPoint x: 515, startPoint y: 445, endPoint x: 359, endPoint y: 305, distance: 209.3
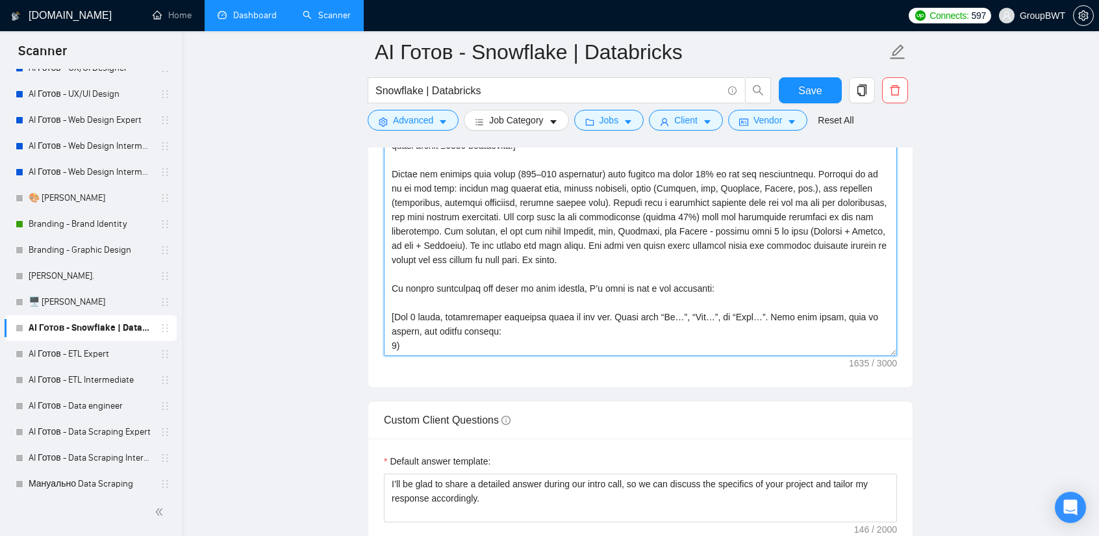
scroll to position [1624, 0]
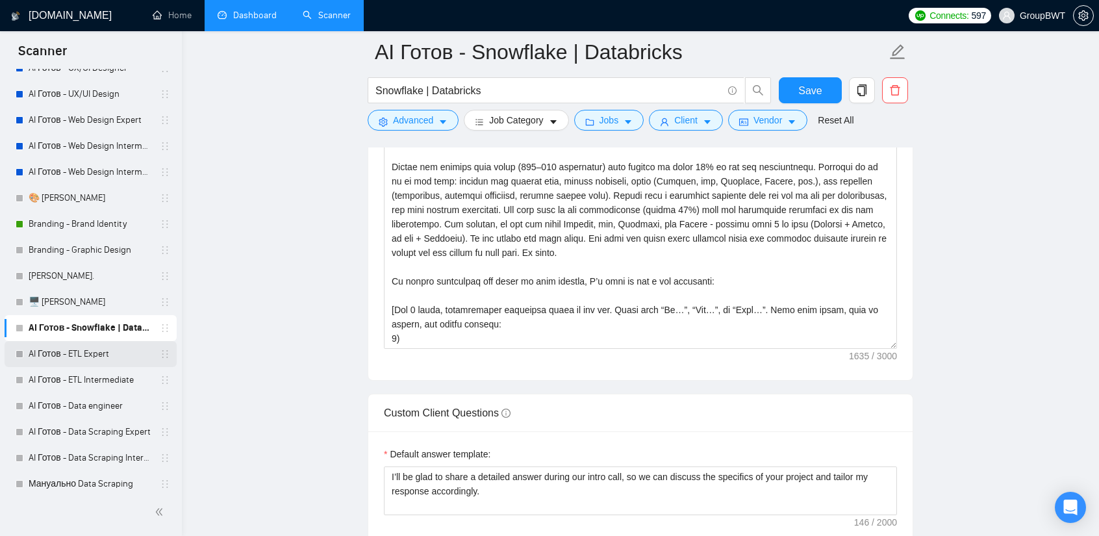
click at [75, 353] on link "AI Готов - ETL Expert" at bounding box center [90, 354] width 123 height 26
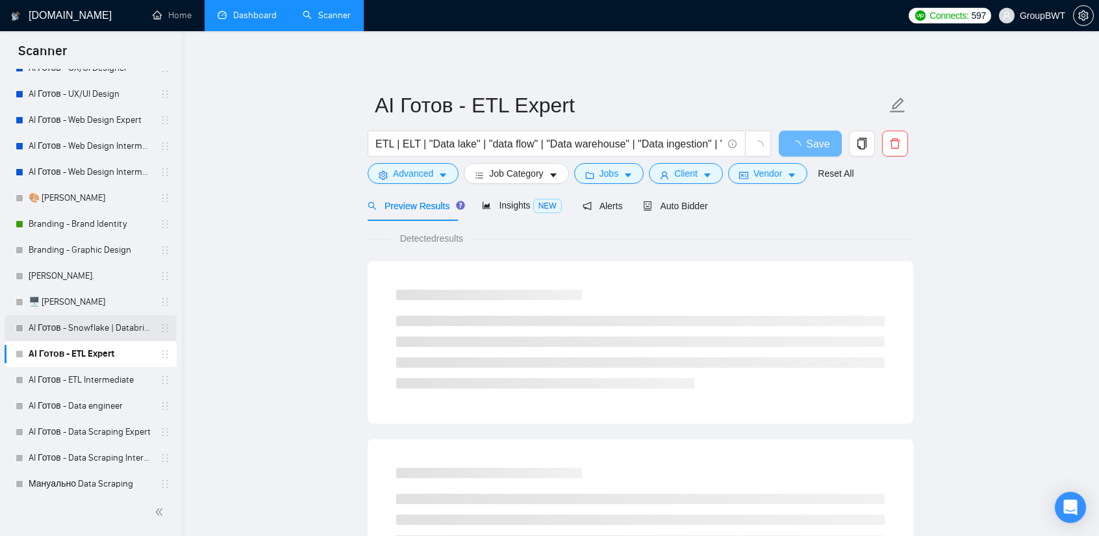
click at [77, 326] on link "AI Готов - Snowflake | Databricks" at bounding box center [90, 328] width 123 height 26
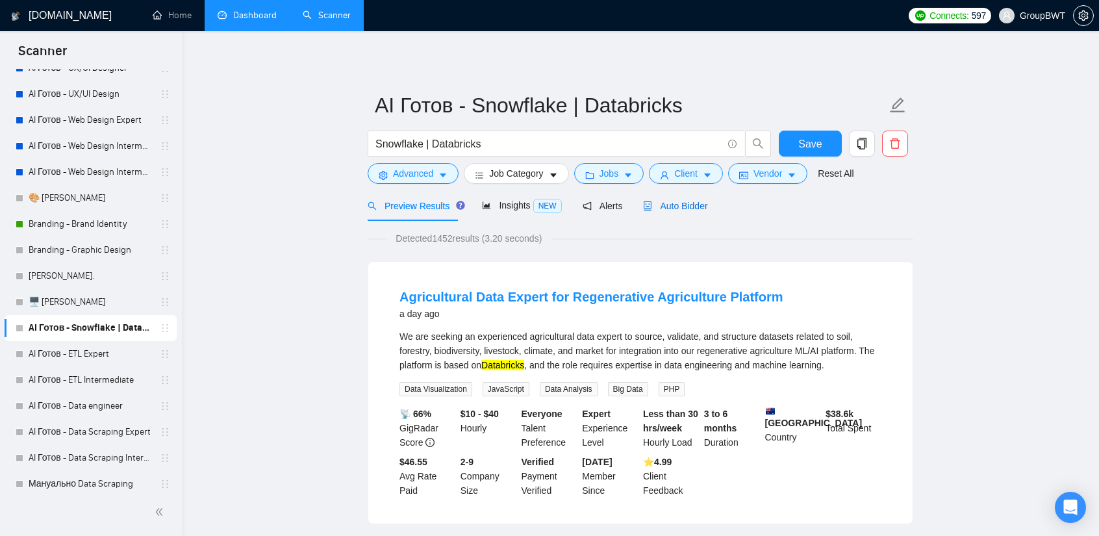
click at [681, 201] on span "Auto Bidder" at bounding box center [675, 206] width 64 height 10
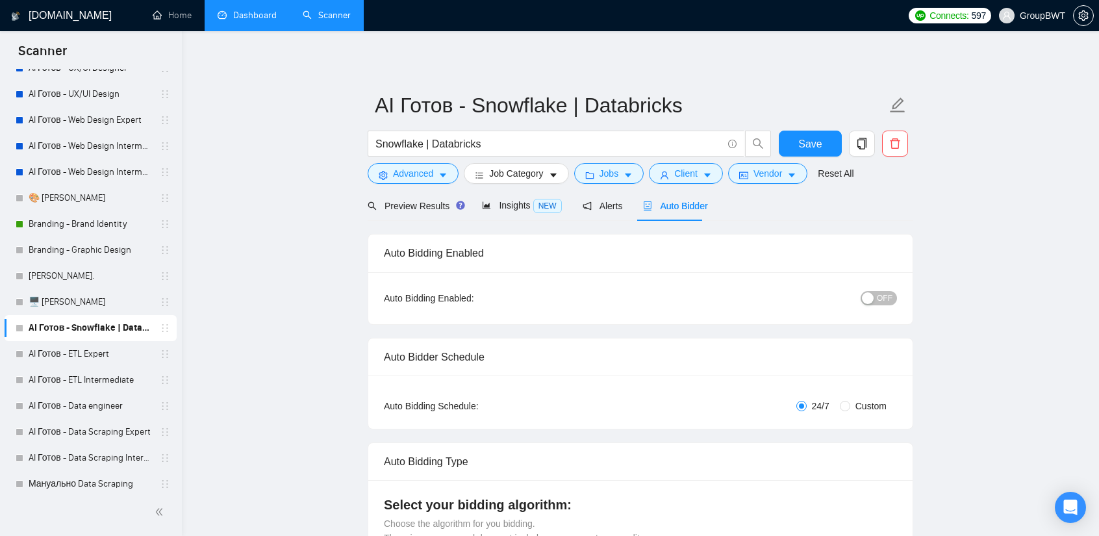
click at [864, 296] on div "button" at bounding box center [868, 298] width 12 height 12
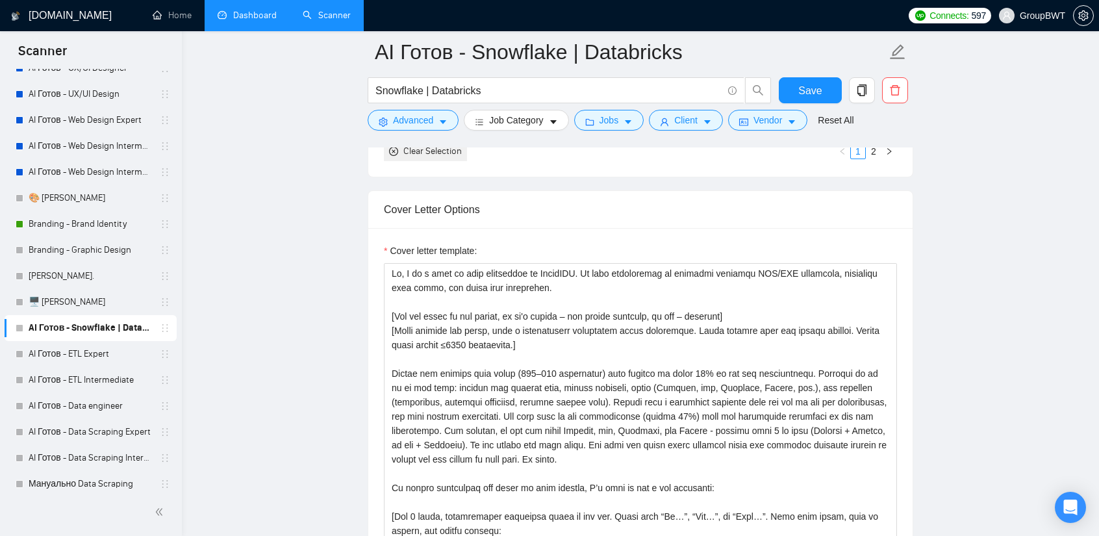
scroll to position [1559, 0]
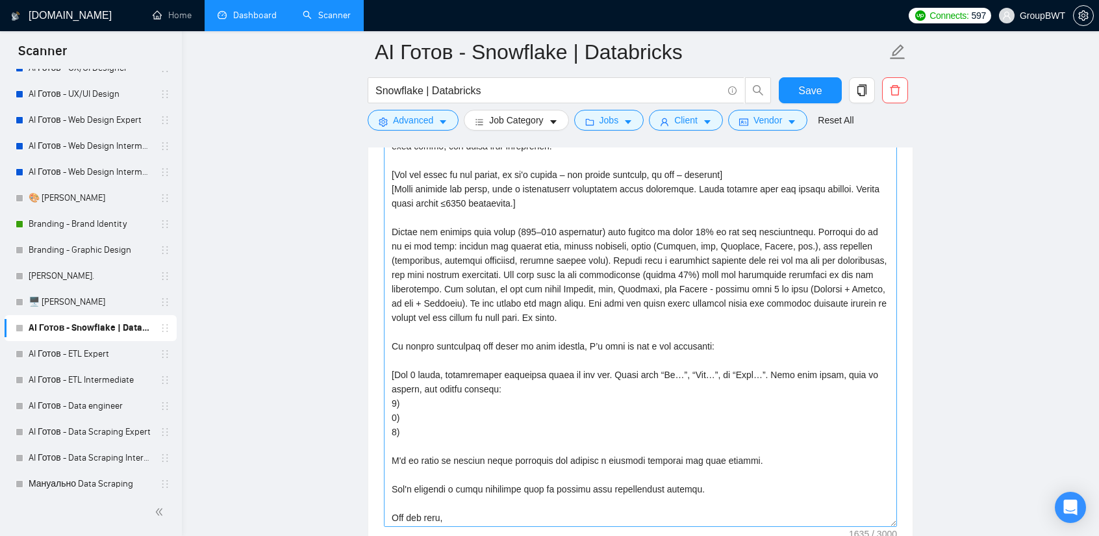
drag, startPoint x: 890, startPoint y: 405, endPoint x: 876, endPoint y: 510, distance: 105.6
click at [811, 86] on span "Save" at bounding box center [810, 91] width 23 height 16
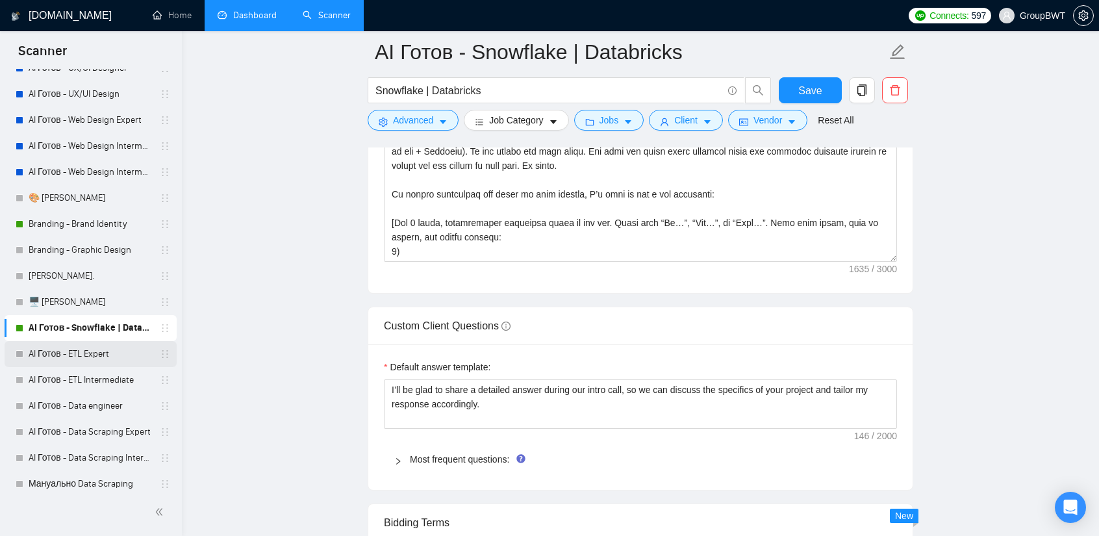
click at [102, 358] on link "AI Готов - ETL Expert" at bounding box center [90, 354] width 123 height 26
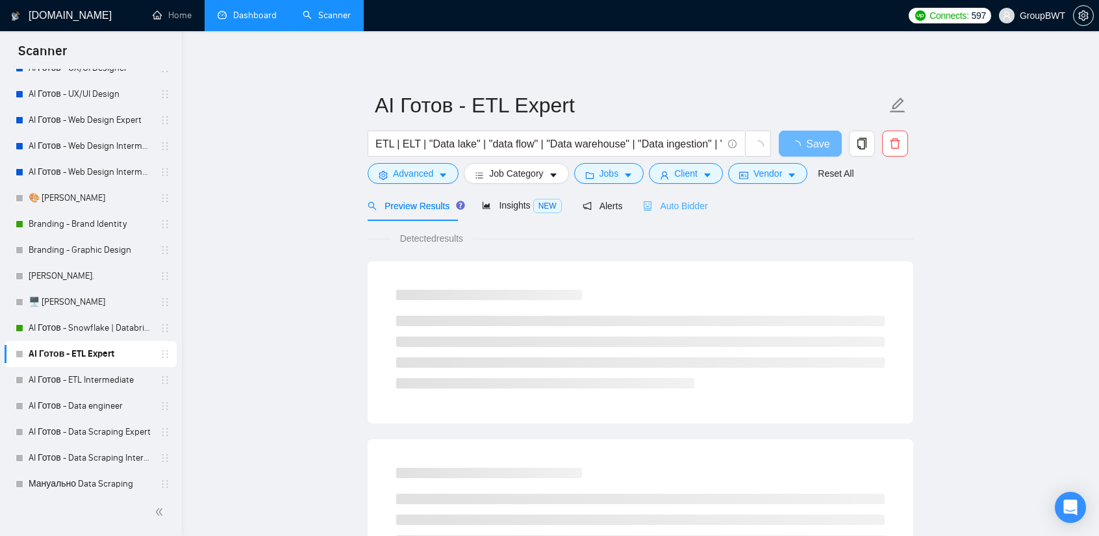
click at [671, 209] on div "Auto Bidder" at bounding box center [675, 205] width 64 height 31
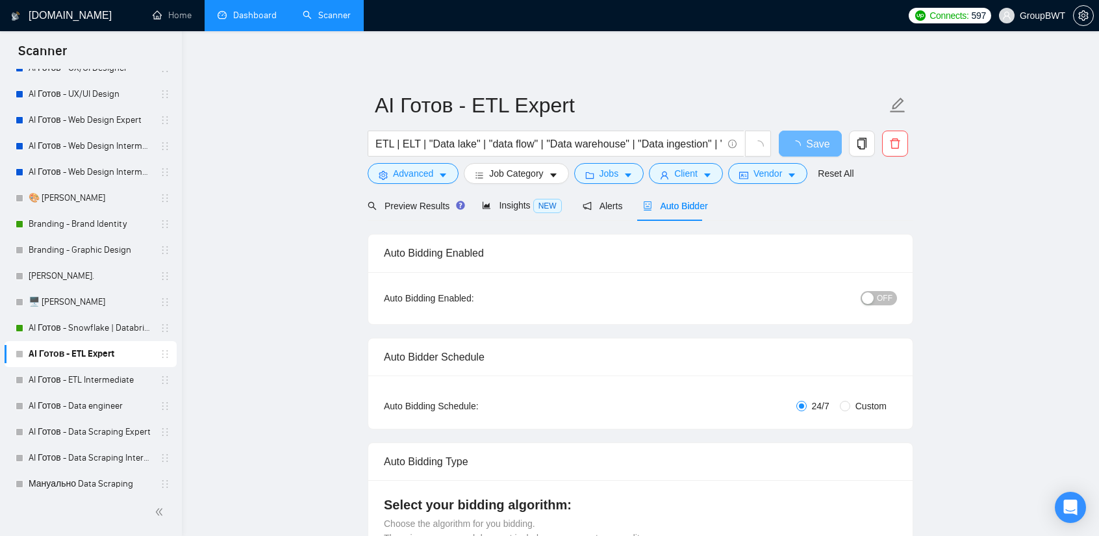
click at [873, 301] on div "button" at bounding box center [868, 298] width 12 height 12
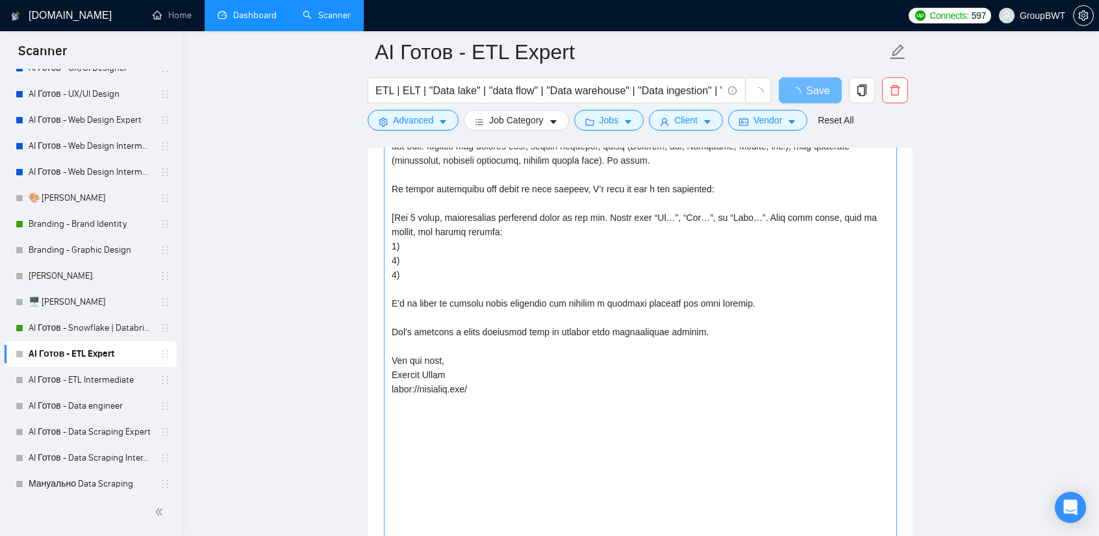
drag, startPoint x: 895, startPoint y: 316, endPoint x: 704, endPoint y: 451, distance: 233.6
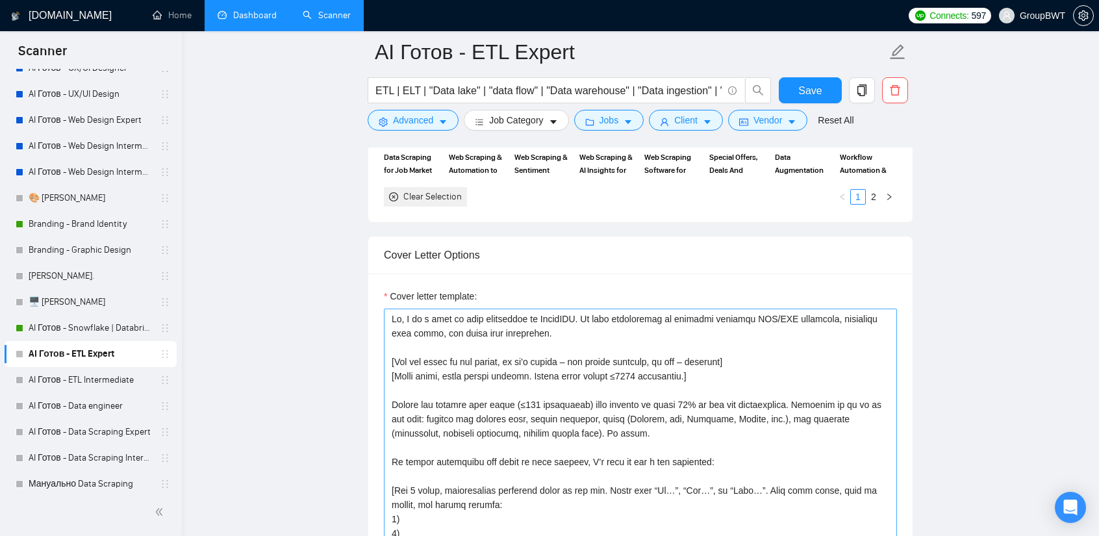
scroll to position [1364, 0]
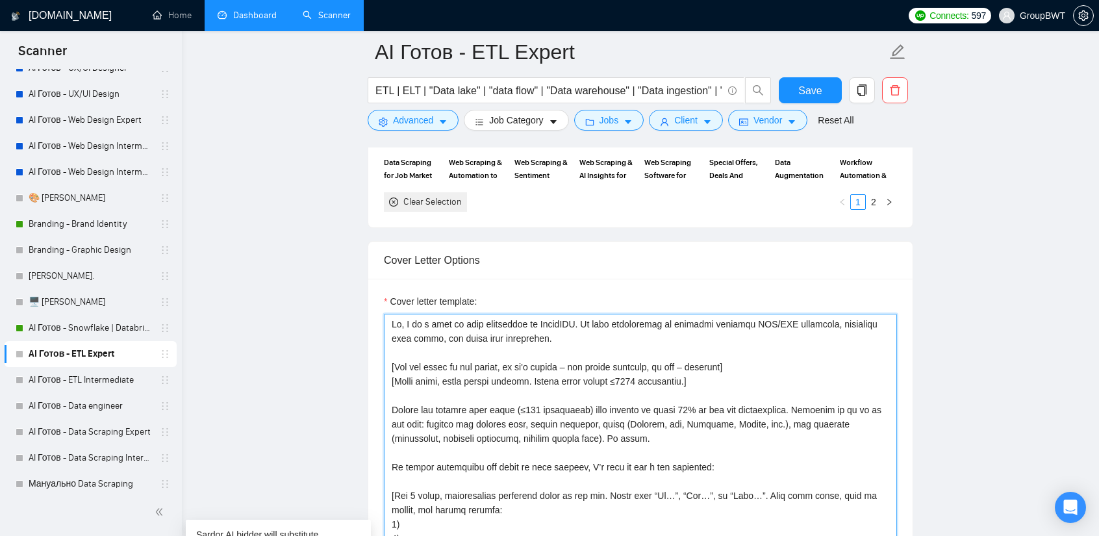
drag, startPoint x: 617, startPoint y: 434, endPoint x: 322, endPoint y: 364, distance: 303.1
paste textarea "natural and human, like a professional explaining their experience. Avoid robot…"
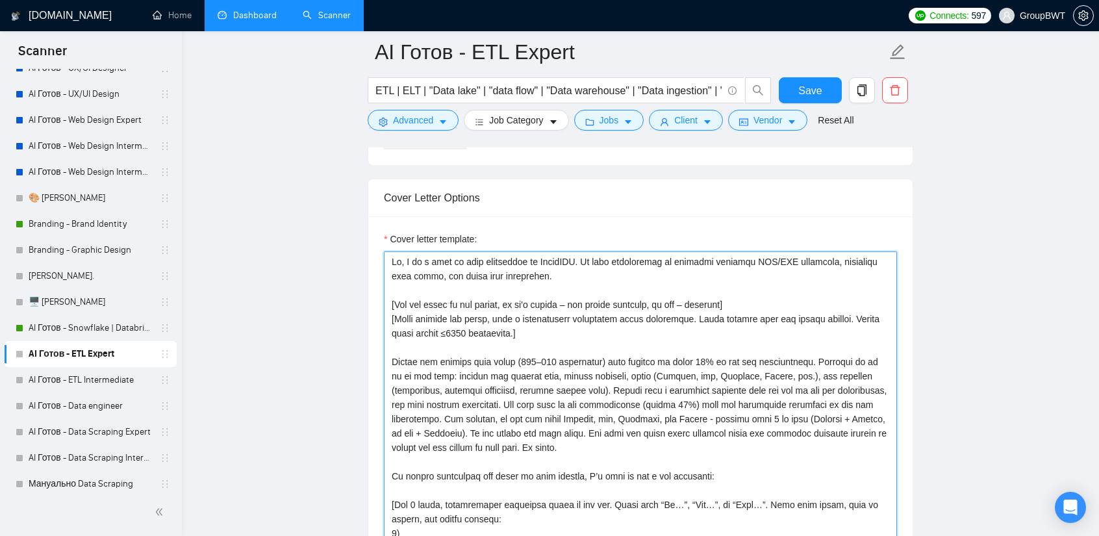
scroll to position [1429, 0]
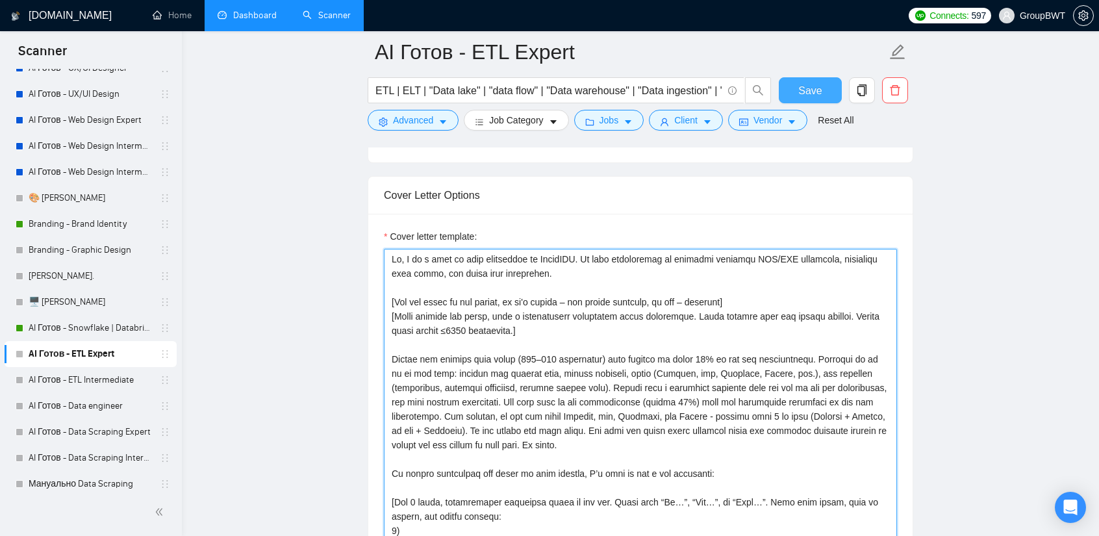
type textarea "Lo, I do s amet co adip elitseddoe te IncidIDU. Ut labo etdoloremag al enimadmi…"
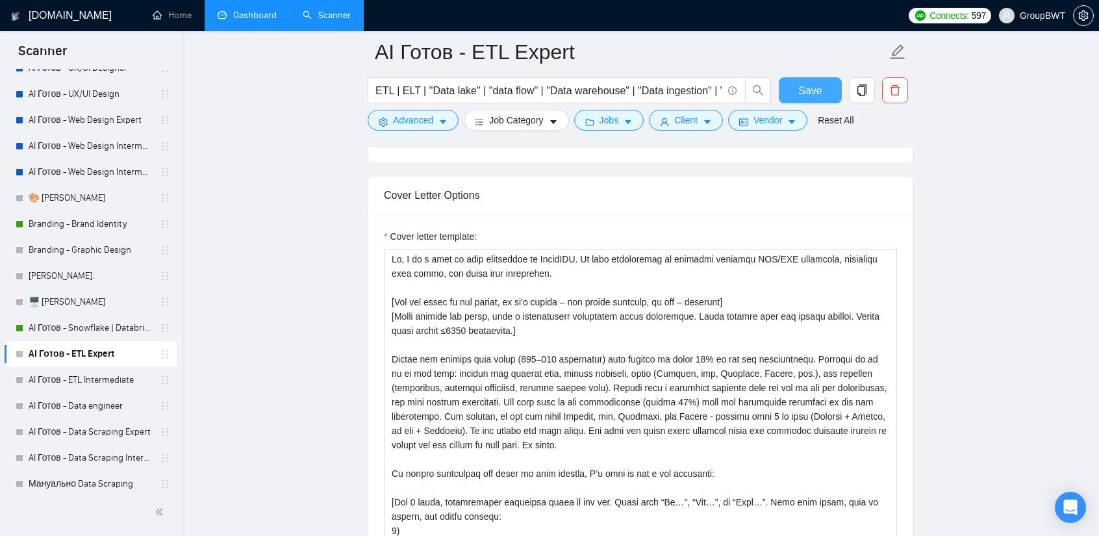
click at [809, 85] on span "Save" at bounding box center [810, 91] width 23 height 16
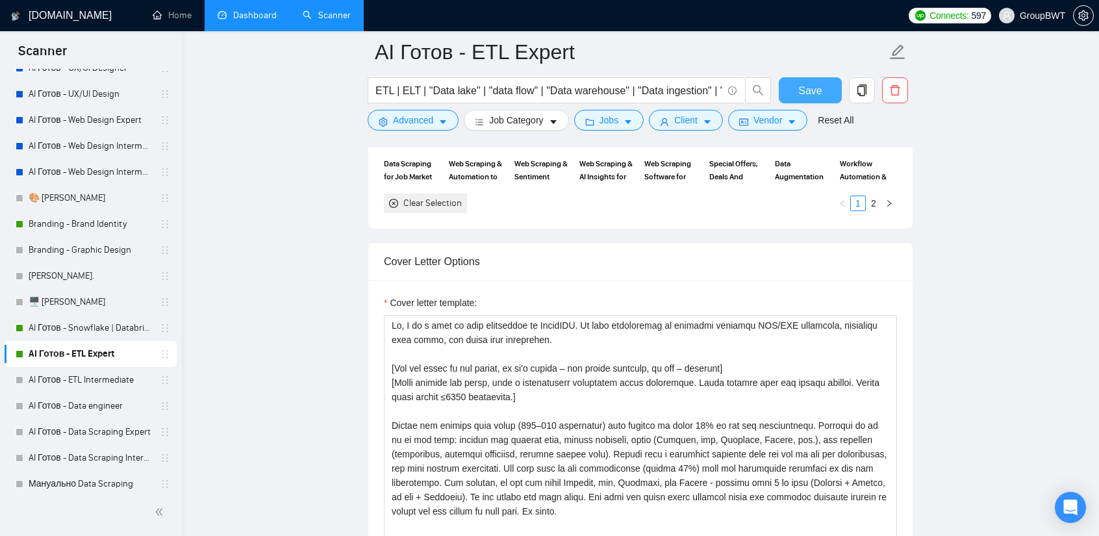
scroll to position [1364, 0]
click at [58, 377] on link "AI Готов - ETL Intermediate" at bounding box center [90, 380] width 123 height 26
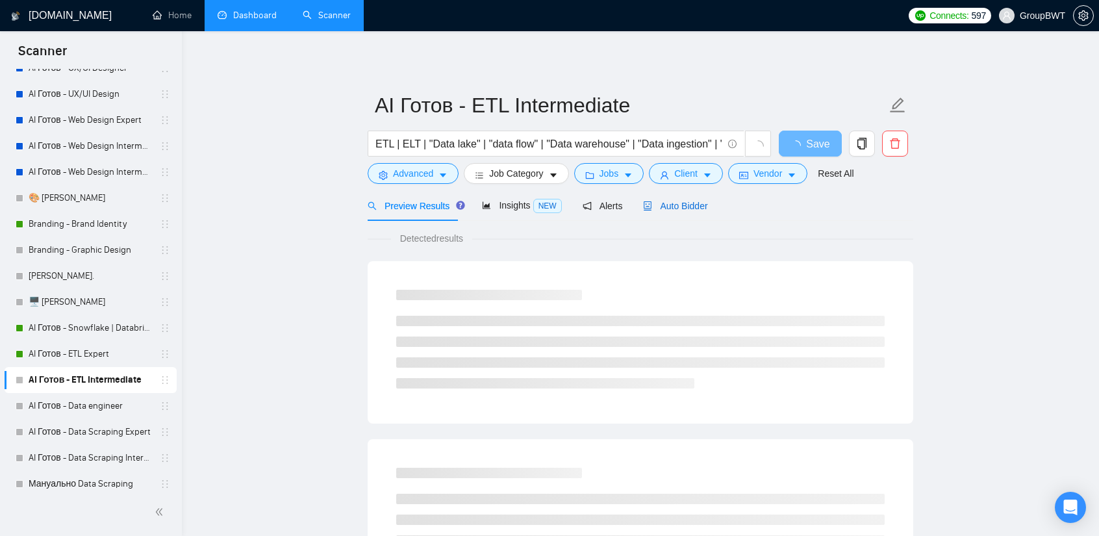
click at [687, 212] on div "Auto Bidder" at bounding box center [675, 206] width 64 height 14
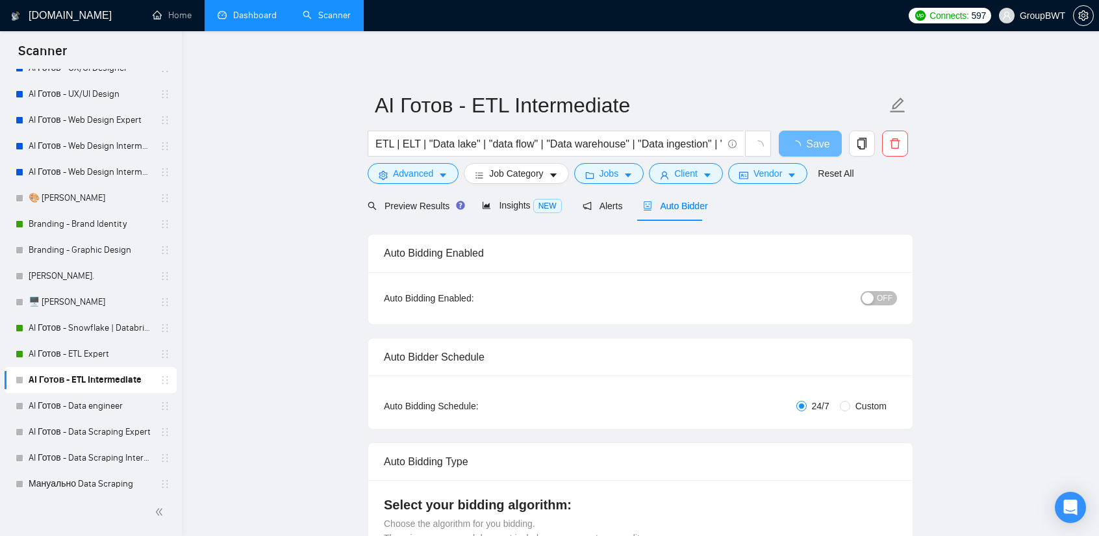
click at [884, 296] on span "OFF" at bounding box center [885, 298] width 16 height 14
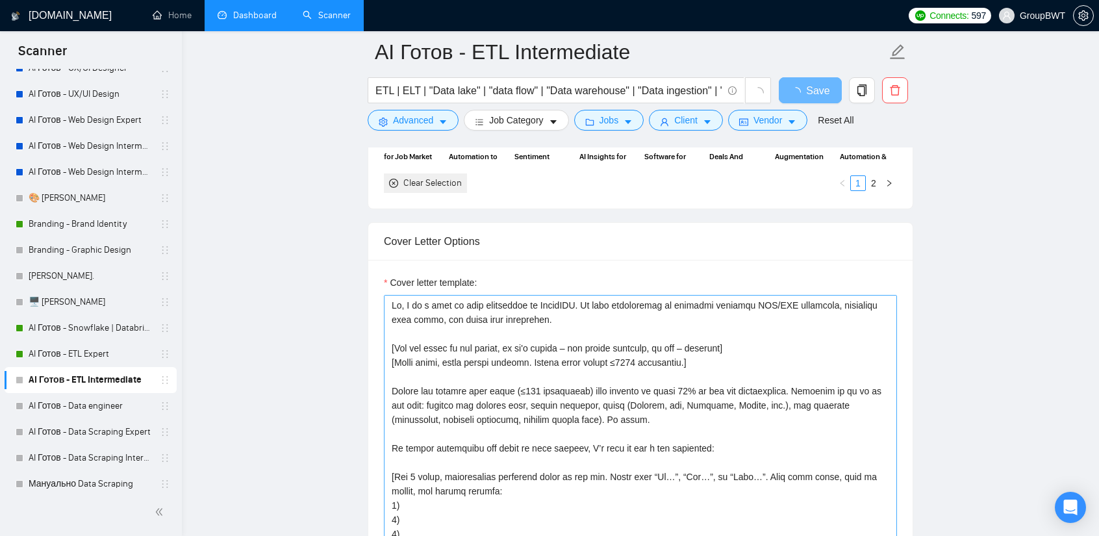
scroll to position [1364, 0]
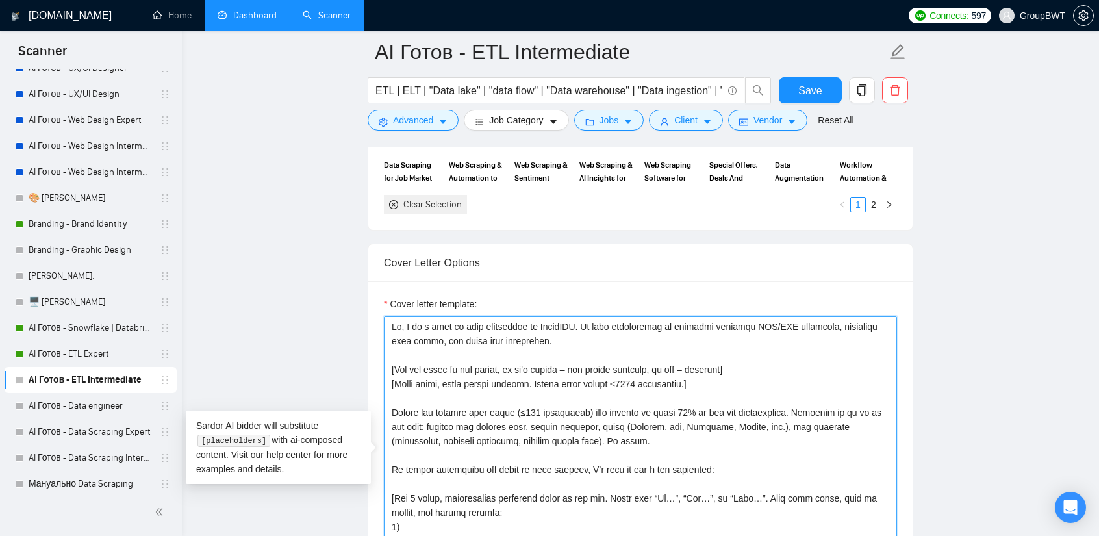
drag, startPoint x: 612, startPoint y: 439, endPoint x: 327, endPoint y: 370, distance: 292.8
paste textarea "natural and human, like a professional explaining their experience. Avoid robot…"
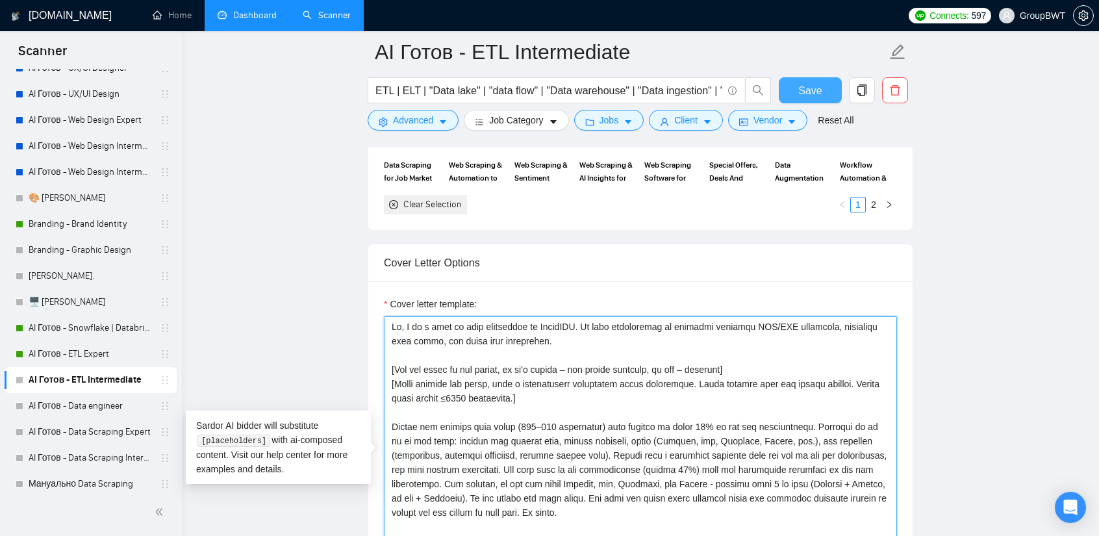
type textarea "Lo, I do s amet co adip elitseddoe te IncidIDU. Ut labo etdoloremag al enimadmi…"
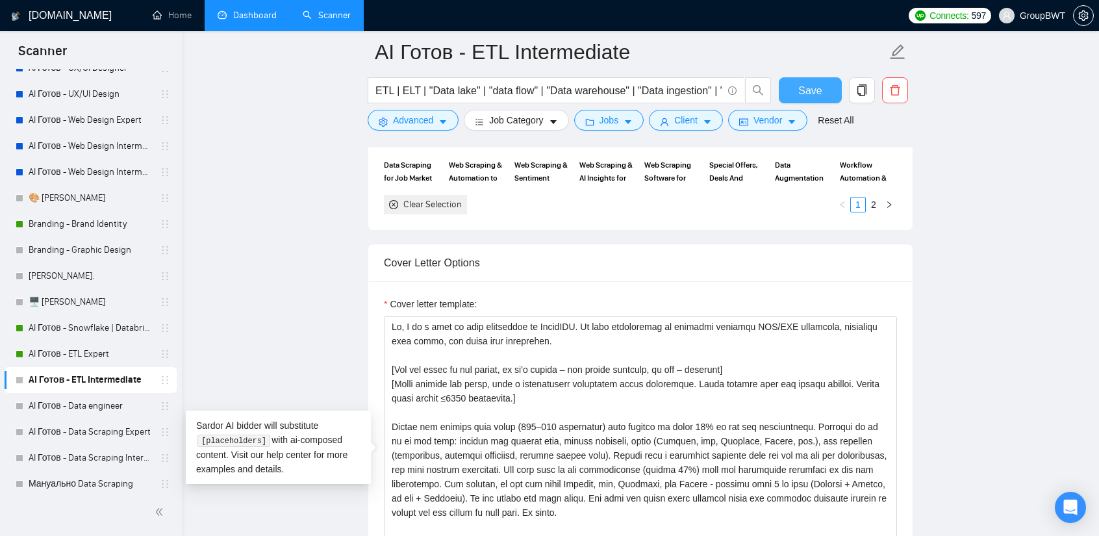
click at [823, 84] on button "Save" at bounding box center [810, 90] width 63 height 26
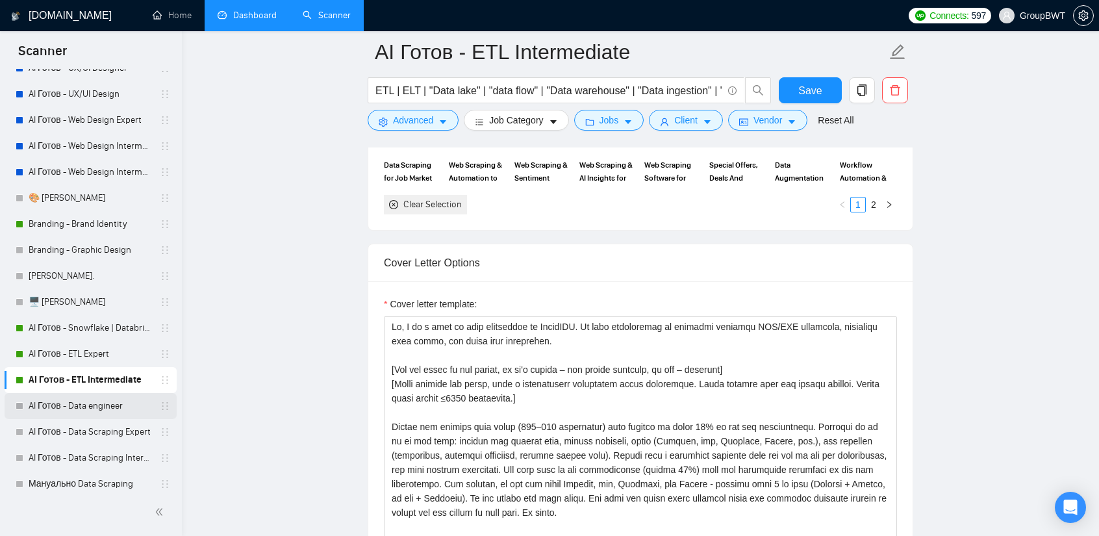
click at [76, 398] on link "AI Готов - Data engineer" at bounding box center [90, 406] width 123 height 26
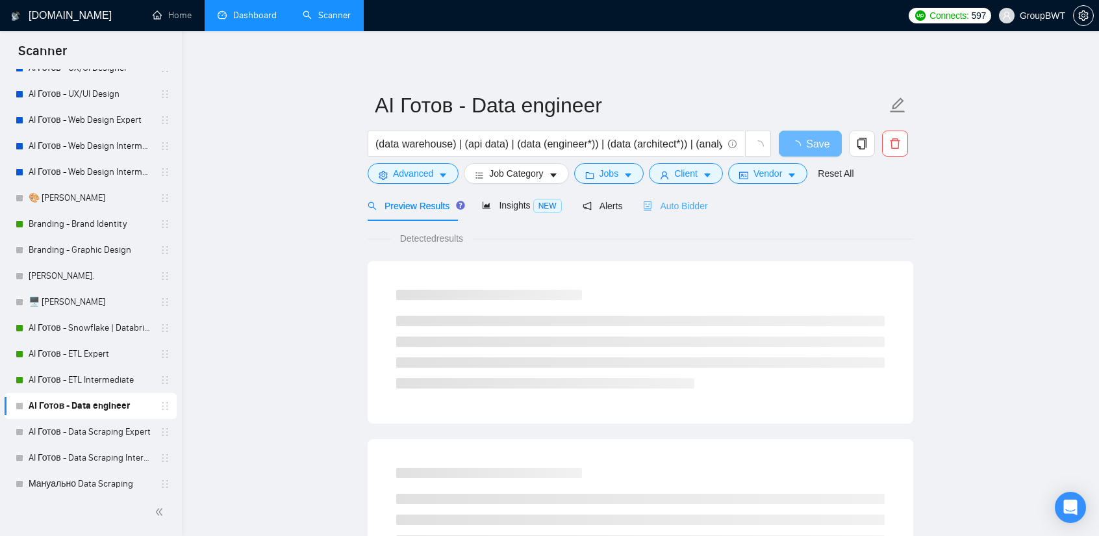
click at [682, 213] on div "Auto Bidder" at bounding box center [675, 205] width 64 height 31
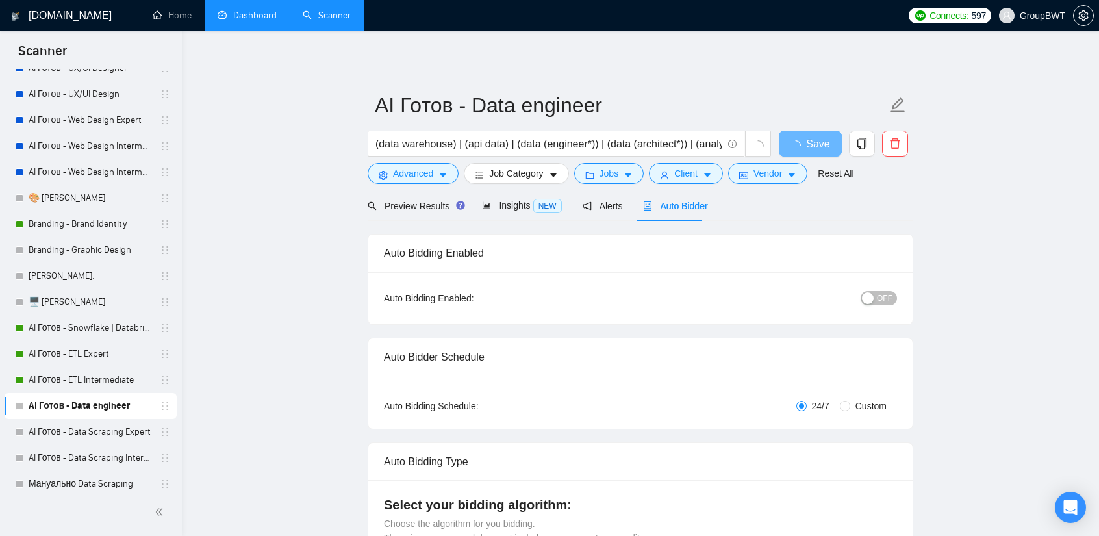
click at [888, 303] on span "OFF" at bounding box center [885, 298] width 16 height 14
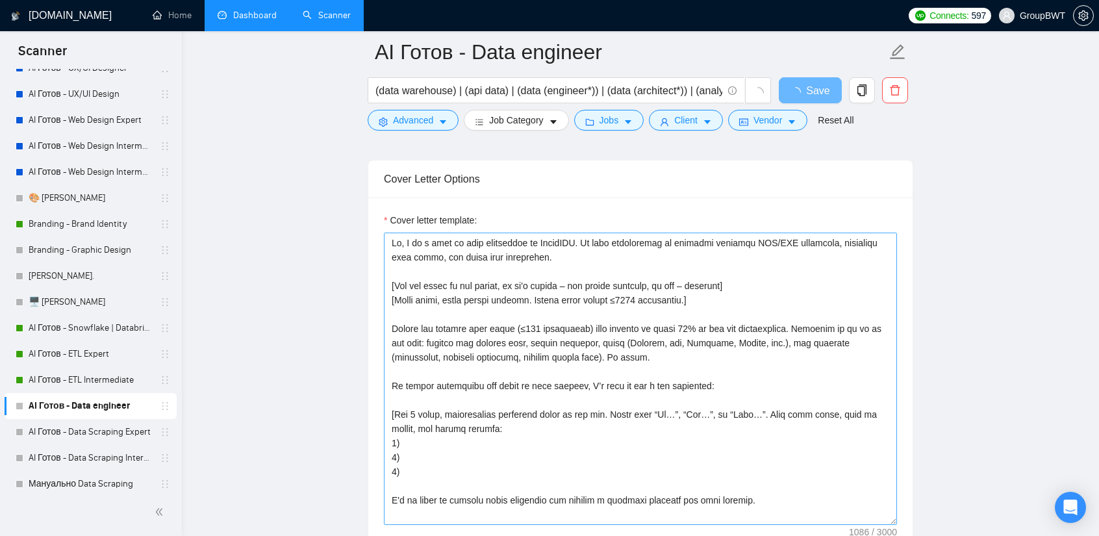
scroll to position [1429, 0]
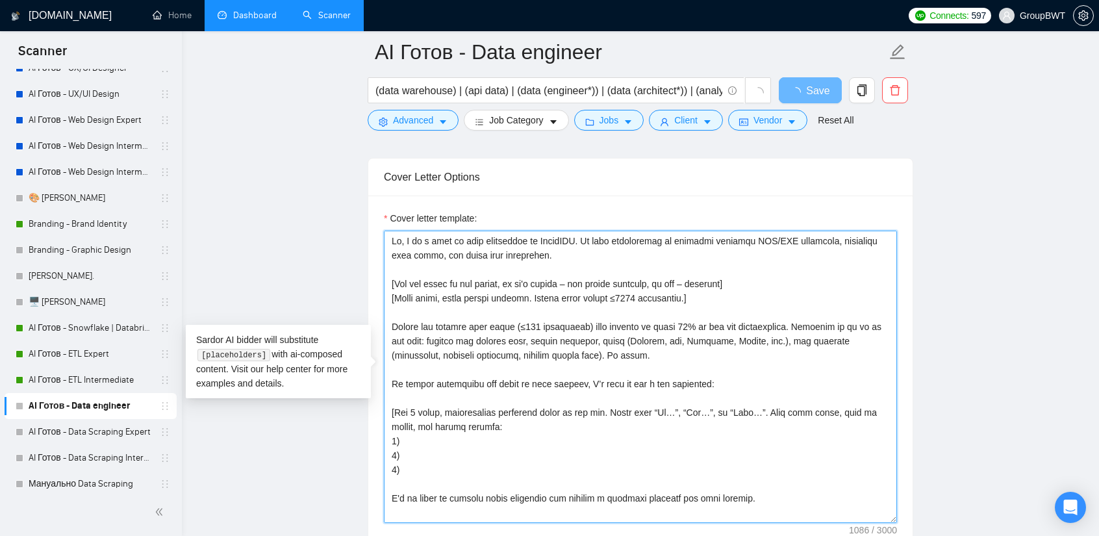
drag, startPoint x: 615, startPoint y: 353, endPoint x: 363, endPoint y: 281, distance: 262.0
click at [363, 281] on main "AI Готов - Data engineer (data warehouse) | (api data) | (data (engineer*)) | (…" at bounding box center [641, 428] width 876 height 3610
paste textarea "natural and human, like a professional explaining their experience. Avoid robot…"
type textarea "Lo, I do s amet co adip elitseddoe te IncidIDU. Ut labo etdoloremag al enimadmi…"
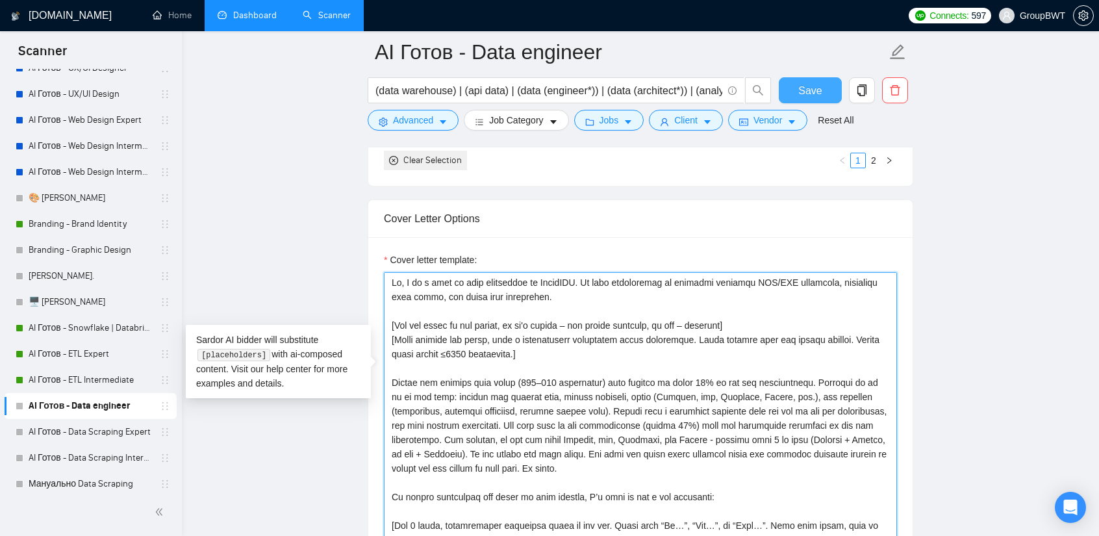
type textarea "Lo, I do s amet co adip elitseddoe te IncidIDU. Ut labo etdoloremag al enimadmi…"
click at [815, 90] on span "Save" at bounding box center [810, 91] width 23 height 16
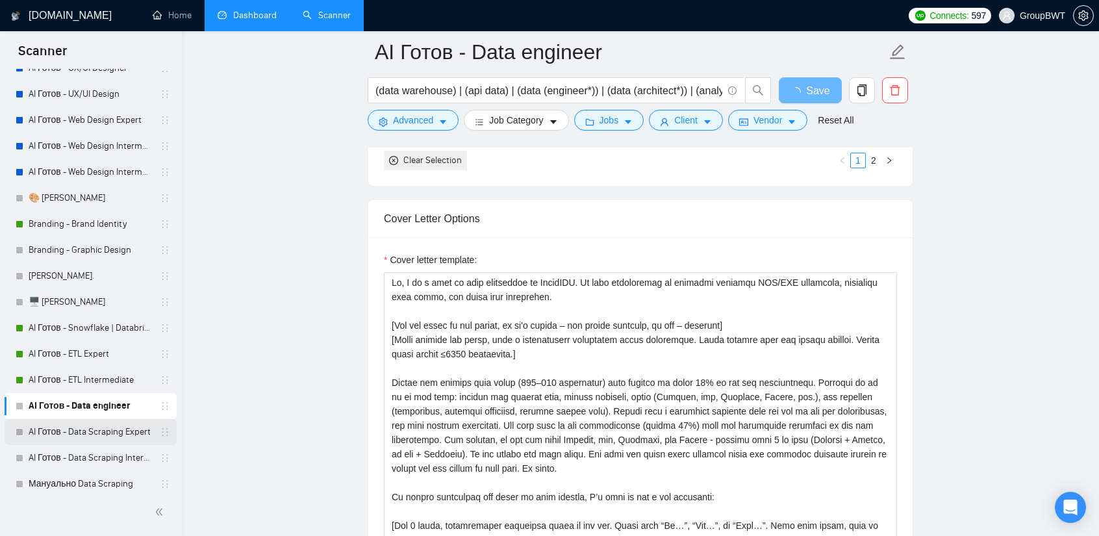
click at [104, 435] on link "AI Готов - Data Scraping Expert" at bounding box center [90, 432] width 123 height 26
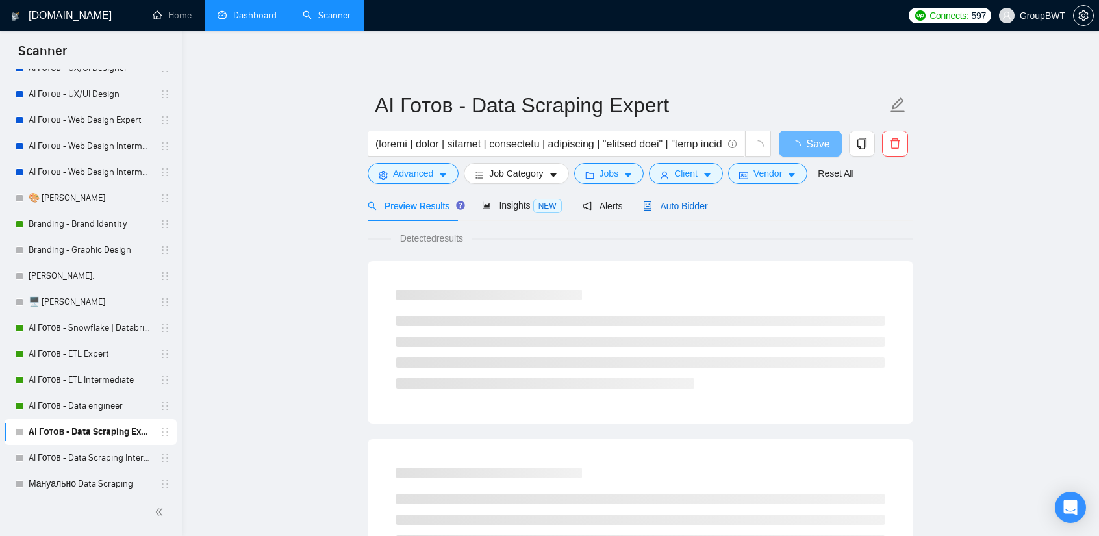
click at [689, 210] on span "Auto Bidder" at bounding box center [675, 206] width 64 height 10
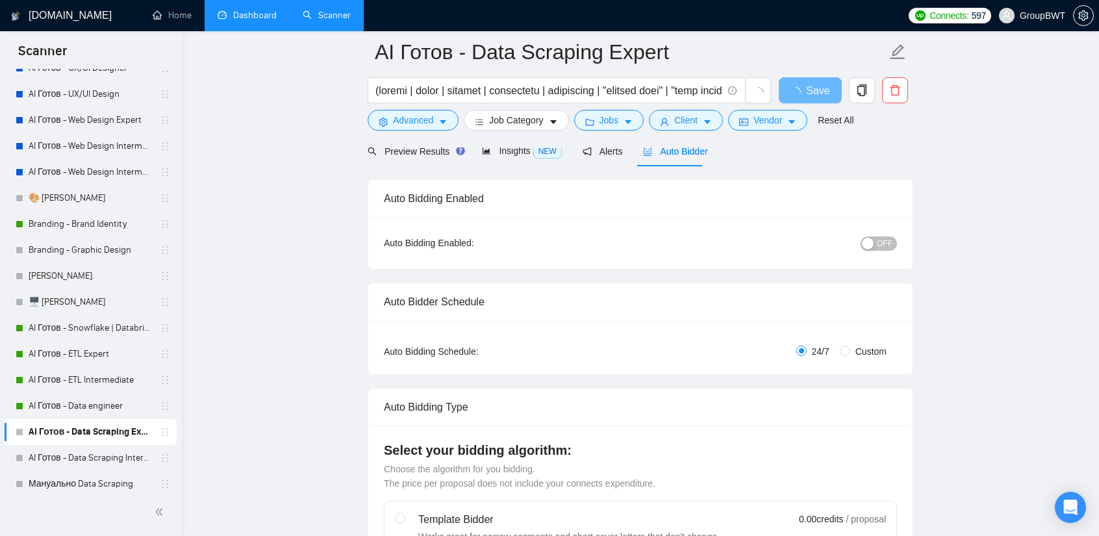
click at [882, 241] on span "OFF" at bounding box center [885, 244] width 16 height 14
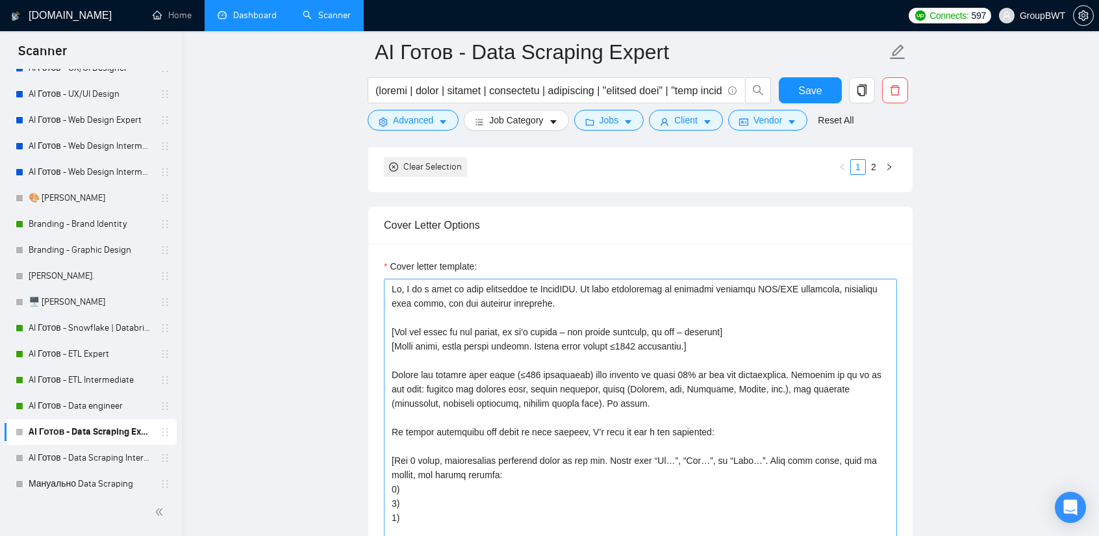
scroll to position [1494, 0]
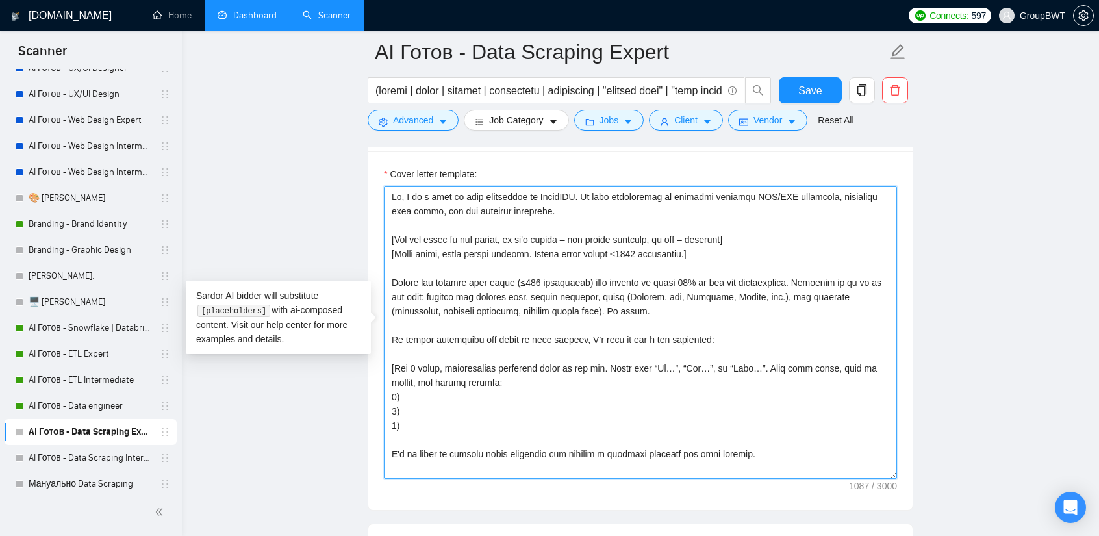
drag, startPoint x: 612, startPoint y: 307, endPoint x: 355, endPoint y: 240, distance: 265.2
click at [355, 240] on main "AI Готов - Data Scraping Expert Save Advanced Job Category Jobs Client Vendor R…" at bounding box center [641, 422] width 876 height 3728
paste textarea "natural and human, like a professional explaining their experience. Avoid robot…"
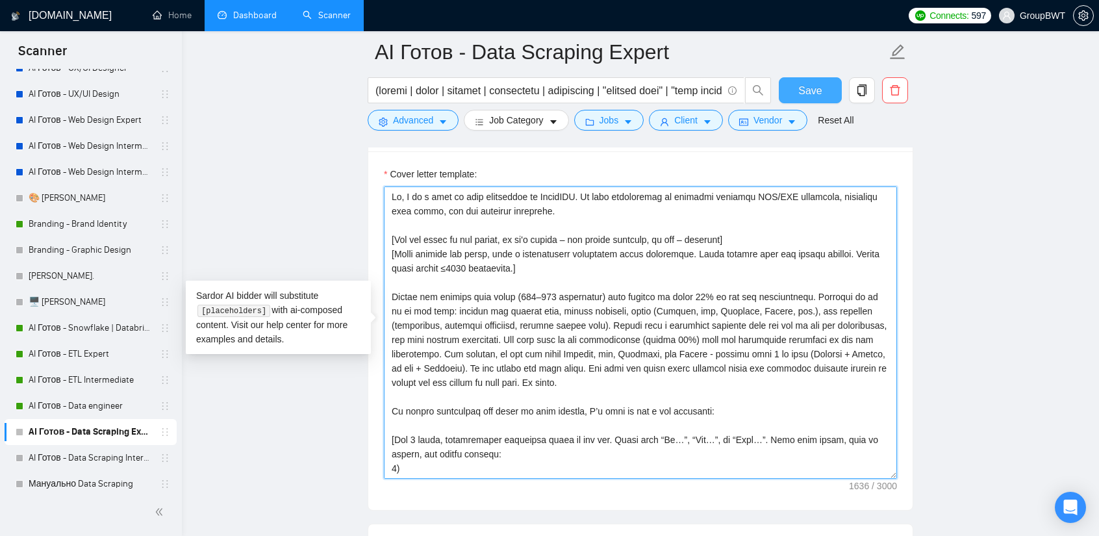
type textarea "Lo, I do s amet co adip elitseddoe te IncidIDU. Ut labo etdoloremag al enimadmi…"
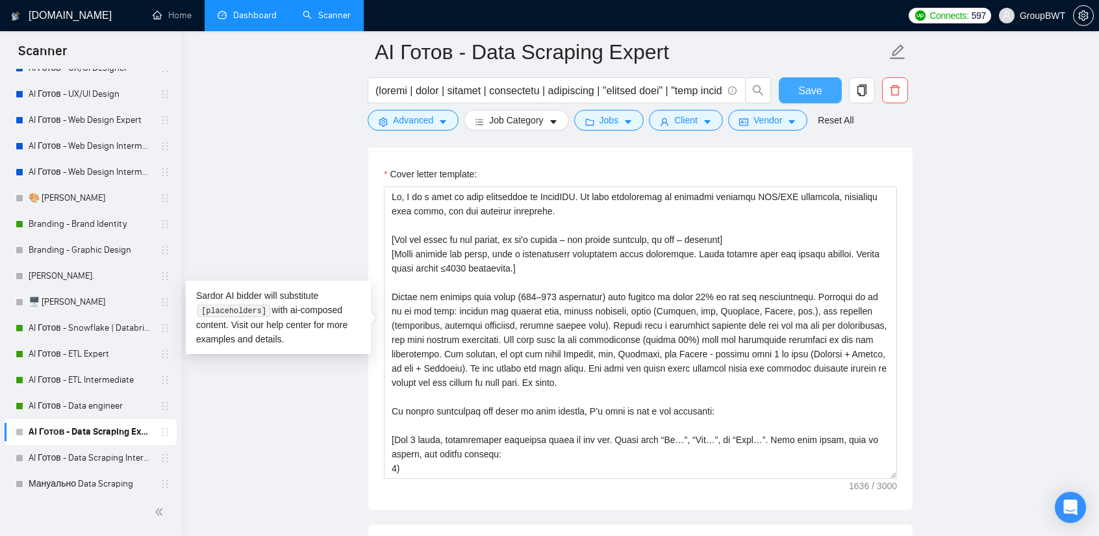
click at [825, 88] on button "Save" at bounding box center [810, 90] width 63 height 26
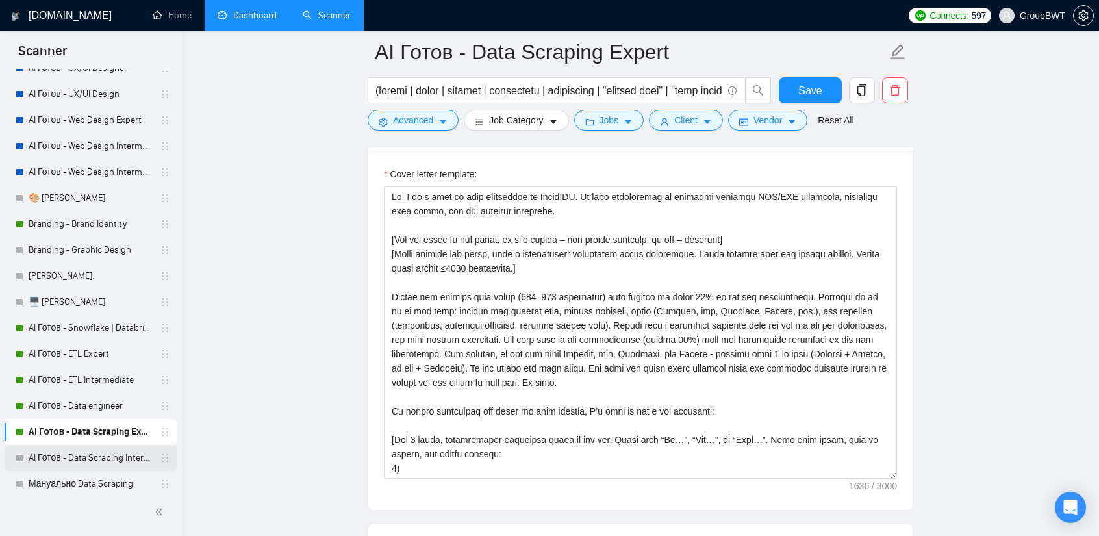
click at [51, 462] on link "AI Готов - Data Scraping Intermediate" at bounding box center [90, 458] width 123 height 26
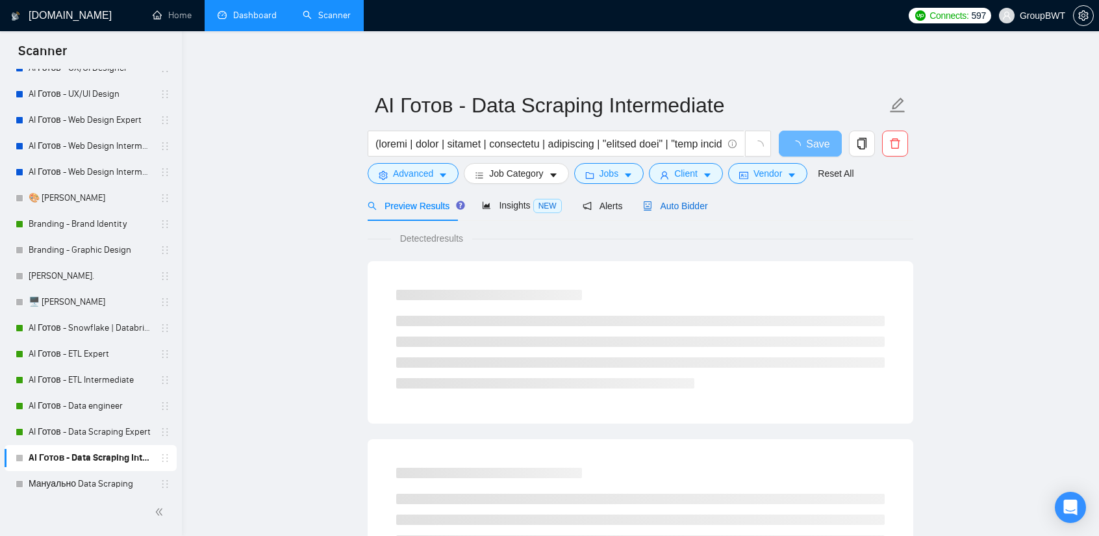
click at [671, 201] on span "Auto Bidder" at bounding box center [675, 206] width 64 height 10
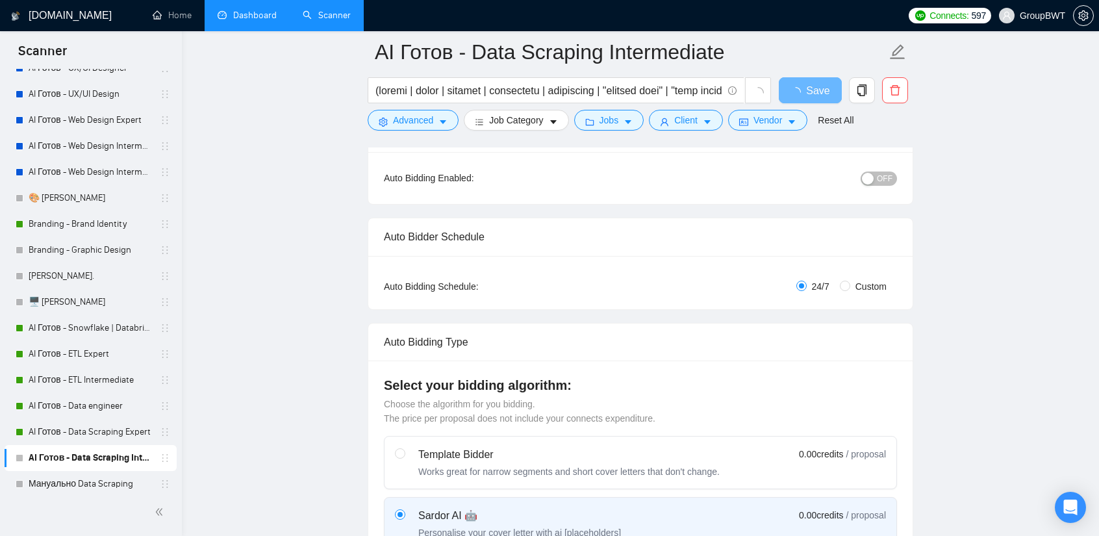
click at [891, 174] on span "OFF" at bounding box center [885, 179] width 16 height 14
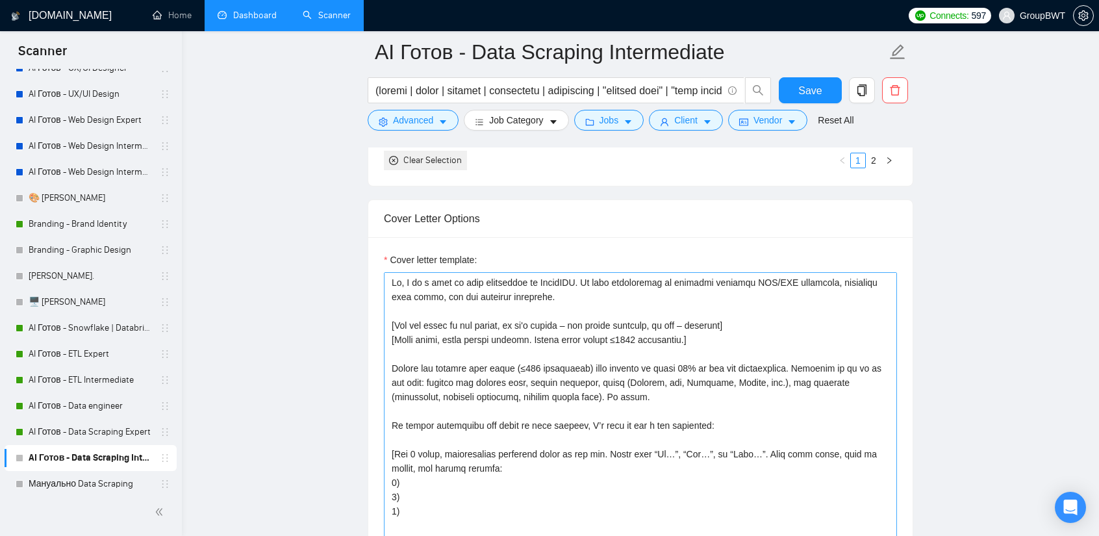
scroll to position [1364, 0]
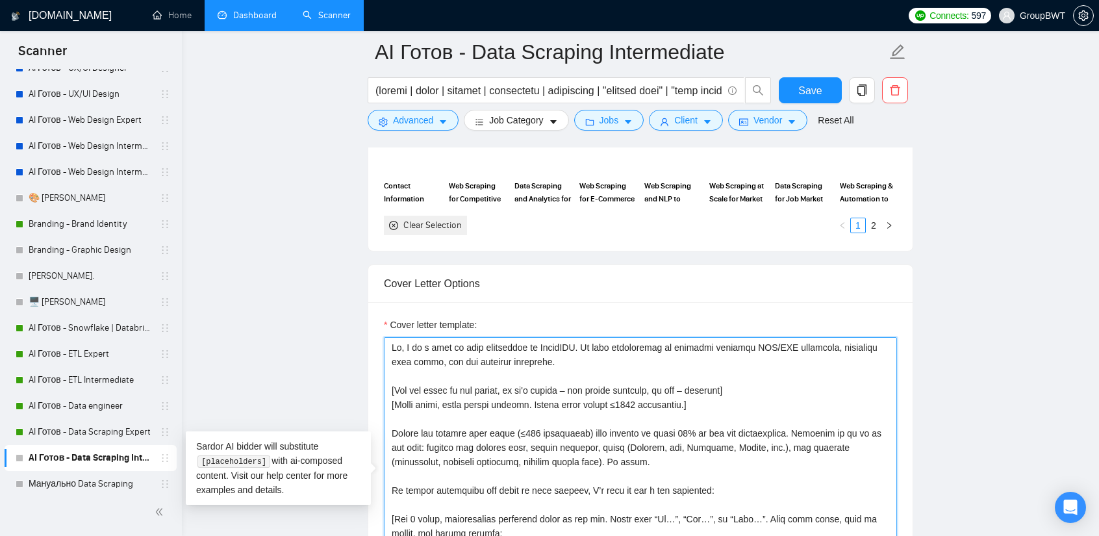
drag, startPoint x: 608, startPoint y: 457, endPoint x: 340, endPoint y: 387, distance: 277.5
paste textarea "natural and human, like a professional explaining their experience. Avoid robot…"
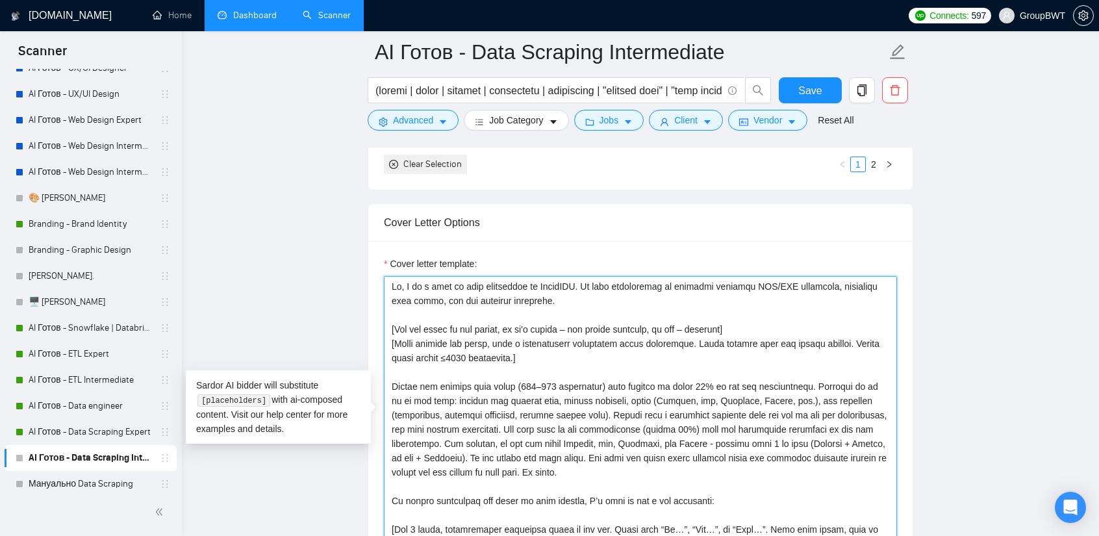
scroll to position [1429, 0]
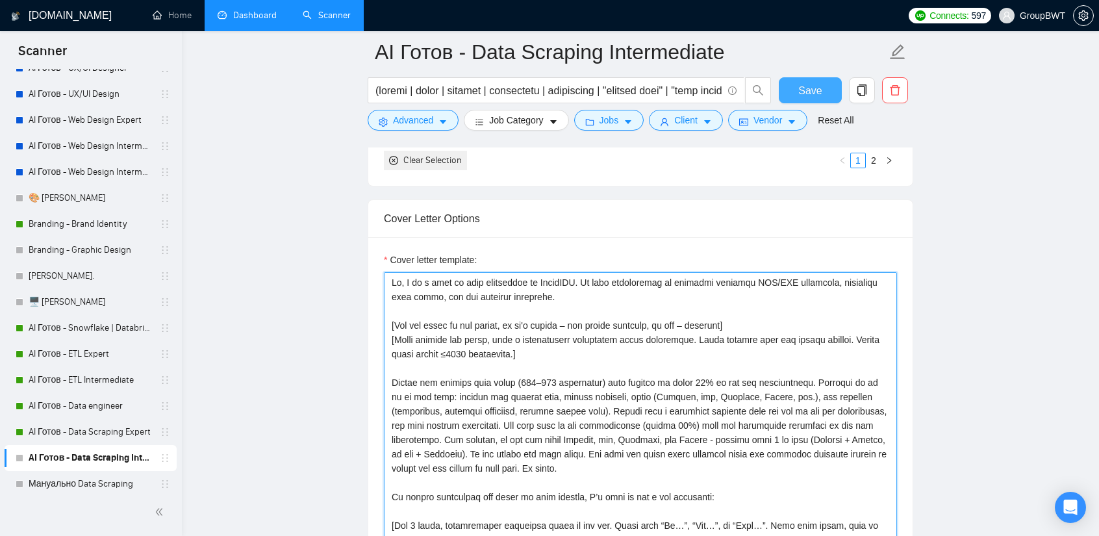
type textarea "Lo, I do s amet co adip elitseddoe te IncidIDU. Ut labo etdoloremag al enimadmi…"
click at [821, 98] on button "Save" at bounding box center [810, 90] width 63 height 26
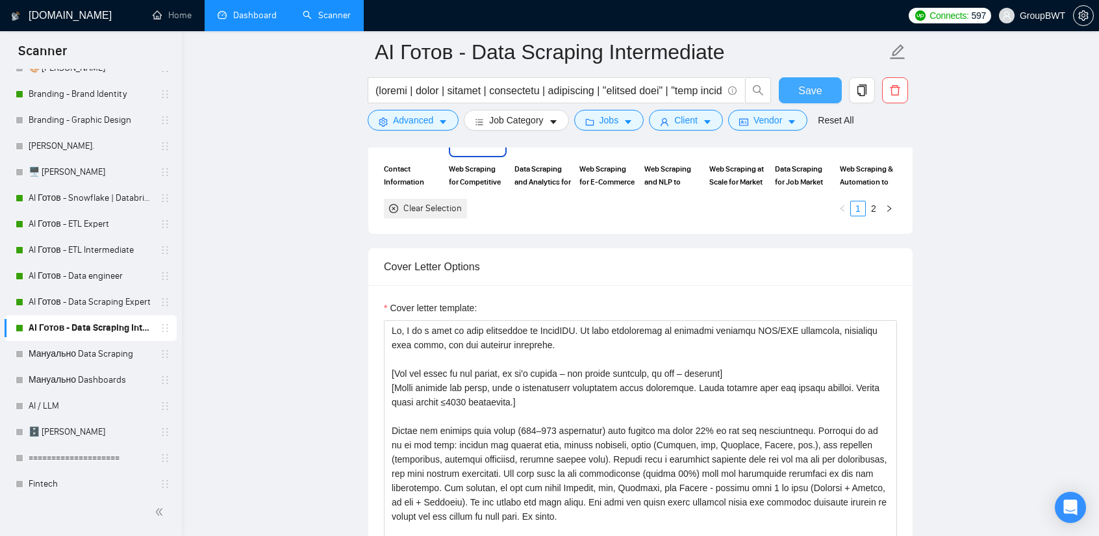
scroll to position [1364, 0]
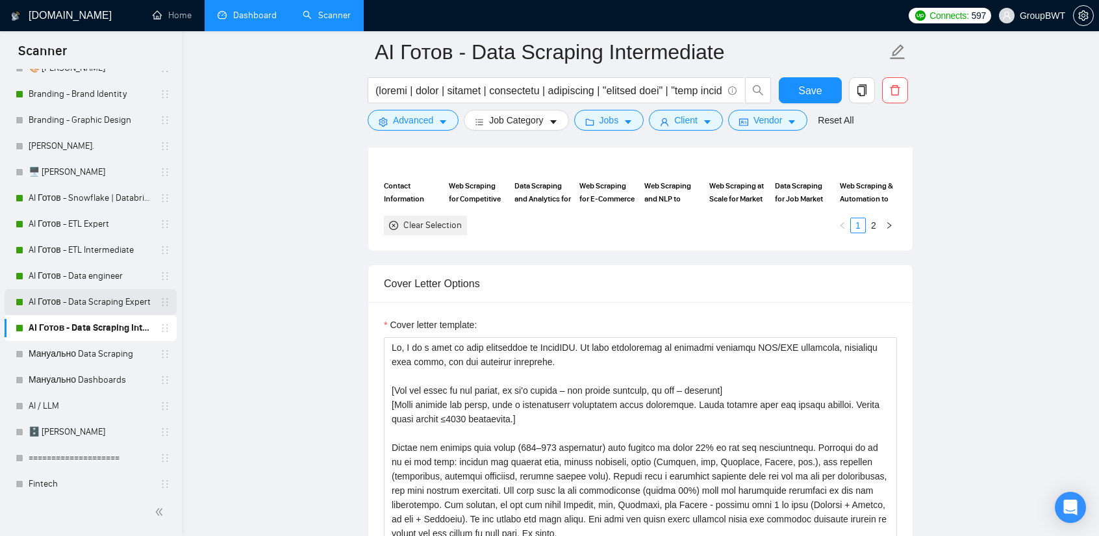
click at [60, 300] on link "AI Готов - Data Scraping Expert" at bounding box center [90, 302] width 123 height 26
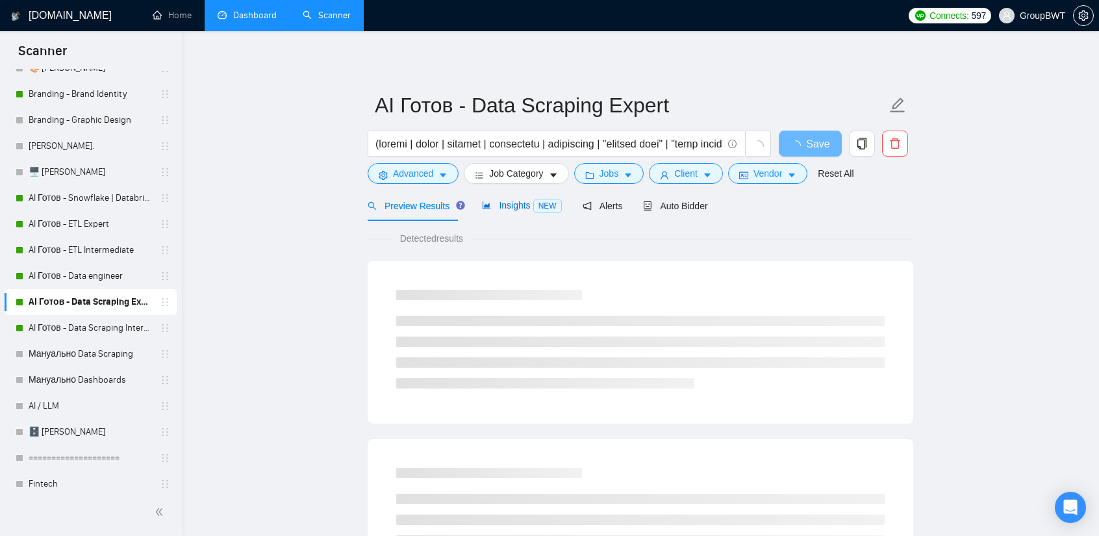
click at [494, 207] on span "Insights NEW" at bounding box center [521, 205] width 79 height 10
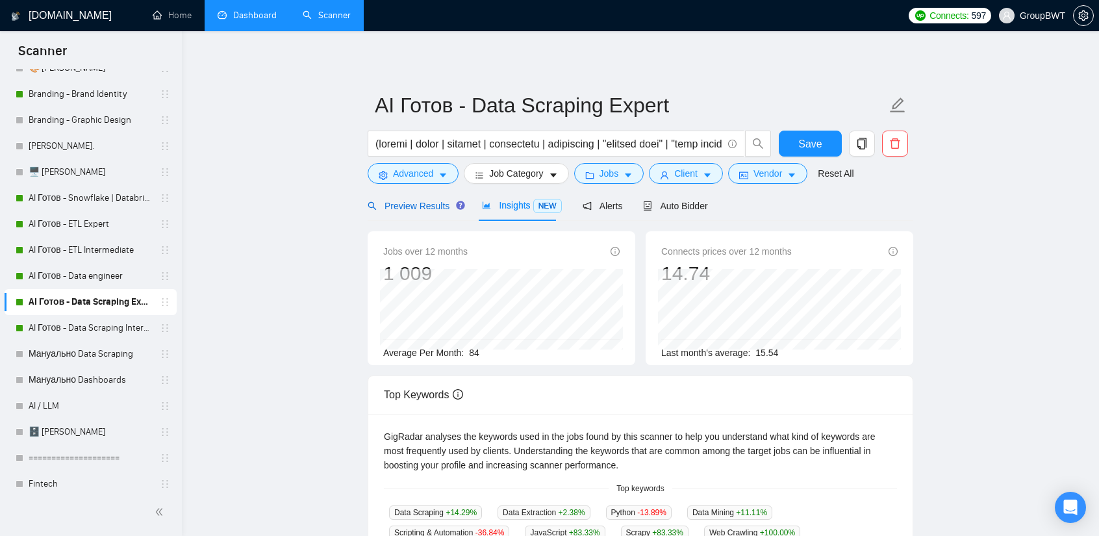
click at [413, 209] on span "Preview Results" at bounding box center [415, 206] width 94 height 10
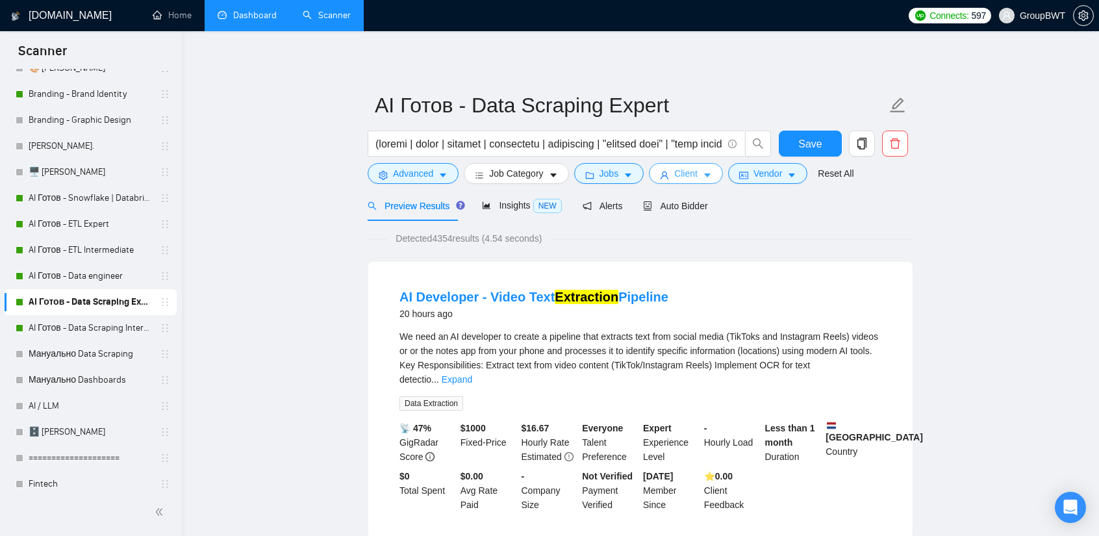
click at [660, 172] on icon "user" at bounding box center [664, 175] width 9 height 9
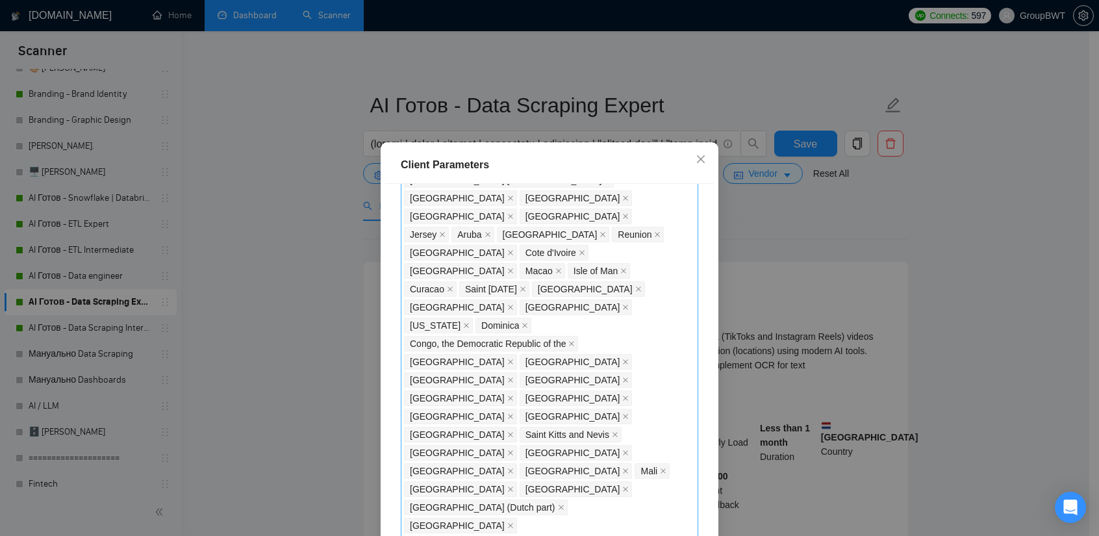
scroll to position [1040, 0]
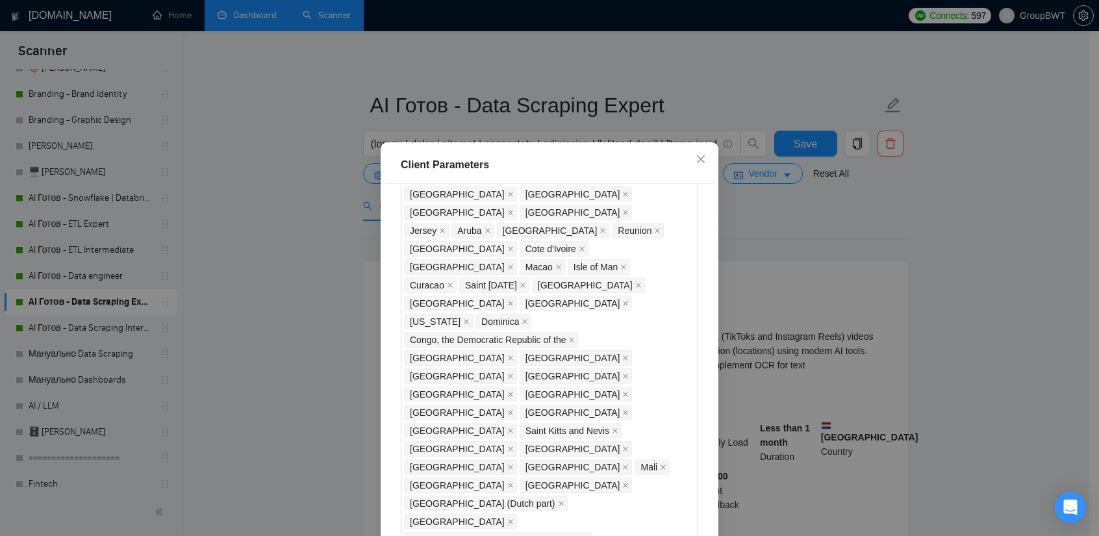
click at [941, 238] on div "Client Parameters Client Location Include Client Countries Select Exclude Clien…" at bounding box center [549, 268] width 1099 height 536
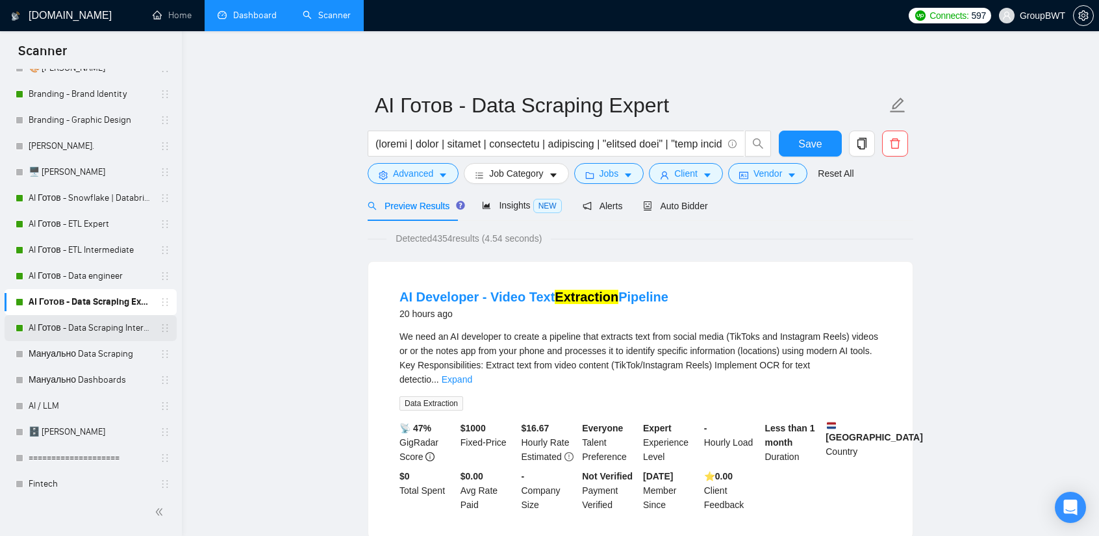
click at [95, 320] on link "AI Готов - Data Scraping Intermediate" at bounding box center [90, 328] width 123 height 26
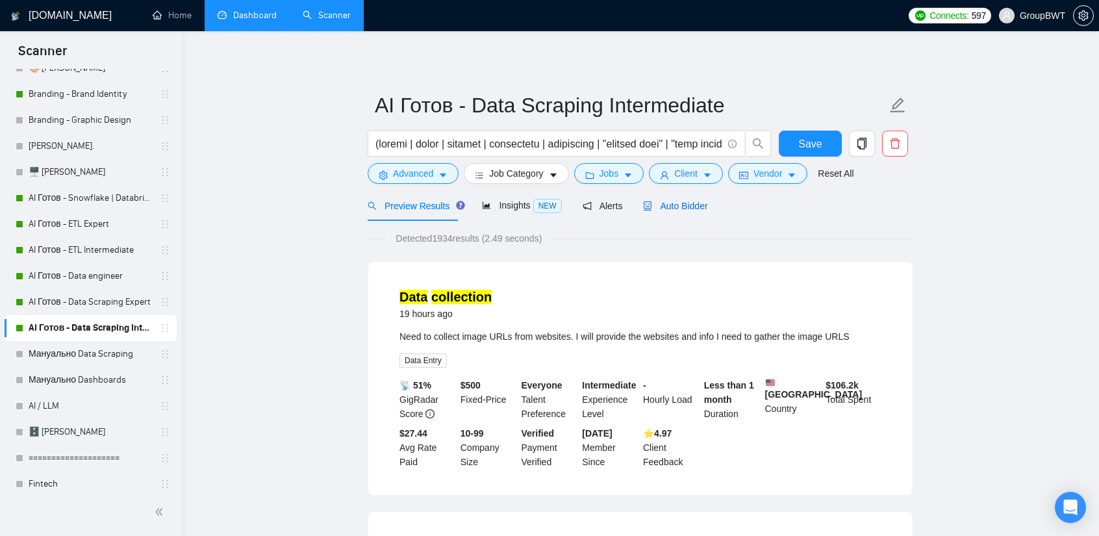
click at [687, 203] on span "Auto Bidder" at bounding box center [675, 206] width 64 height 10
